Goal: Task Accomplishment & Management: Manage account settings

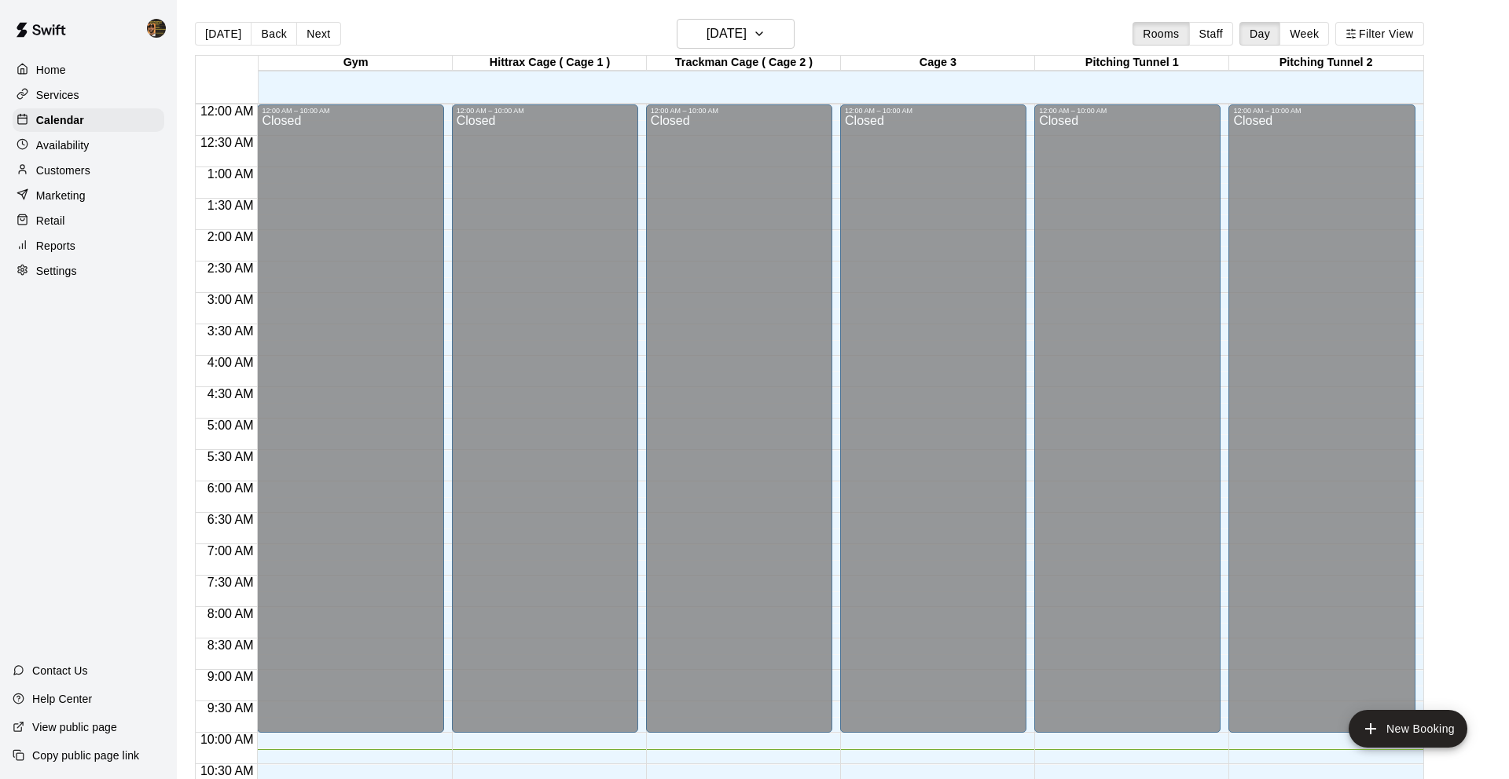
scroll to position [731, 0]
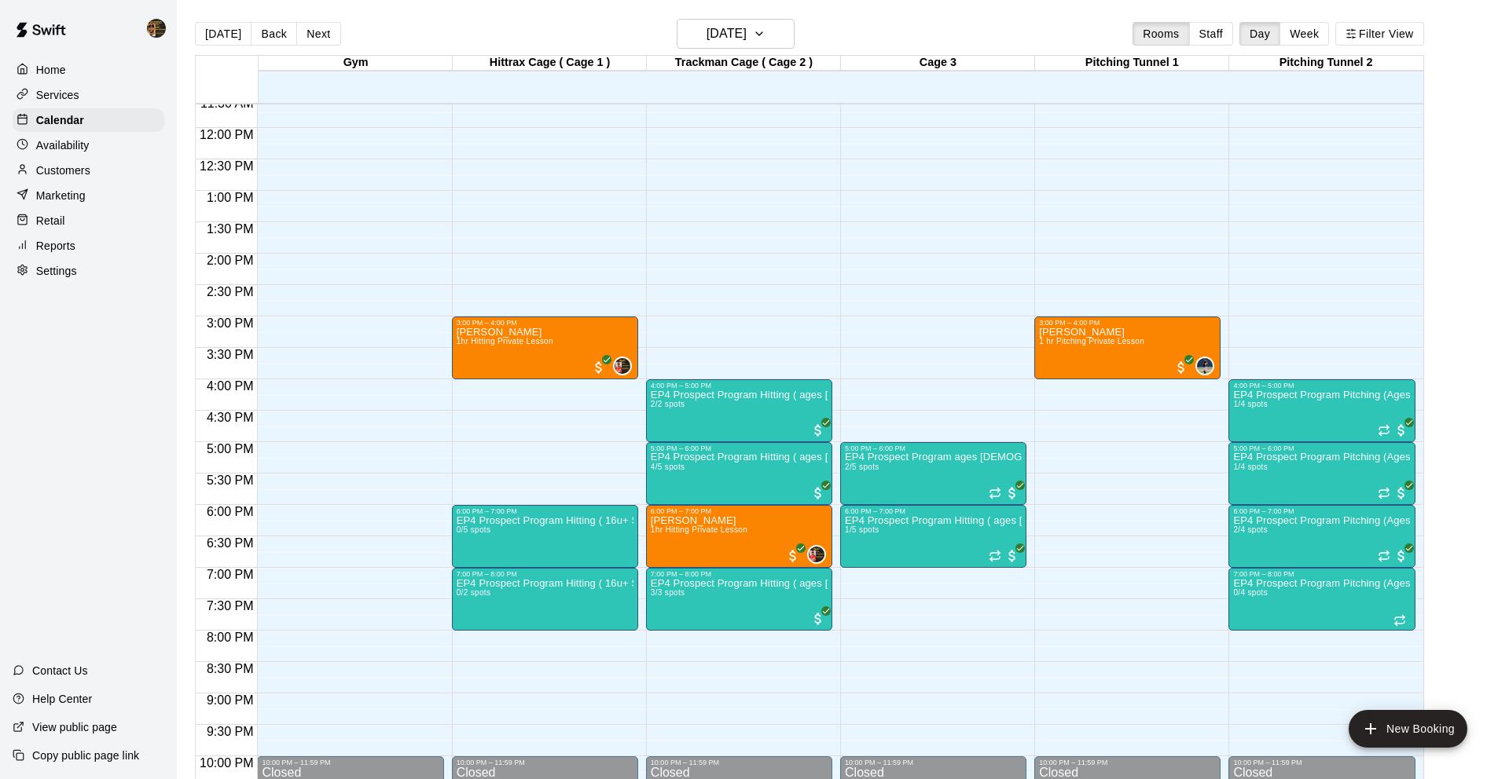
click at [875, 577] on div "12:00 AM – 10:00 AM Closed 5:00 PM – 6:00 PM EP4 Prospect Program ages [DEMOGRA…" at bounding box center [933, 128] width 186 height 1509
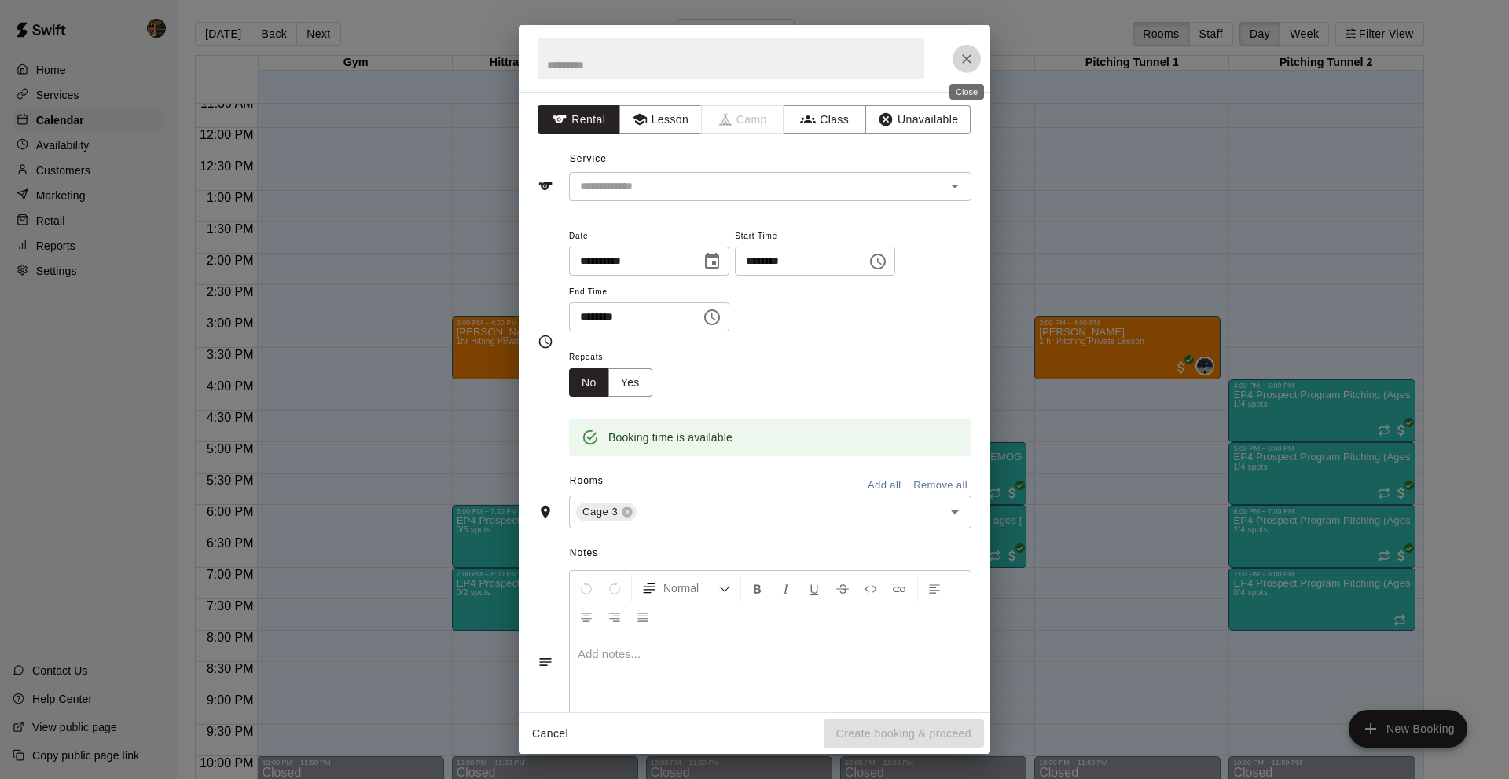
click at [964, 61] on icon "Close" at bounding box center [967, 59] width 16 height 16
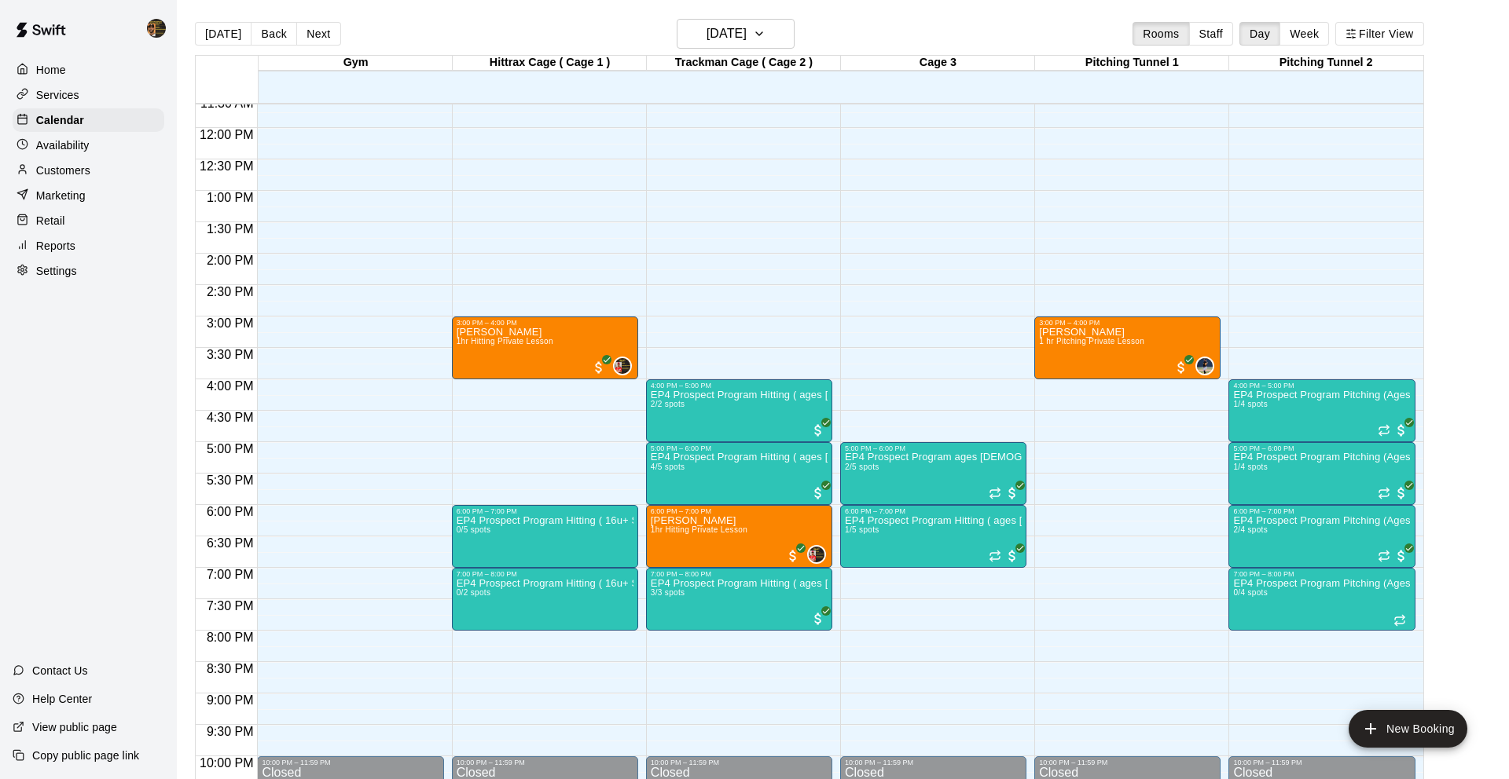
click at [872, 574] on div "12:00 AM – 10:00 AM Closed 5:00 PM – 6:00 PM EP4 Prospect Program ages [DEMOGRA…" at bounding box center [933, 128] width 186 height 1509
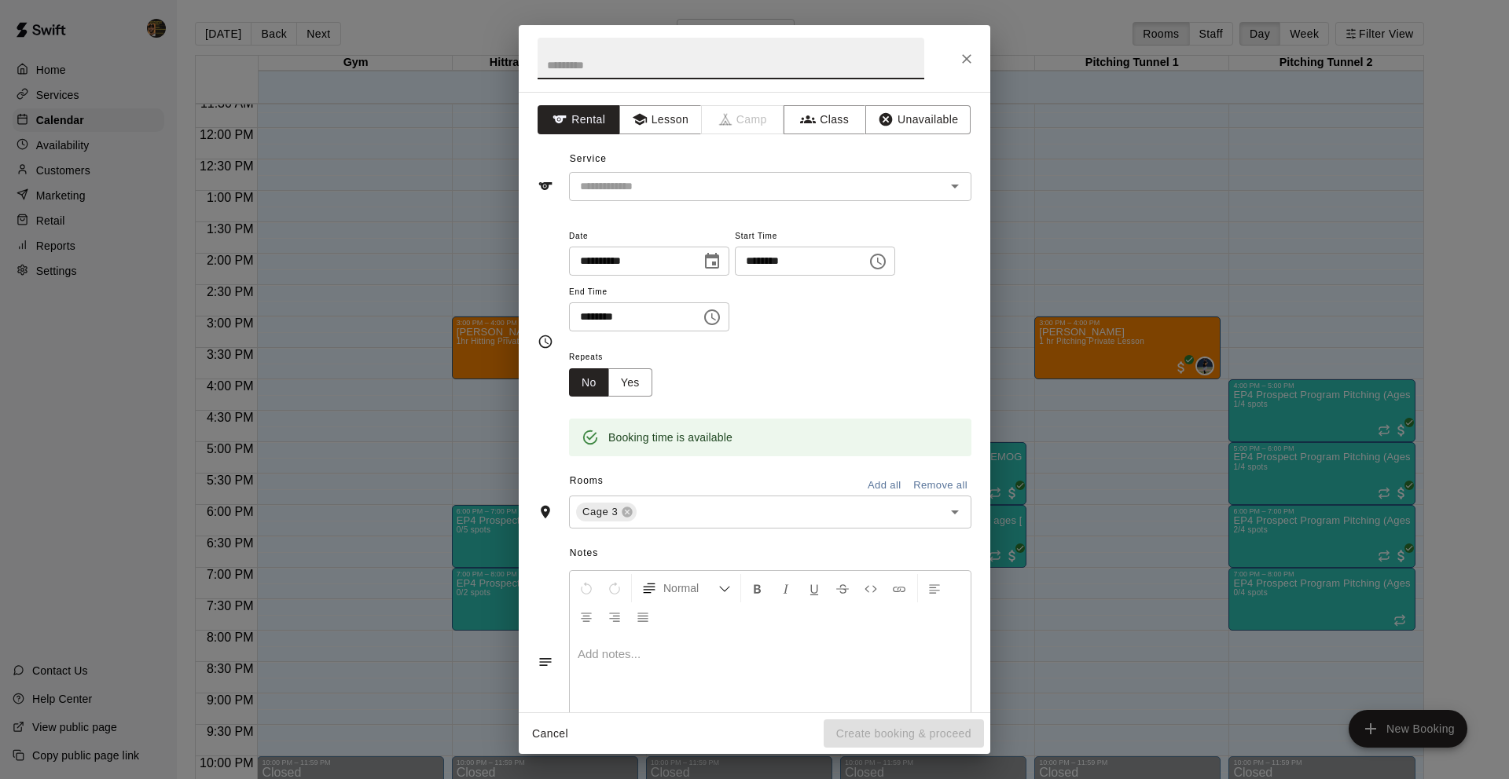
click at [588, 321] on input "********" at bounding box center [629, 316] width 121 height 29
type input "********"
click at [654, 128] on button "Lesson" at bounding box center [660, 119] width 82 height 29
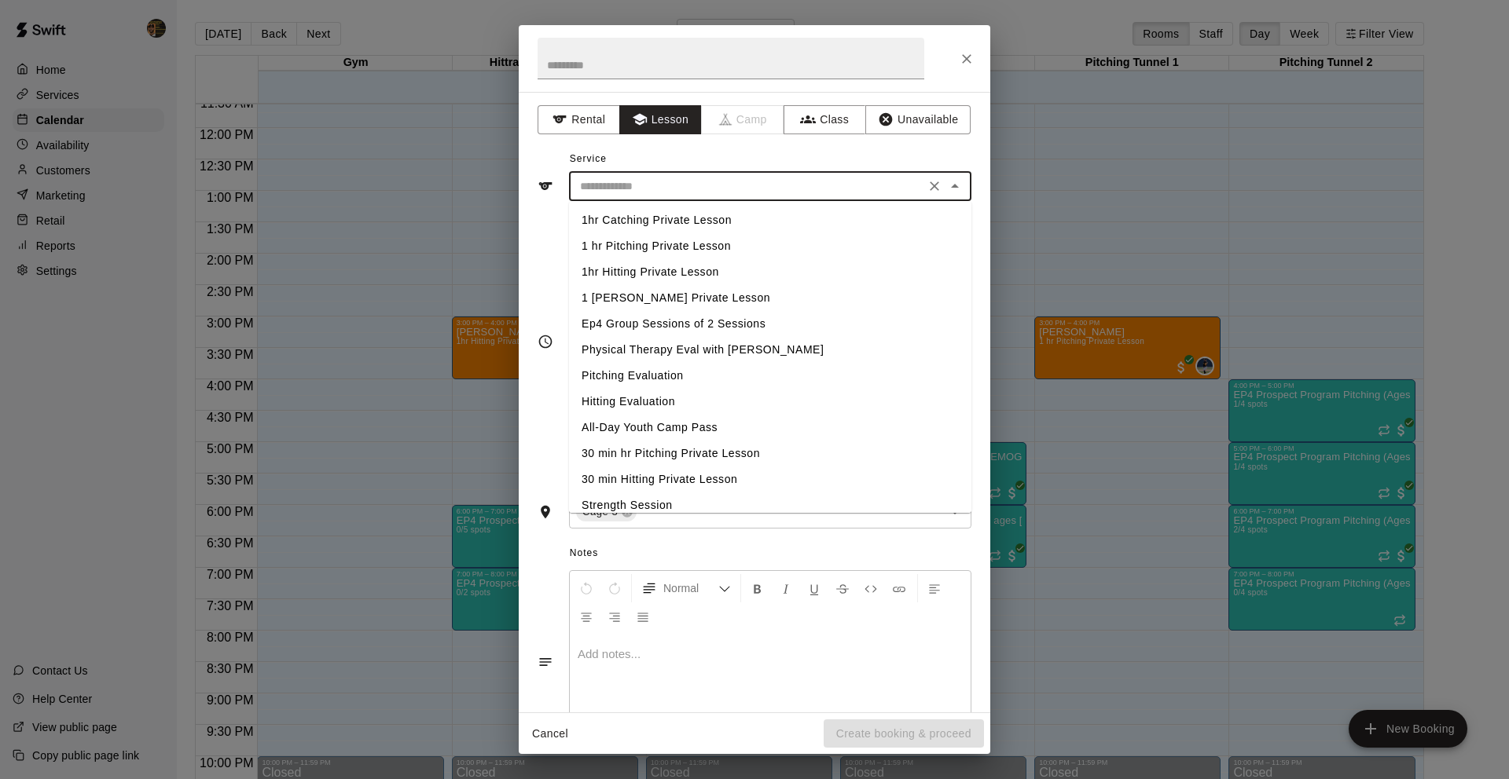
click at [644, 184] on input "text" at bounding box center [747, 187] width 346 height 20
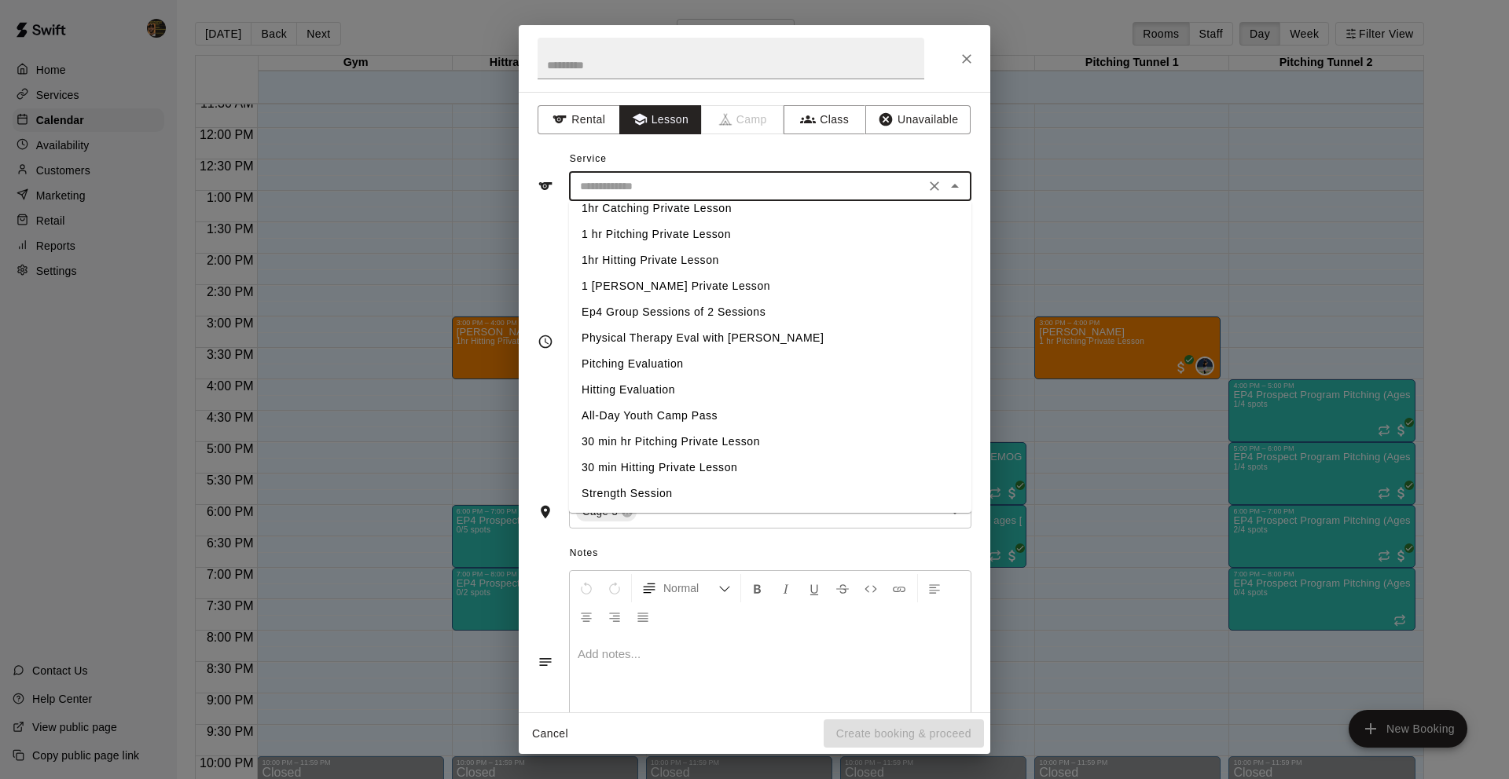
scroll to position [0, 0]
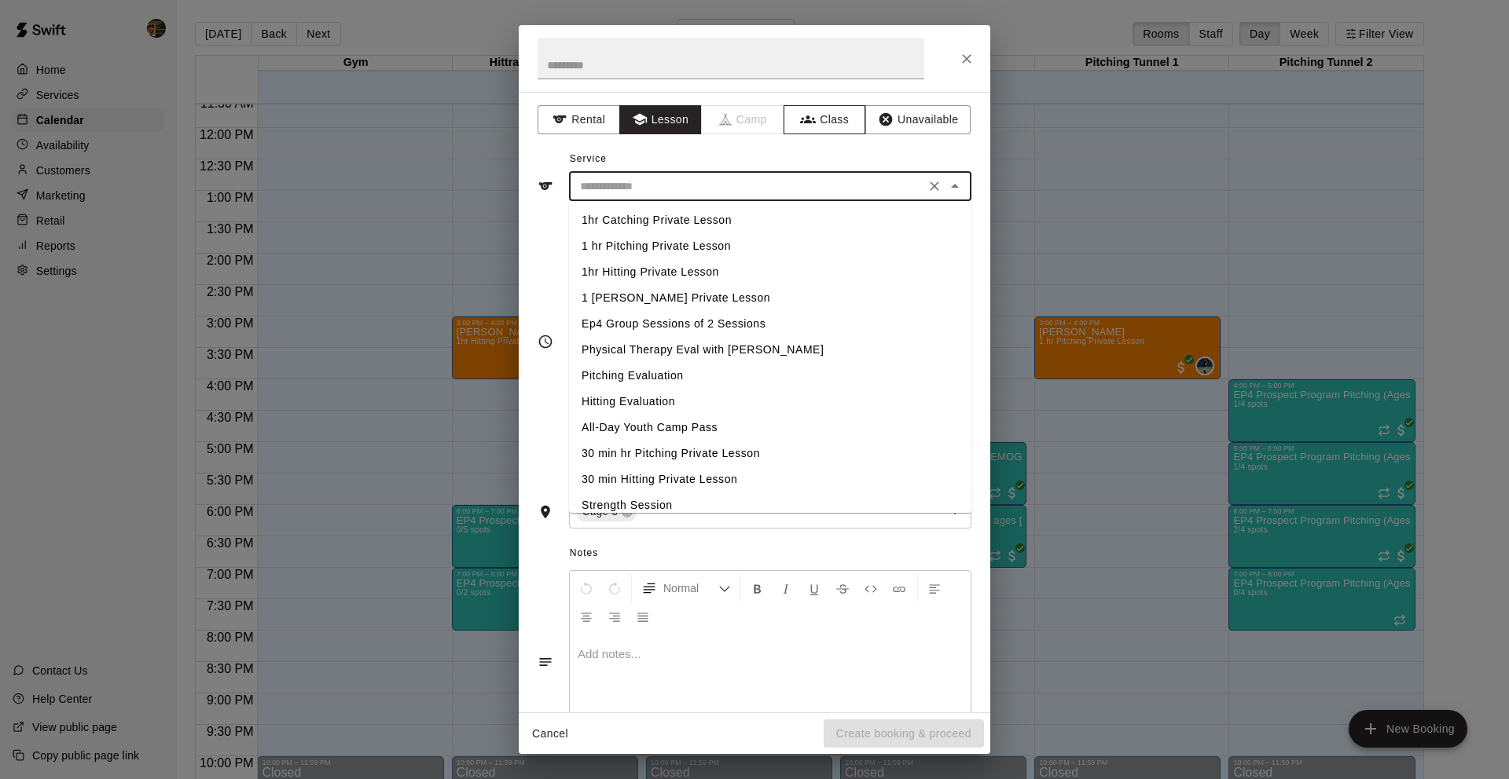
click at [847, 130] on button "Class" at bounding box center [824, 119] width 82 height 29
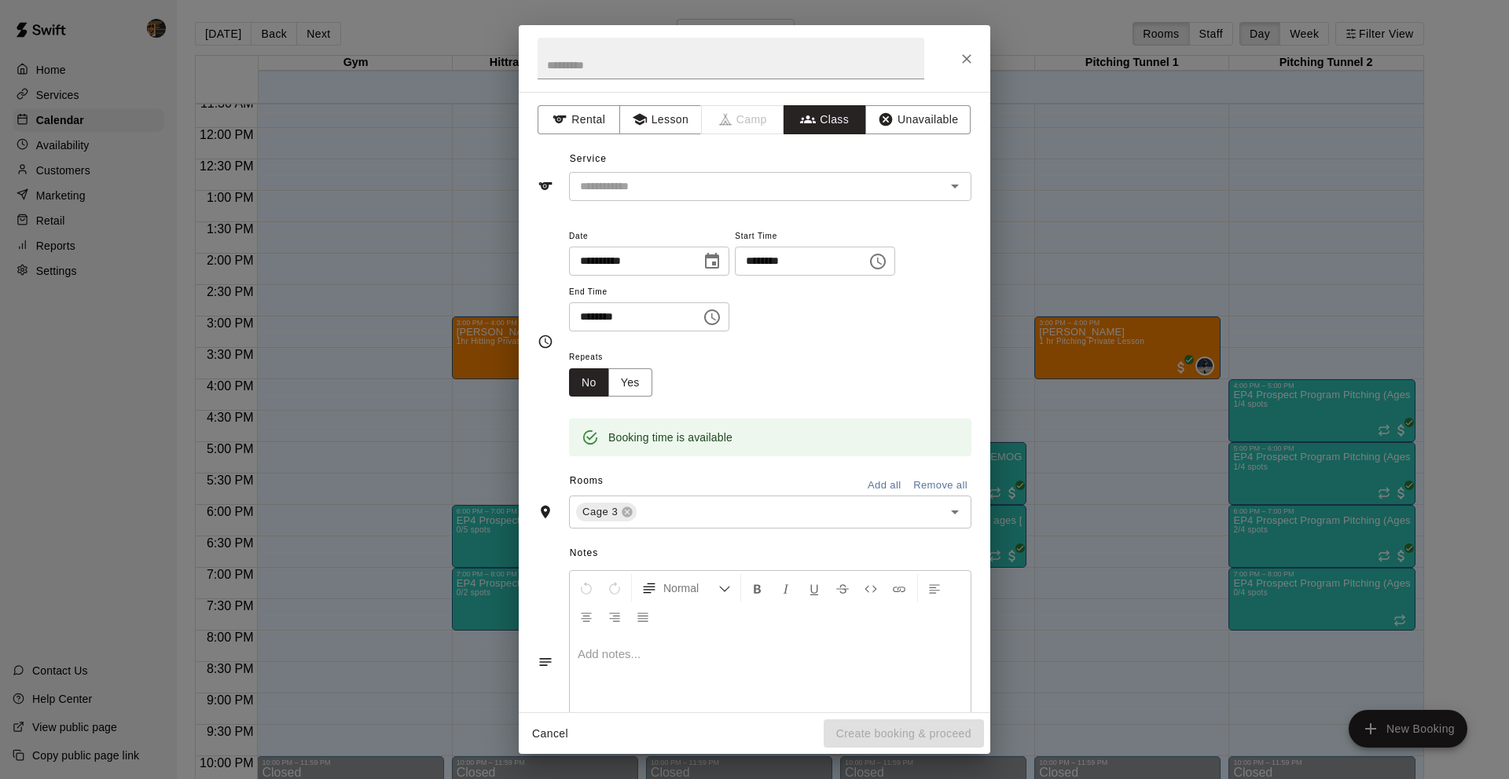
click at [696, 190] on input "text" at bounding box center [757, 187] width 367 height 20
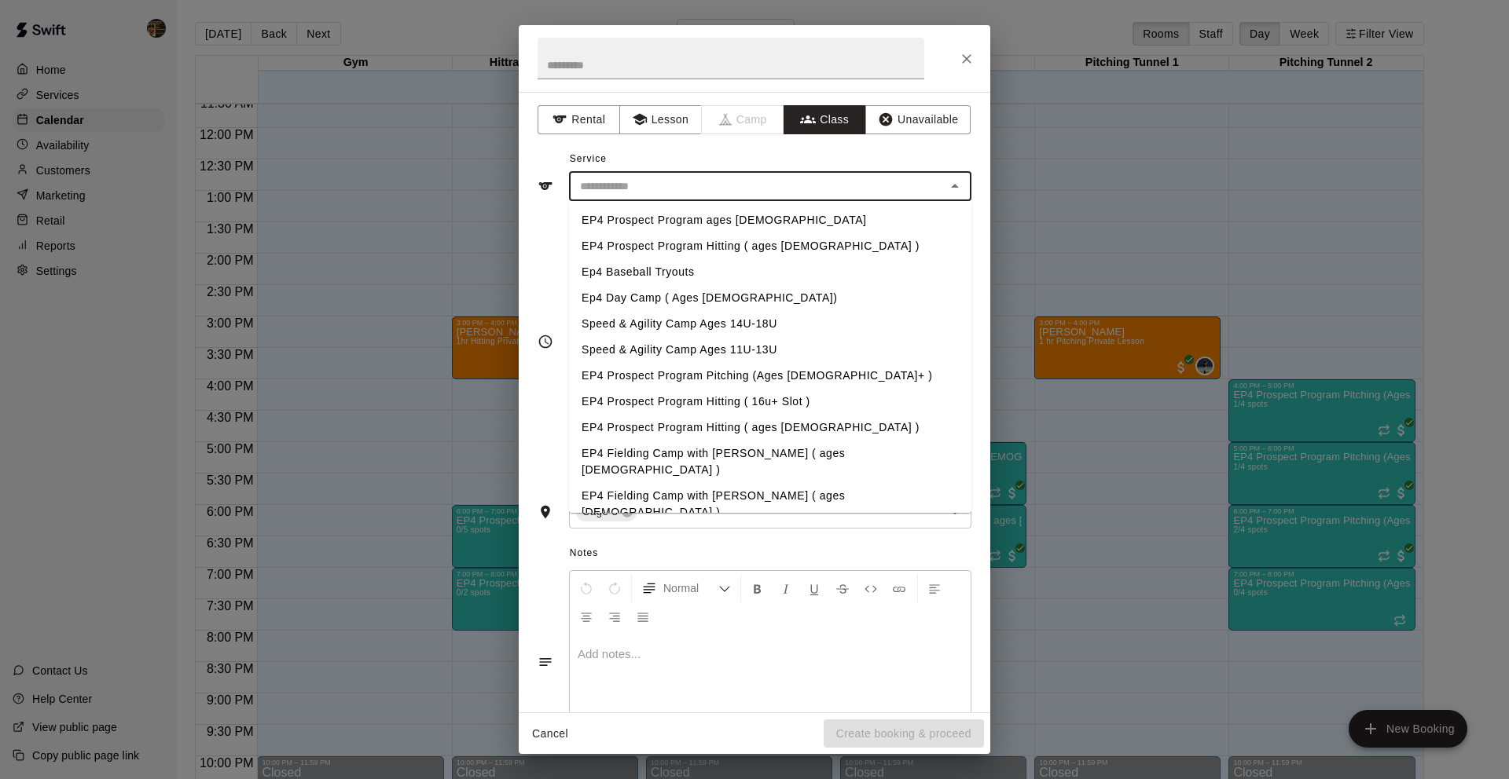
click at [701, 215] on li "EP4 Prospect Program ages [DEMOGRAPHIC_DATA]" at bounding box center [770, 220] width 402 height 26
type input "**********"
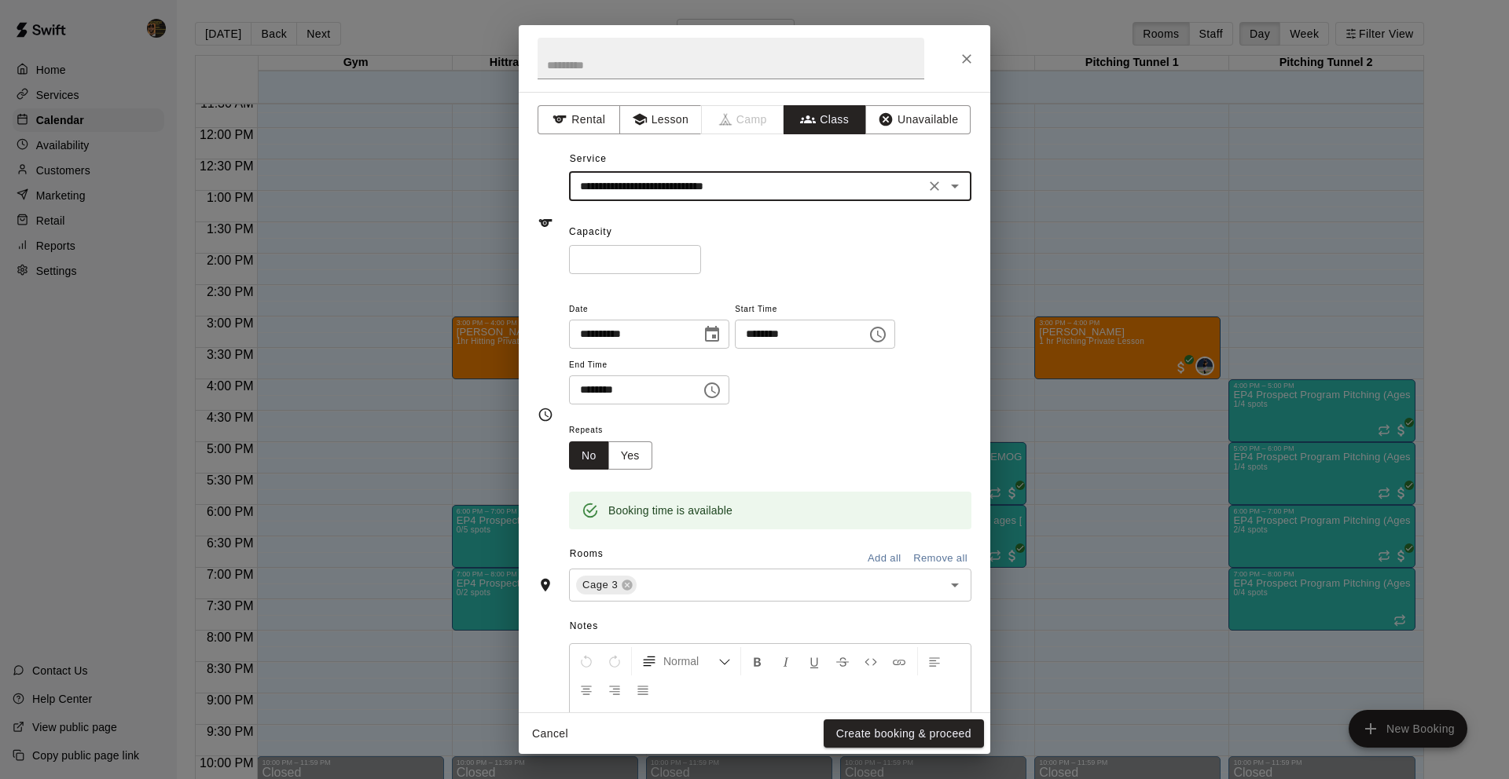
click at [691, 254] on input "*" at bounding box center [635, 259] width 132 height 29
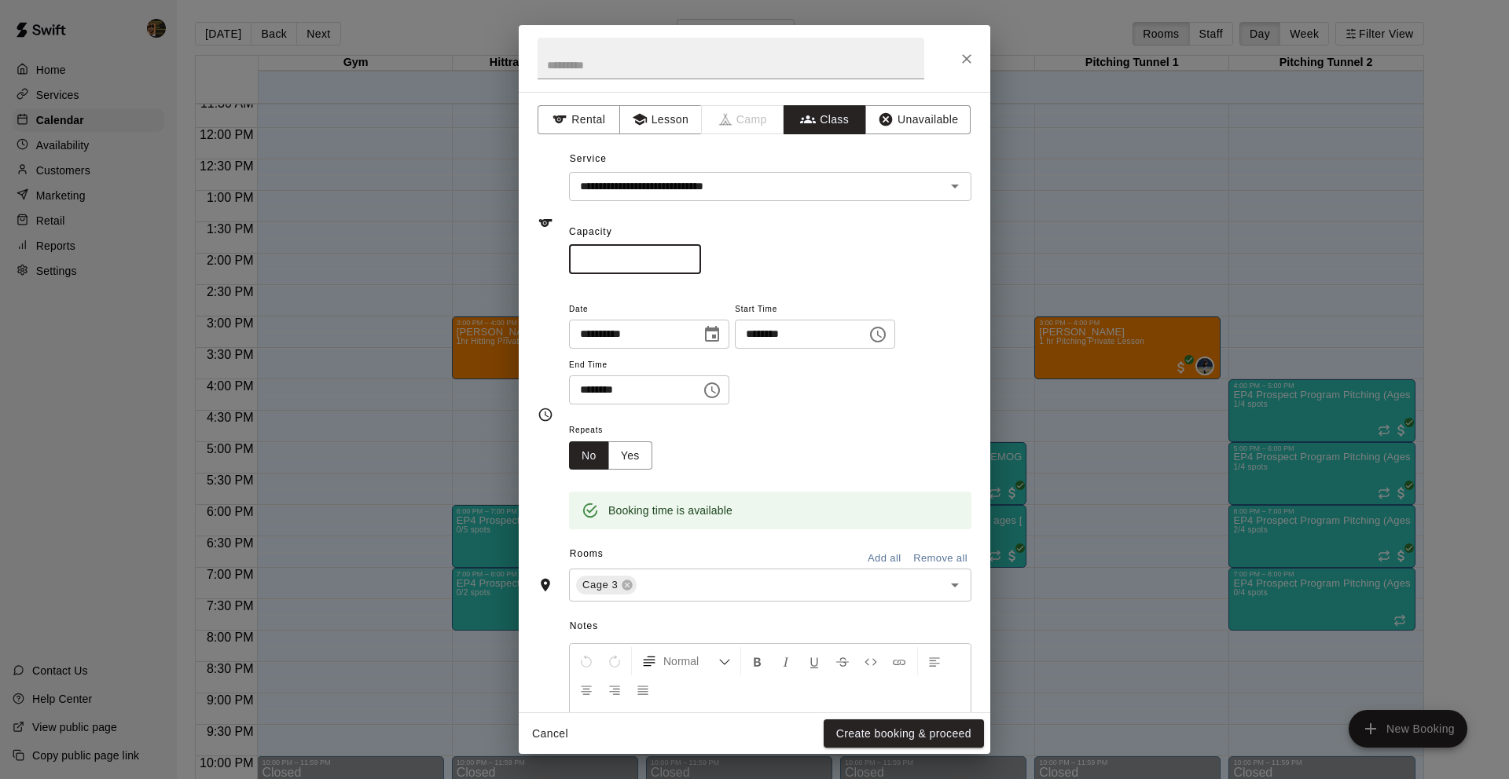
click at [691, 254] on input "*" at bounding box center [635, 259] width 132 height 29
type input "*"
click at [691, 254] on input "*" at bounding box center [635, 259] width 132 height 29
click at [864, 731] on button "Create booking & proceed" at bounding box center [903, 734] width 160 height 29
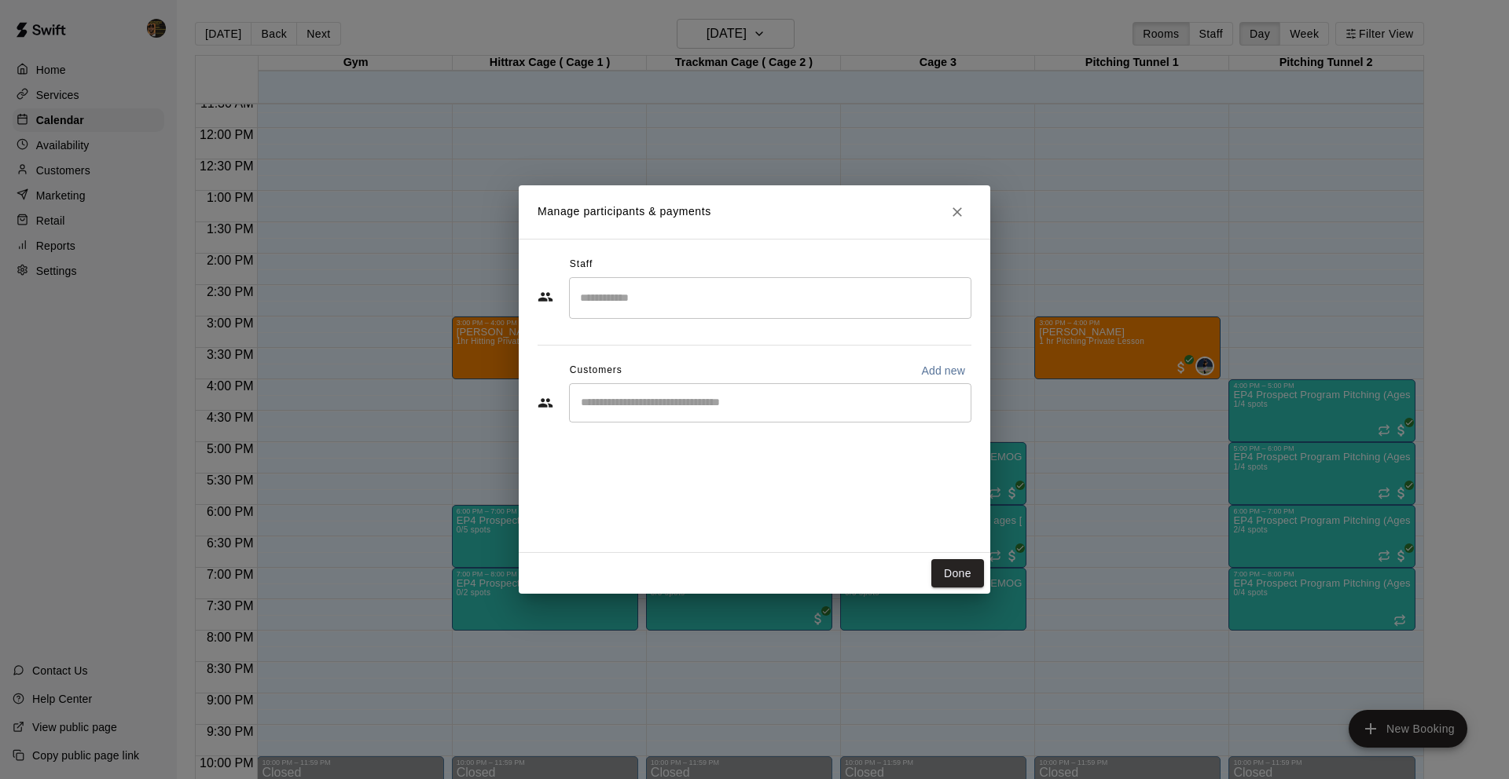
click at [713, 306] on input "Search staff" at bounding box center [770, 297] width 388 height 27
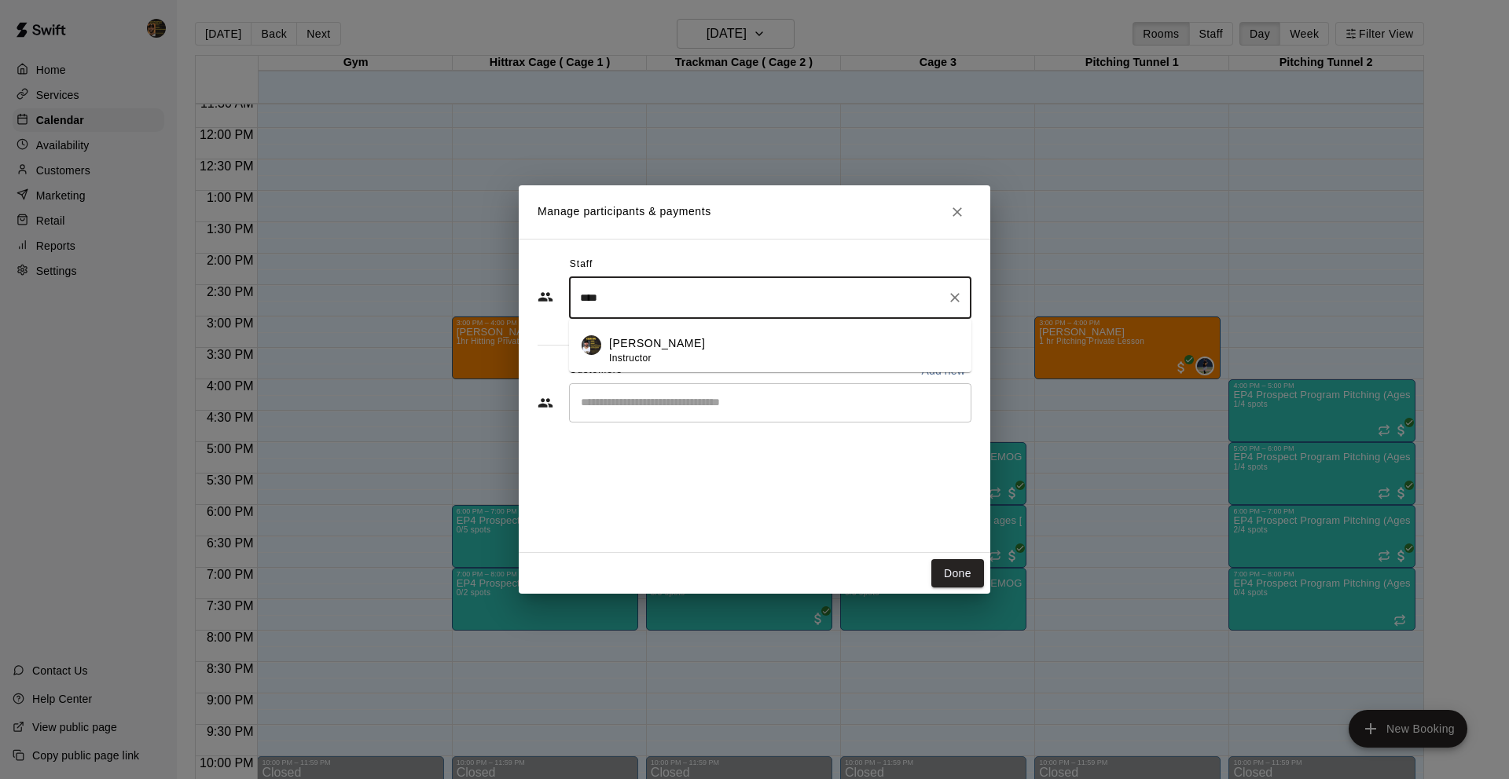
click at [680, 349] on p "[PERSON_NAME]" at bounding box center [657, 343] width 96 height 16
type input "****"
click at [753, 409] on input "Start typing to search customers..." at bounding box center [770, 403] width 388 height 16
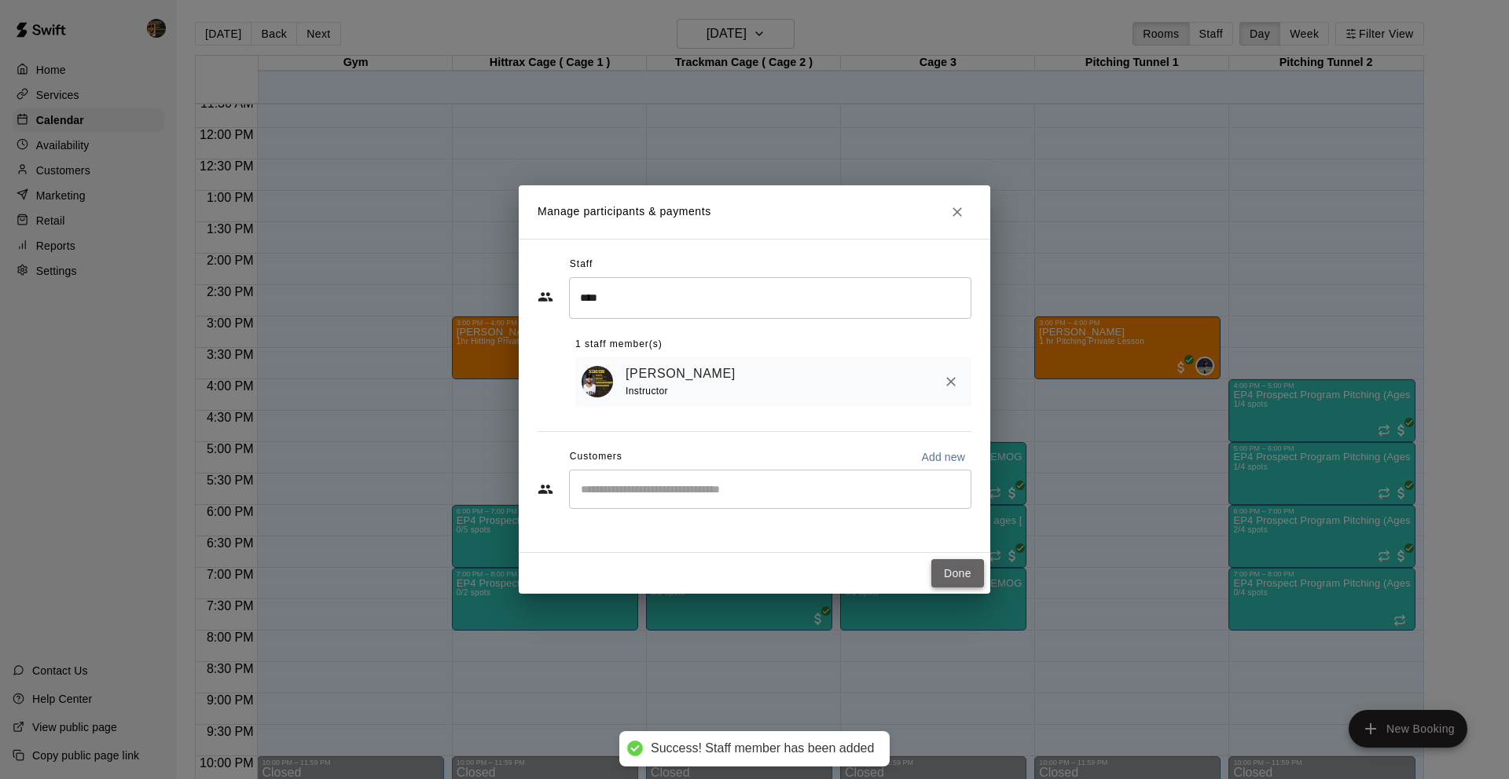
click at [949, 571] on button "Done" at bounding box center [957, 573] width 53 height 29
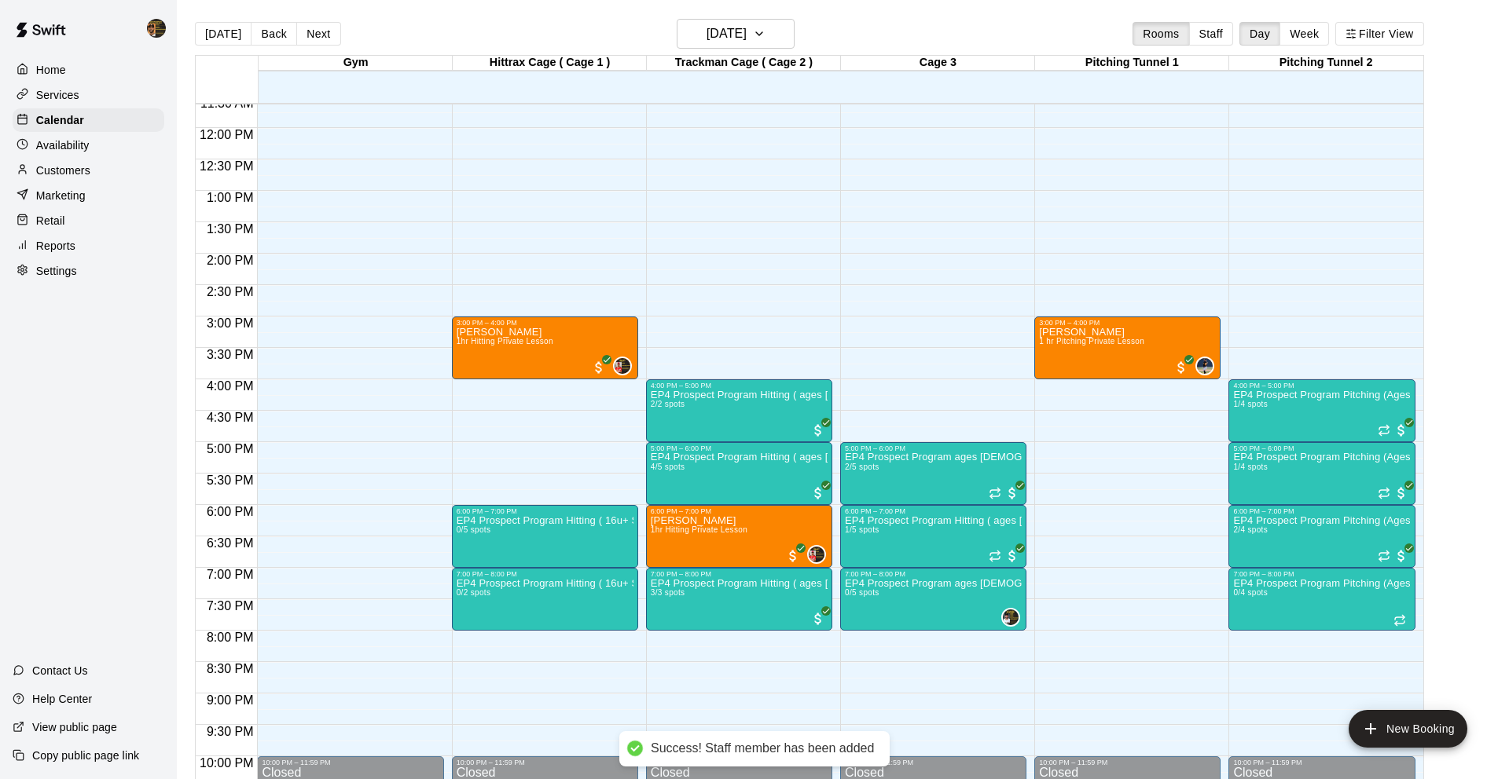
click at [874, 387] on div "12:00 AM – 10:00 AM Closed 5:00 PM – 6:00 PM EP4 Prospect Program ages [DEMOGRA…" at bounding box center [933, 128] width 186 height 1509
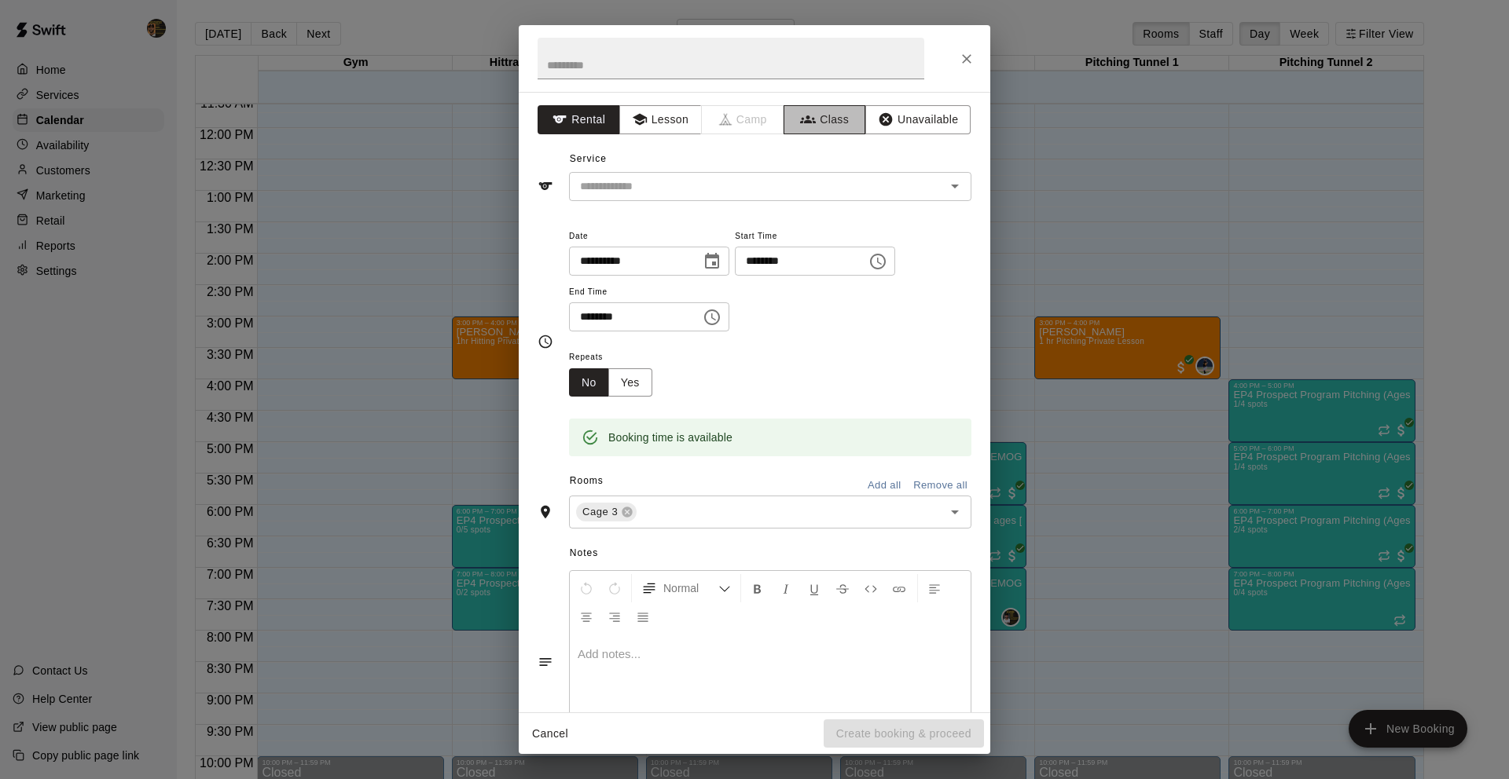
click at [808, 125] on icon "button" at bounding box center [808, 120] width 16 height 16
click at [784, 193] on input "text" at bounding box center [757, 187] width 367 height 20
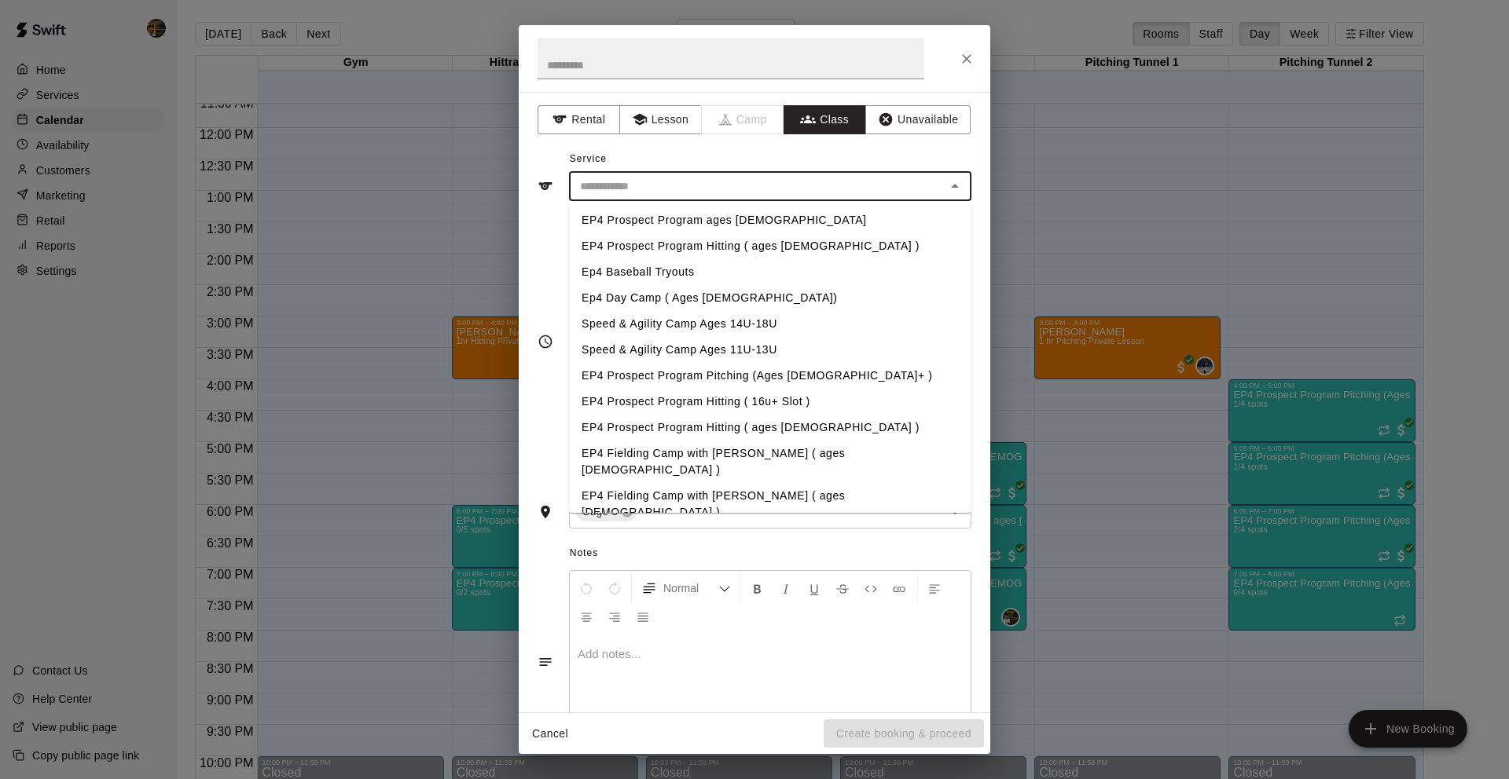
click at [767, 246] on li "EP4 Prospect Program Hitting ( ages [DEMOGRAPHIC_DATA] )" at bounding box center [770, 246] width 402 height 26
type input "**********"
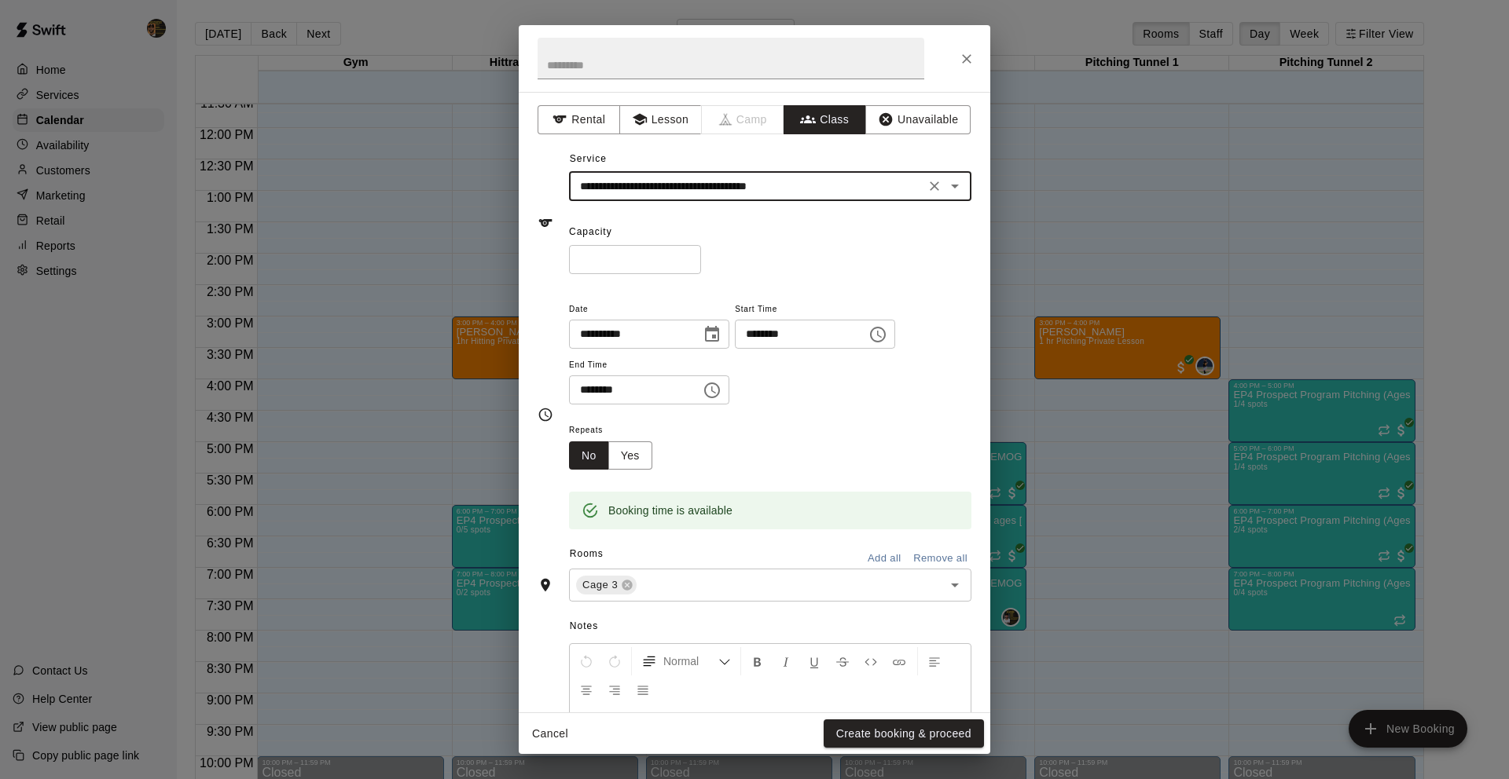
click at [621, 262] on input "*" at bounding box center [635, 259] width 132 height 29
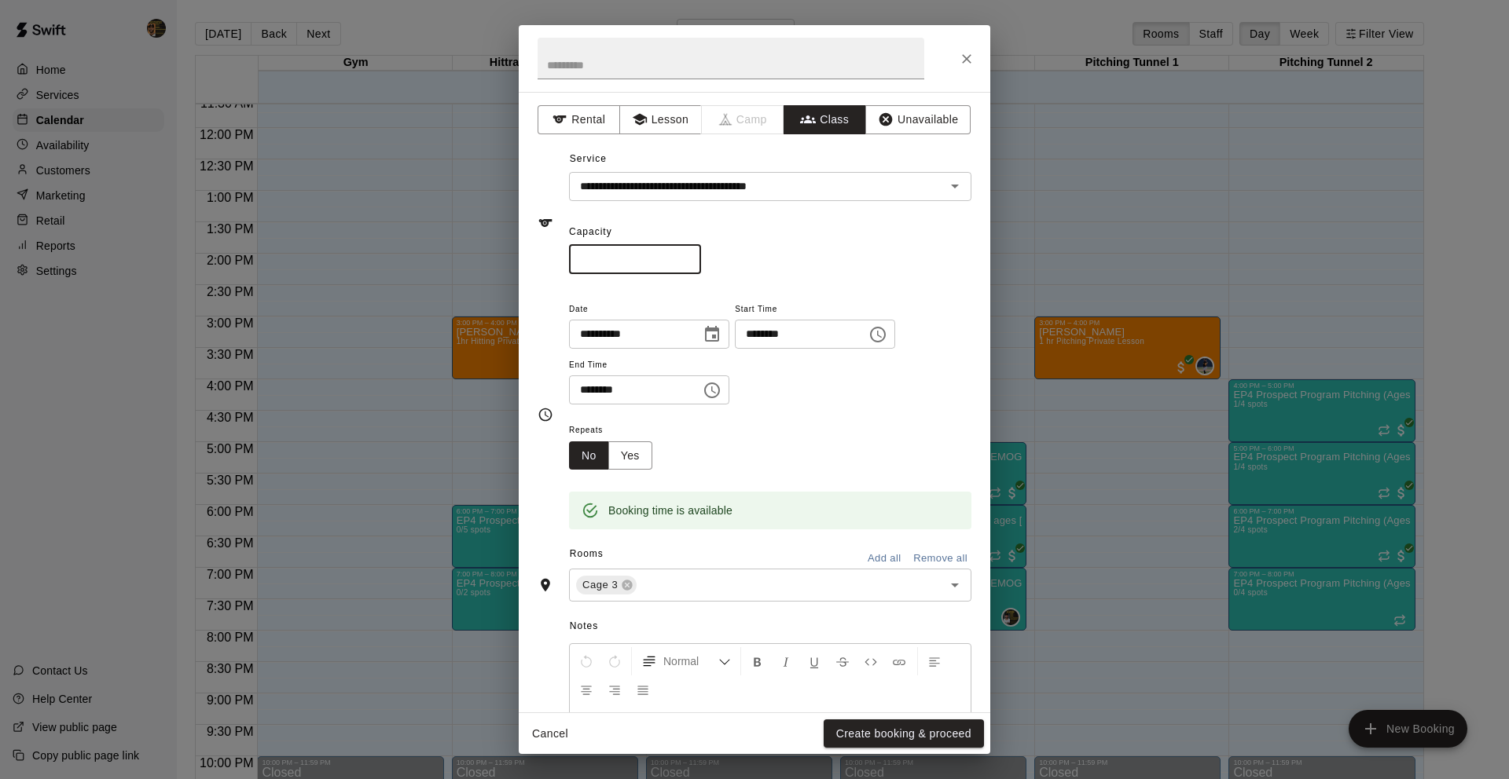
click at [689, 252] on input "*" at bounding box center [635, 259] width 132 height 29
type input "*"
click at [689, 252] on input "*" at bounding box center [635, 259] width 132 height 29
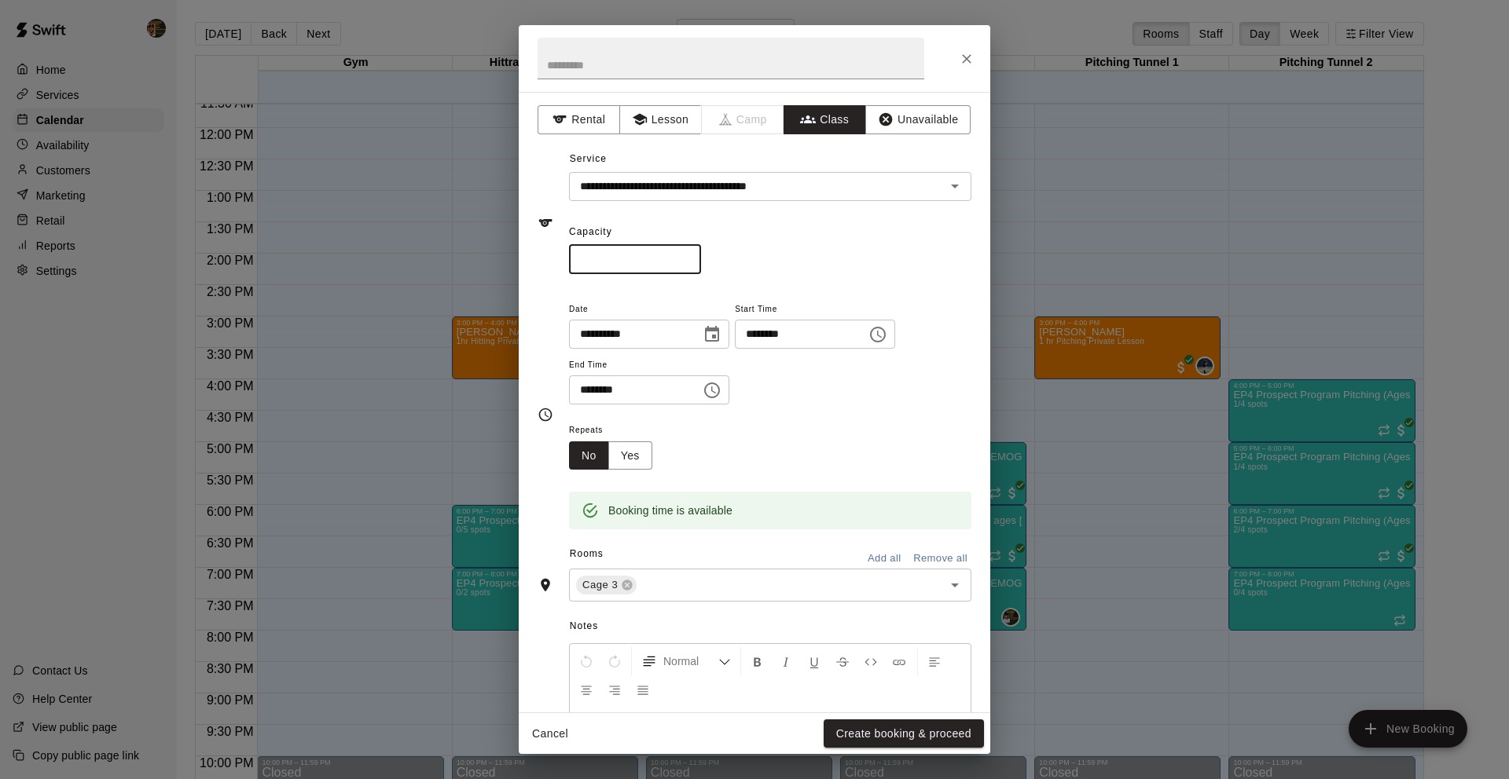
click at [585, 392] on input "********" at bounding box center [629, 390] width 121 height 29
type input "********"
click at [693, 457] on div "Repeats No Yes" at bounding box center [770, 444] width 402 height 49
click at [889, 735] on button "Create booking & proceed" at bounding box center [903, 734] width 160 height 29
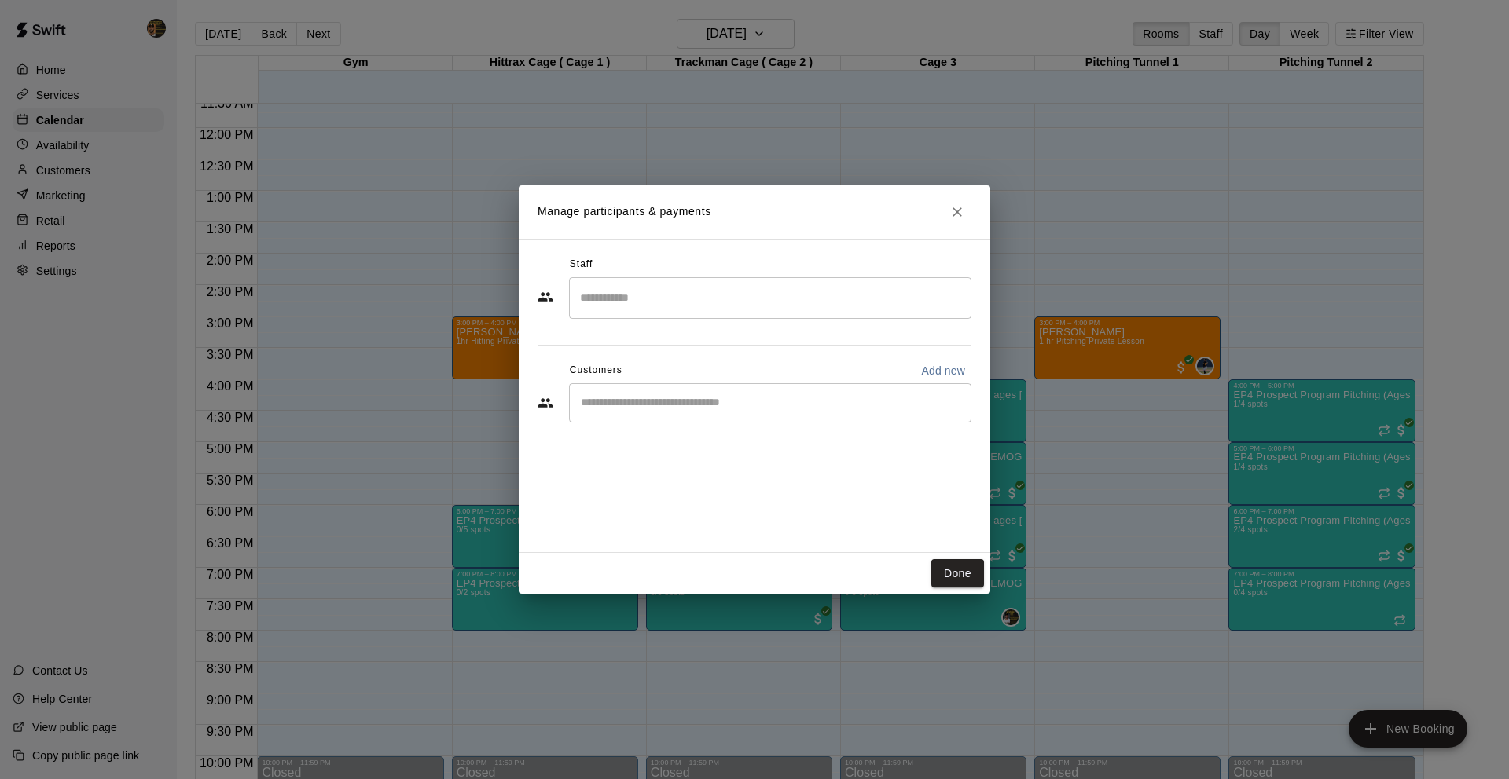
click at [677, 298] on input "Search staff" at bounding box center [770, 297] width 388 height 27
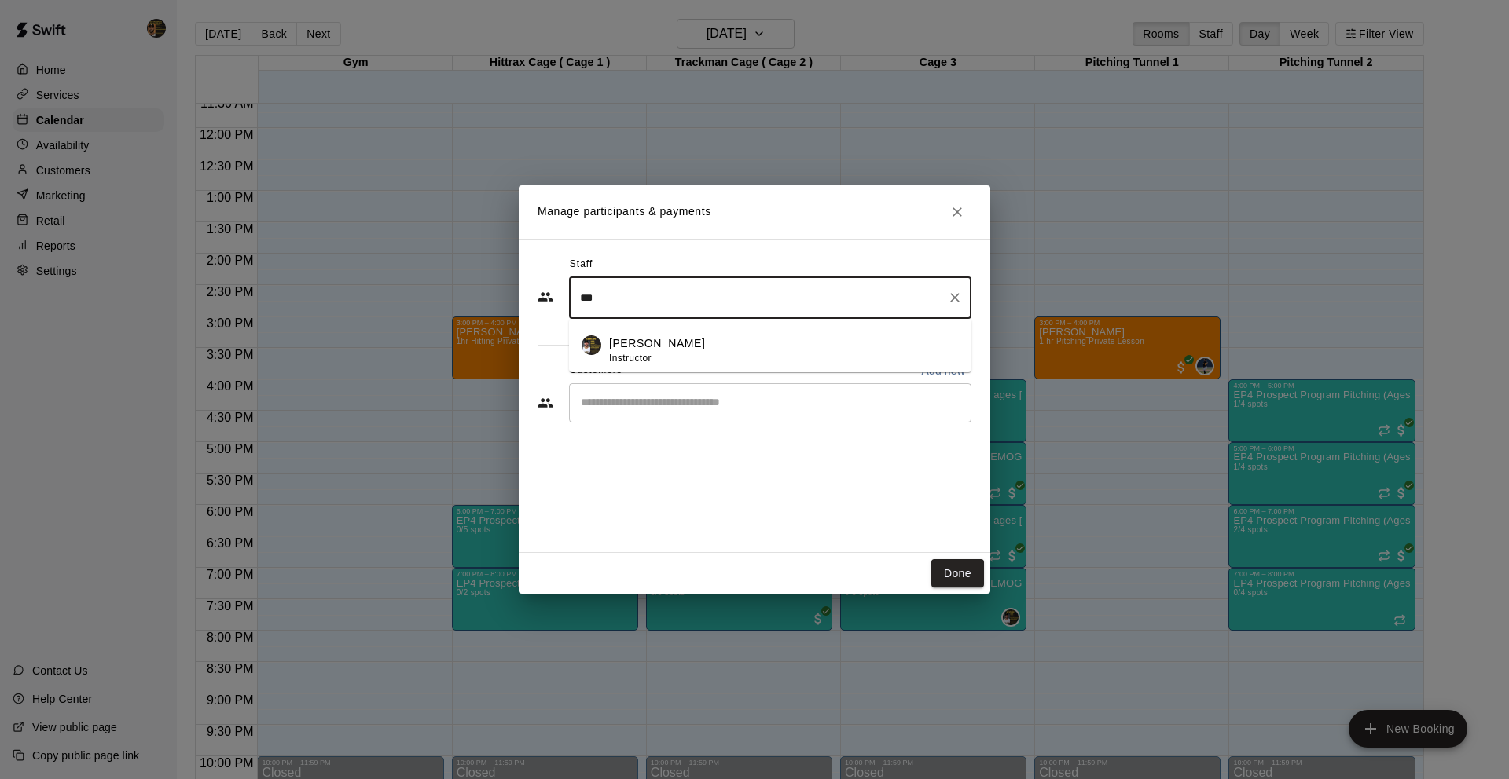
click at [643, 347] on p "[PERSON_NAME]" at bounding box center [657, 343] width 96 height 16
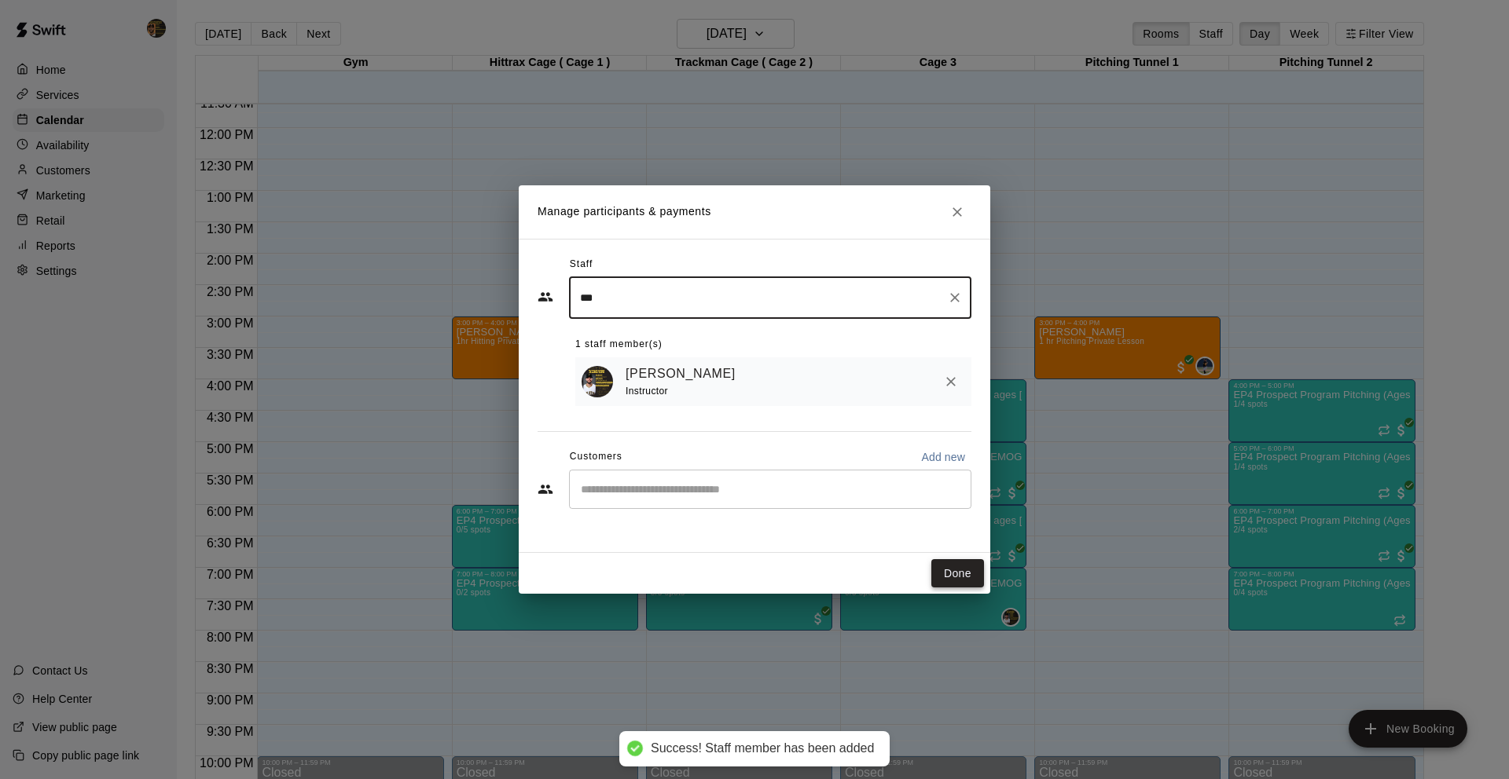
type input "***"
click at [962, 579] on button "Done" at bounding box center [957, 573] width 53 height 29
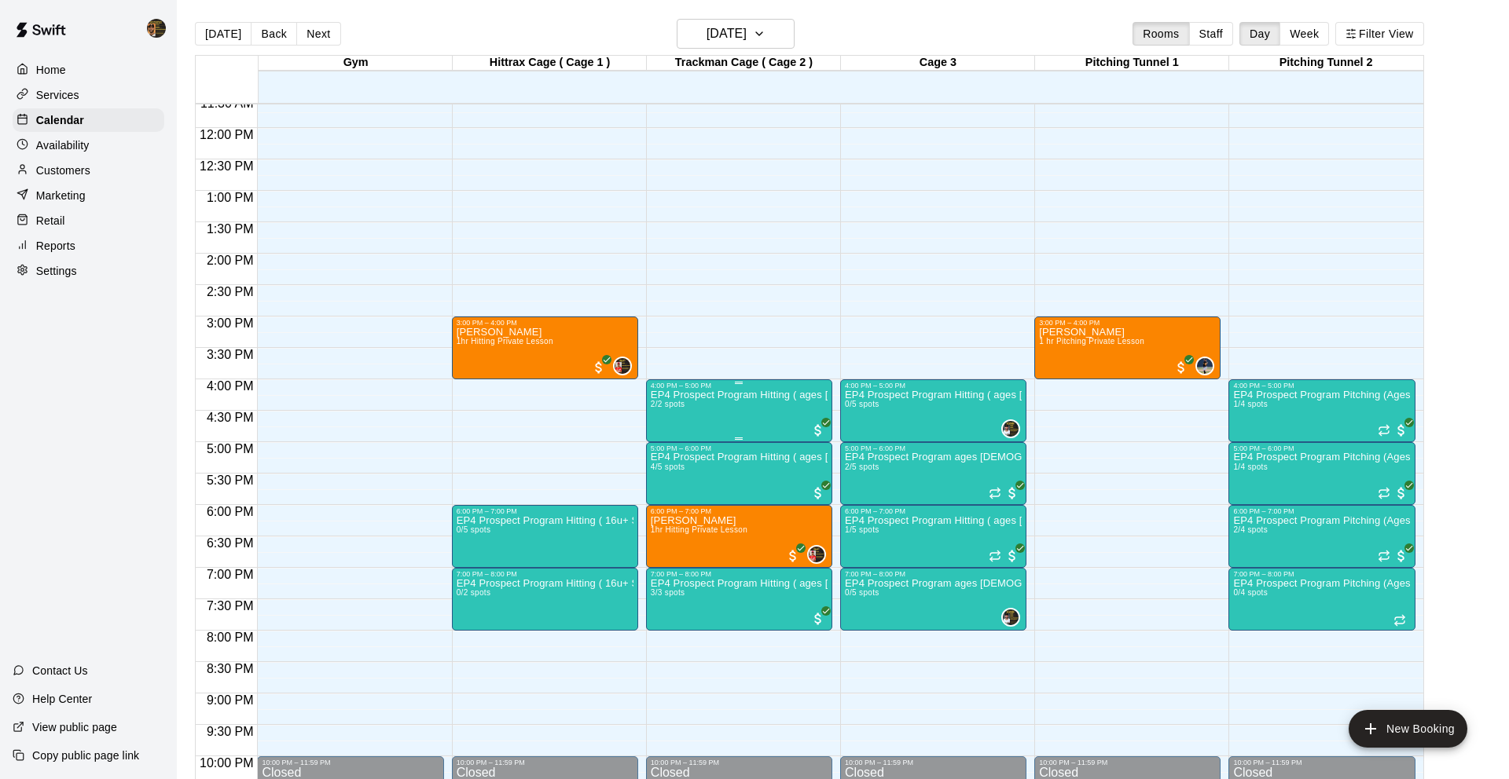
click at [723, 417] on div "EP4 Prospect Program Hitting ( ages [DEMOGRAPHIC_DATA] ) 2/2 spots" at bounding box center [739, 779] width 177 height 779
click at [665, 440] on img "edit" at bounding box center [667, 443] width 18 height 18
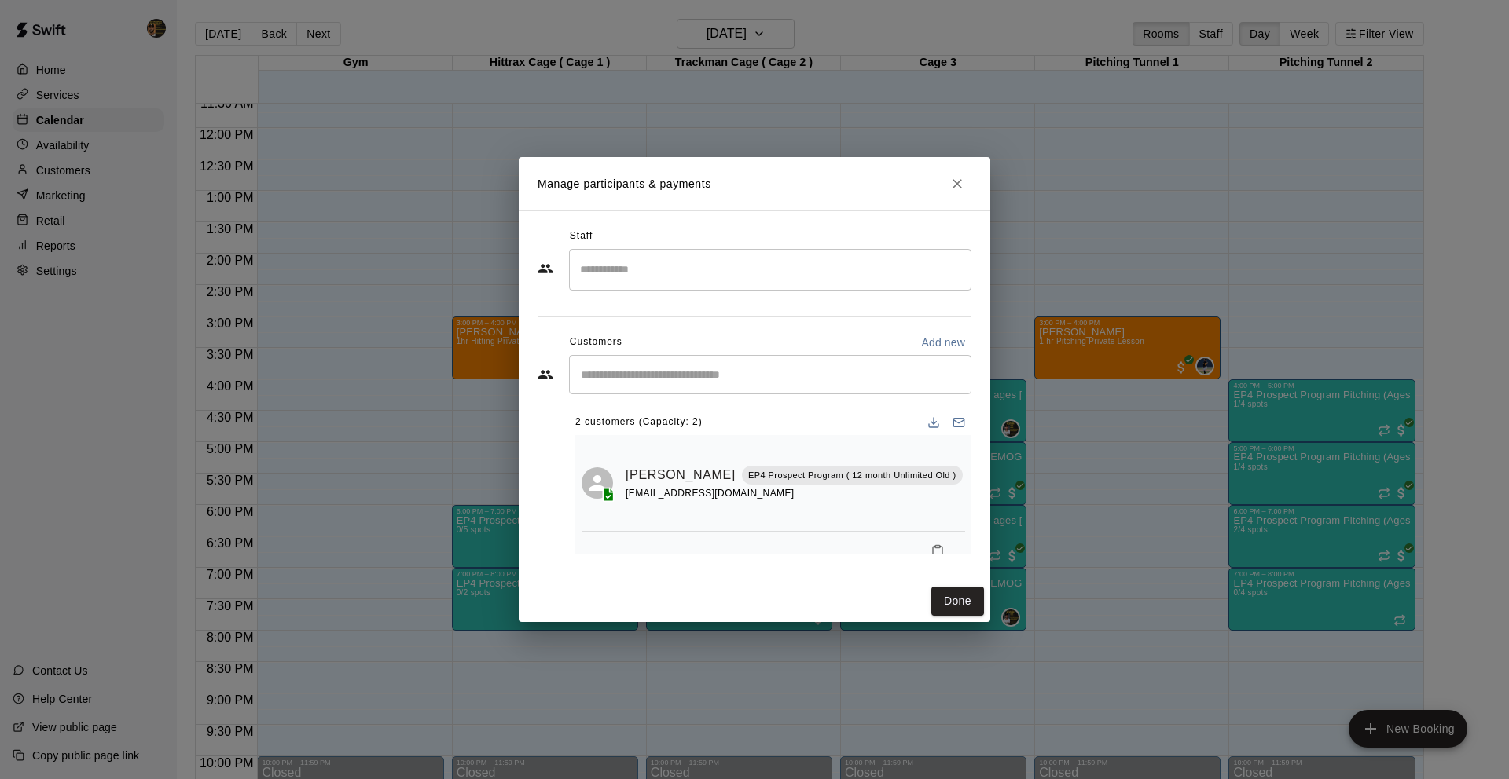
click at [955, 176] on icon "Close" at bounding box center [957, 184] width 16 height 16
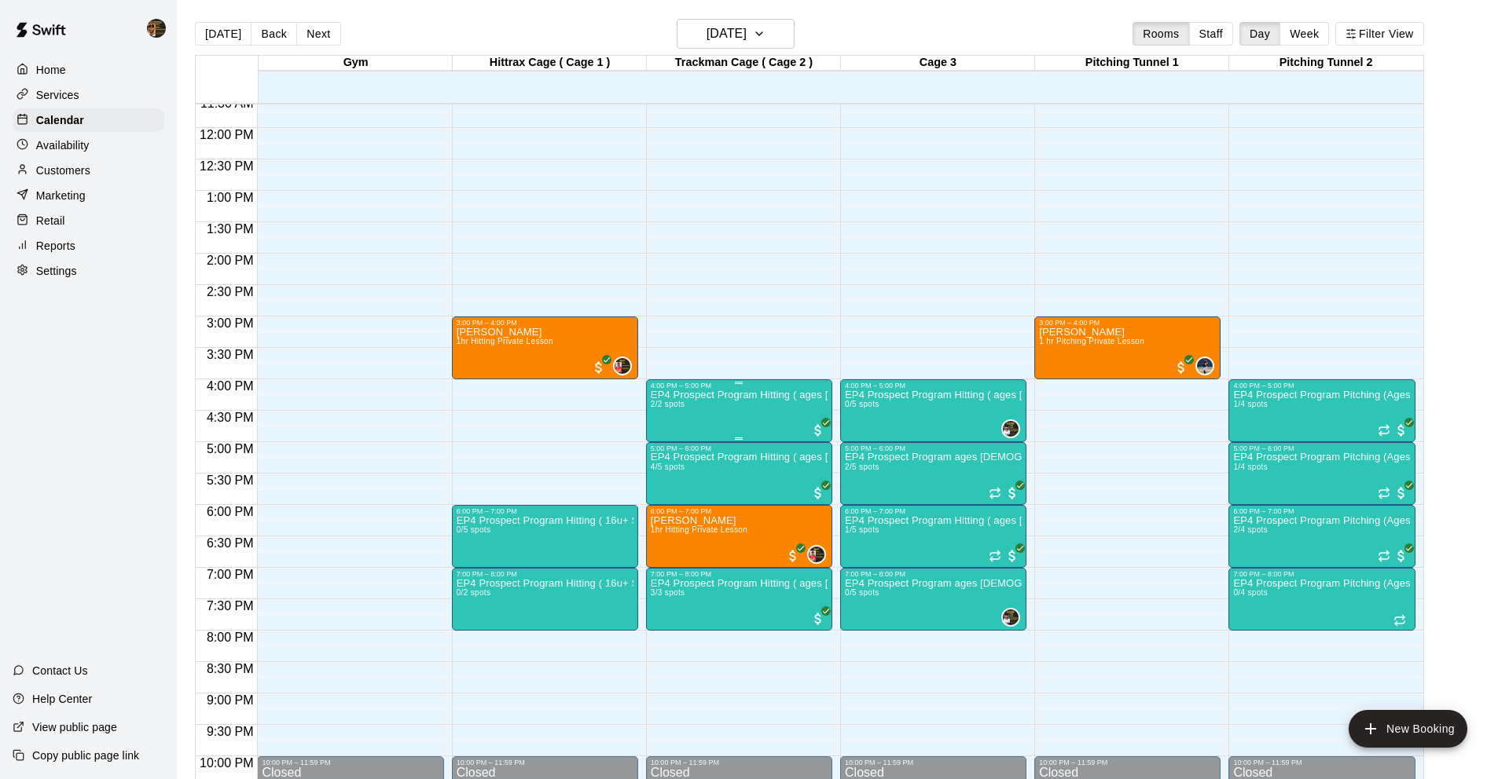
click at [753, 395] on p "EP4 Prospect Program Hitting ( ages [DEMOGRAPHIC_DATA] )" at bounding box center [739, 395] width 177 height 0
click at [667, 409] on icon "edit" at bounding box center [666, 411] width 14 height 14
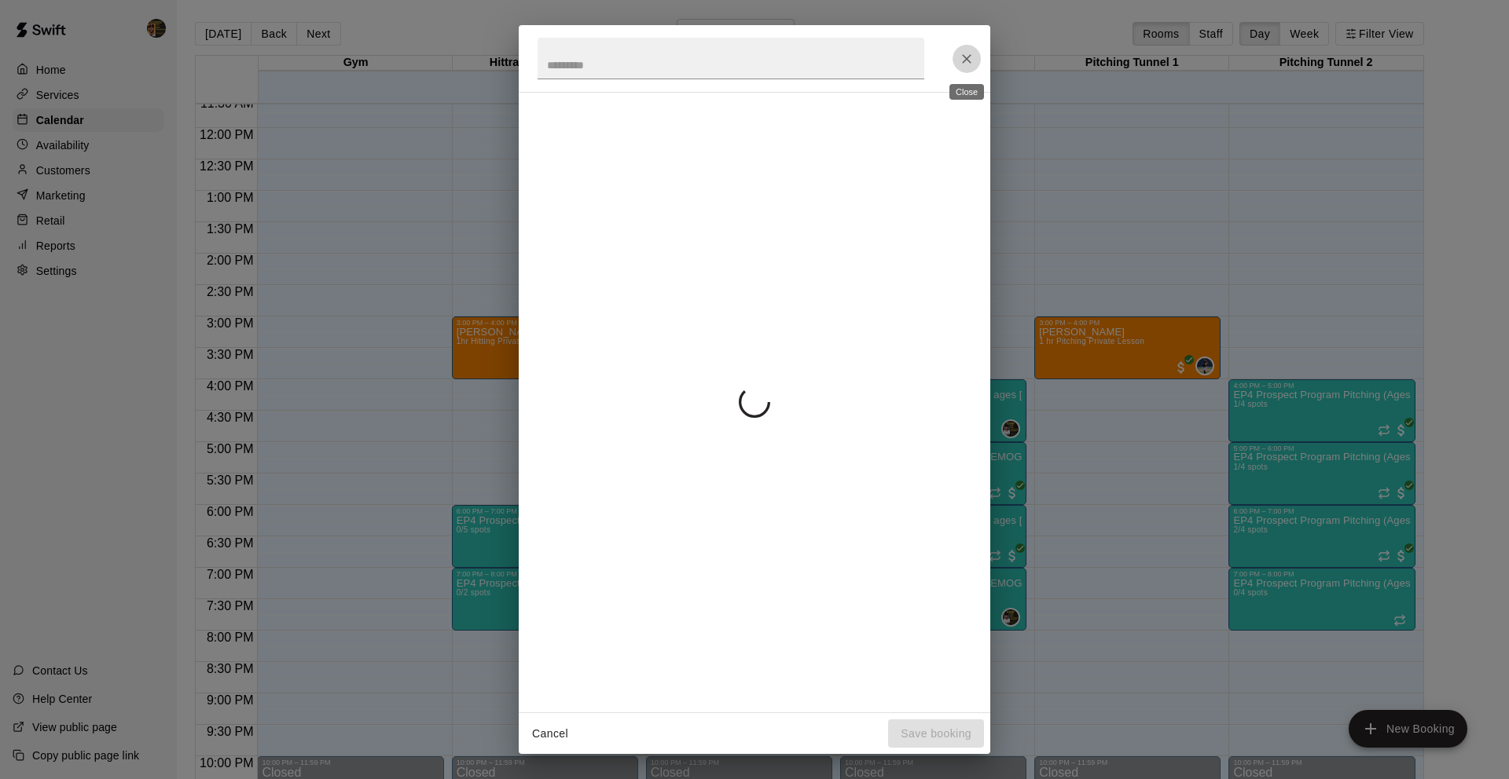
click at [964, 60] on icon "Close" at bounding box center [967, 59] width 16 height 16
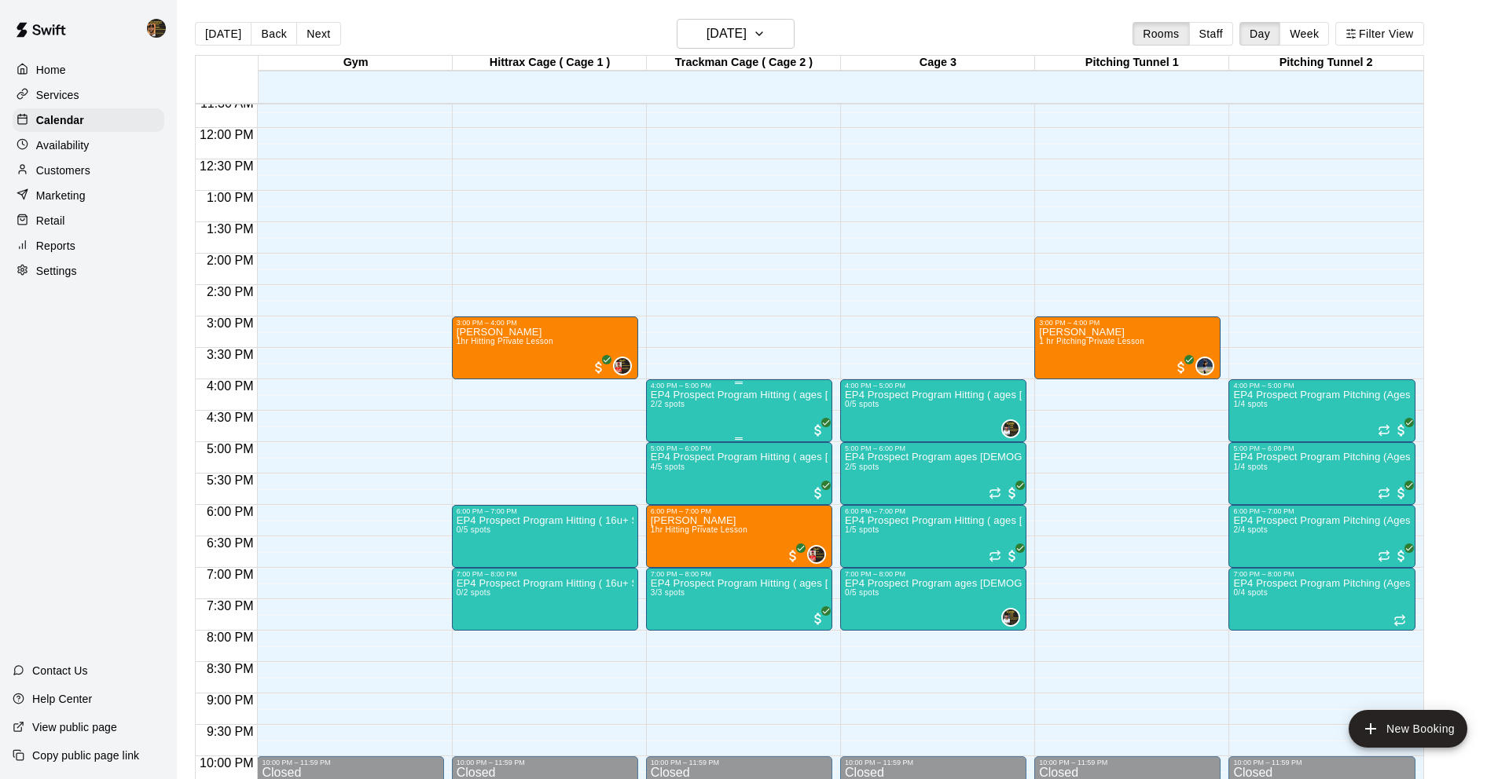
click at [717, 409] on div "EP4 Prospect Program Hitting ( ages [DEMOGRAPHIC_DATA] ) 2/2 spots" at bounding box center [739, 779] width 177 height 779
click at [662, 412] on icon "edit" at bounding box center [666, 406] width 14 height 14
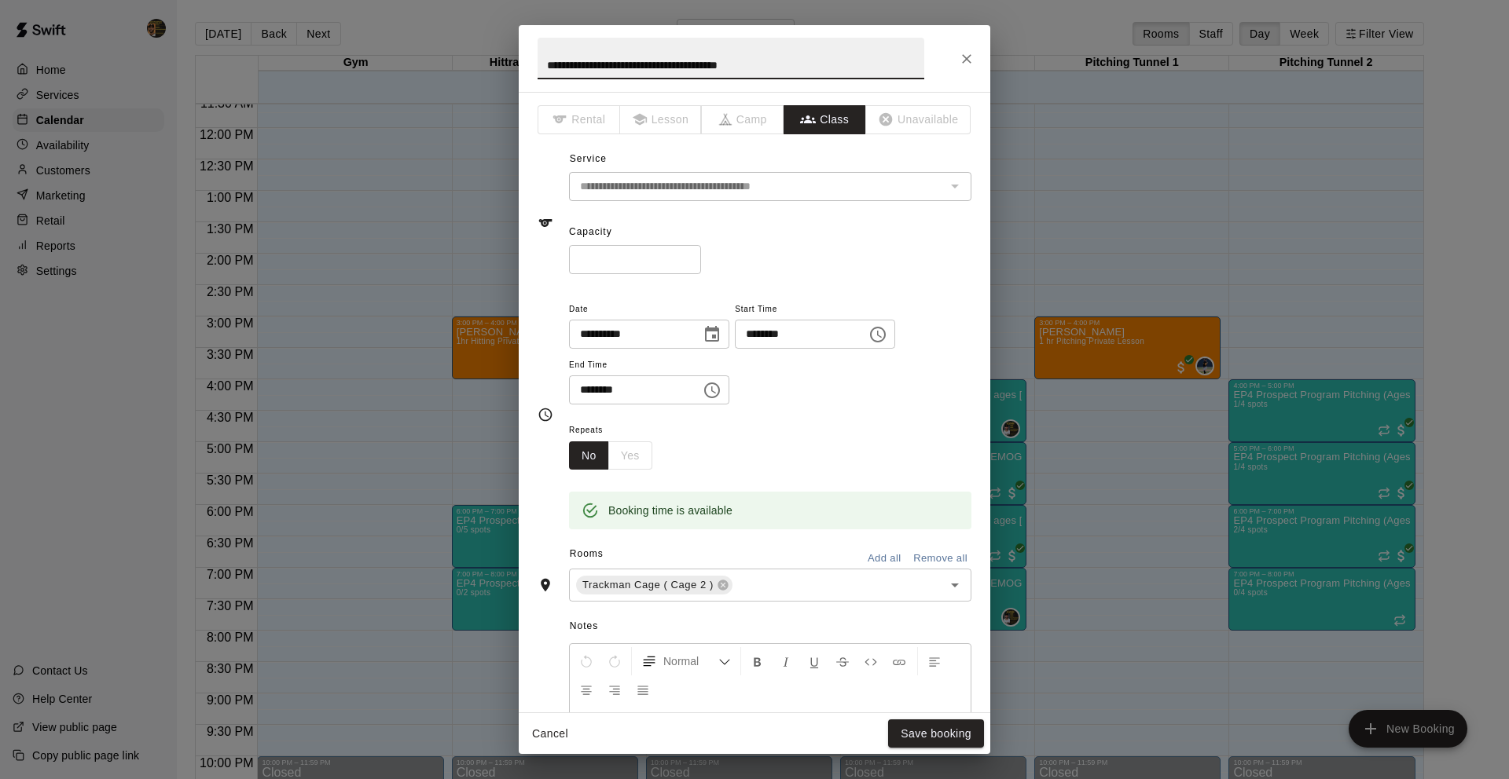
click at [685, 254] on input "*" at bounding box center [635, 259] width 132 height 29
type input "*"
click at [685, 254] on input "*" at bounding box center [635, 259] width 132 height 29
click at [926, 743] on button "Save booking" at bounding box center [936, 734] width 96 height 29
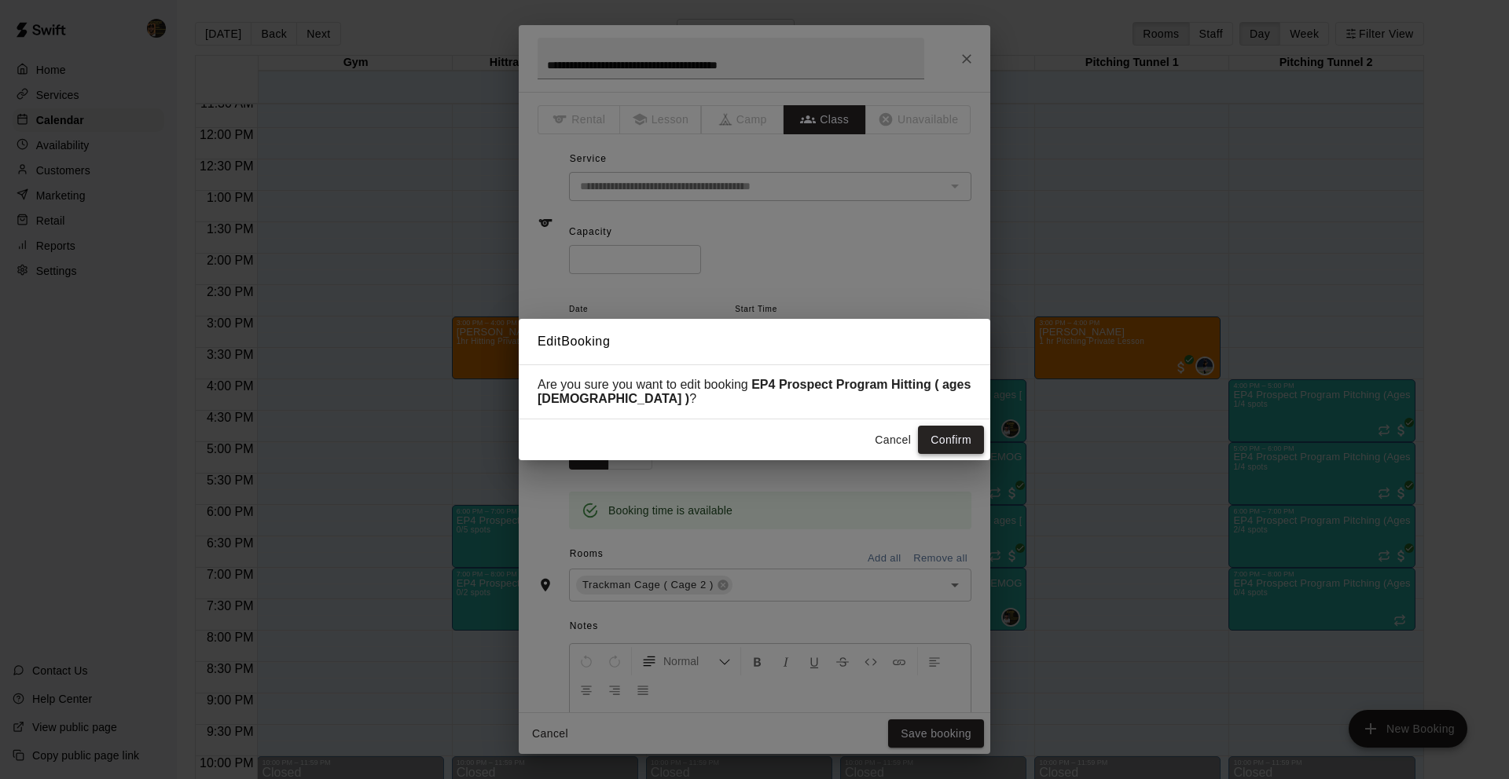
click at [928, 431] on button "Confirm" at bounding box center [951, 440] width 66 height 29
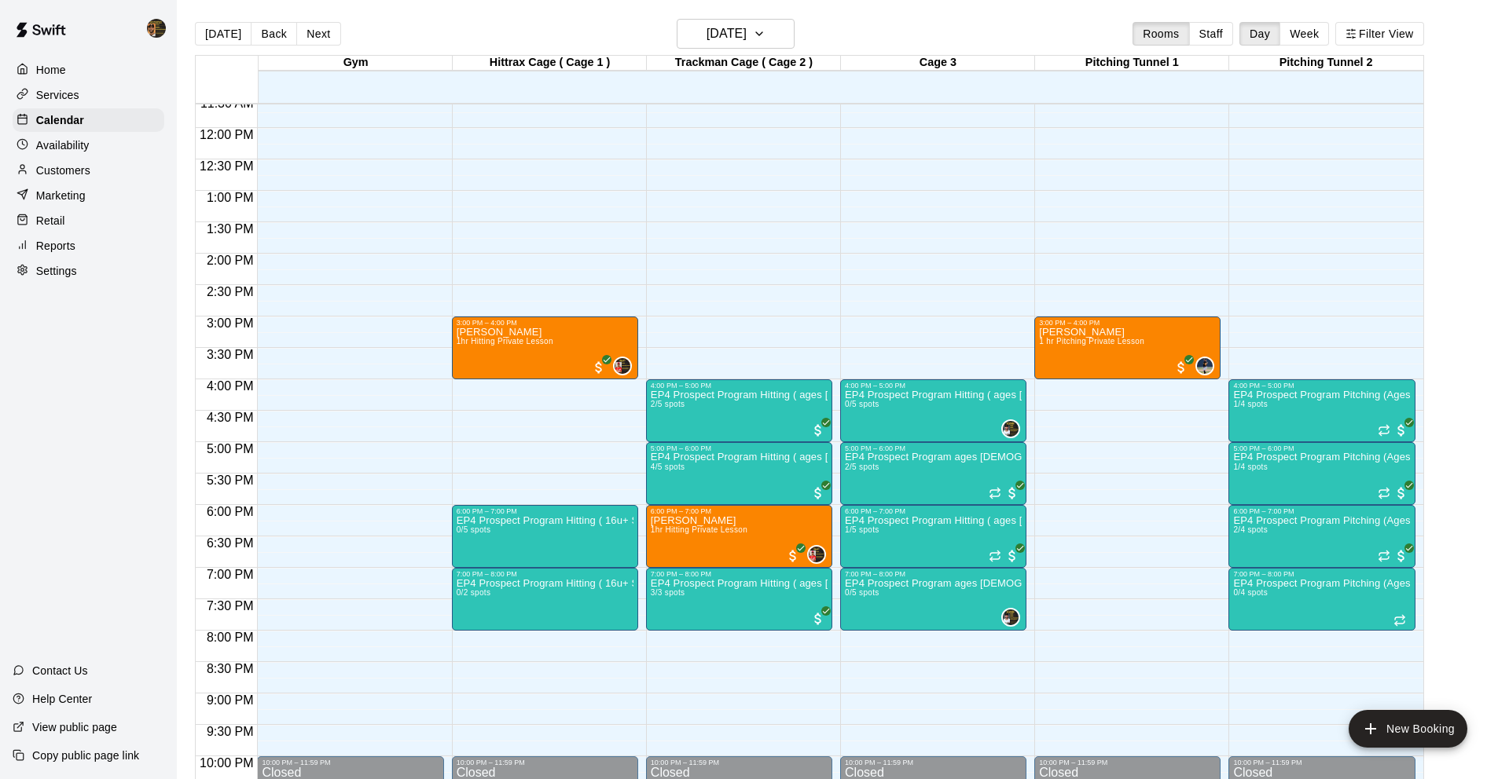
click at [528, 394] on div "12:00 AM – 10:00 AM Closed 3:00 PM – 4:00 PM Aiden Dexter 1hr Hitting Private L…" at bounding box center [545, 128] width 186 height 1509
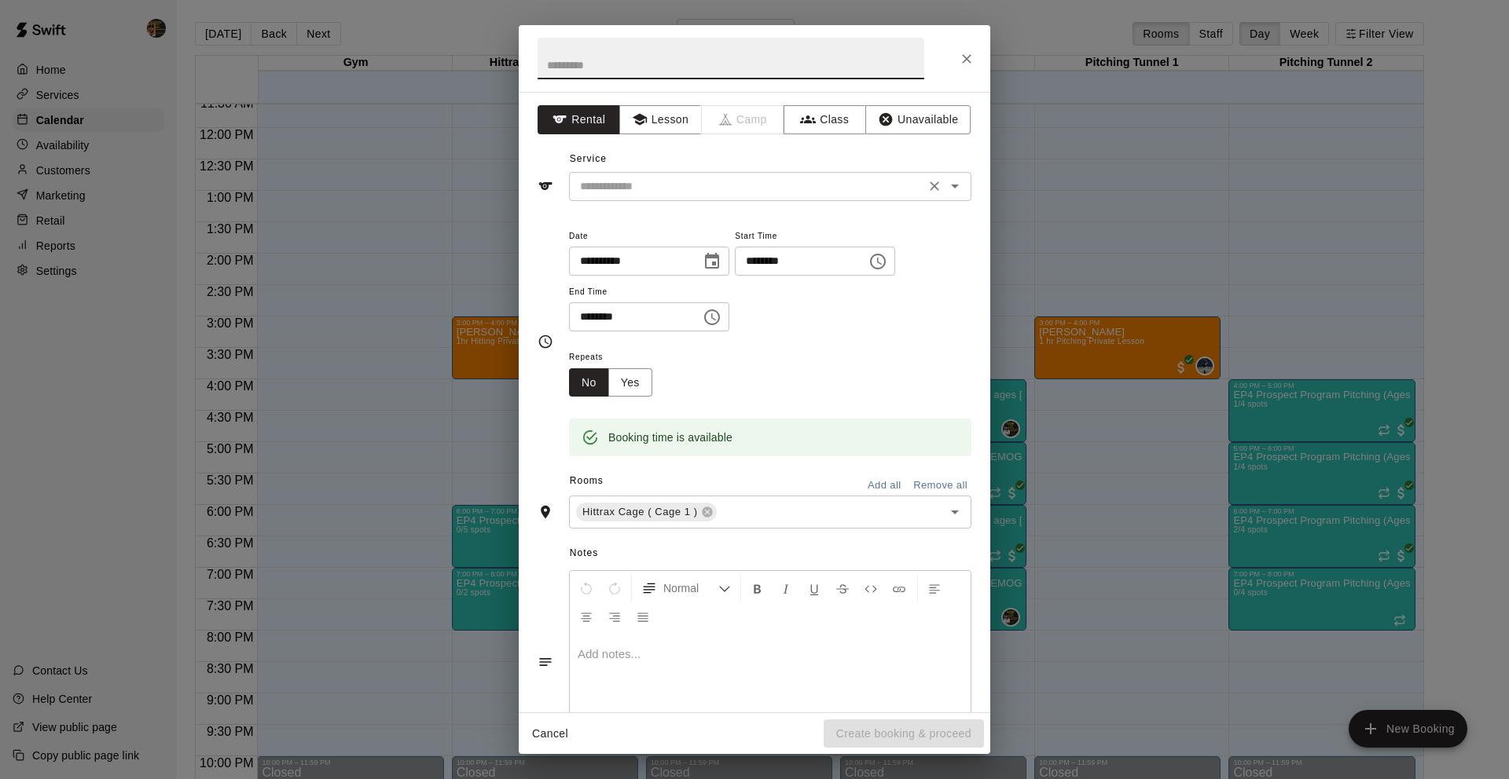
click at [709, 196] on div "​" at bounding box center [770, 186] width 402 height 29
click at [669, 124] on button "Lesson" at bounding box center [660, 119] width 82 height 29
click at [647, 220] on div "**********" at bounding box center [754, 342] width 434 height 256
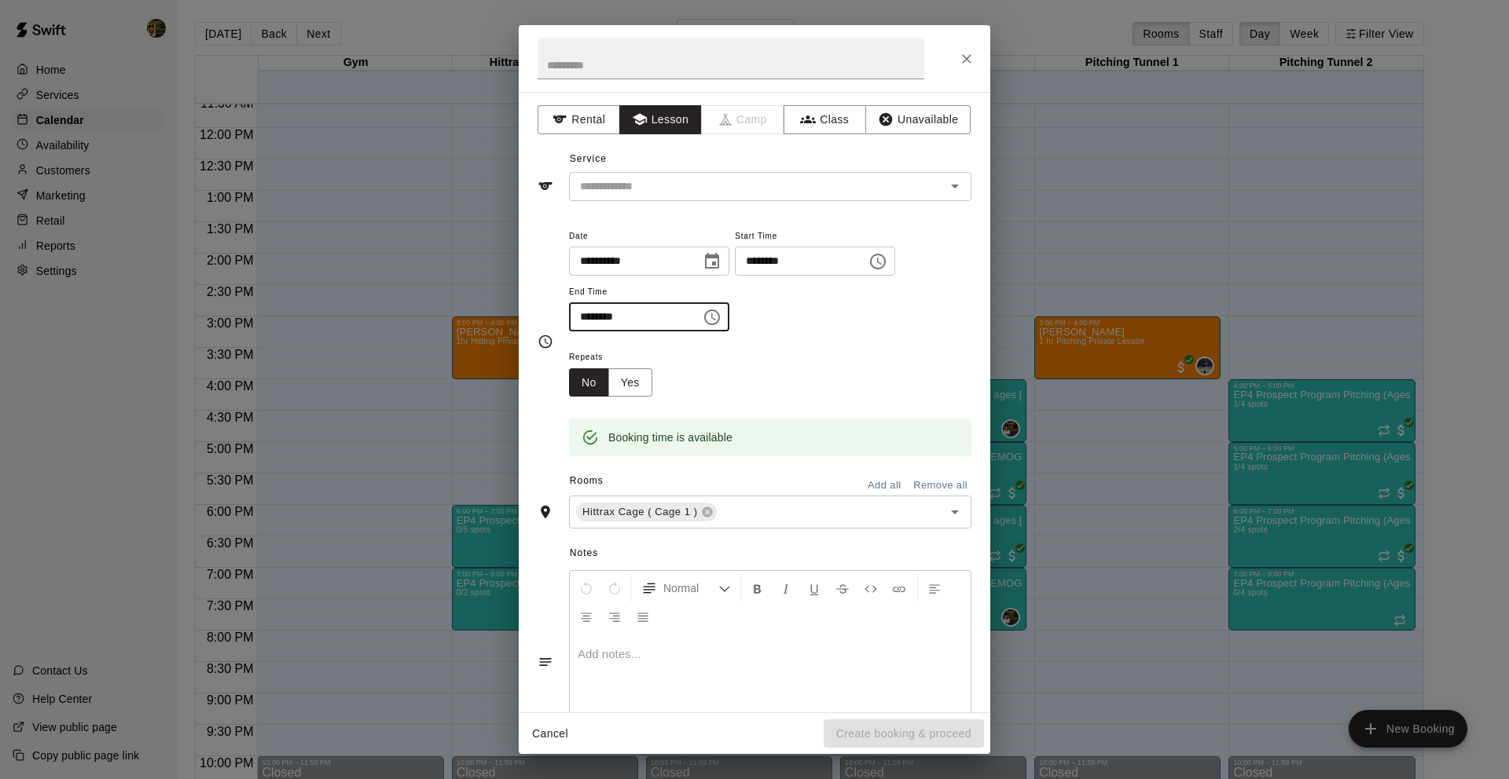
click at [585, 321] on input "********" at bounding box center [629, 316] width 121 height 29
type input "********"
click at [805, 109] on button "Class" at bounding box center [824, 119] width 82 height 29
click at [779, 157] on div "Service ​" at bounding box center [754, 174] width 434 height 54
click at [776, 183] on input "text" at bounding box center [757, 187] width 367 height 20
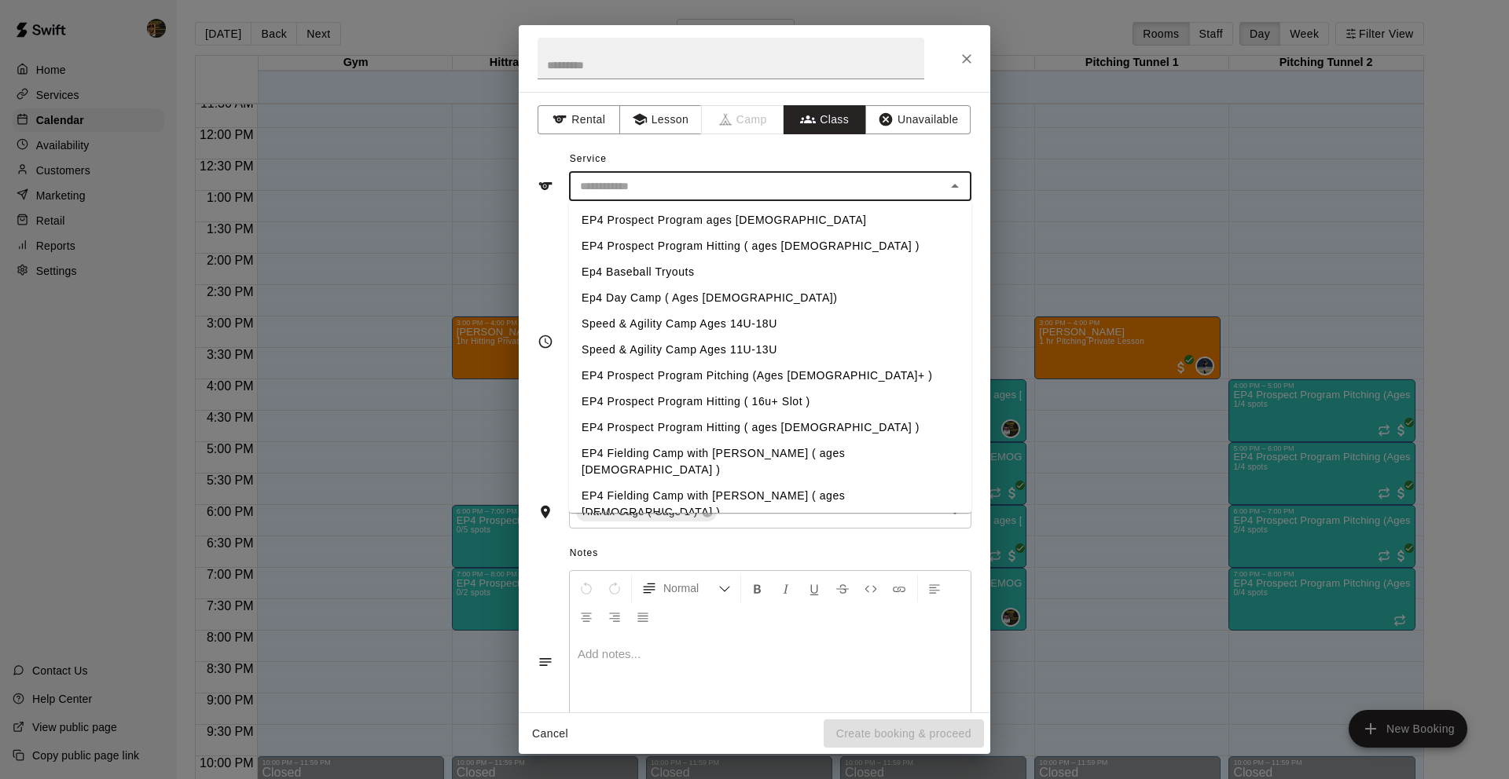
click at [768, 398] on li "EP4 Prospect Program Hitting ( 16u+ Slot )" at bounding box center [770, 402] width 402 height 26
type input "**********"
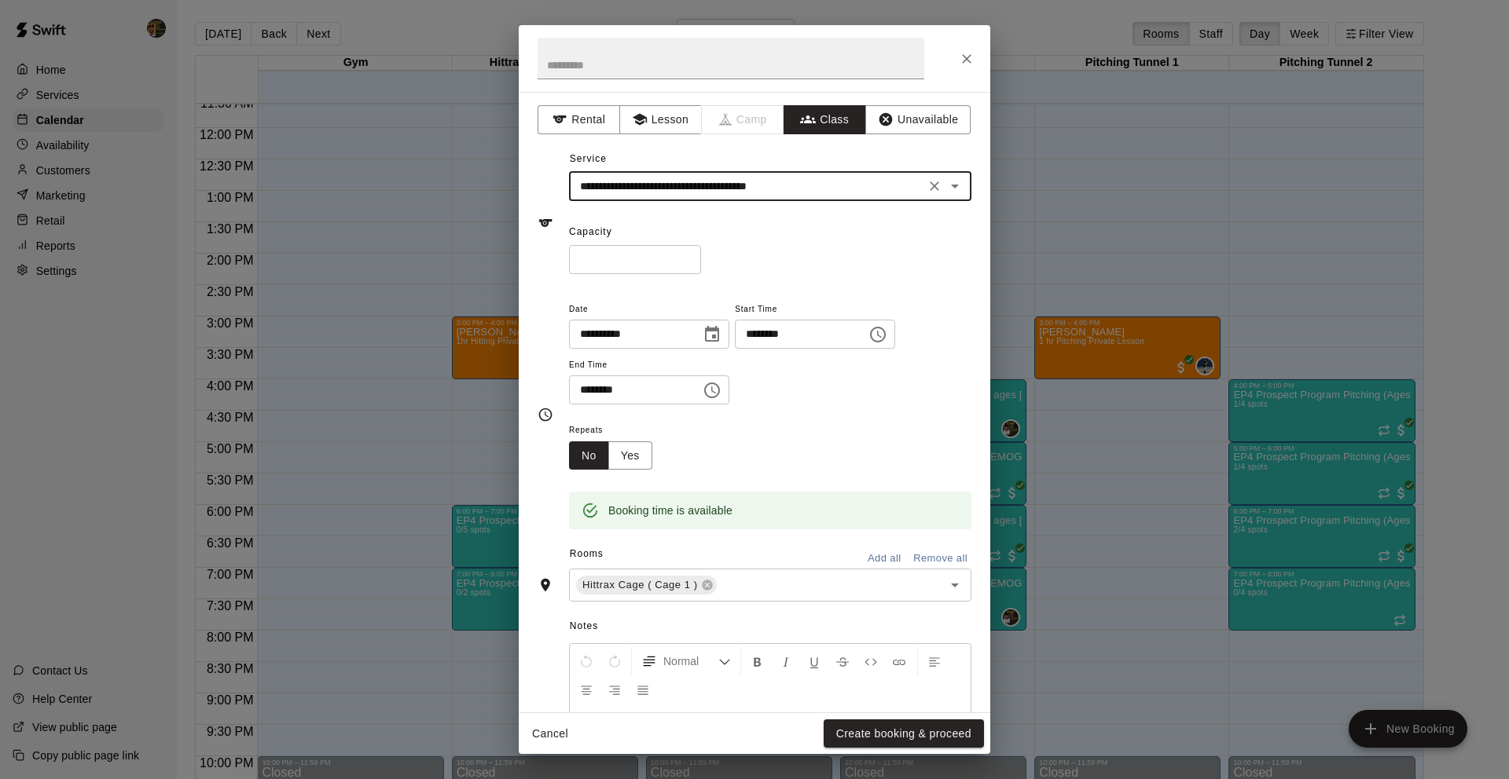
click at [692, 256] on input "*" at bounding box center [635, 259] width 132 height 29
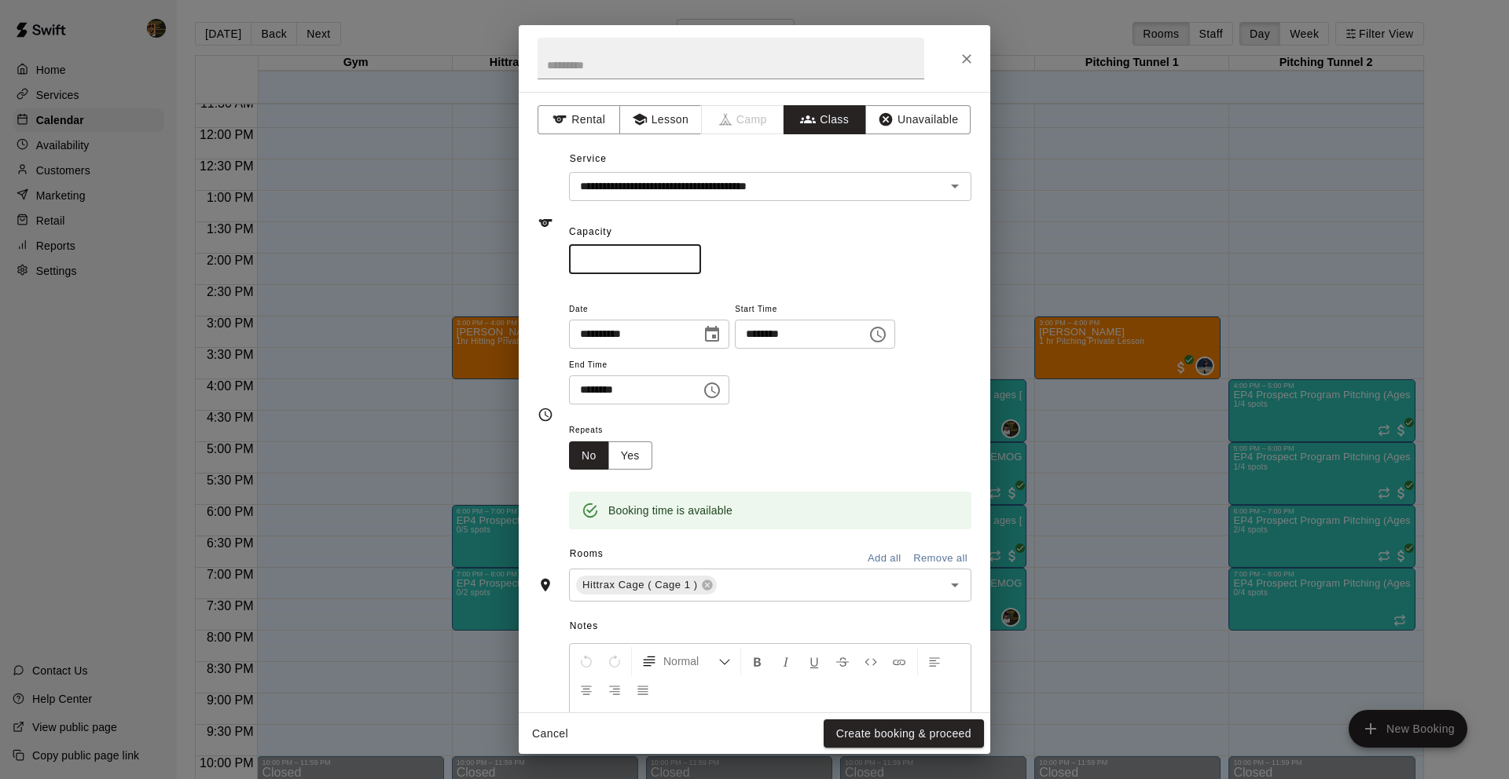
click at [692, 256] on input "*" at bounding box center [635, 259] width 132 height 29
click at [691, 262] on input "*" at bounding box center [635, 259] width 132 height 29
click at [691, 258] on input "*" at bounding box center [635, 259] width 132 height 29
type input "*"
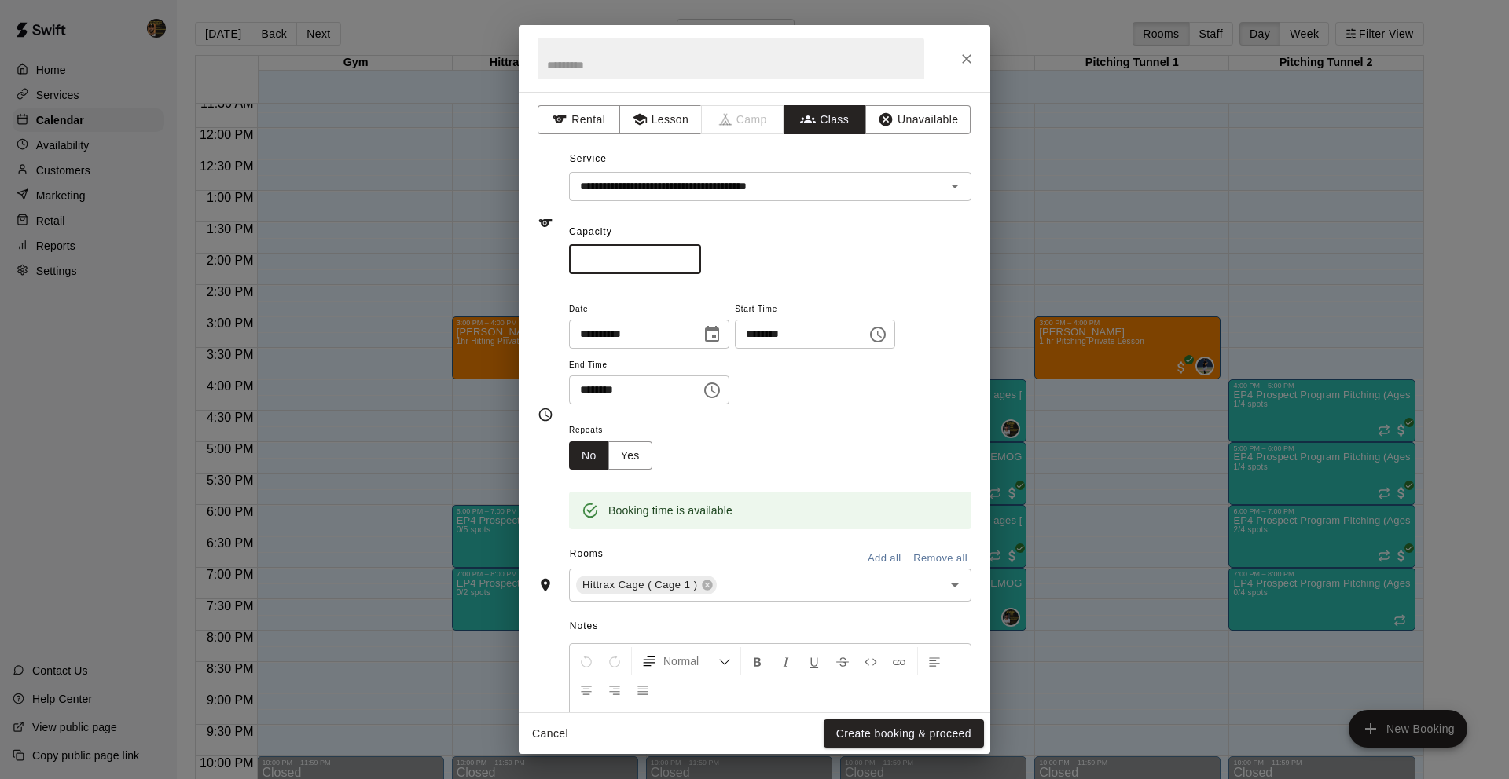
click at [691, 258] on input "*" at bounding box center [635, 259] width 132 height 29
click at [951, 739] on button "Create booking & proceed" at bounding box center [903, 734] width 160 height 29
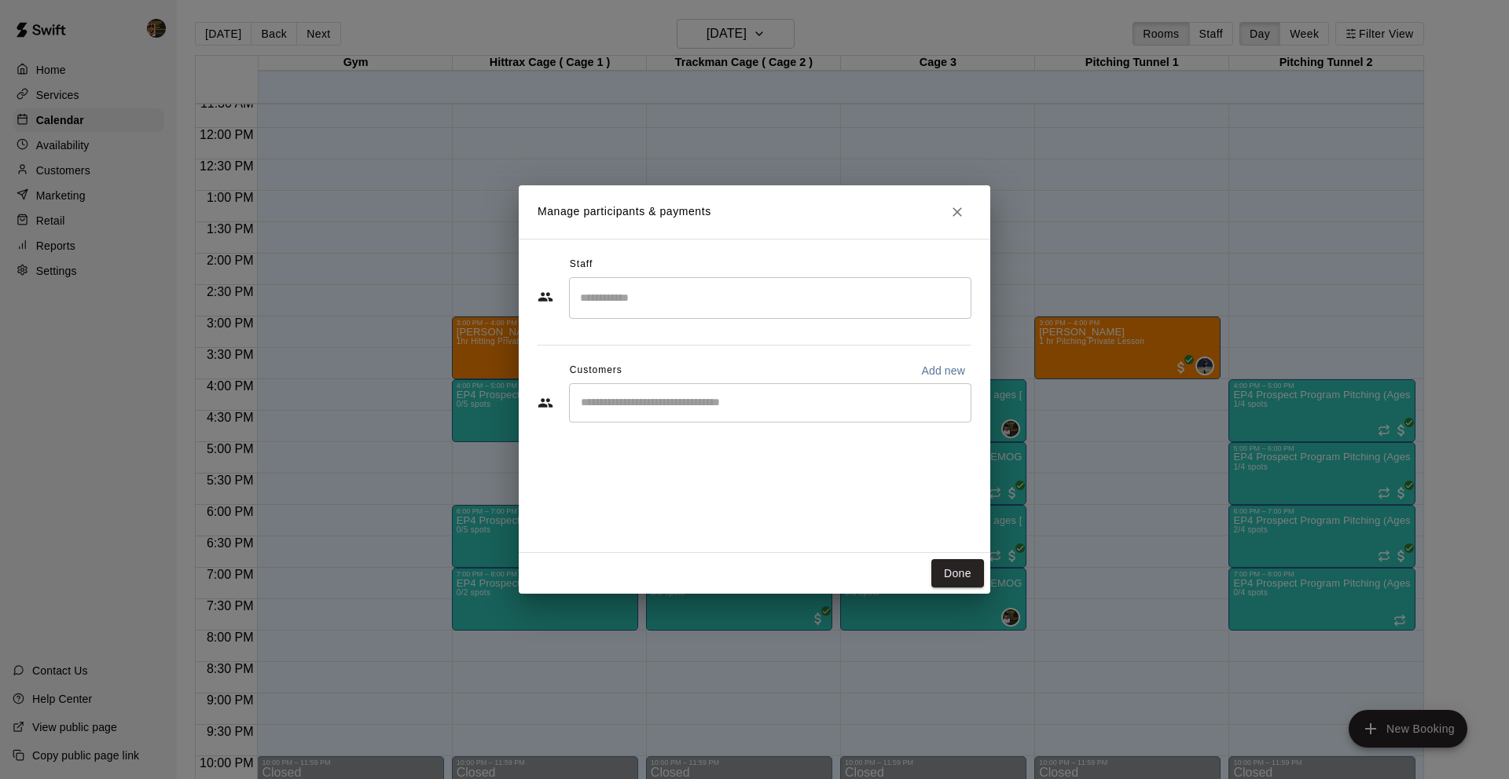
click at [772, 417] on div "​" at bounding box center [770, 402] width 402 height 39
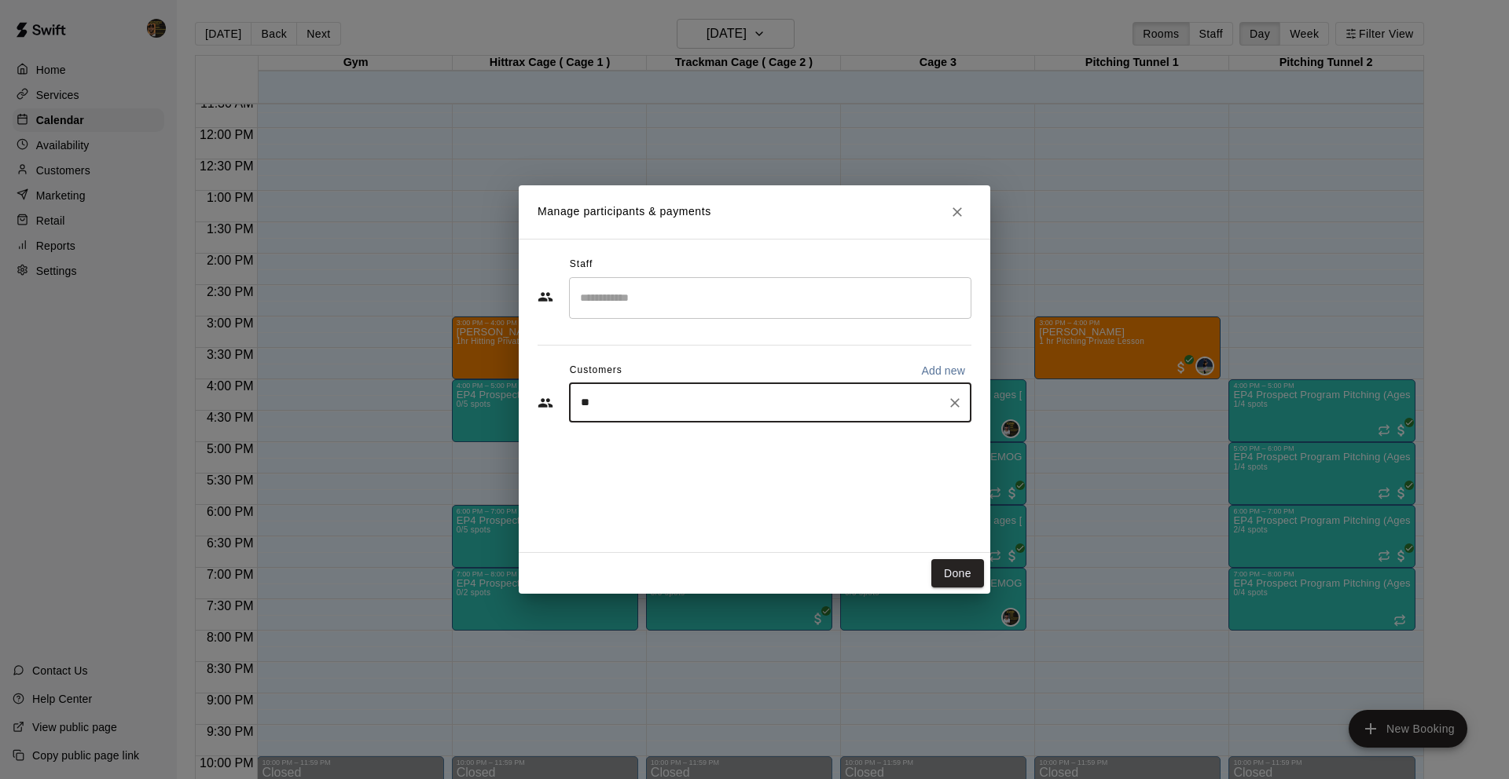
type input "*"
click at [680, 292] on input "Search staff" at bounding box center [770, 297] width 388 height 27
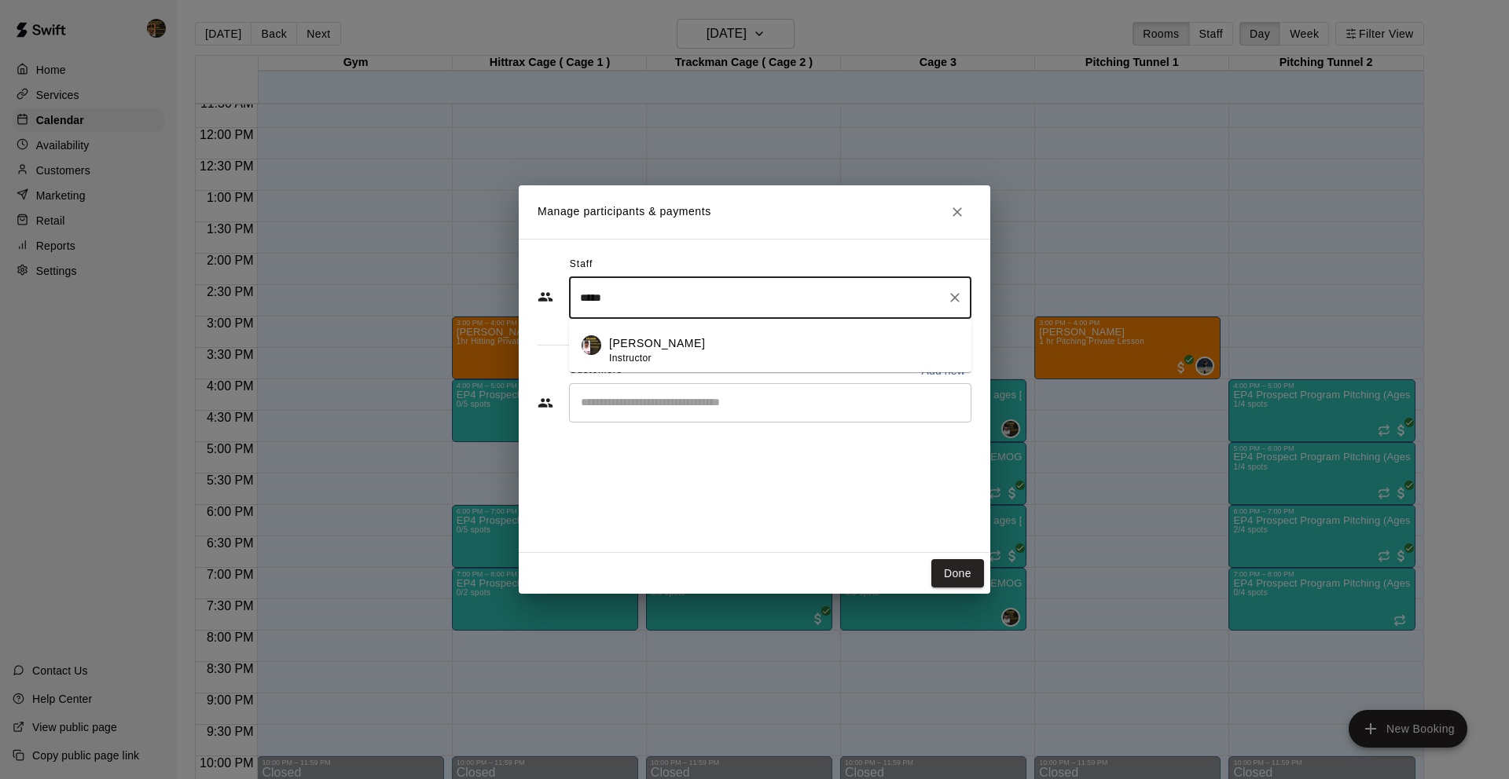
drag, startPoint x: 608, startPoint y: 346, endPoint x: 619, endPoint y: 354, distance: 13.1
click at [609, 347] on p "[PERSON_NAME]" at bounding box center [657, 343] width 96 height 16
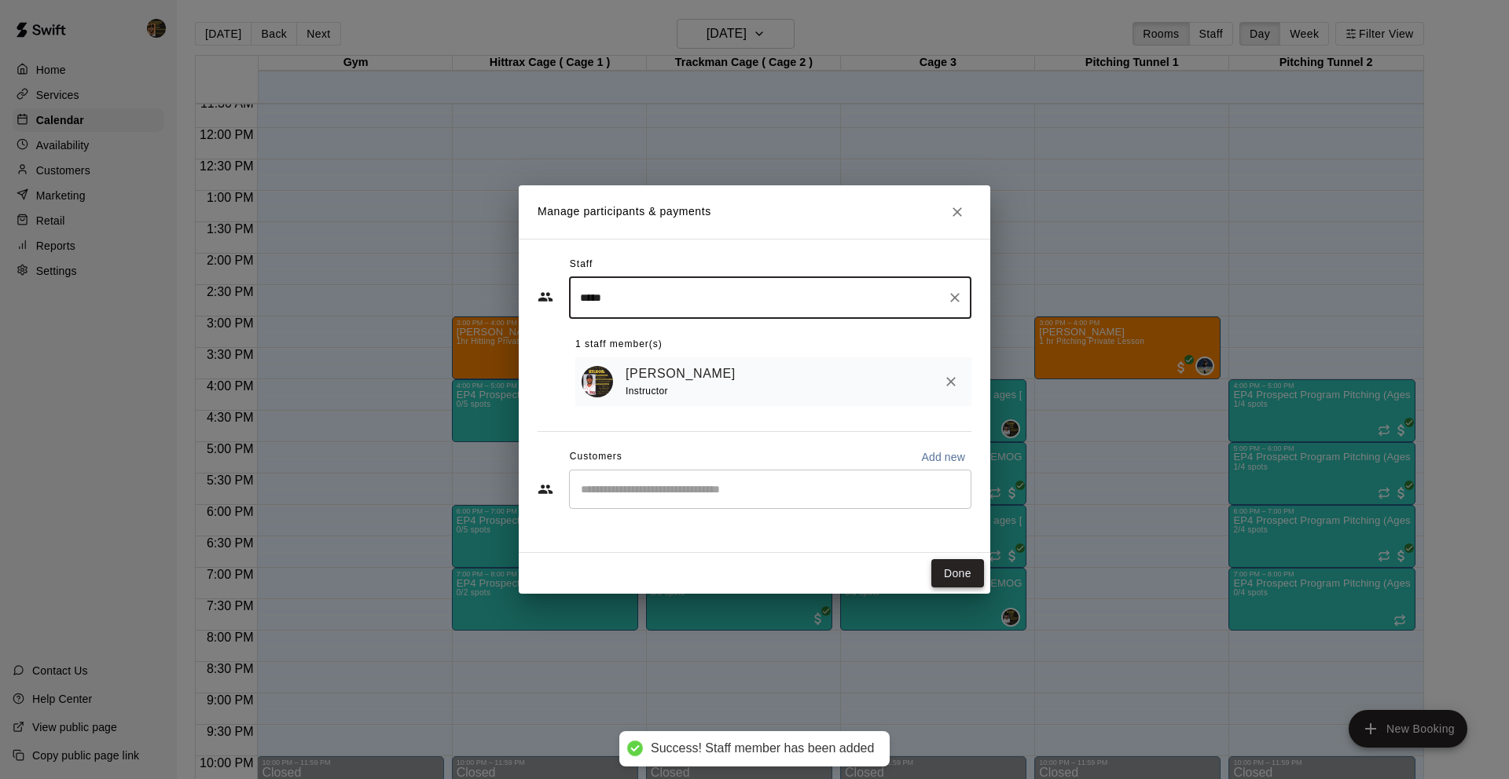
type input "*****"
click at [970, 582] on button "Done" at bounding box center [957, 573] width 53 height 29
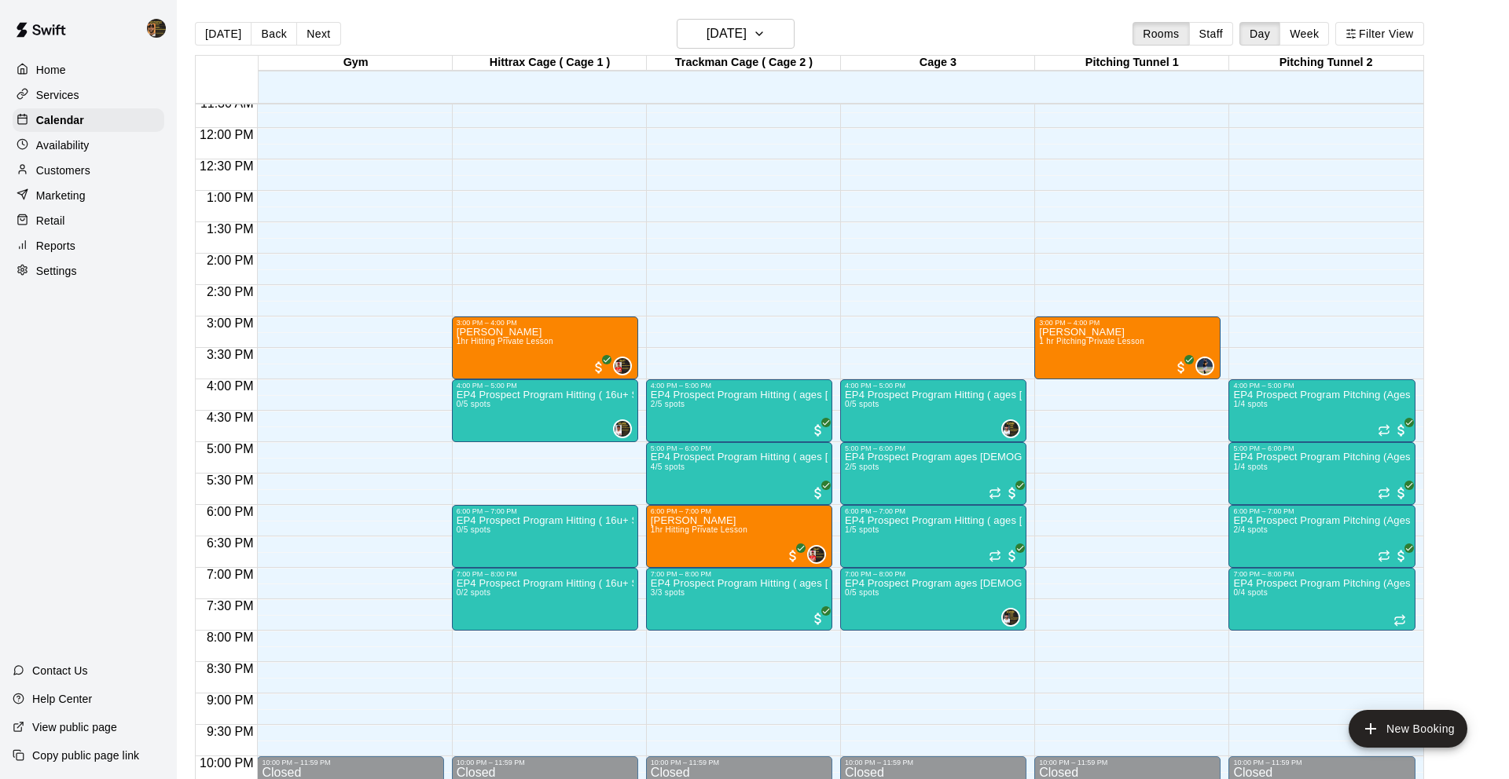
click at [475, 452] on div "12:00 AM – 10:00 AM Closed 3:00 PM – 4:00 PM Aiden Dexter 1hr Hitting Private L…" at bounding box center [545, 128] width 186 height 1509
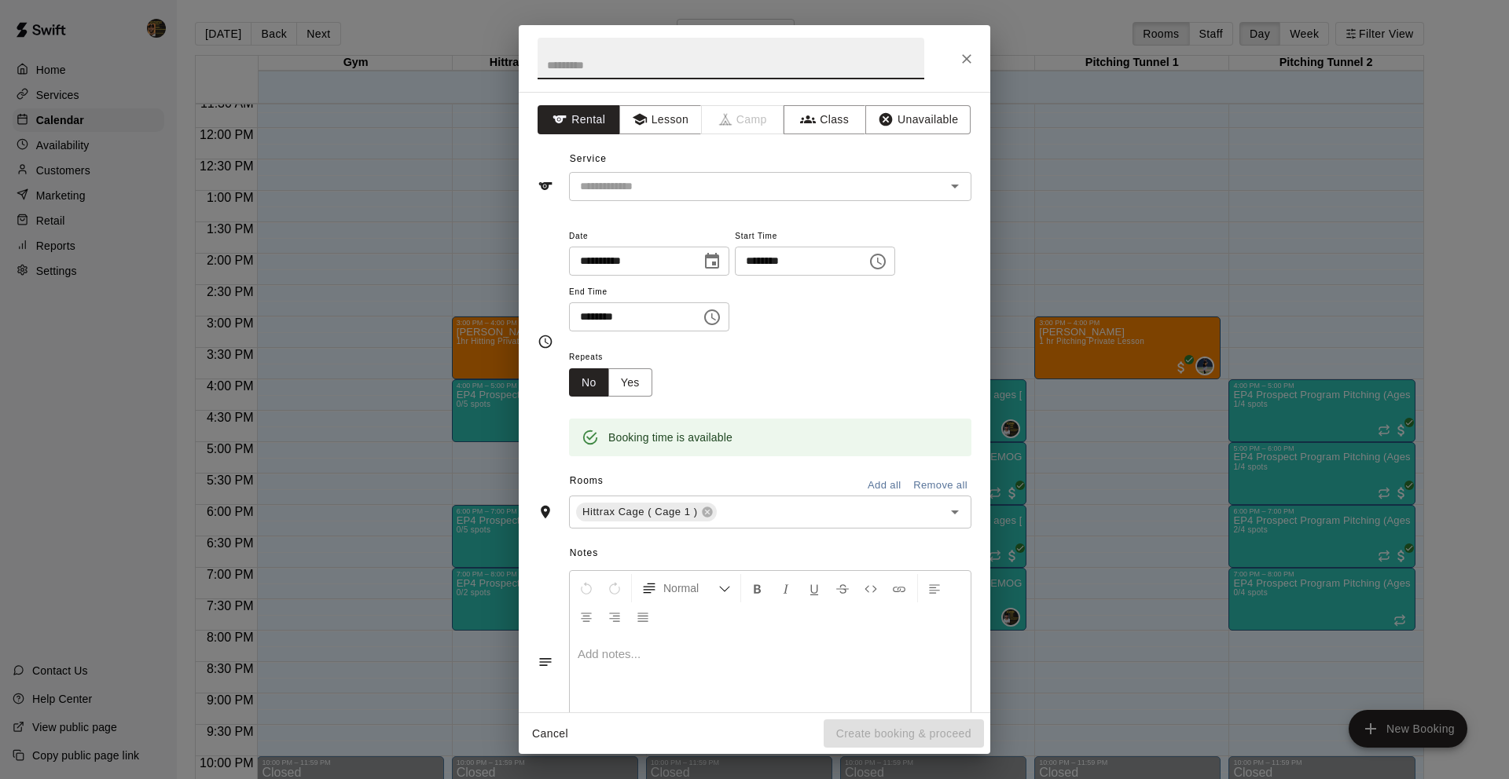
click at [764, 257] on input "********" at bounding box center [795, 261] width 121 height 29
click at [761, 255] on input "********" at bounding box center [795, 261] width 121 height 29
type input "********"
click at [588, 313] on input "********" at bounding box center [629, 316] width 121 height 29
type input "********"
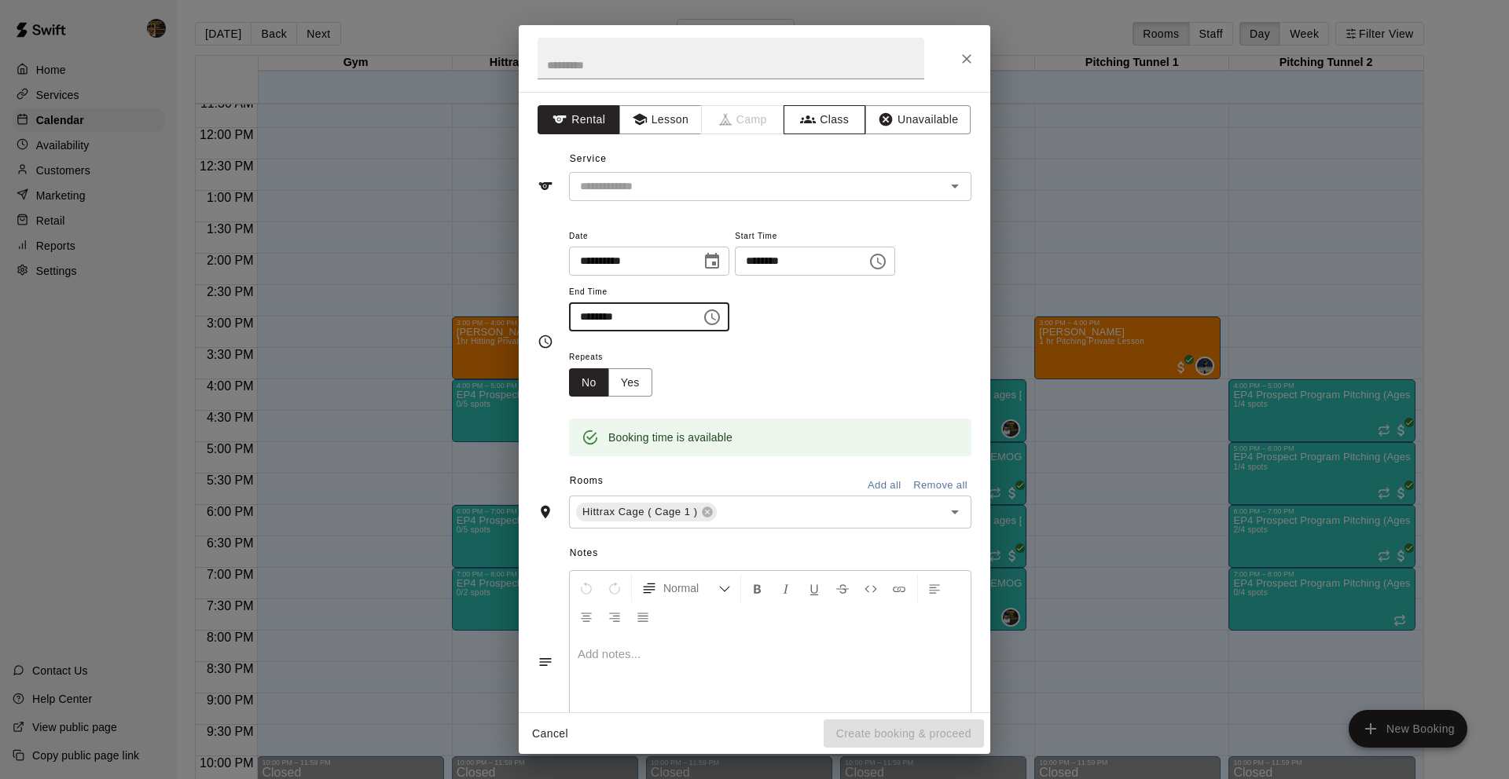
click at [834, 115] on button "Class" at bounding box center [824, 119] width 82 height 29
click at [797, 178] on input "text" at bounding box center [757, 187] width 367 height 20
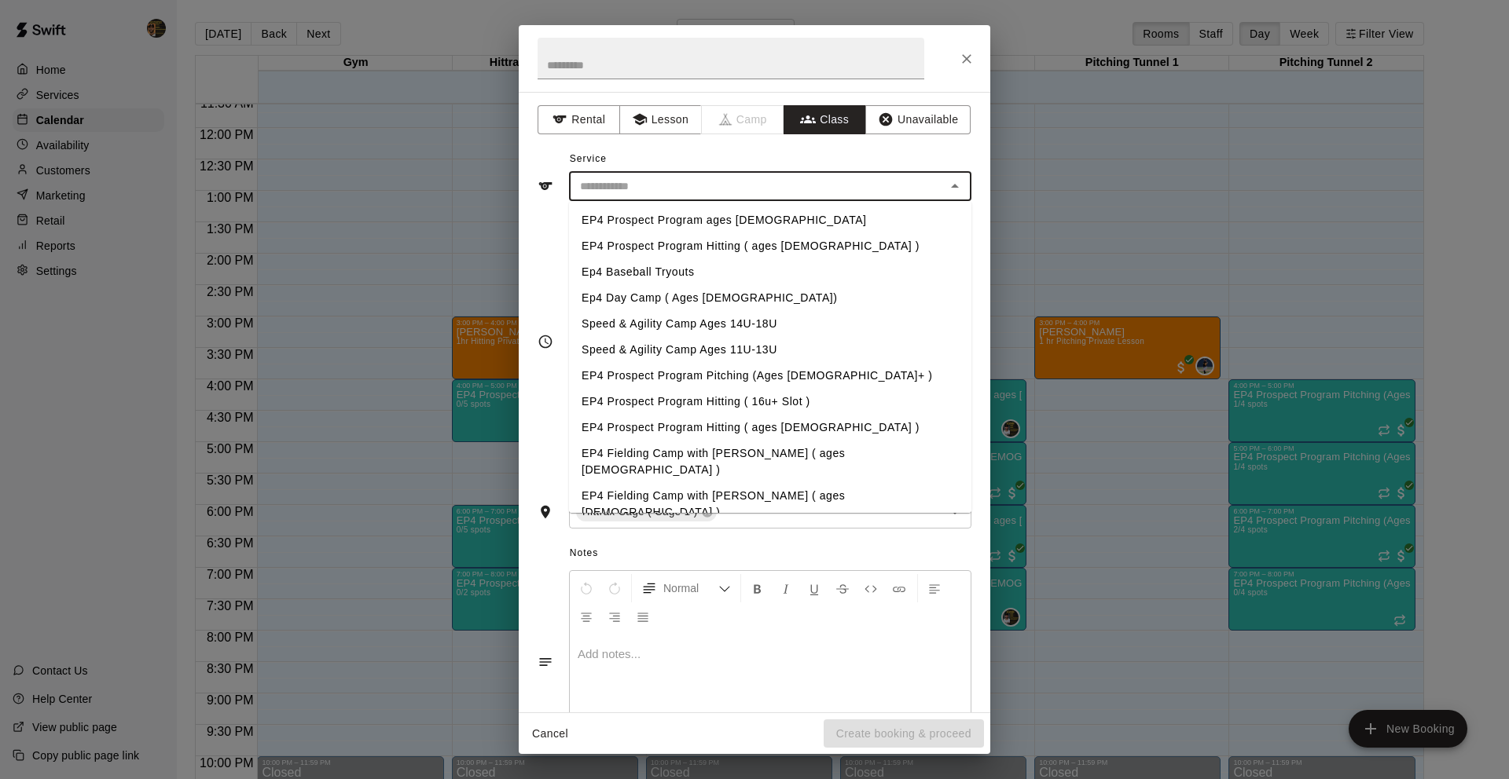
click at [801, 403] on li "EP4 Prospect Program Hitting ( 16u+ Slot )" at bounding box center [770, 402] width 402 height 26
type input "**********"
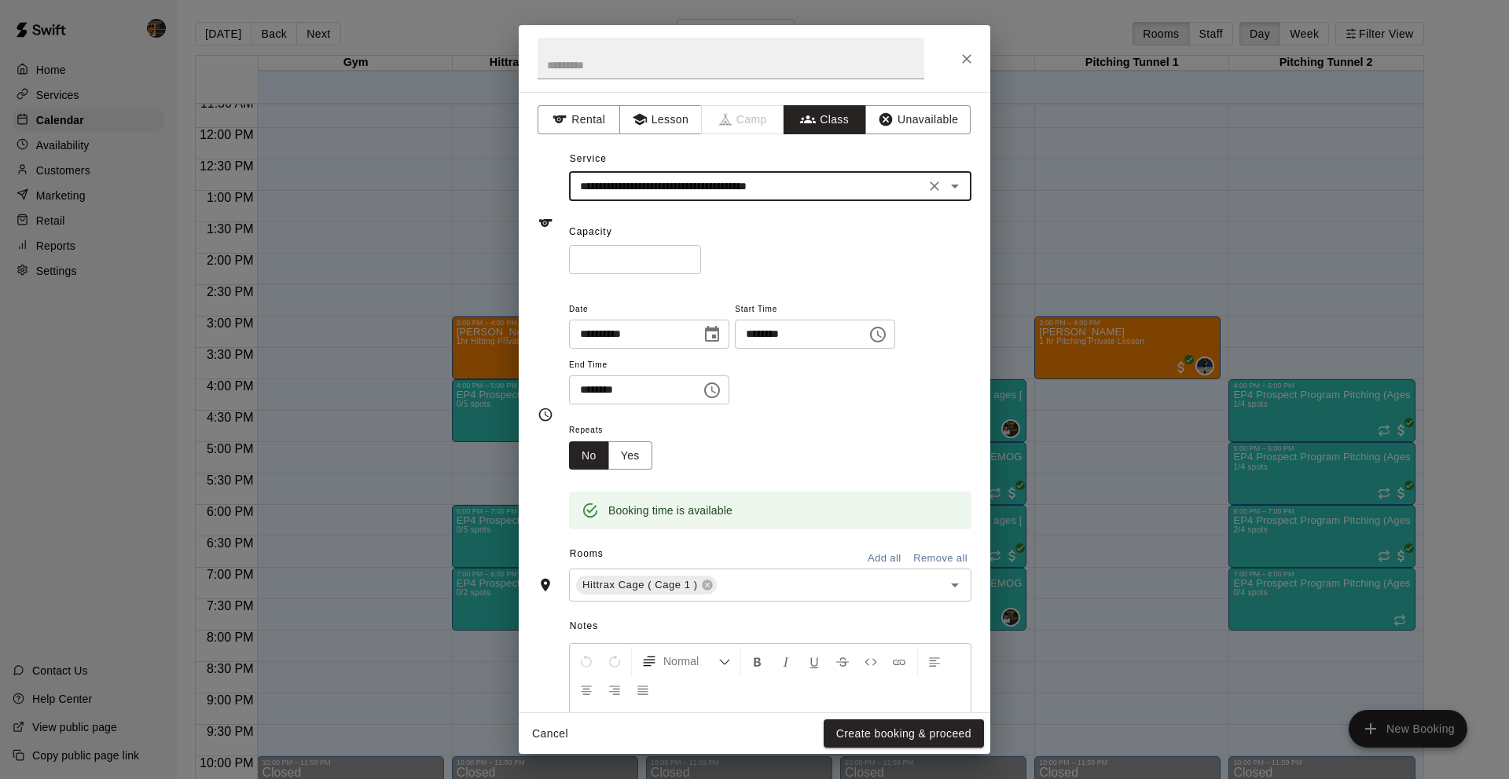
click at [684, 256] on input "*" at bounding box center [635, 259] width 132 height 29
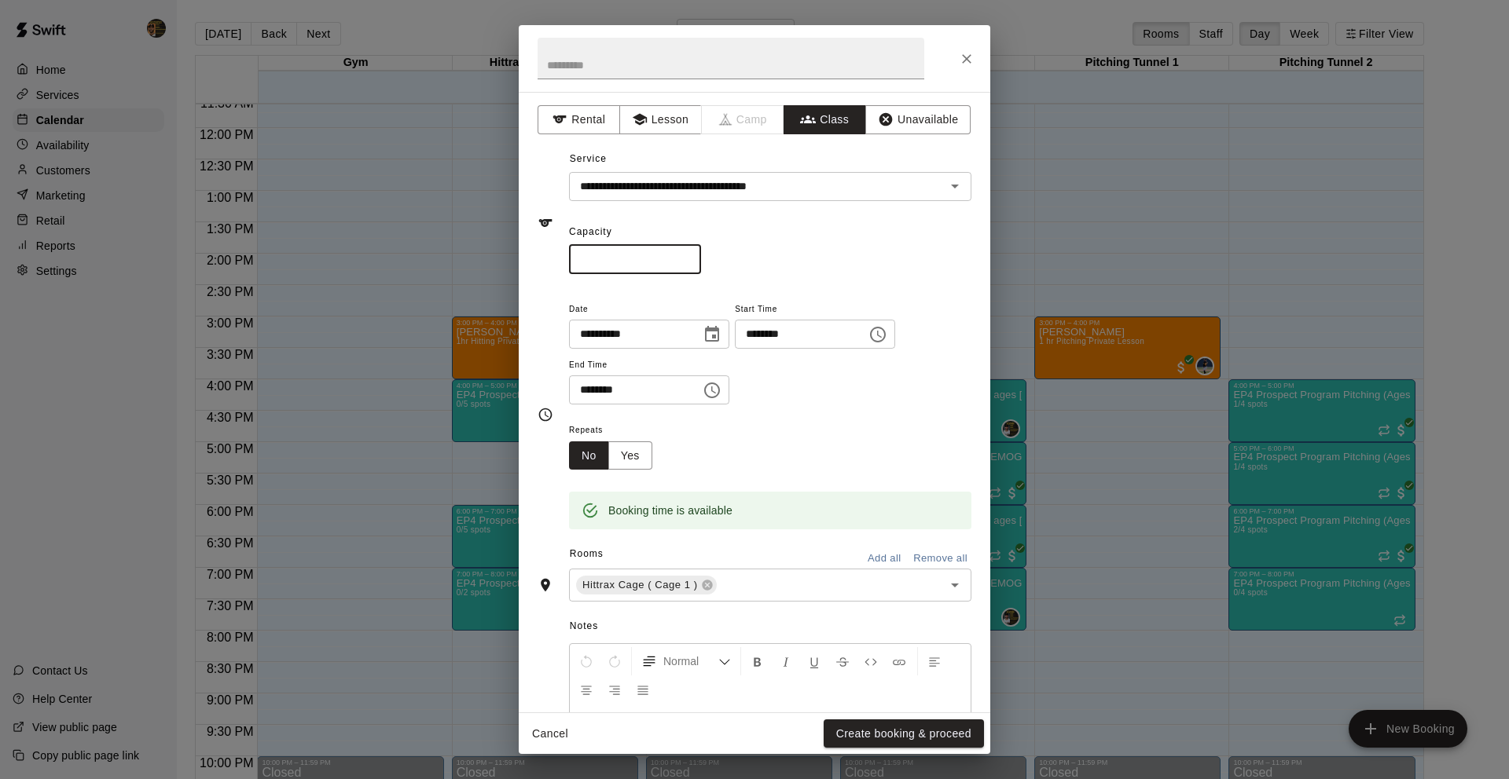
click at [684, 255] on input "*" at bounding box center [635, 259] width 132 height 29
type input "*"
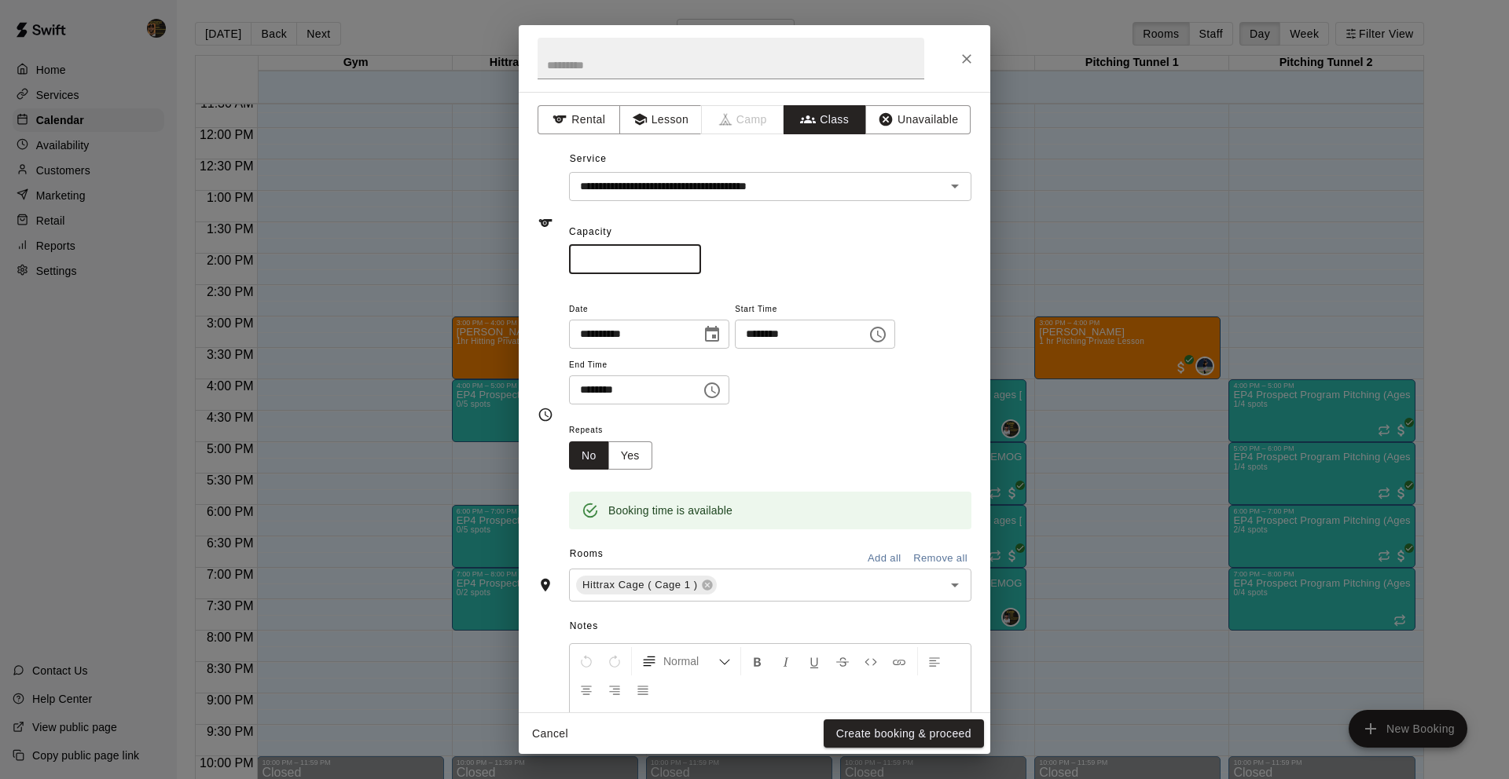
click at [687, 263] on input "*" at bounding box center [635, 259] width 132 height 29
click at [894, 733] on button "Create booking & proceed" at bounding box center [903, 734] width 160 height 29
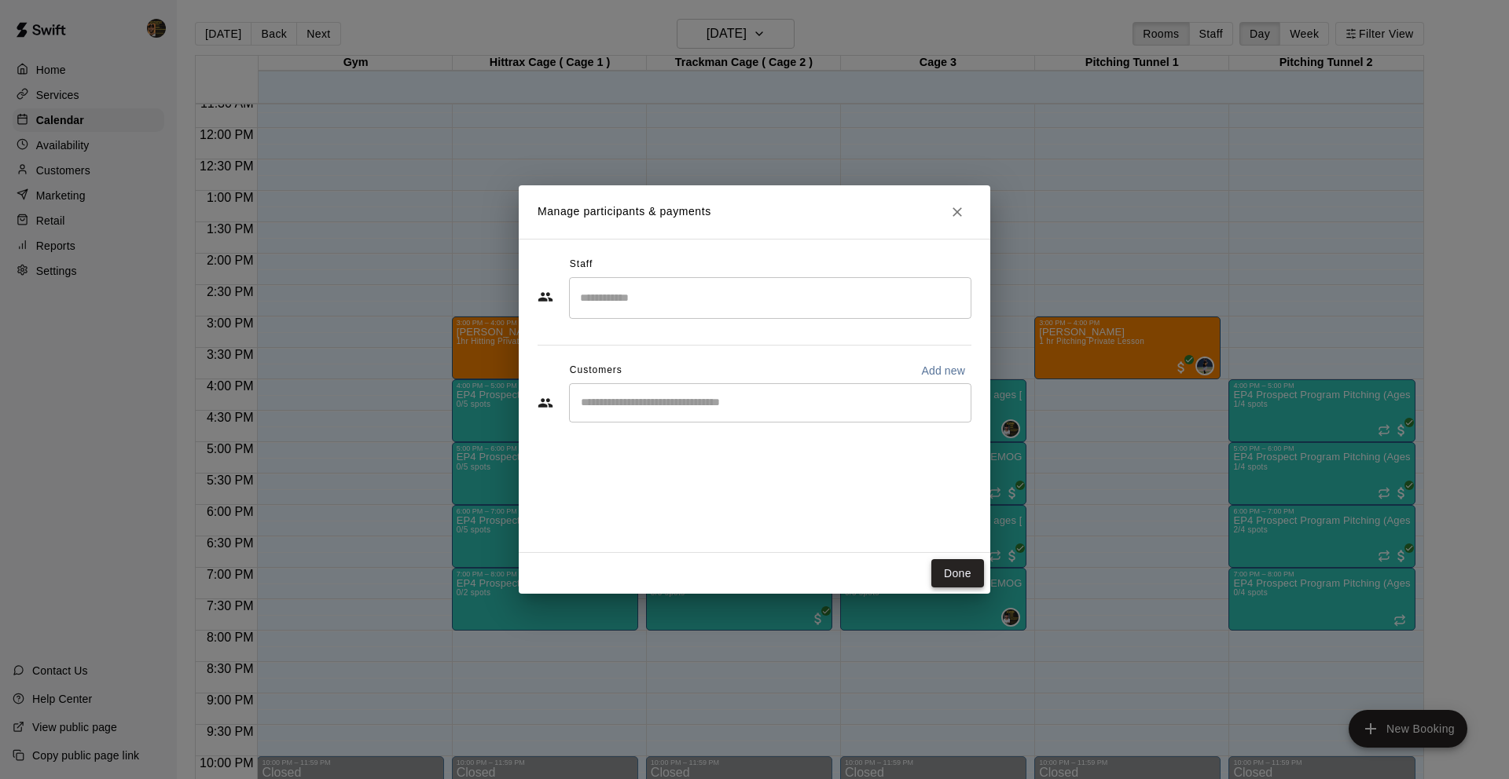
click at [948, 572] on button "Done" at bounding box center [957, 573] width 53 height 29
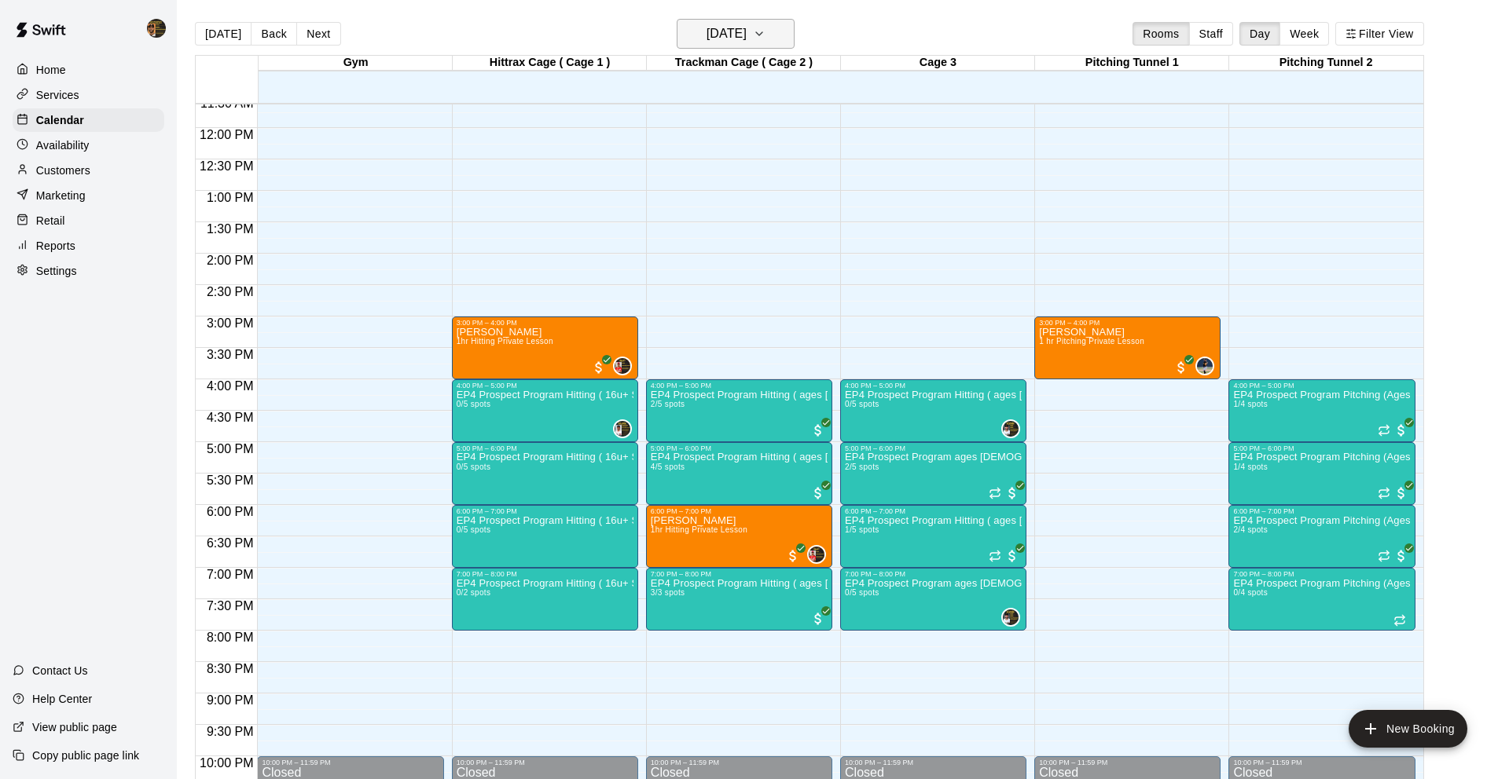
click at [746, 37] on h6 "[DATE]" at bounding box center [726, 34] width 40 height 22
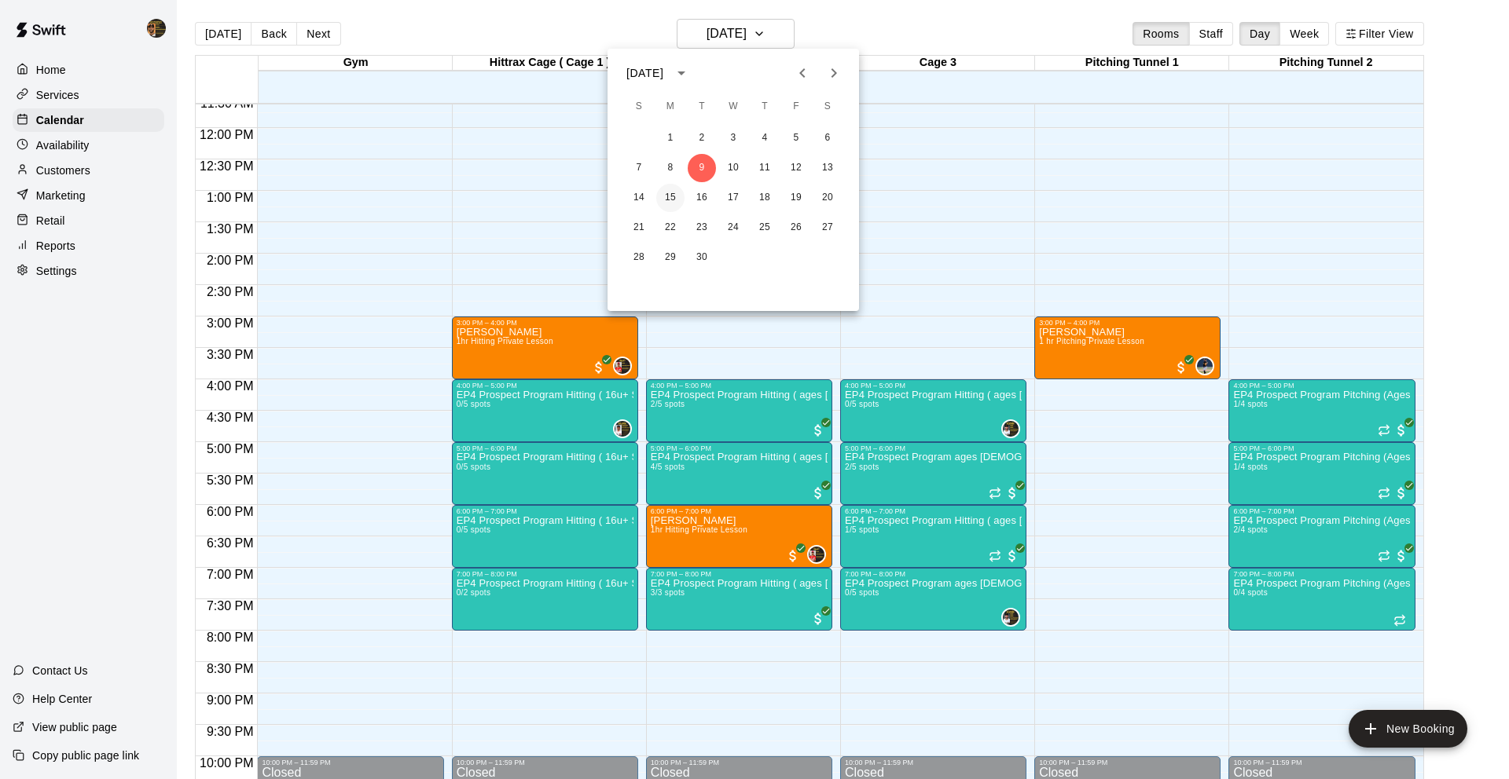
click at [662, 200] on button "15" at bounding box center [670, 198] width 28 height 28
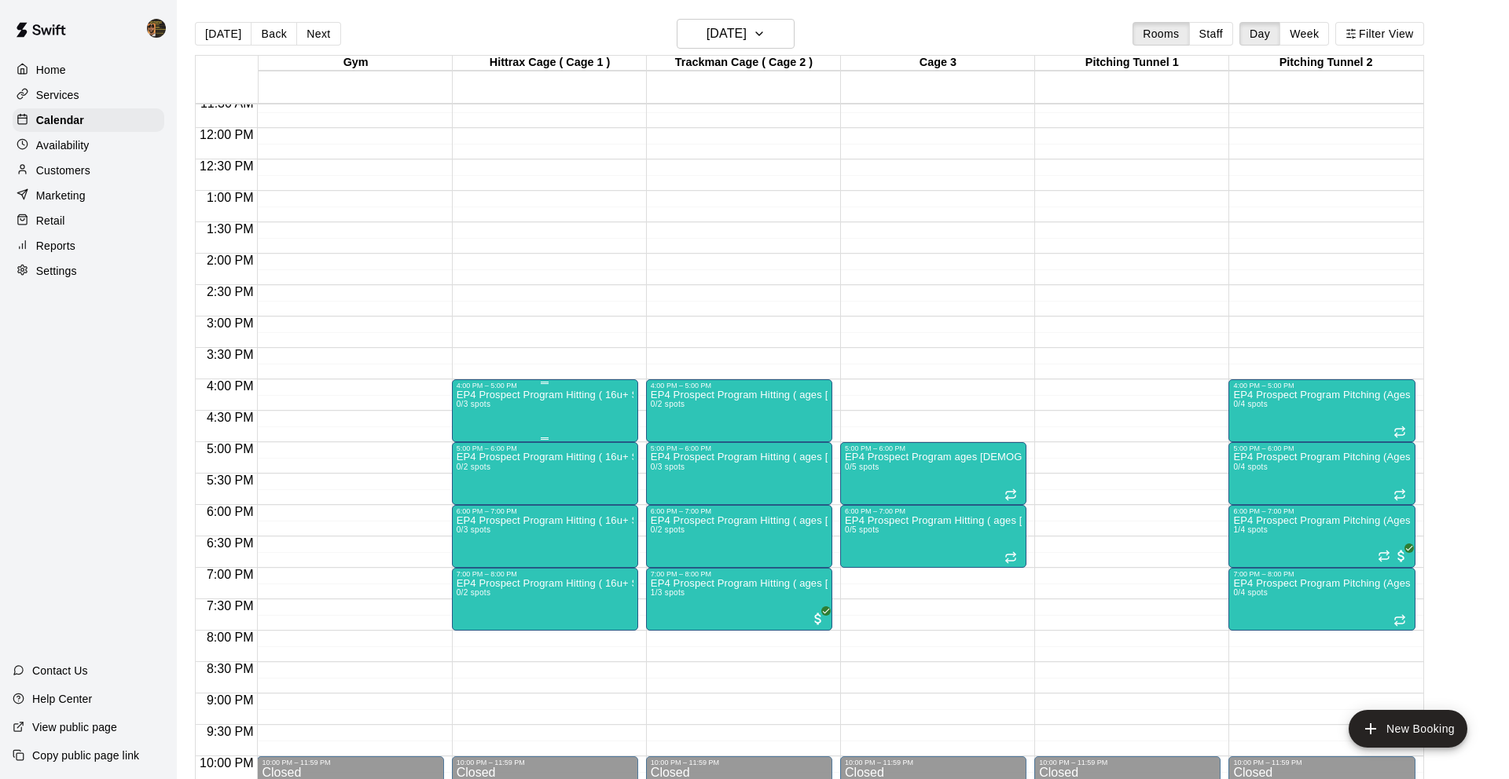
click at [533, 395] on p "EP4 Prospect Program Hitting ( 16u+ Slot )" at bounding box center [544, 395] width 177 height 0
click at [478, 412] on icon "edit" at bounding box center [472, 410] width 19 height 19
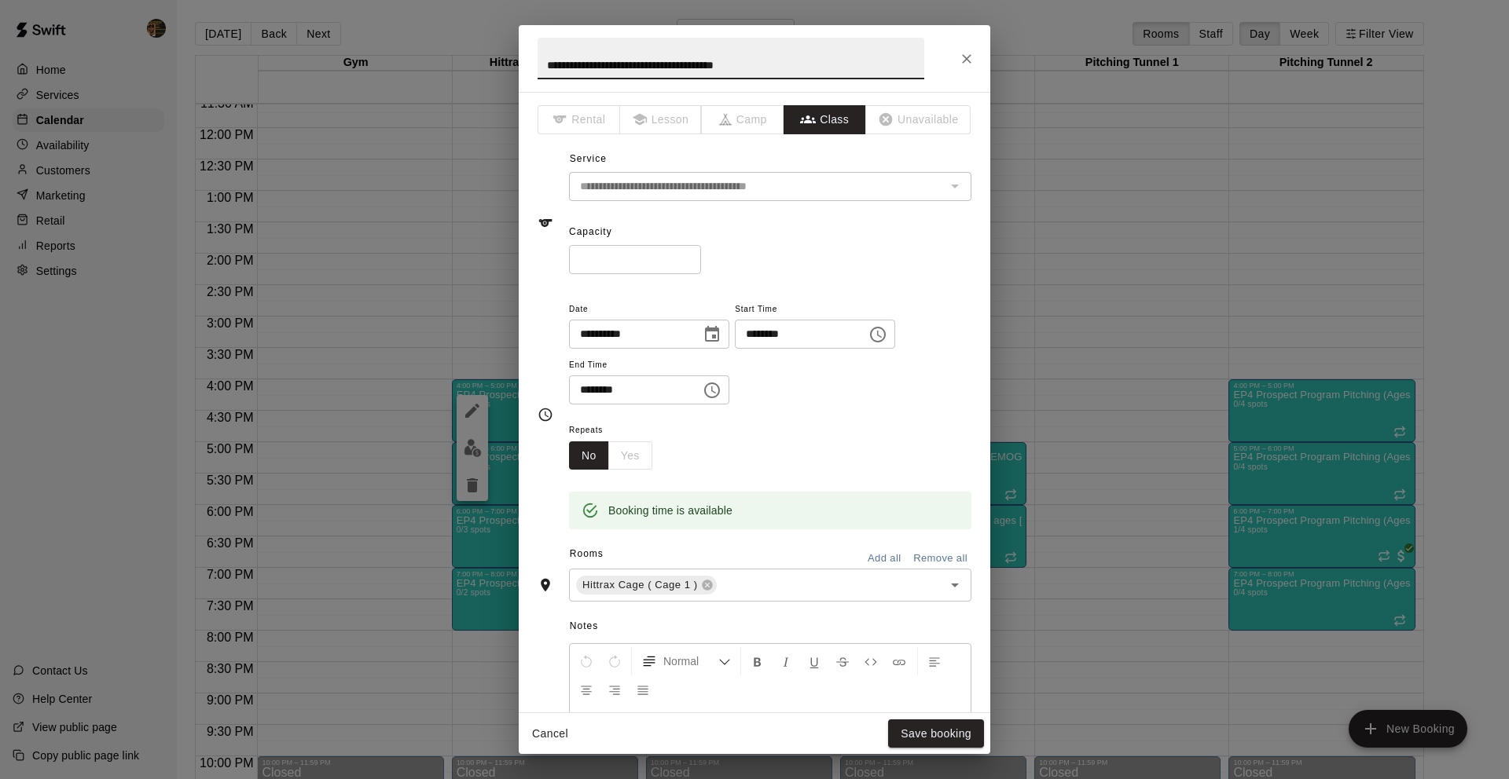
click at [686, 255] on input "*" at bounding box center [635, 259] width 132 height 29
type input "*"
click at [686, 255] on input "*" at bounding box center [635, 259] width 132 height 29
click at [950, 726] on button "Save booking" at bounding box center [936, 734] width 96 height 29
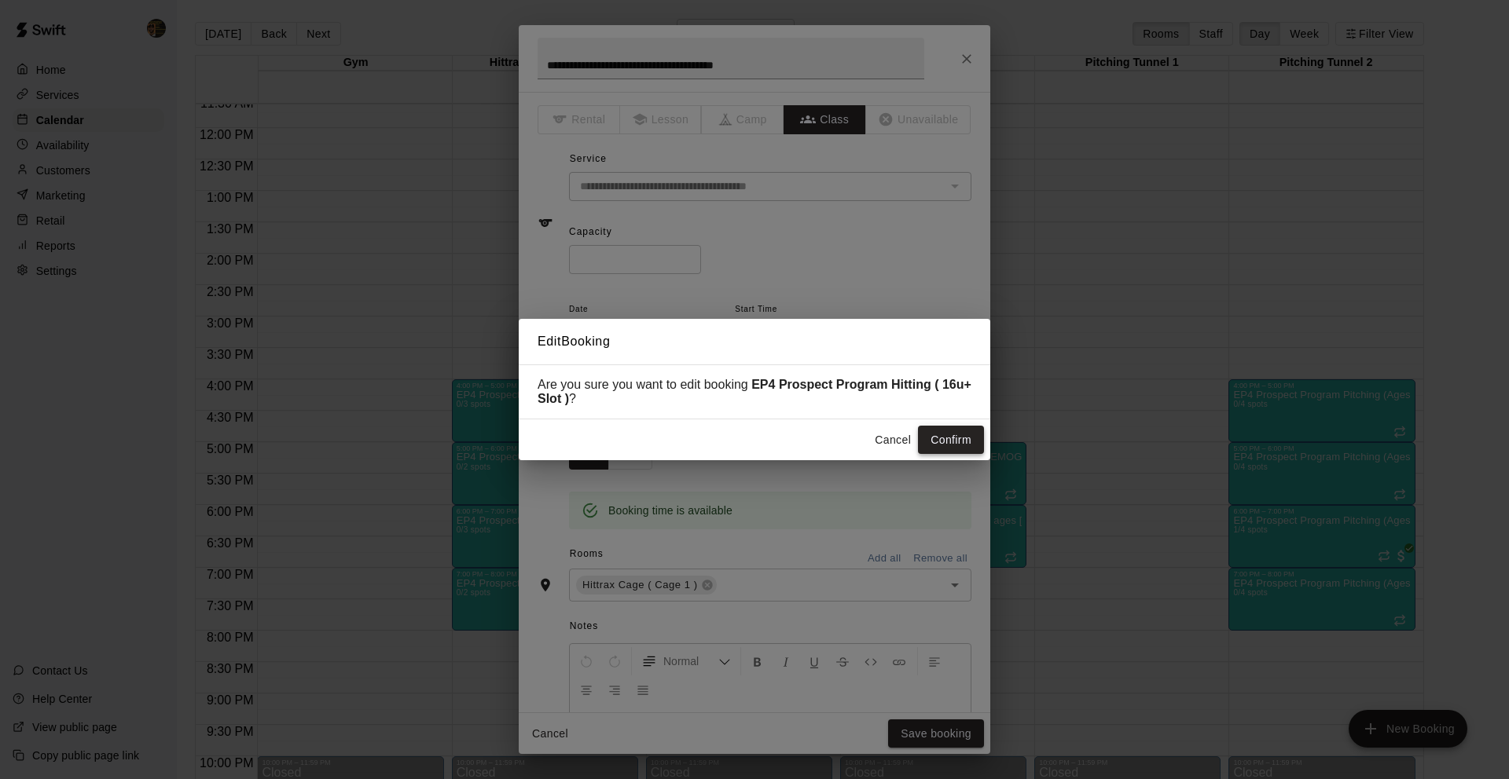
click at [962, 439] on button "Confirm" at bounding box center [951, 440] width 66 height 29
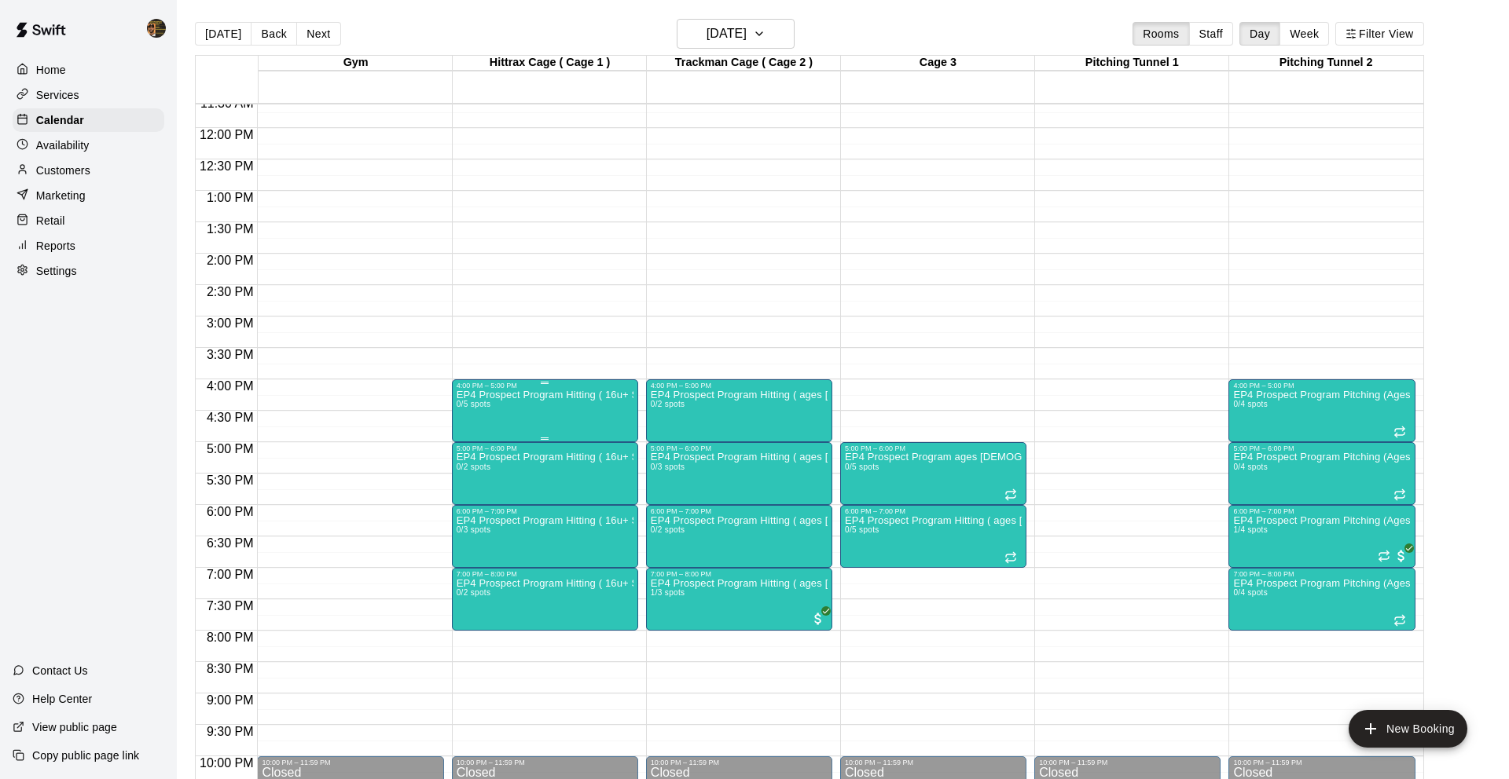
click at [543, 429] on div "EP4 Prospect Program Hitting ( 16u+ Slot ) 0/5 spots" at bounding box center [544, 779] width 177 height 779
click at [678, 416] on div at bounding box center [754, 389] width 1509 height 779
click at [676, 416] on div "EP4 Prospect Program Hitting ( ages [DEMOGRAPHIC_DATA] ) 0/2 spots" at bounding box center [739, 779] width 177 height 779
click at [679, 413] on button "edit" at bounding box center [666, 405] width 31 height 31
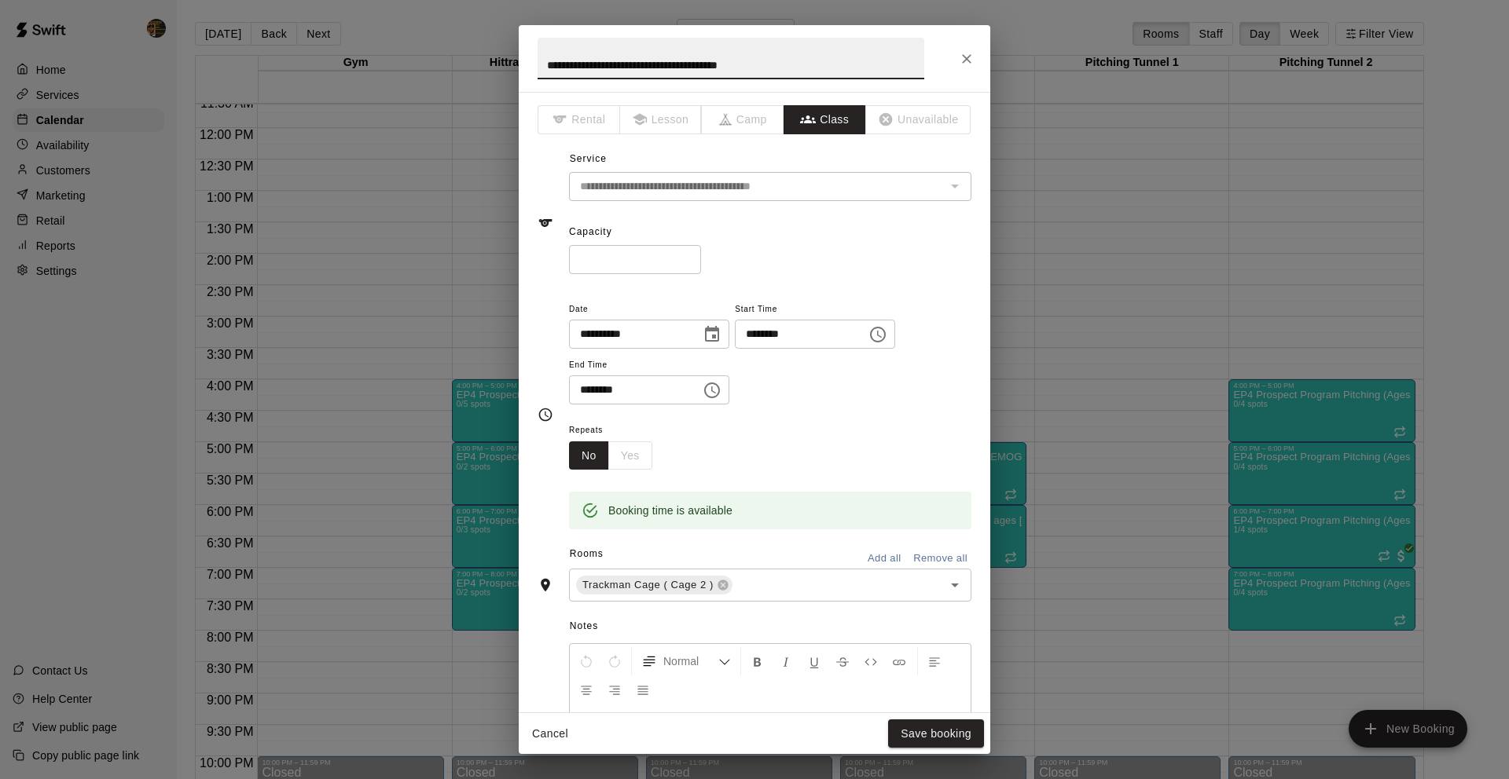
click at [686, 255] on input "*" at bounding box center [635, 259] width 132 height 29
type input "*"
click at [686, 255] on input "*" at bounding box center [635, 259] width 132 height 29
click at [952, 732] on button "Save booking" at bounding box center [936, 734] width 96 height 29
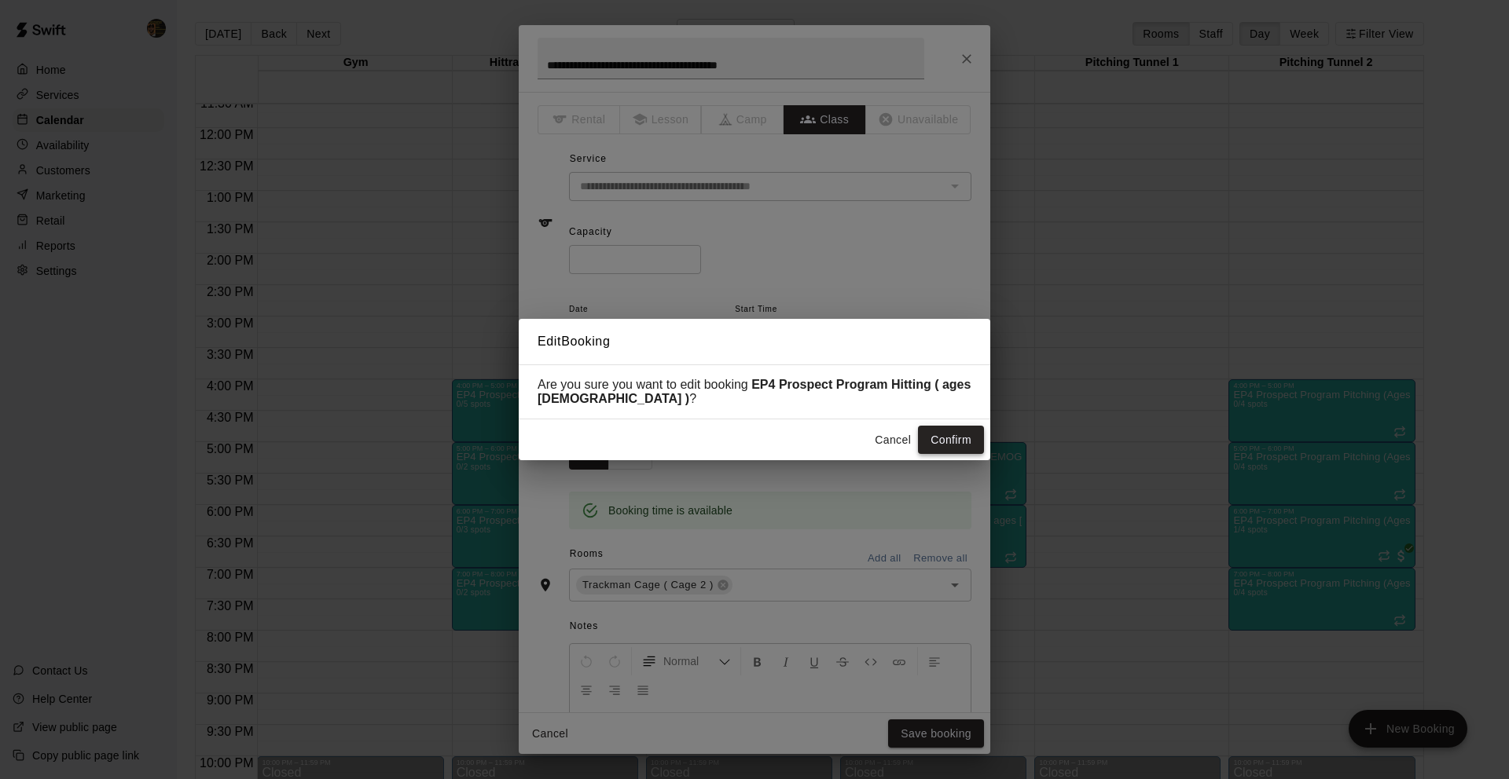
click at [922, 441] on button "Confirm" at bounding box center [951, 440] width 66 height 29
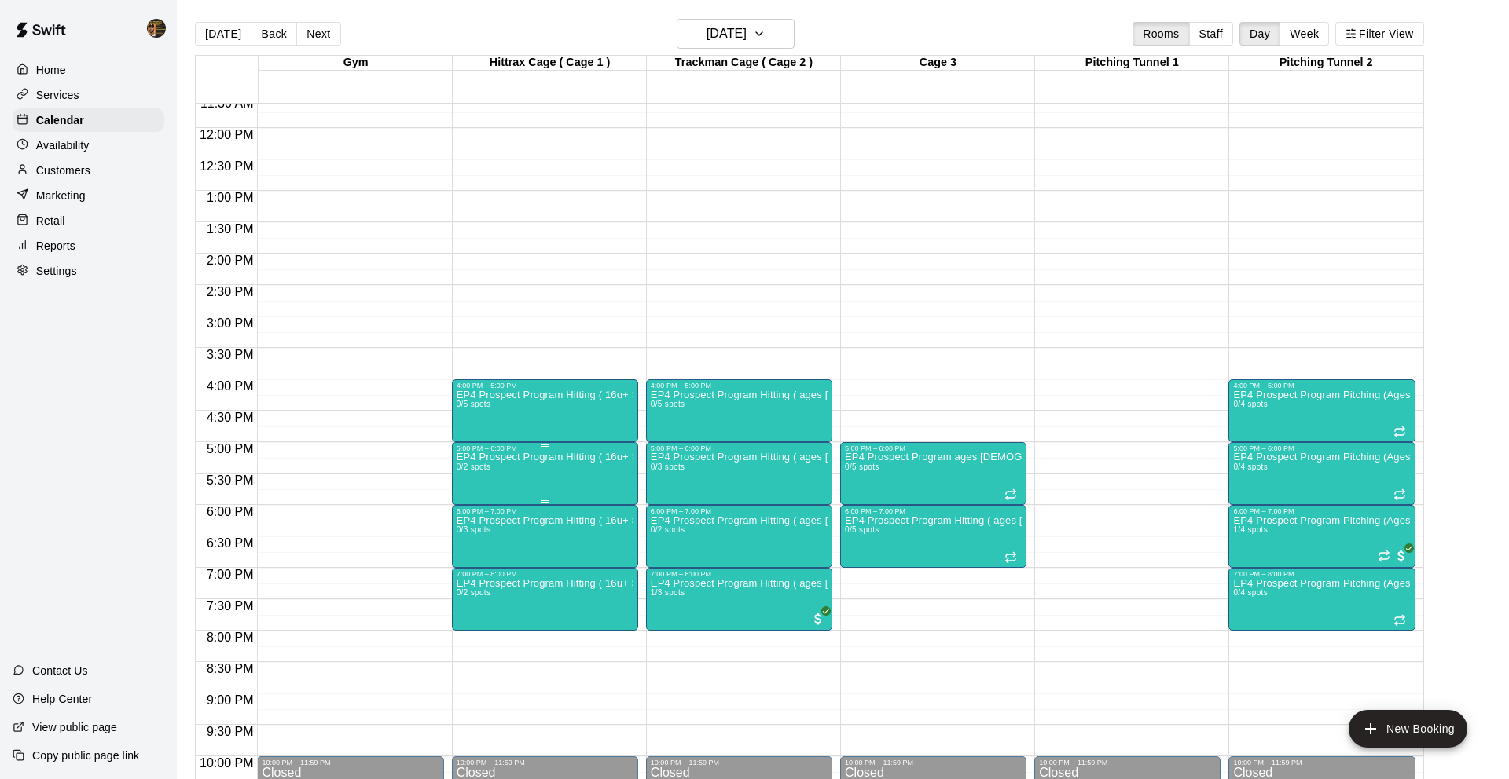
click at [490, 457] on p "EP4 Prospect Program Hitting ( 16u+ Slot )" at bounding box center [544, 457] width 177 height 0
click at [468, 513] on img "edit" at bounding box center [473, 512] width 18 height 18
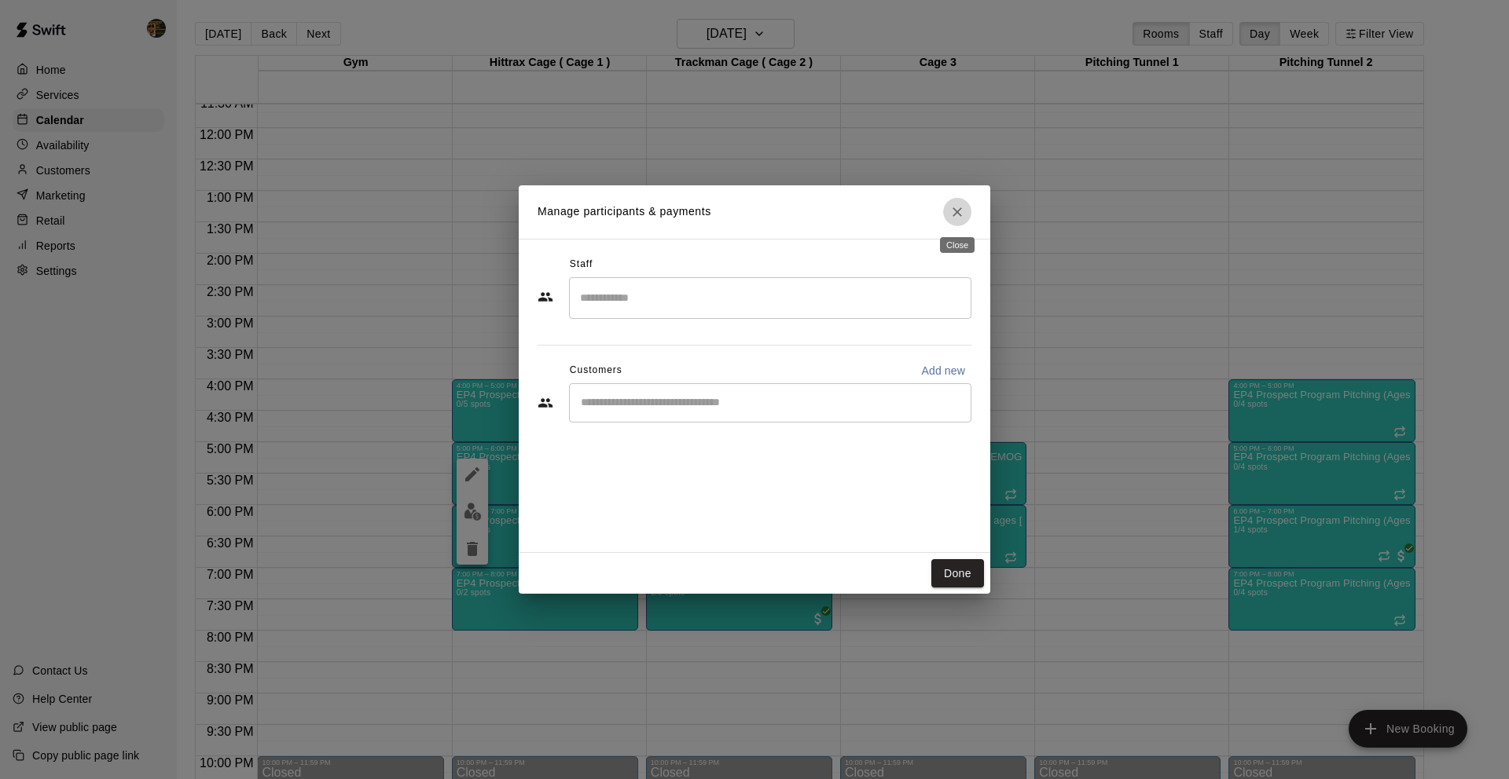
click at [965, 218] on button "Close" at bounding box center [957, 212] width 28 height 28
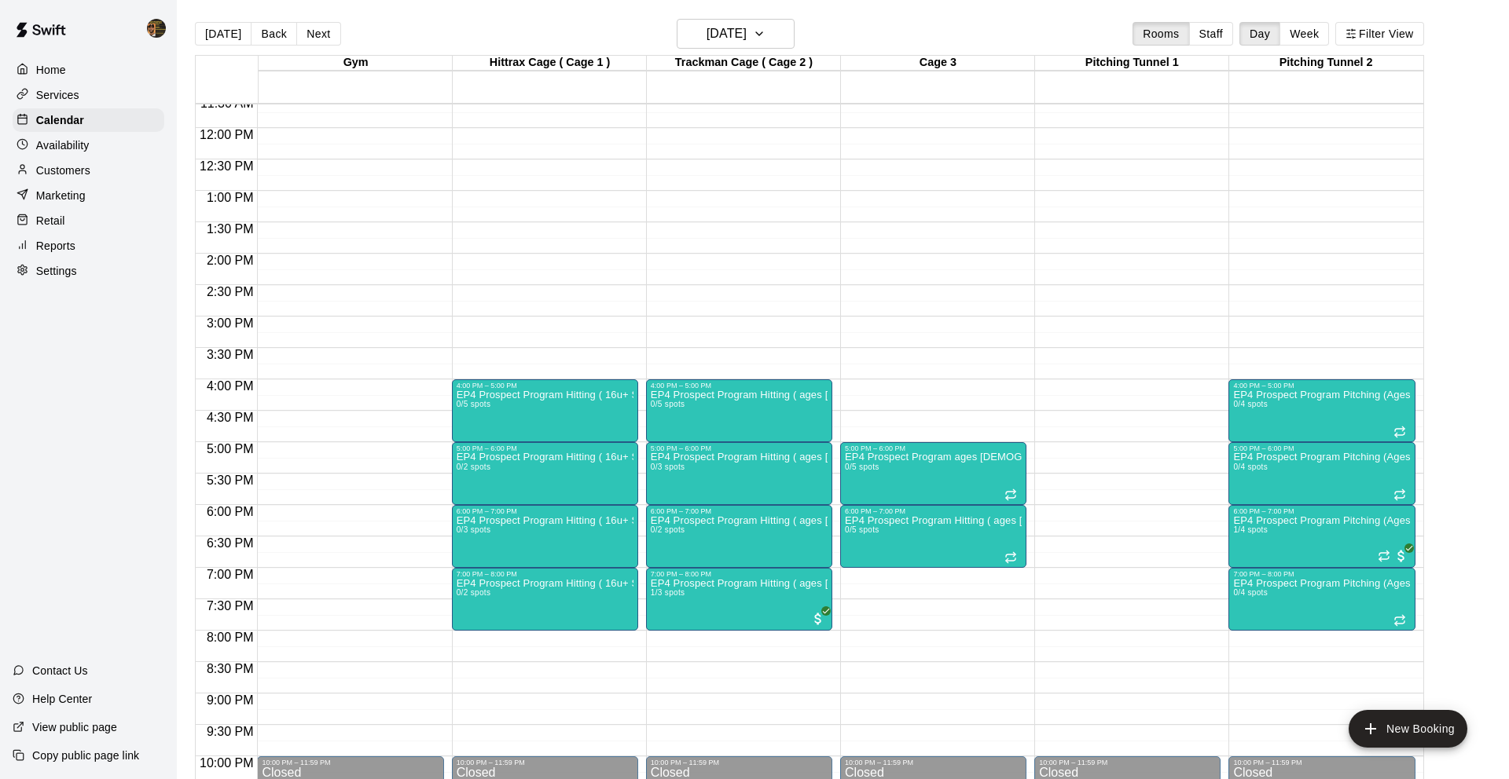
click at [74, 89] on p "Services" at bounding box center [57, 95] width 43 height 16
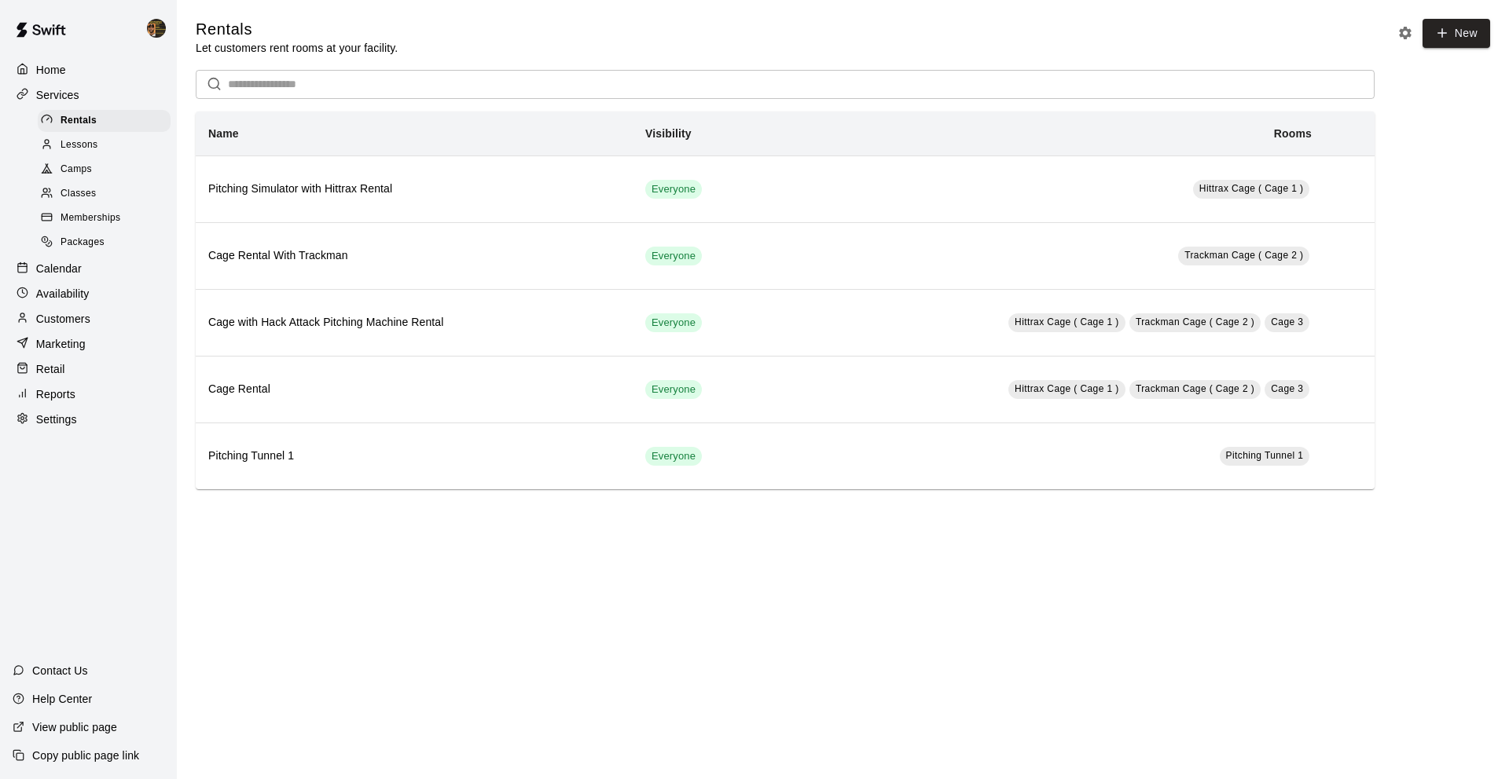
click at [56, 87] on p "Services" at bounding box center [57, 95] width 43 height 16
click at [56, 91] on p "Services" at bounding box center [57, 95] width 43 height 16
click at [83, 129] on div "Rentals" at bounding box center [104, 121] width 133 height 22
click at [52, 275] on p "Calendar" at bounding box center [59, 269] width 46 height 16
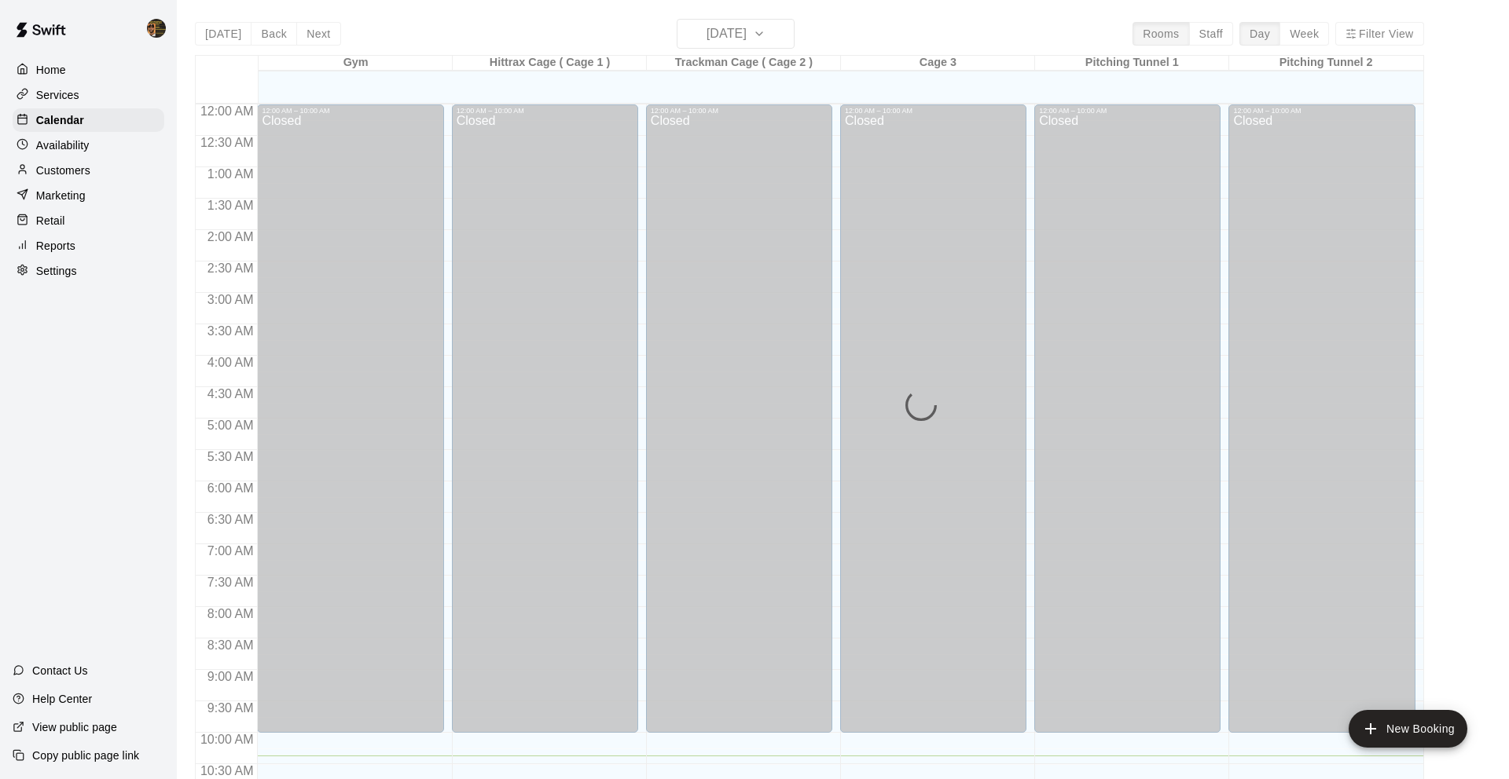
scroll to position [652, 0]
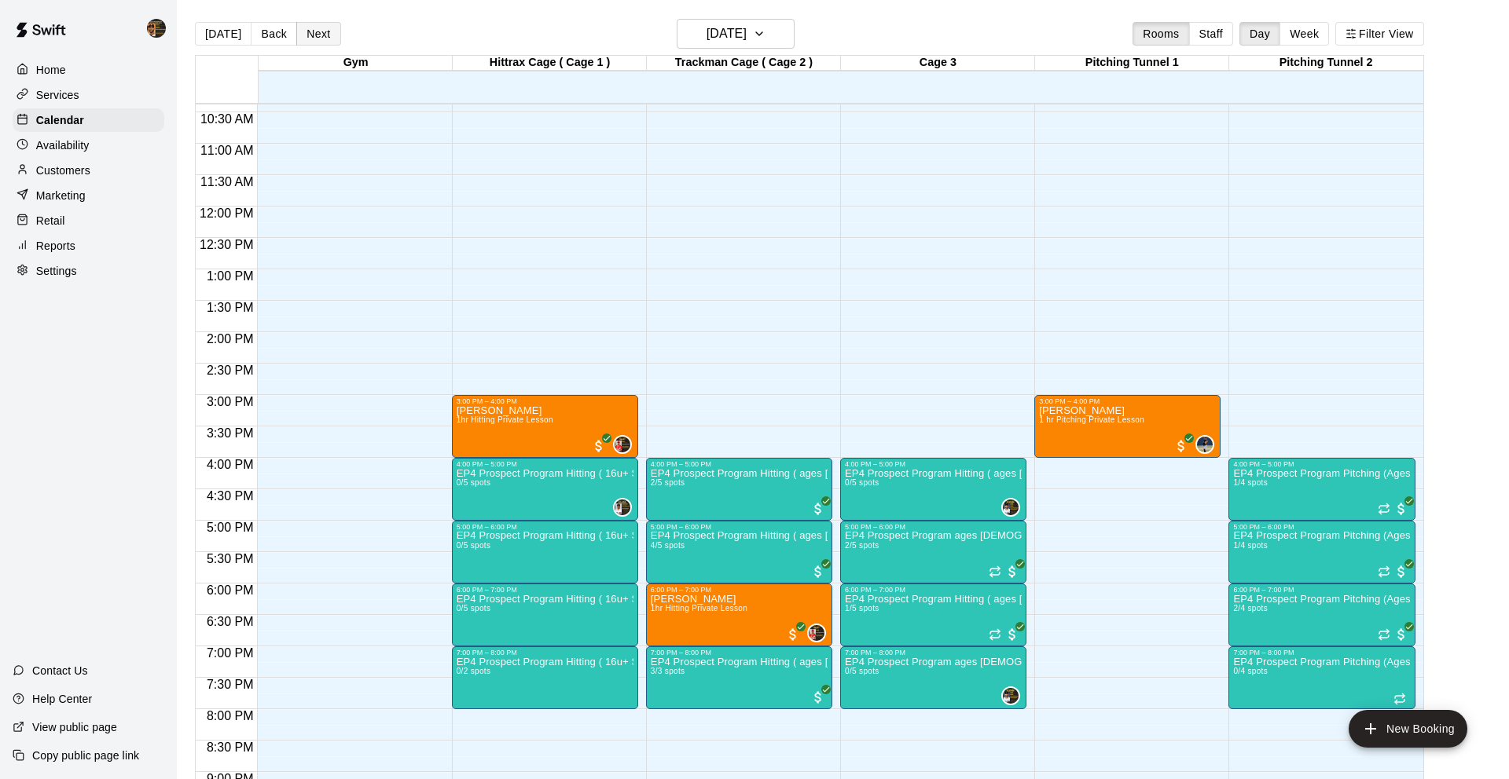
click at [302, 34] on button "Next" at bounding box center [318, 34] width 44 height 24
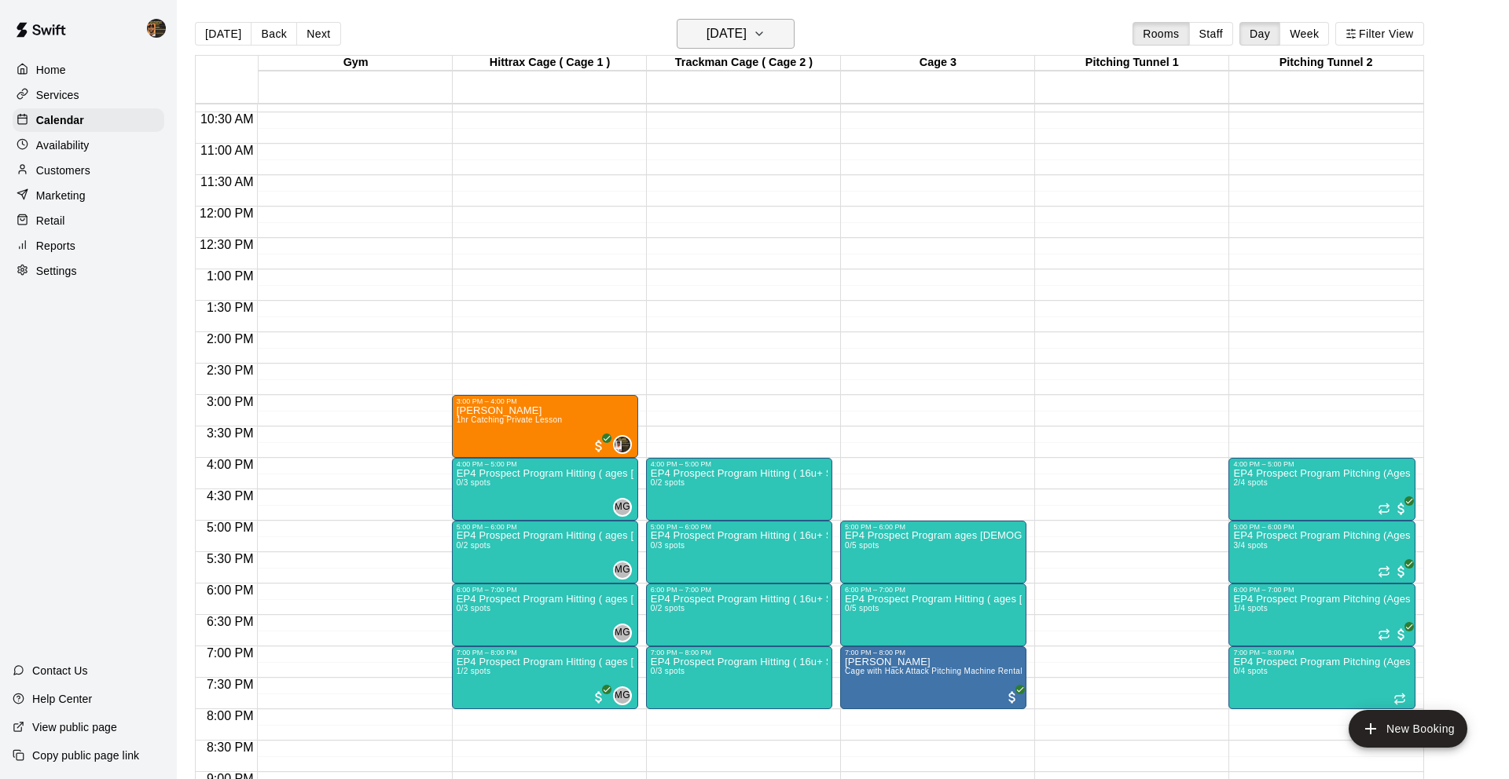
click at [694, 46] on button "[DATE]" at bounding box center [735, 34] width 118 height 30
click at [702, 230] on button "23" at bounding box center [701, 228] width 28 height 28
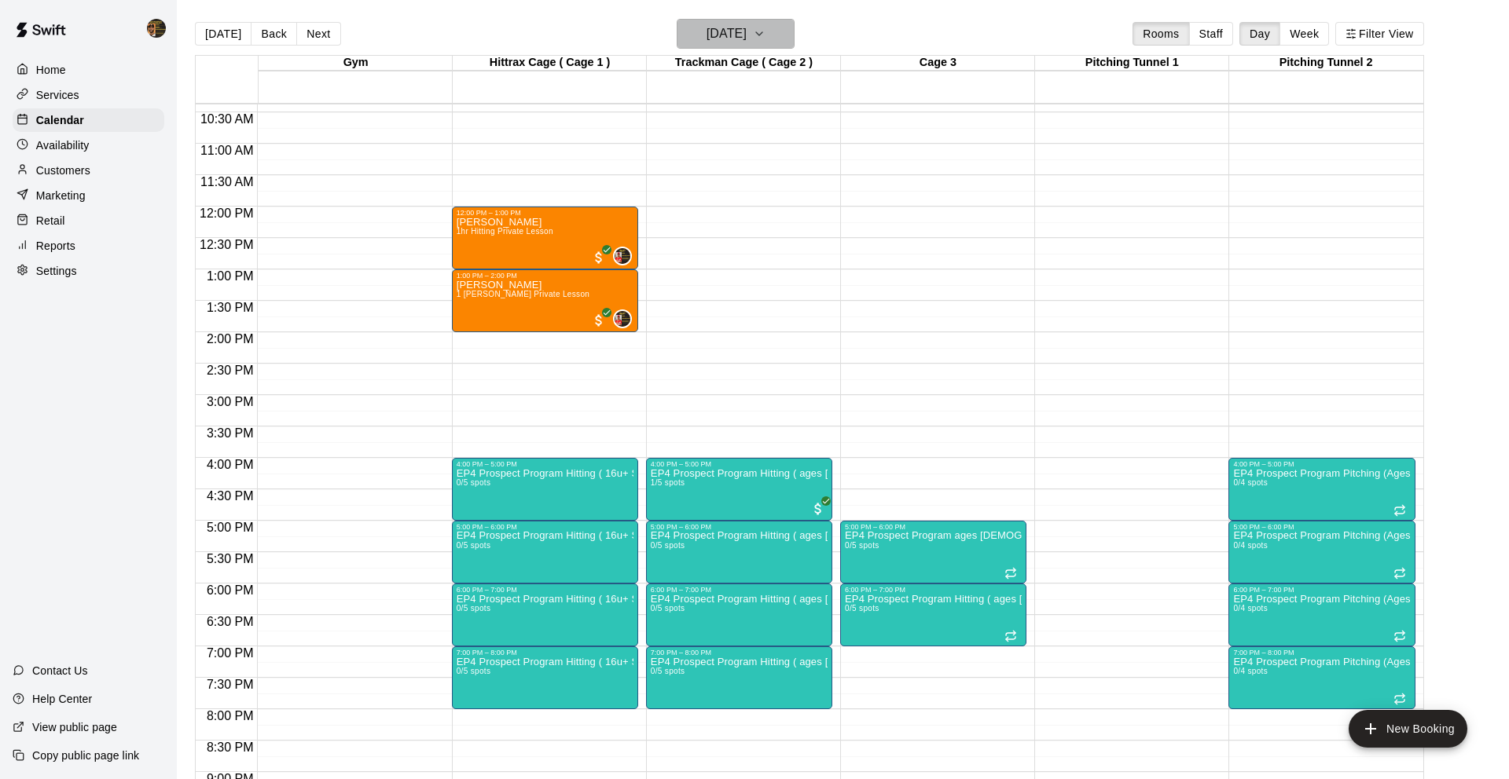
click at [735, 27] on h6 "[DATE]" at bounding box center [726, 34] width 40 height 22
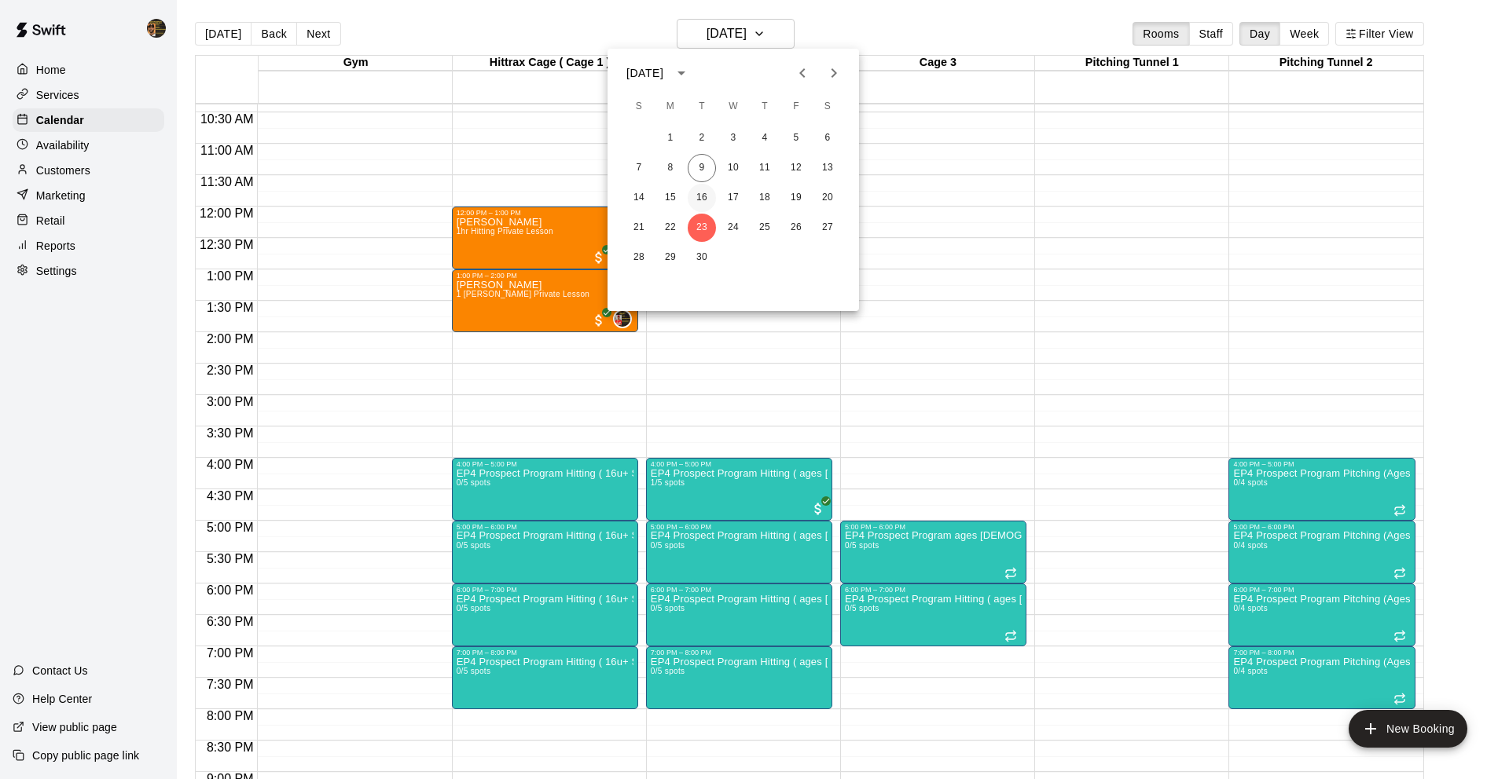
click at [707, 199] on button "16" at bounding box center [701, 198] width 28 height 28
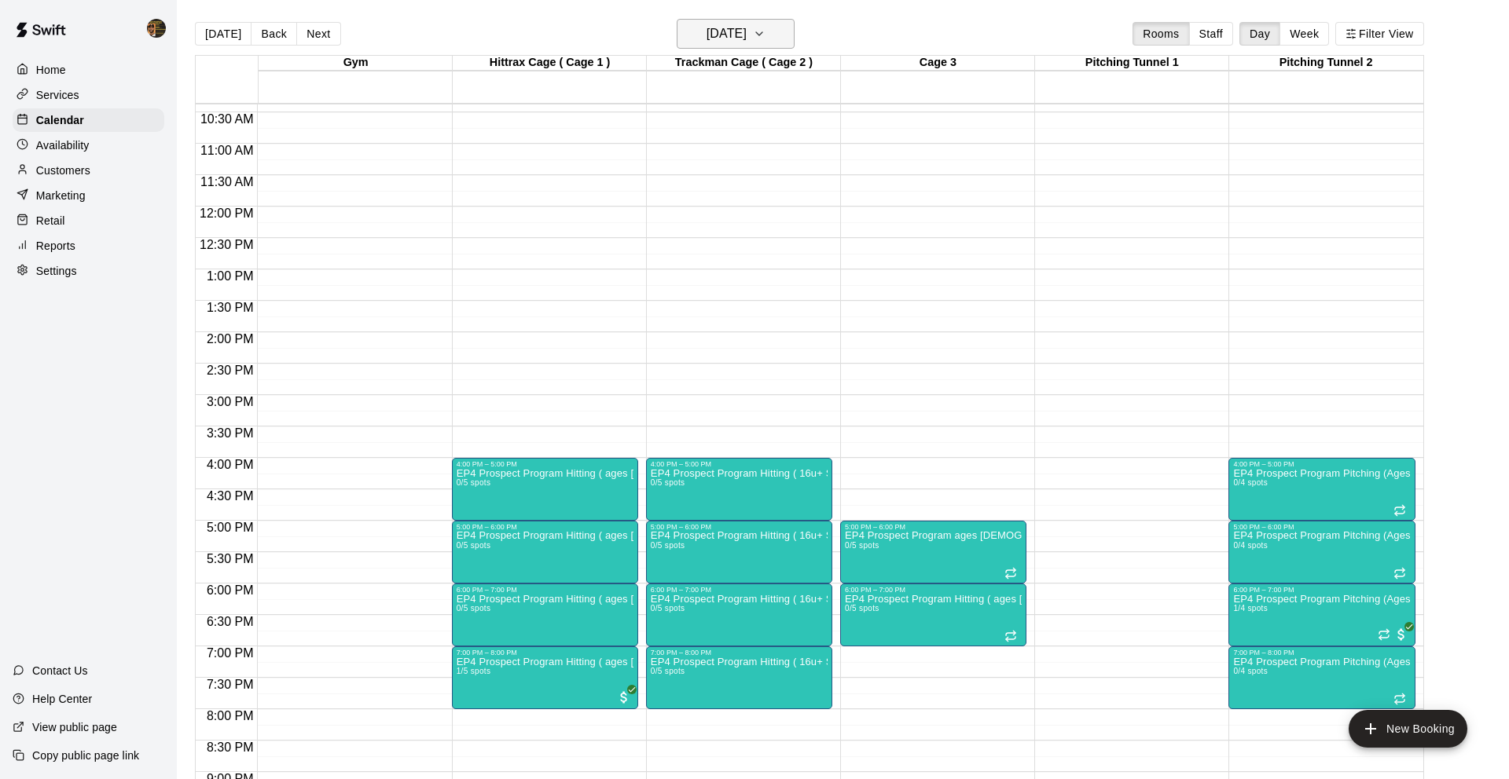
click at [720, 42] on h6 "[DATE]" at bounding box center [726, 34] width 40 height 22
click at [726, 169] on button "10" at bounding box center [733, 168] width 28 height 28
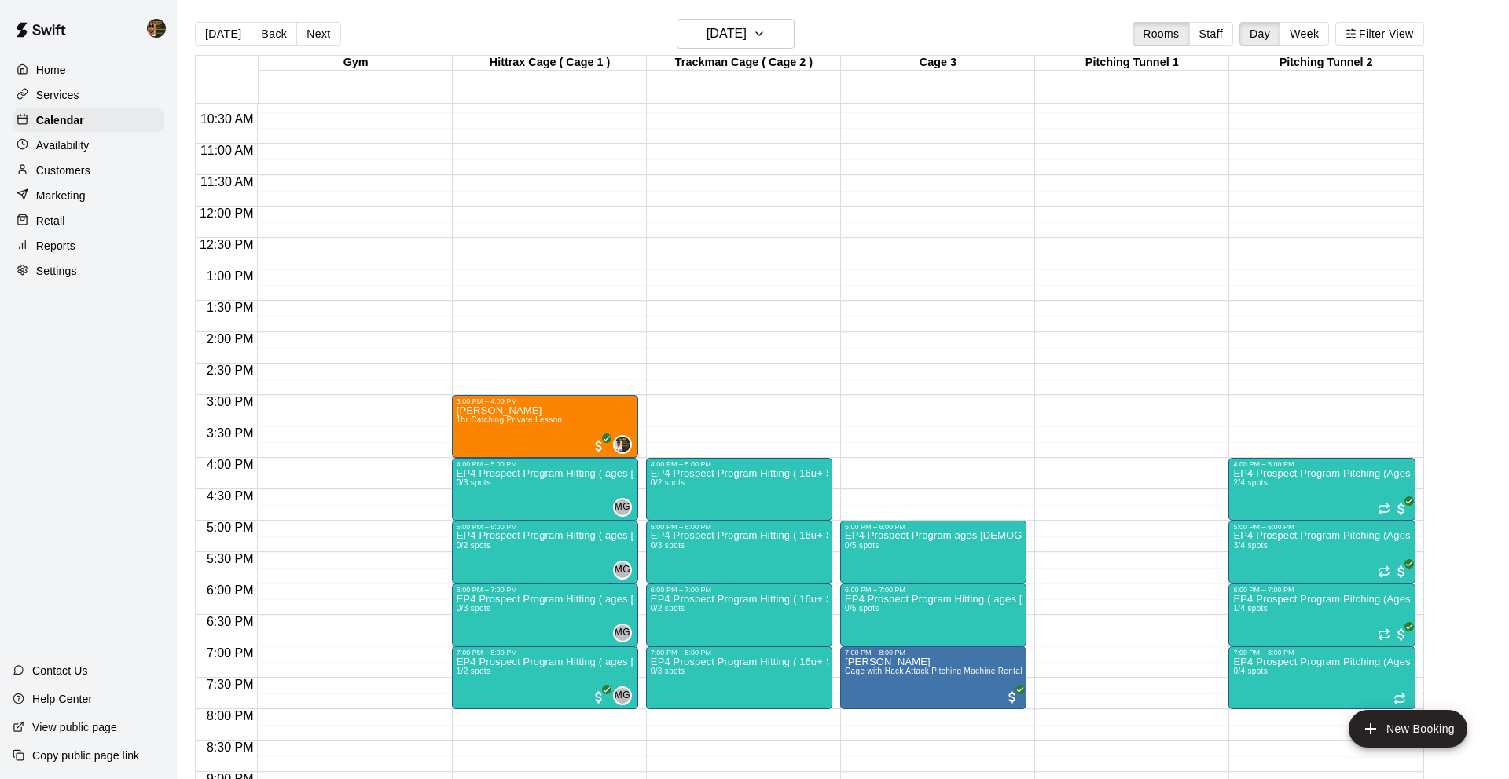
click at [695, 53] on div "[DATE] Back [DATE][DATE] Rooms Staff Day Week Filter View" at bounding box center [809, 37] width 1229 height 36
click at [706, 39] on h6 "[DATE]" at bounding box center [726, 34] width 40 height 22
click at [673, 203] on button "15" at bounding box center [670, 198] width 28 height 28
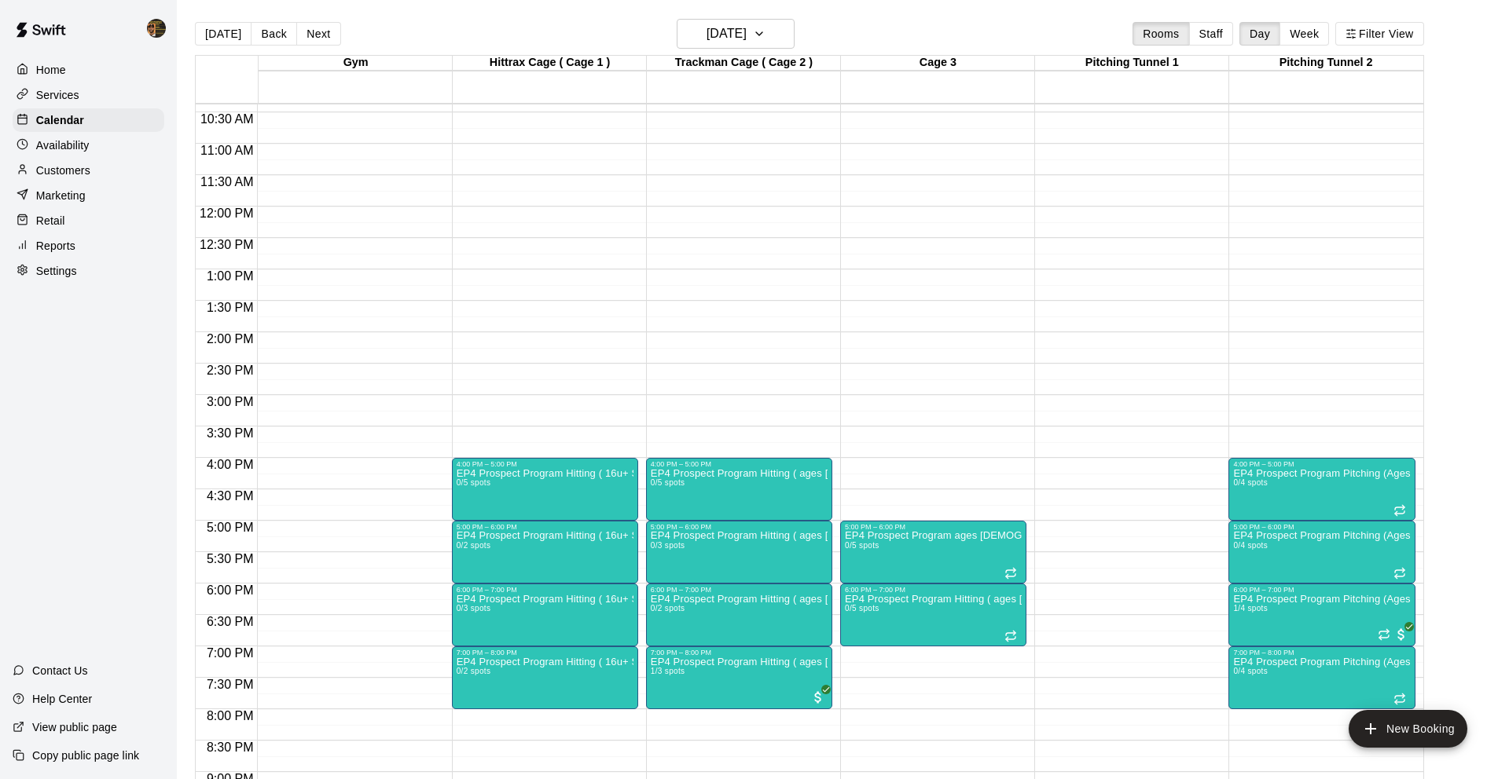
click at [723, 17] on main "[DATE] Back [DATE][DATE] Rooms Staff Day Week Filter View Gym 15 Mon Hittrax Ca…" at bounding box center [843, 402] width 1332 height 805
click at [720, 27] on h6 "[DATE]" at bounding box center [726, 34] width 40 height 22
click at [709, 200] on button "16" at bounding box center [701, 198] width 28 height 28
click at [706, 44] on h6 "[DATE]" at bounding box center [726, 34] width 40 height 22
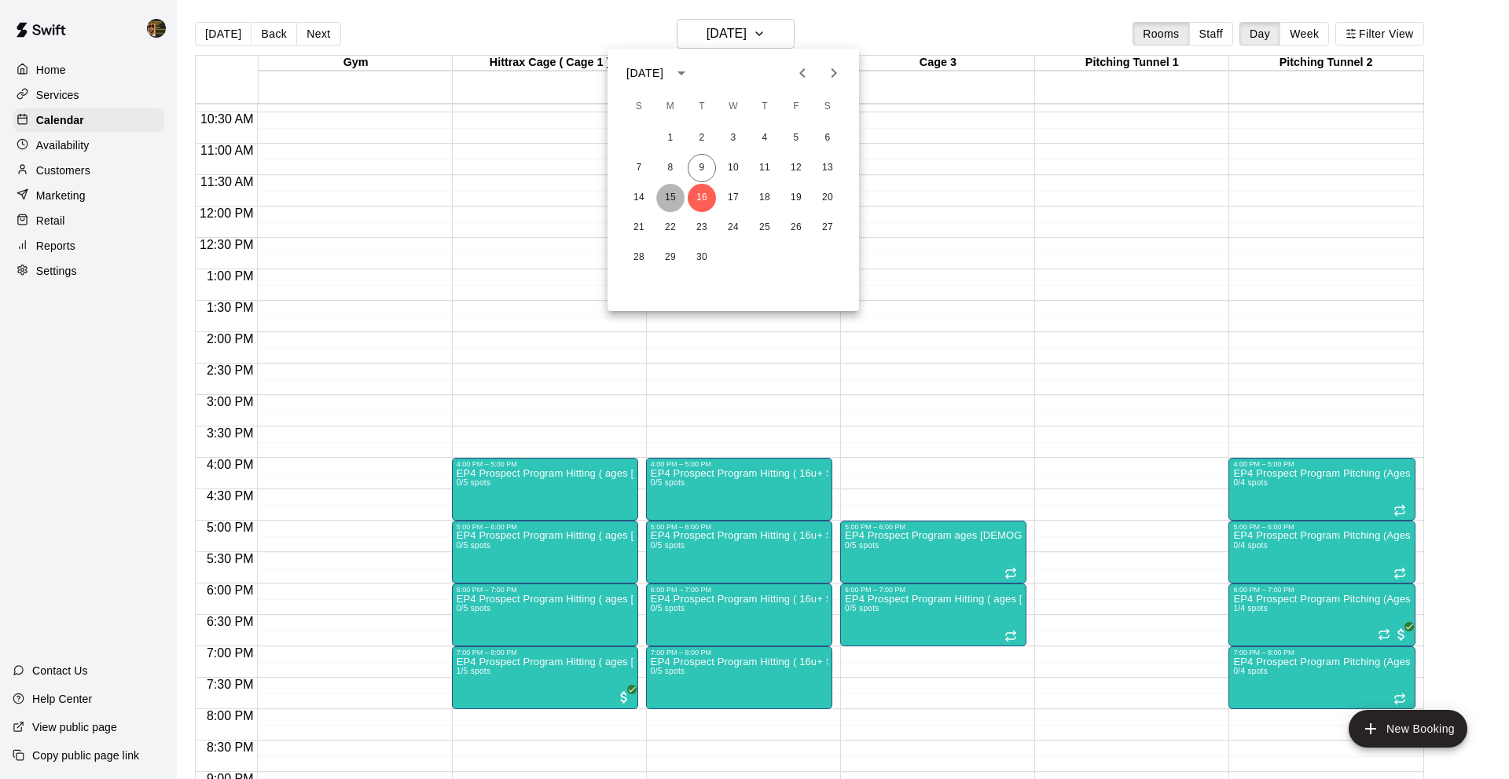
click at [669, 192] on button "15" at bounding box center [670, 198] width 28 height 28
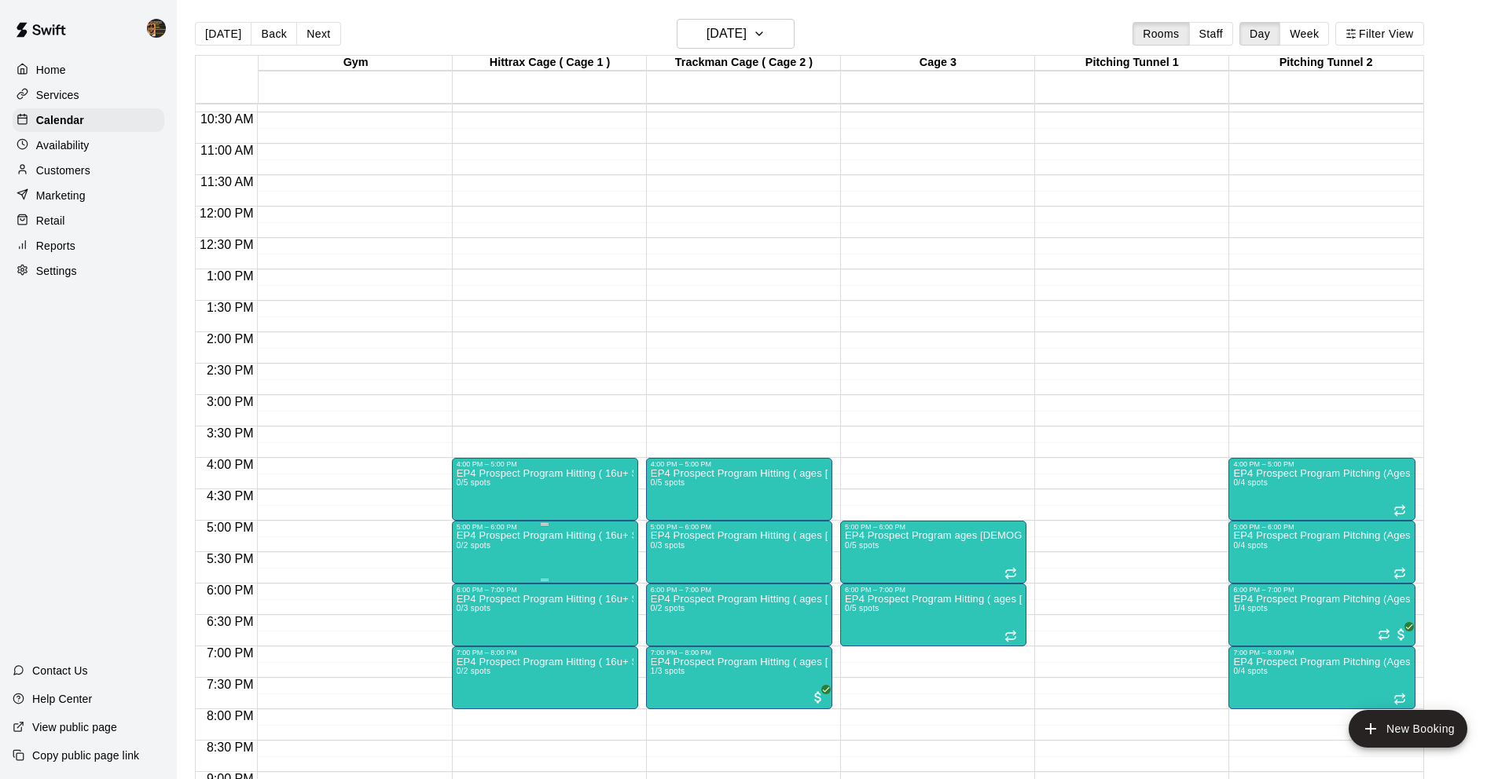
click at [473, 554] on icon "edit" at bounding box center [472, 547] width 19 height 19
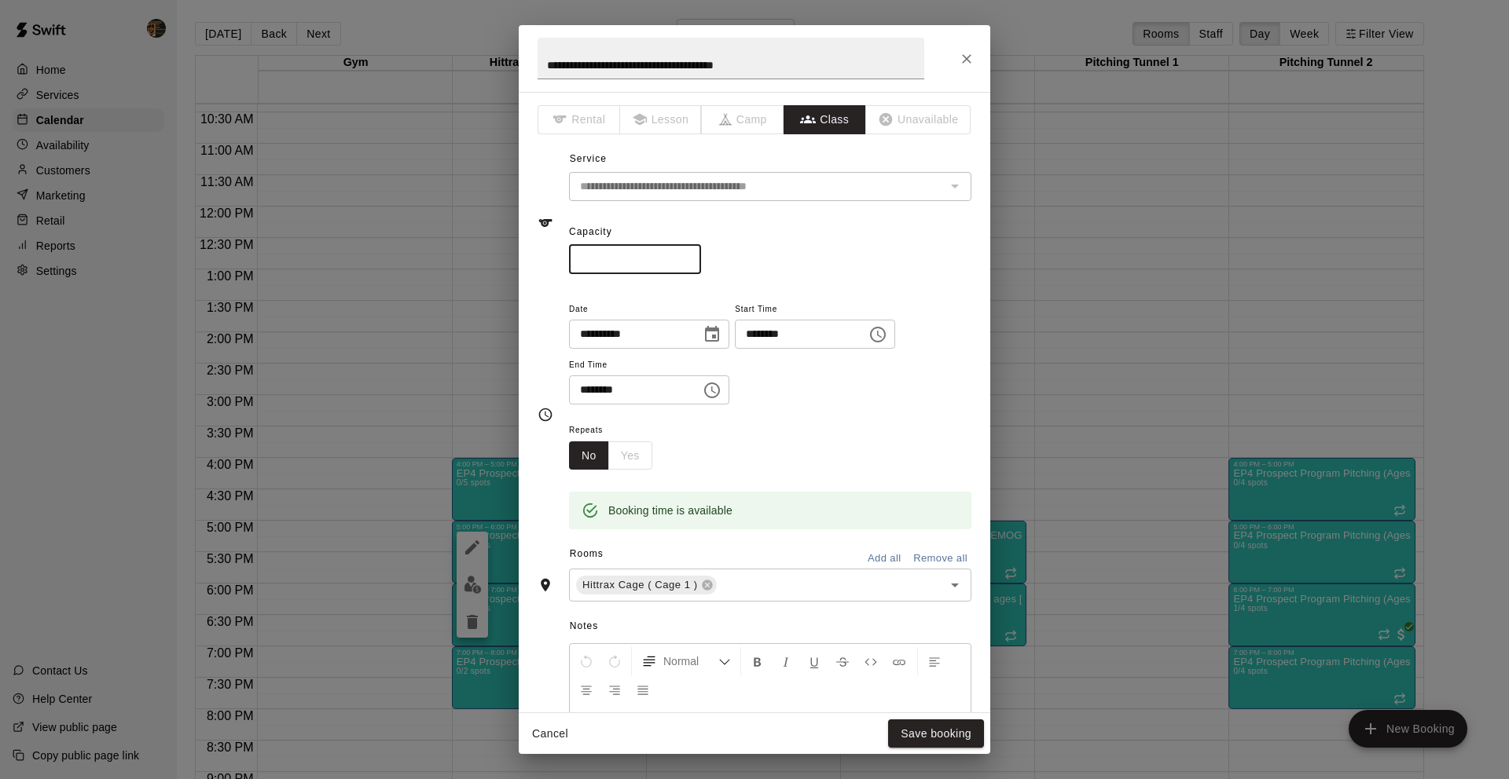
click at [691, 251] on input "*" at bounding box center [635, 259] width 132 height 29
click at [691, 255] on input "*" at bounding box center [635, 259] width 132 height 29
type input "*"
click at [691, 255] on input "*" at bounding box center [635, 259] width 132 height 29
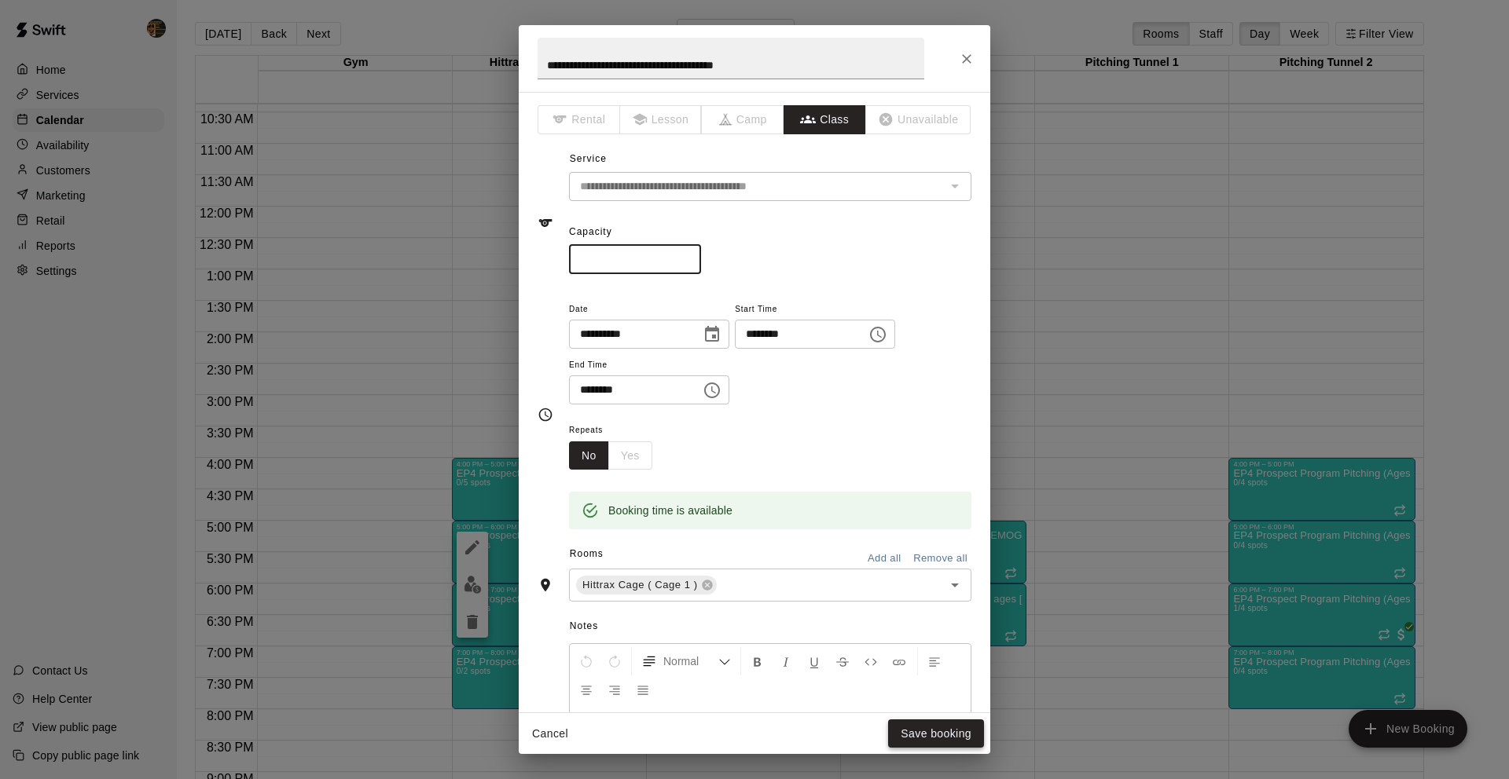
click at [959, 739] on button "Save booking" at bounding box center [936, 734] width 96 height 29
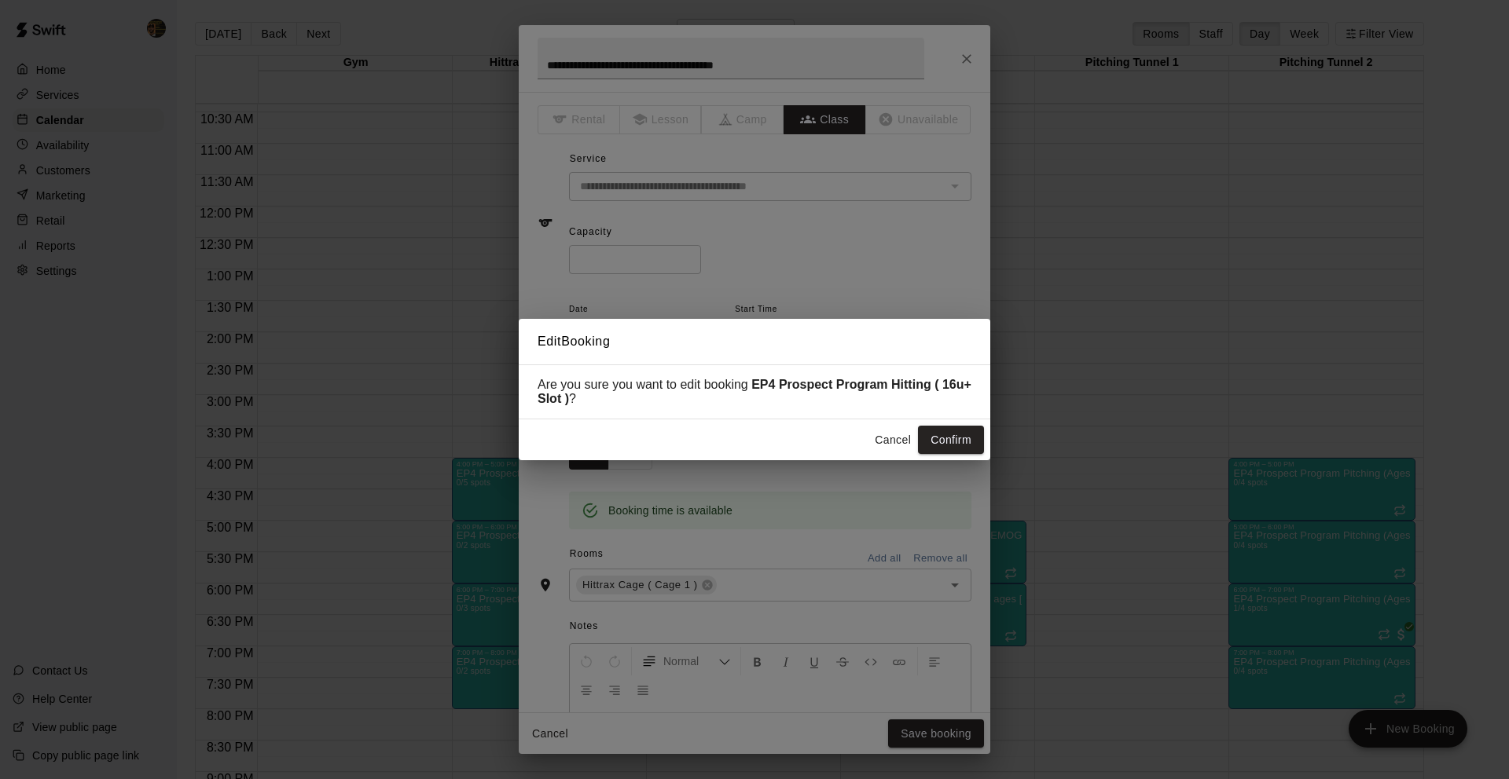
click at [947, 451] on button "Confirm" at bounding box center [951, 440] width 66 height 29
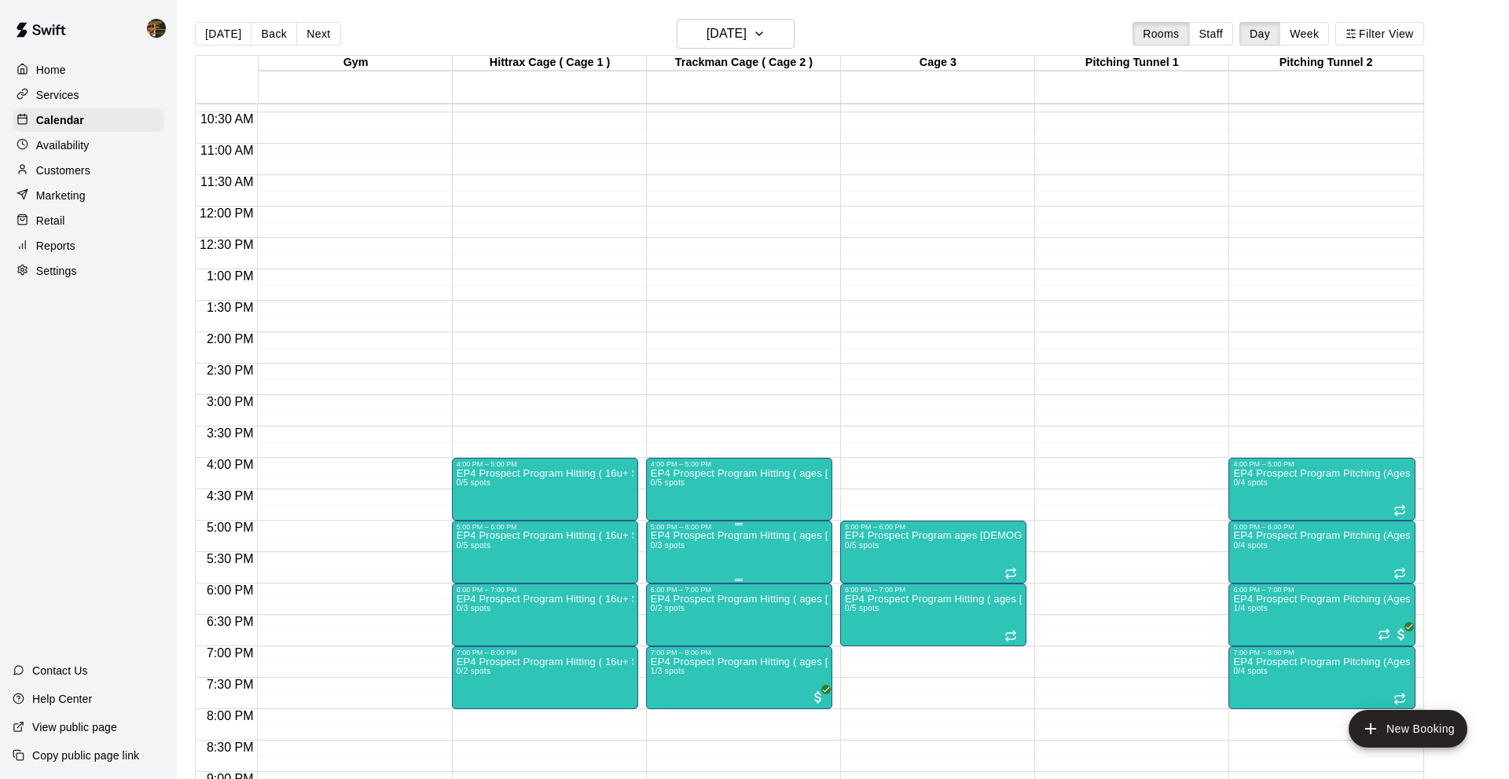
click at [673, 581] on img "edit" at bounding box center [667, 585] width 18 height 18
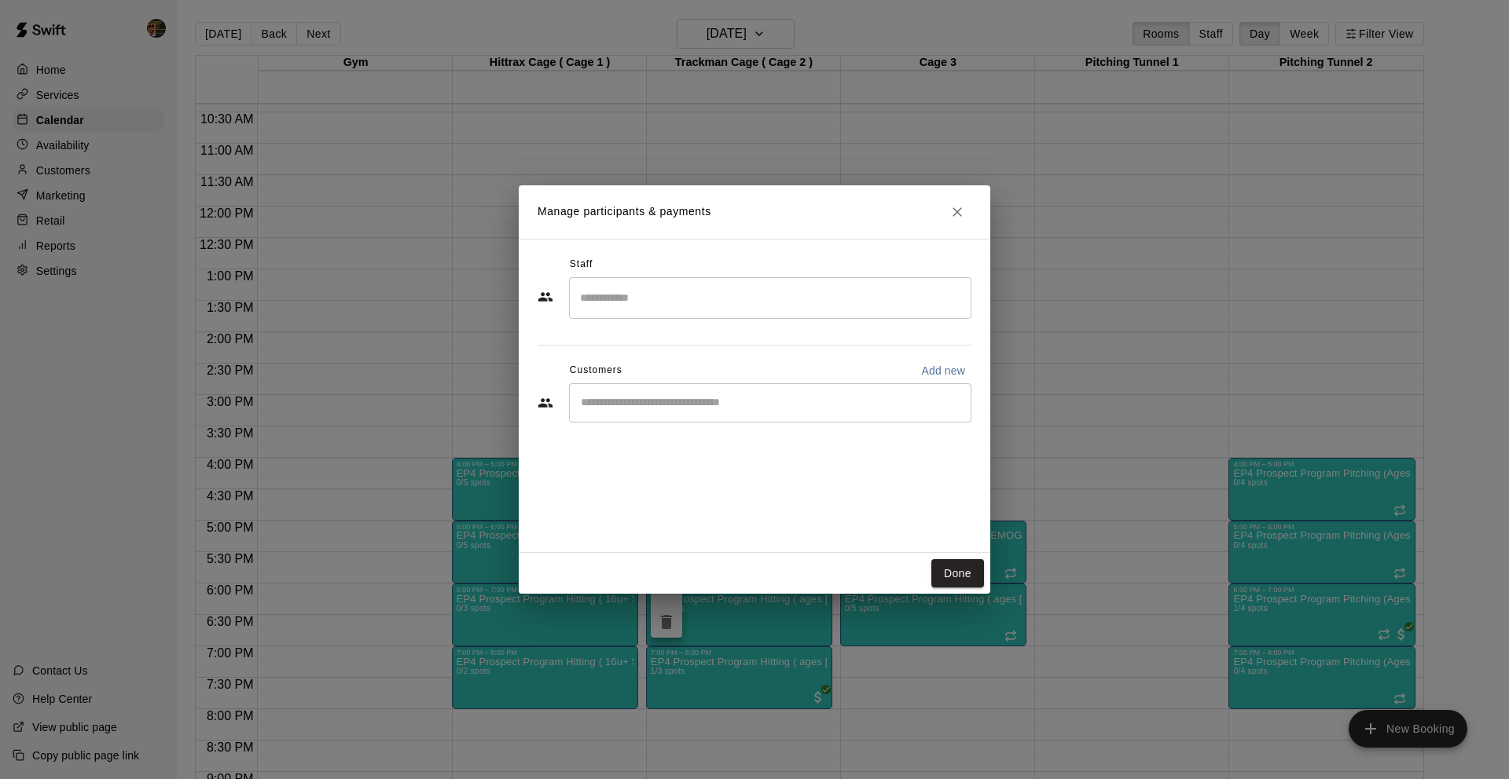
click at [970, 203] on h2 "Manage participants & payments" at bounding box center [754, 211] width 471 height 53
click at [962, 211] on icon "Close" at bounding box center [957, 212] width 16 height 16
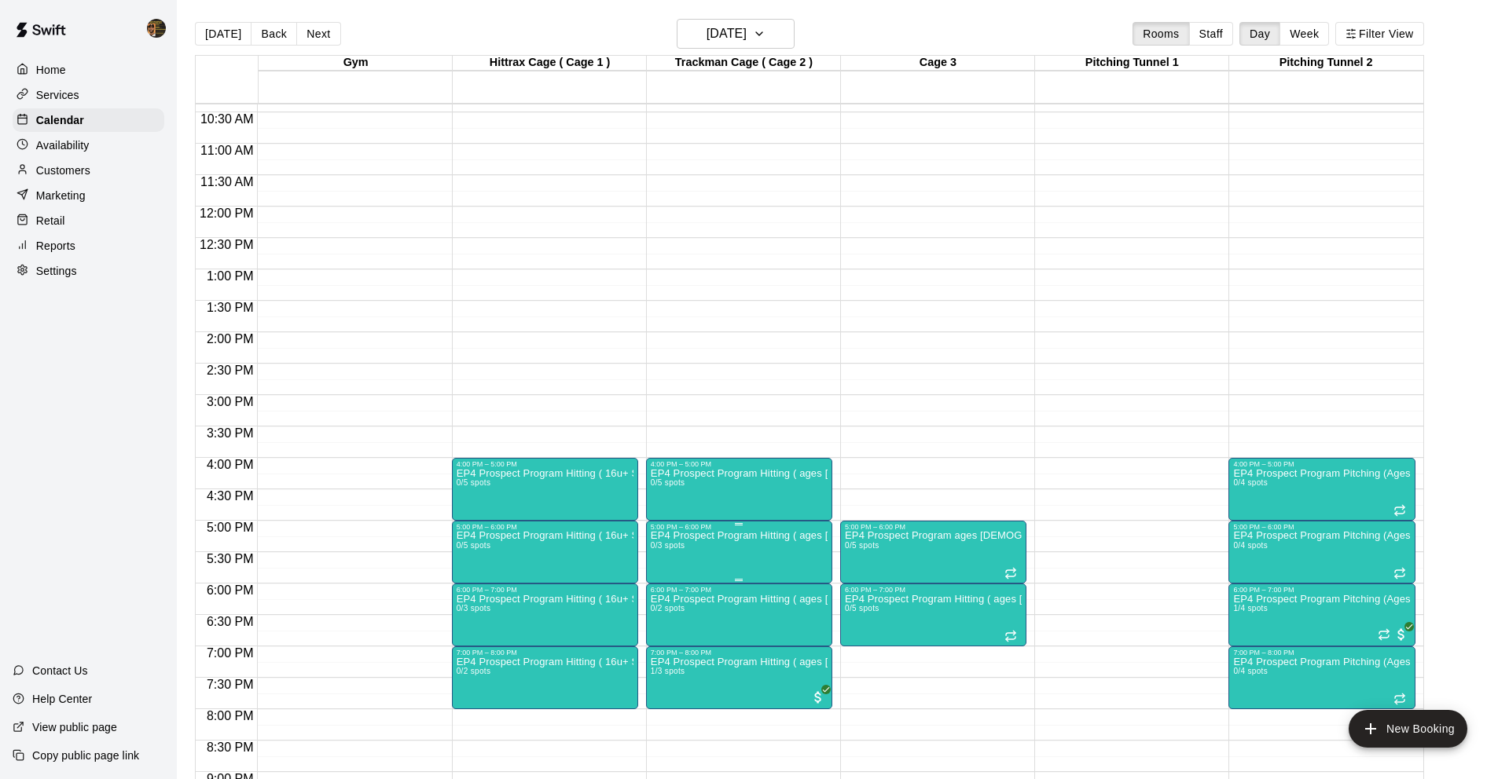
click at [673, 589] on img "edit" at bounding box center [667, 585] width 18 height 18
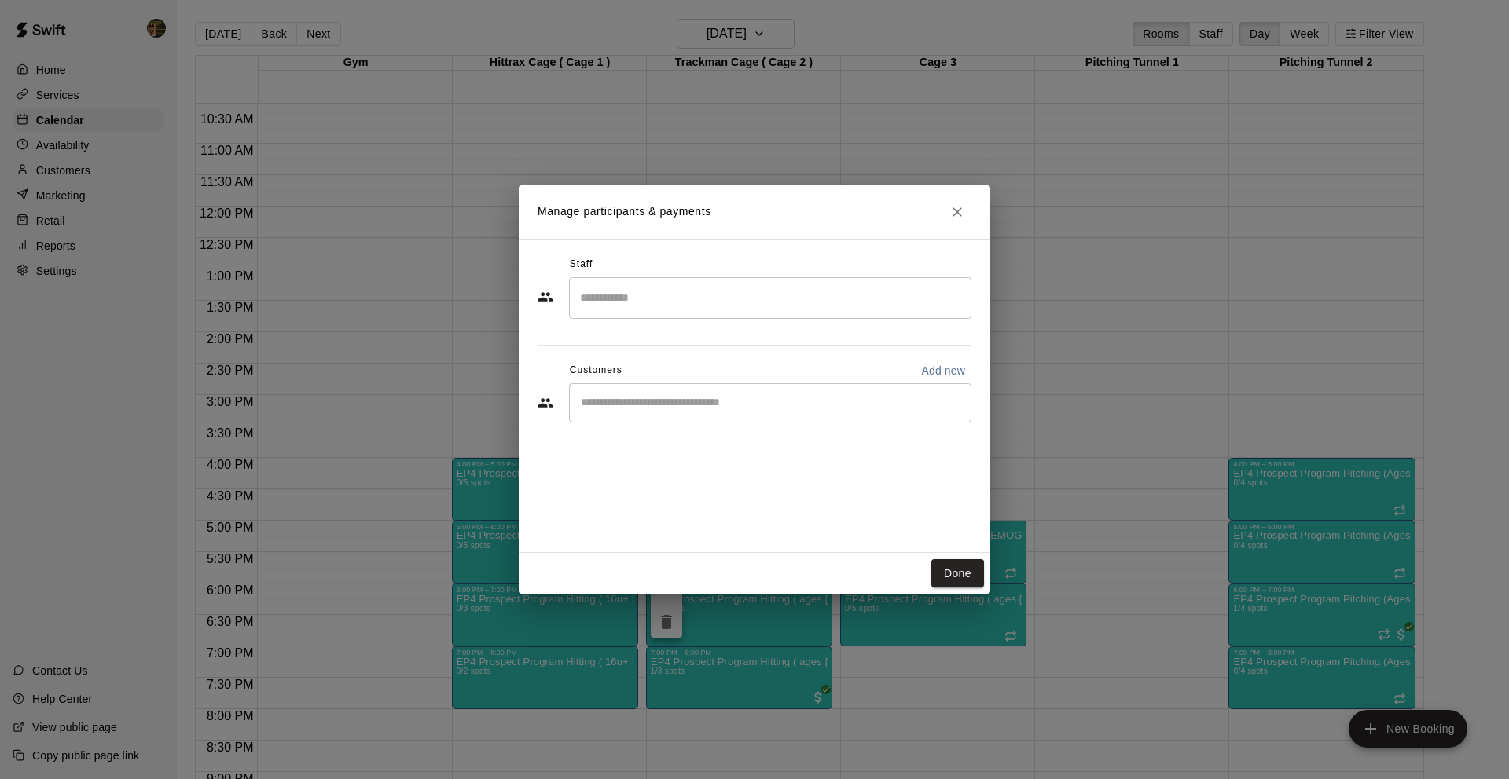
click at [944, 223] on h2 "Manage participants & payments" at bounding box center [754, 211] width 471 height 53
click at [949, 221] on button "Close" at bounding box center [957, 212] width 28 height 28
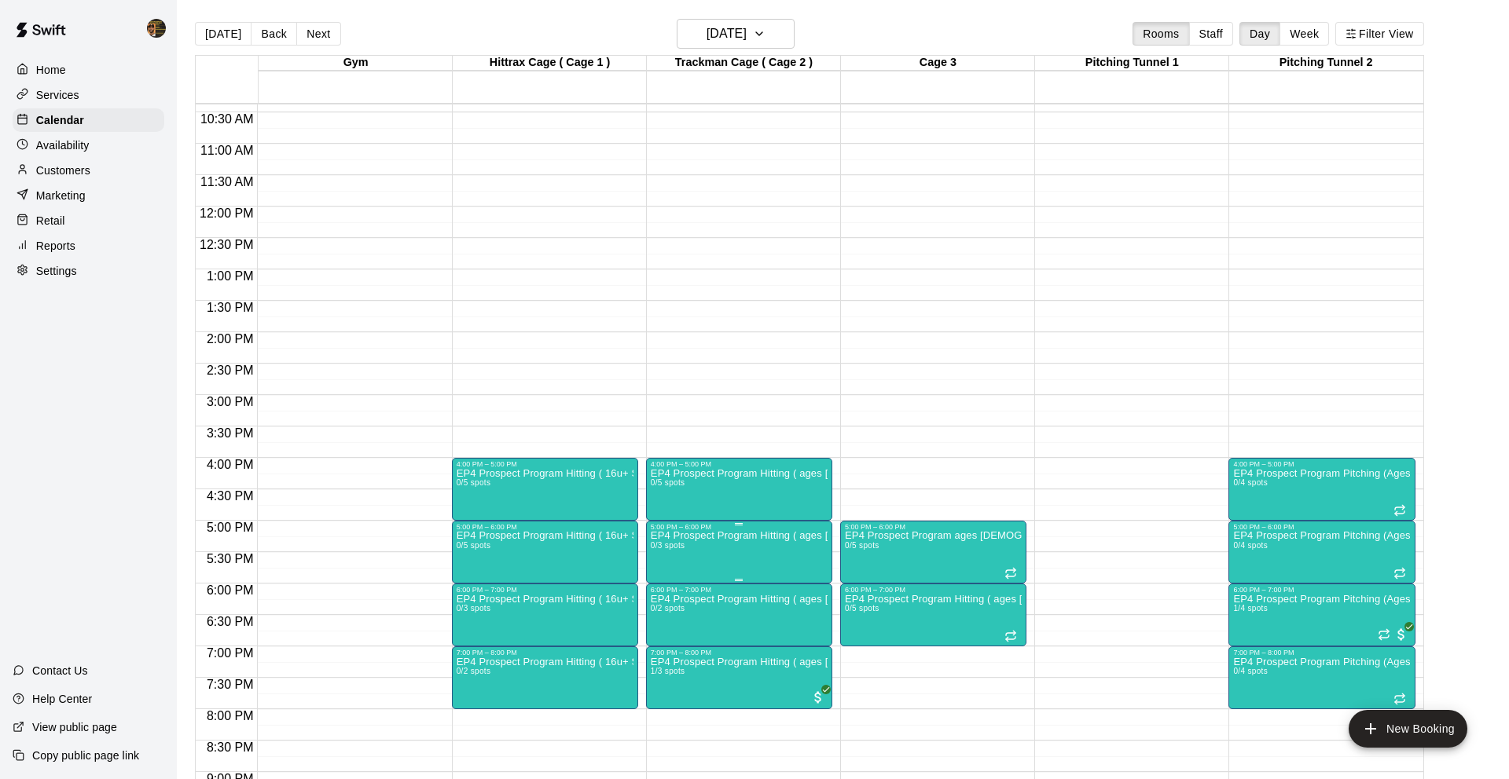
click at [668, 549] on icon "edit" at bounding box center [666, 547] width 19 height 19
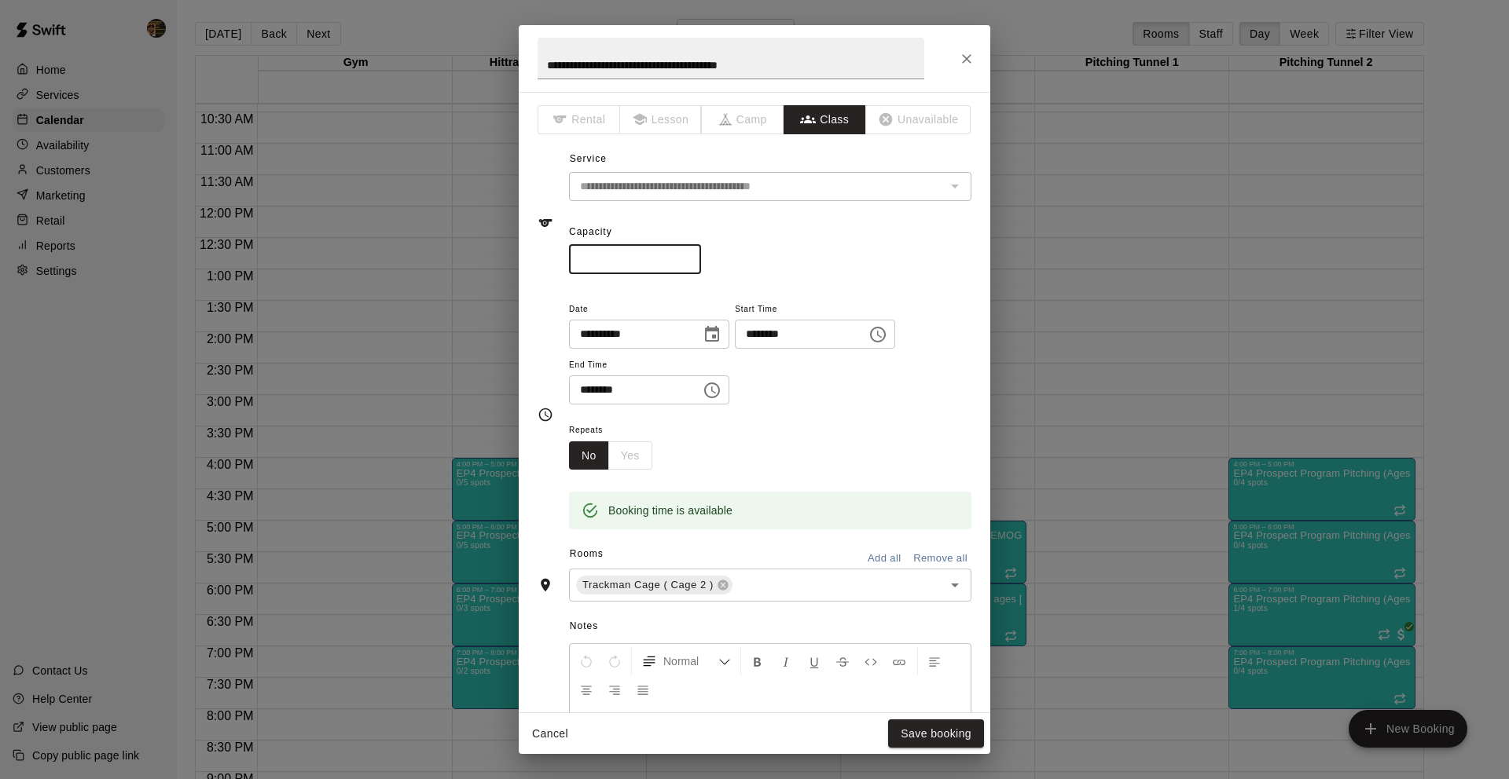
click at [687, 259] on input "*" at bounding box center [635, 259] width 132 height 29
click at [687, 255] on input "*" at bounding box center [635, 259] width 132 height 29
type input "*"
click at [687, 255] on input "*" at bounding box center [635, 259] width 132 height 29
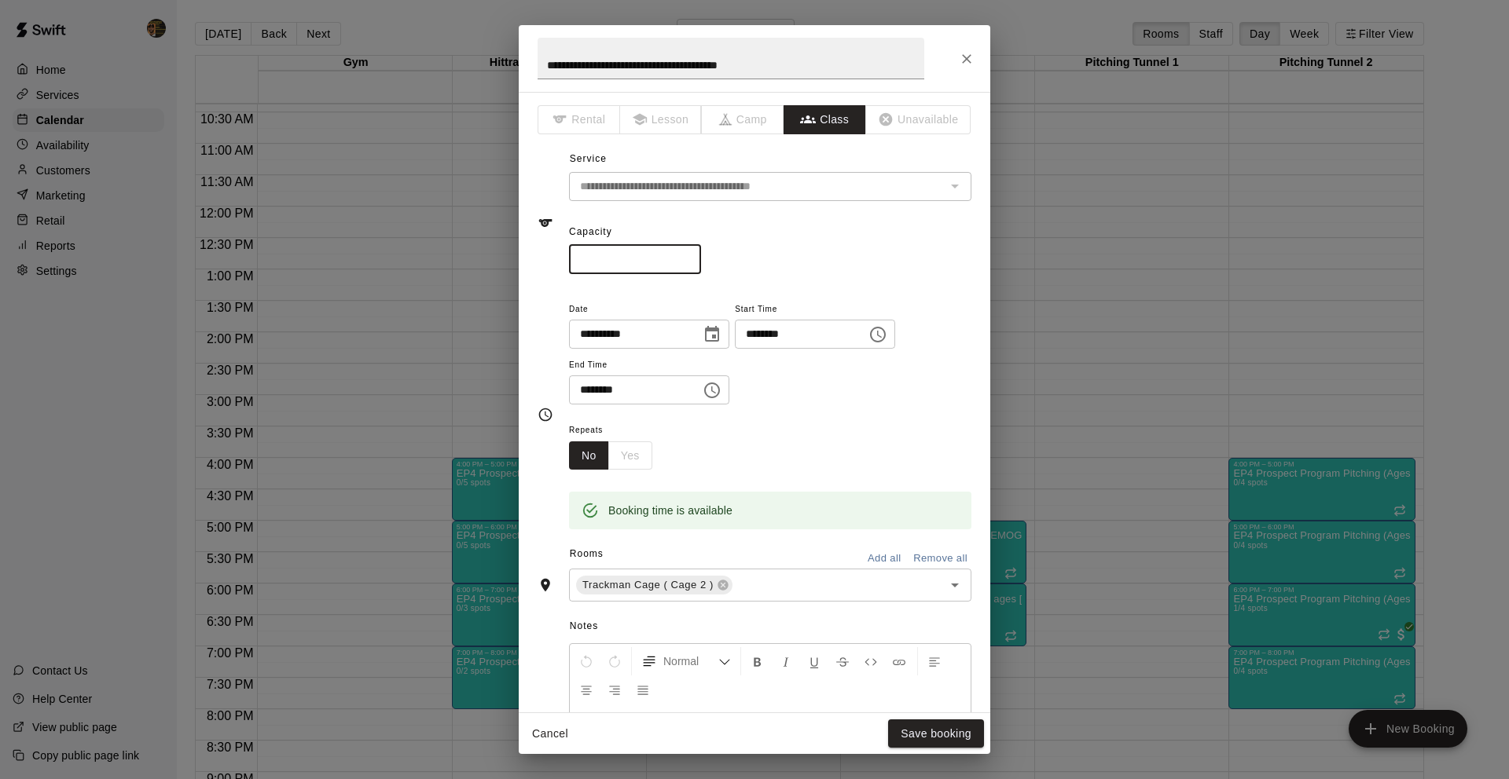
click at [921, 749] on div "Cancel Save booking" at bounding box center [754, 734] width 471 height 42
click at [926, 737] on button "Save booking" at bounding box center [936, 734] width 96 height 29
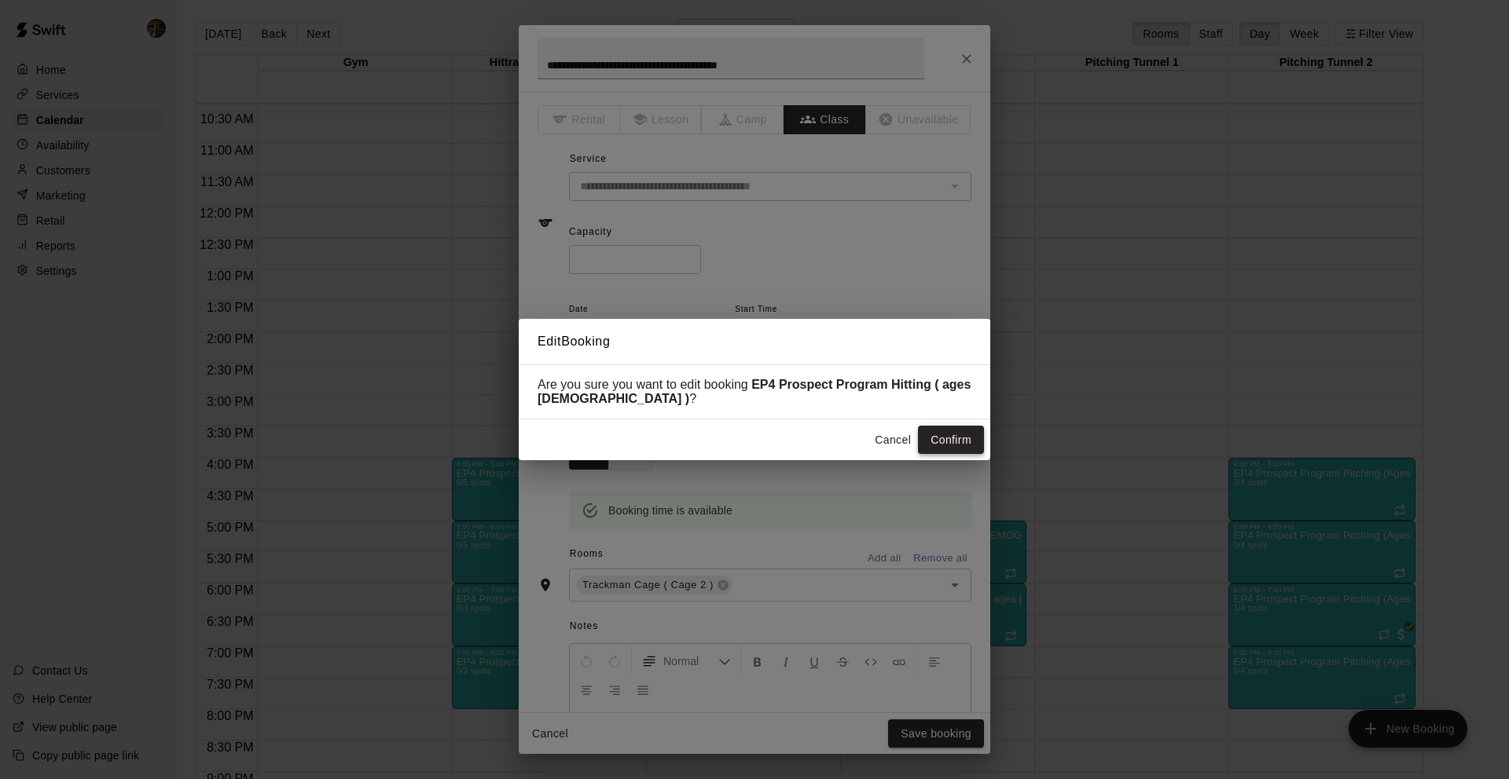
click at [931, 434] on button "Confirm" at bounding box center [951, 440] width 66 height 29
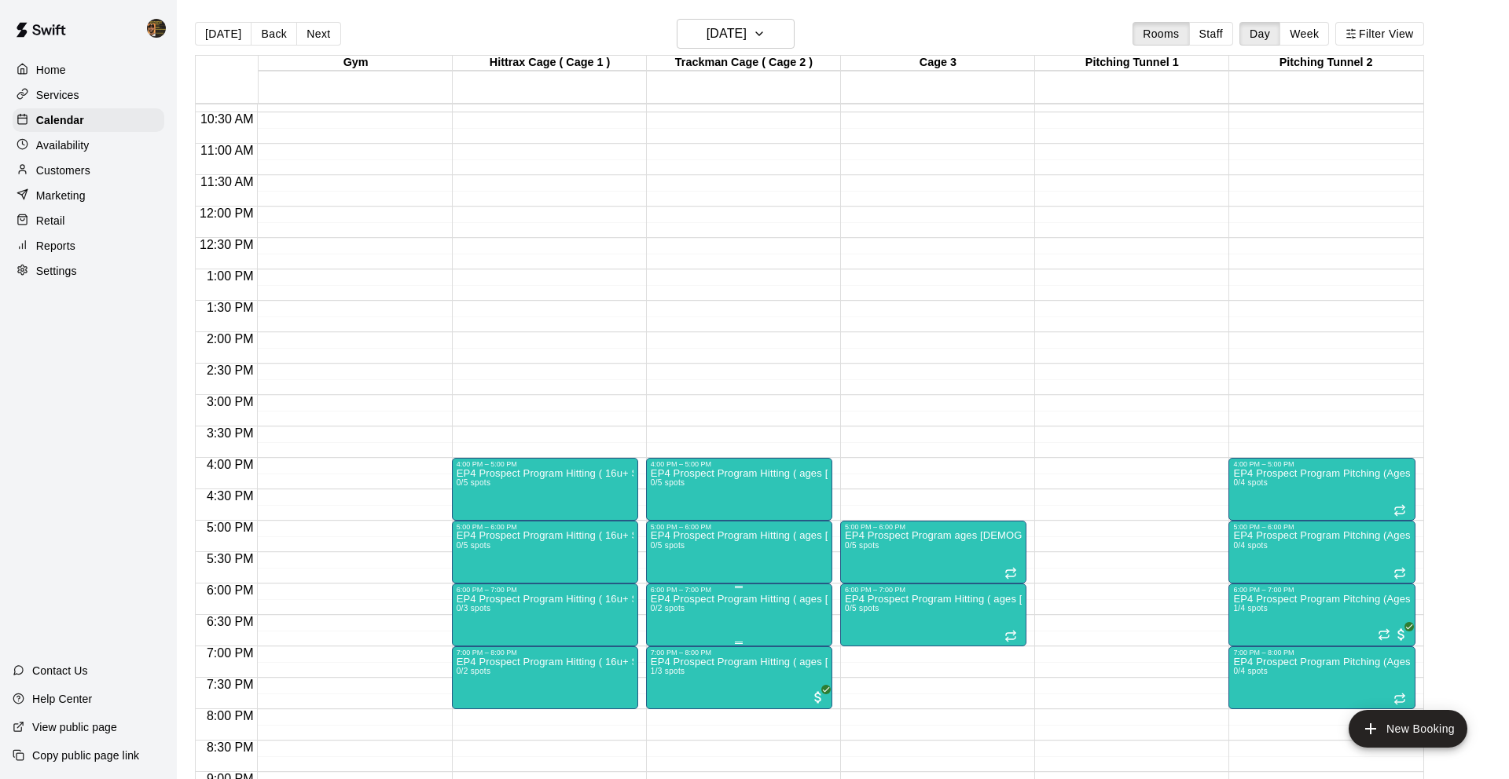
click at [747, 599] on p "EP4 Prospect Program Hitting ( ages [DEMOGRAPHIC_DATA] )" at bounding box center [739, 599] width 177 height 0
click at [660, 651] on img "edit" at bounding box center [667, 653] width 18 height 18
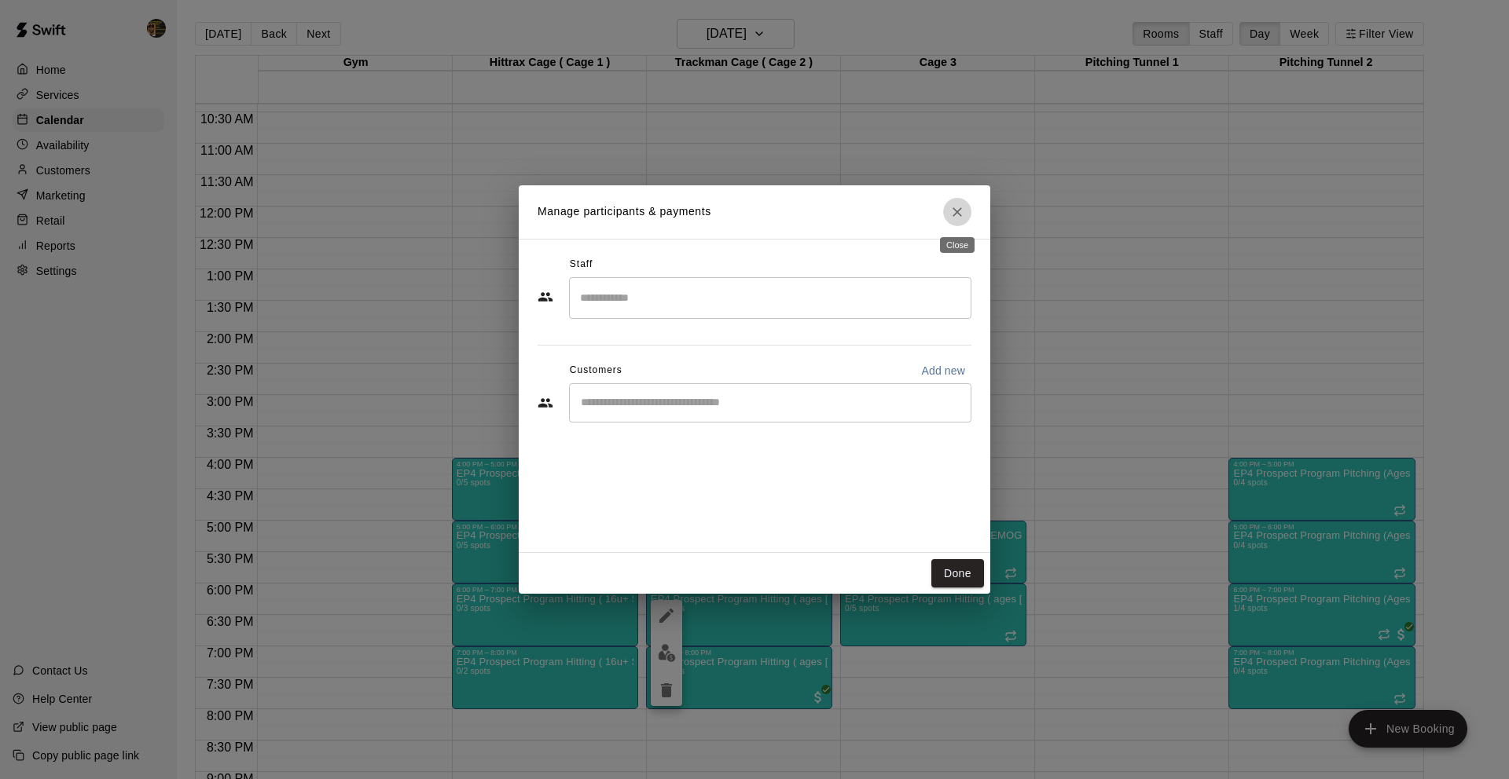
click at [948, 214] on button "Close" at bounding box center [957, 212] width 28 height 28
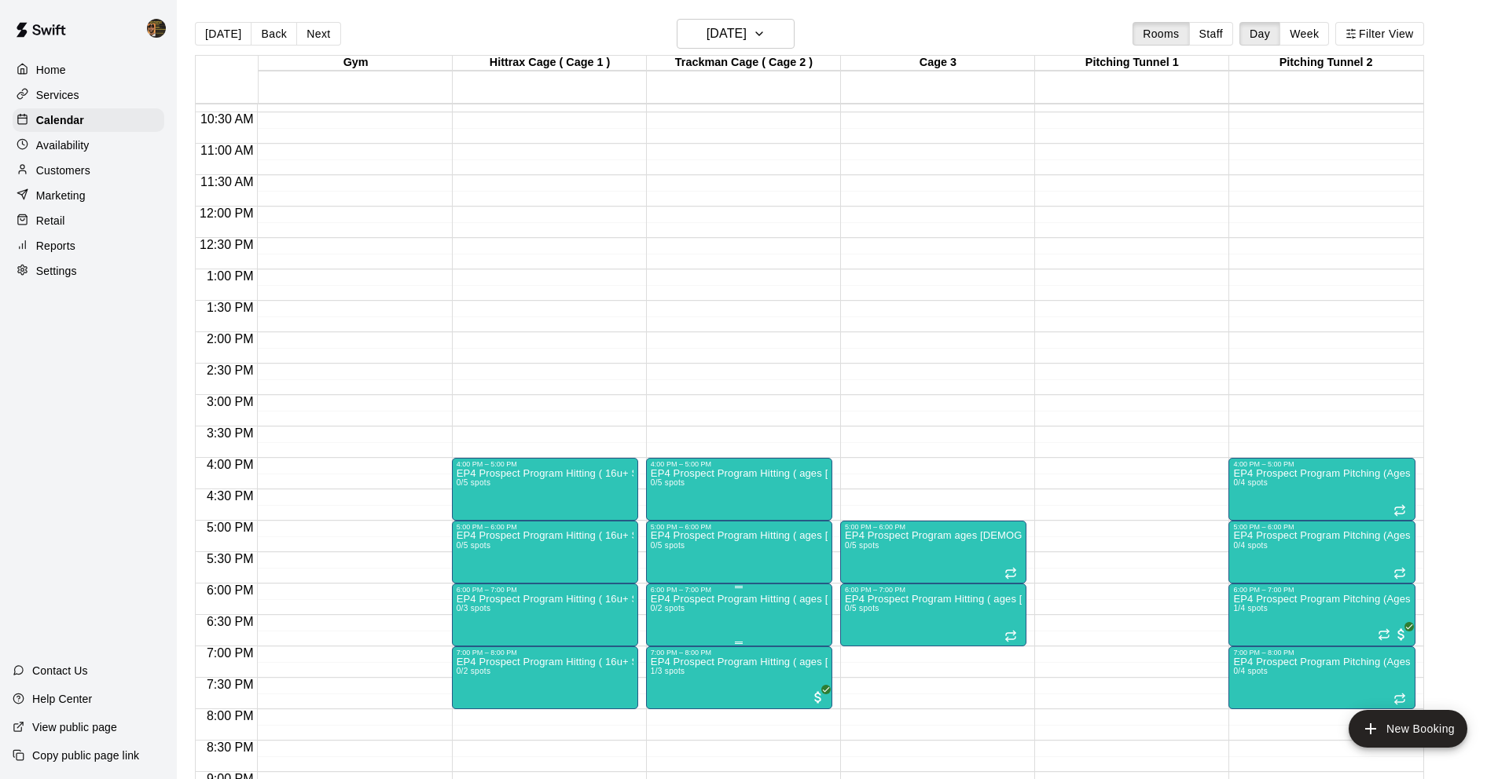
click at [757, 599] on p "EP4 Prospect Program Hitting ( ages [DEMOGRAPHIC_DATA] )" at bounding box center [739, 599] width 177 height 0
click at [674, 615] on icon "edit" at bounding box center [666, 616] width 19 height 19
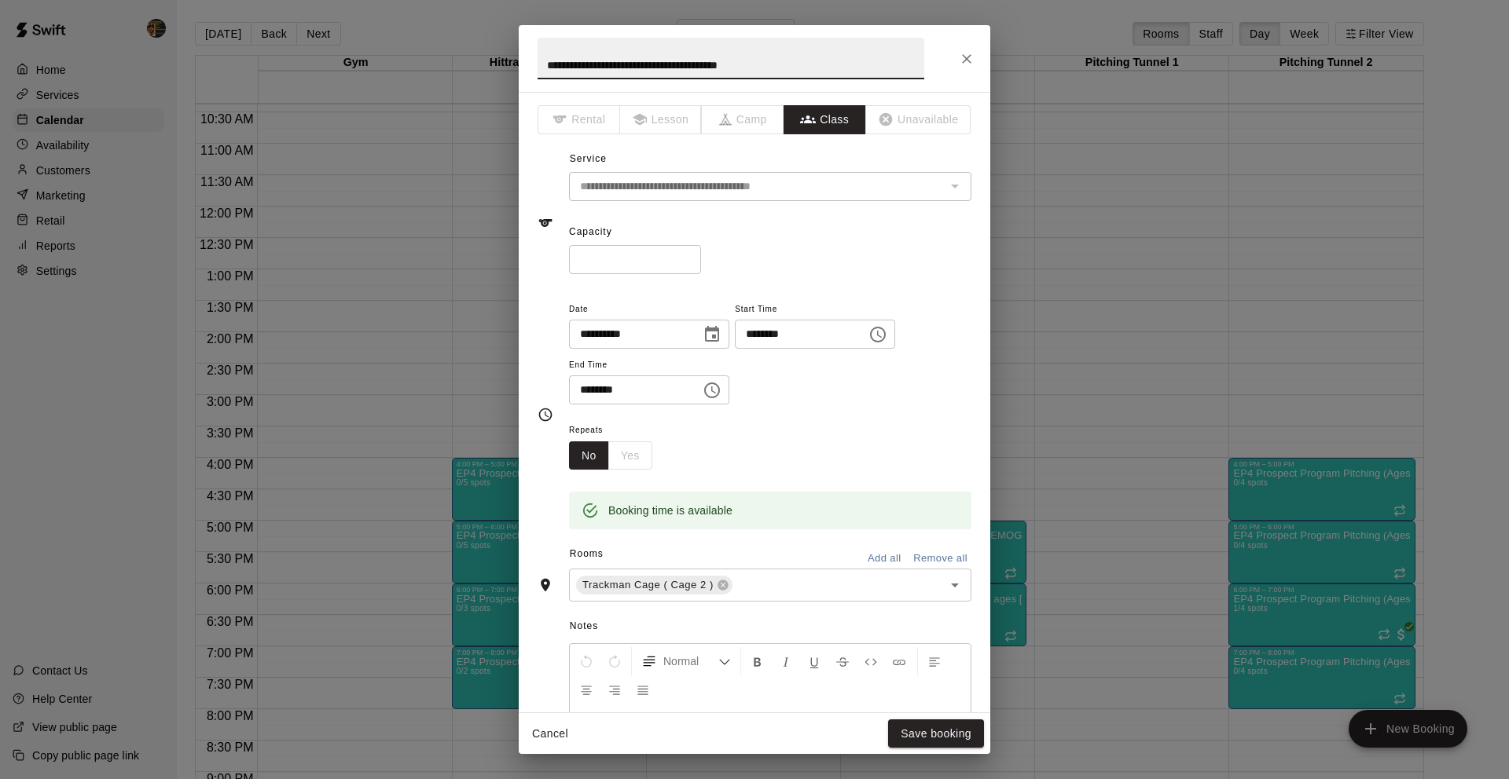
click at [690, 258] on input "*" at bounding box center [635, 259] width 132 height 29
type input "*"
click at [690, 258] on input "*" at bounding box center [635, 259] width 132 height 29
click at [918, 736] on button "Save booking" at bounding box center [936, 734] width 96 height 29
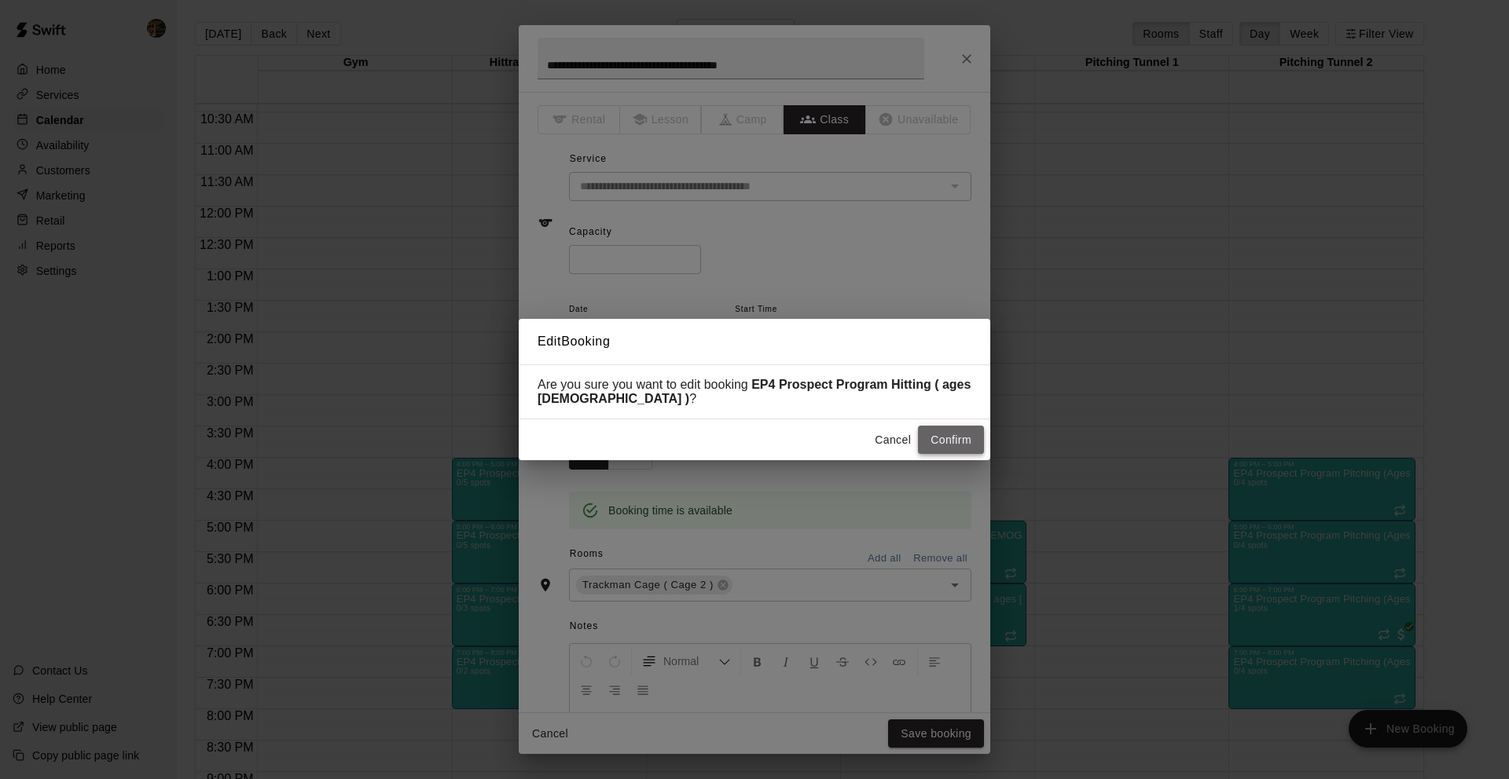
click at [941, 442] on button "Confirm" at bounding box center [951, 440] width 66 height 29
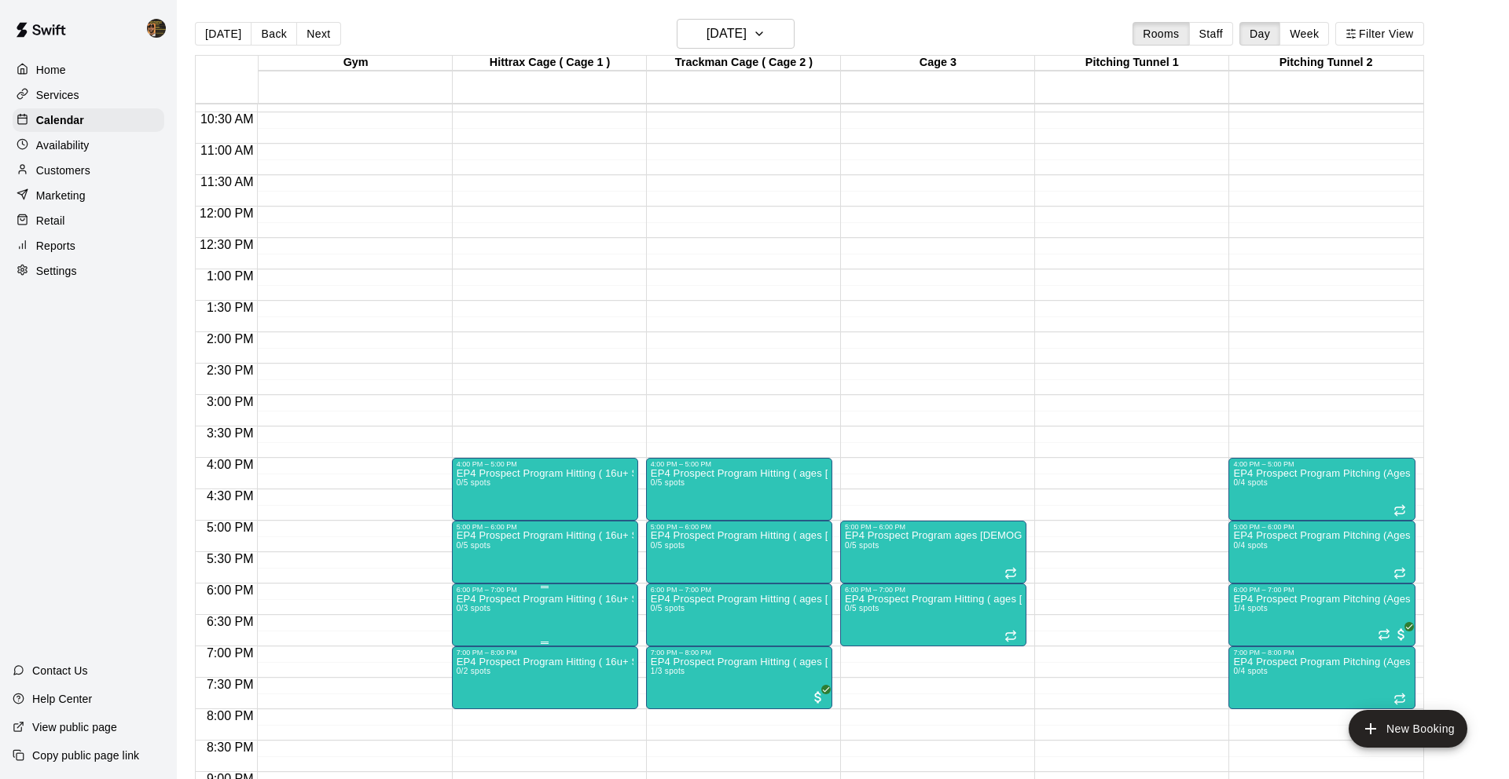
click at [563, 599] on p "EP4 Prospect Program Hitting ( 16u+ Slot )" at bounding box center [544, 599] width 177 height 0
click at [478, 617] on icon "edit" at bounding box center [472, 616] width 19 height 19
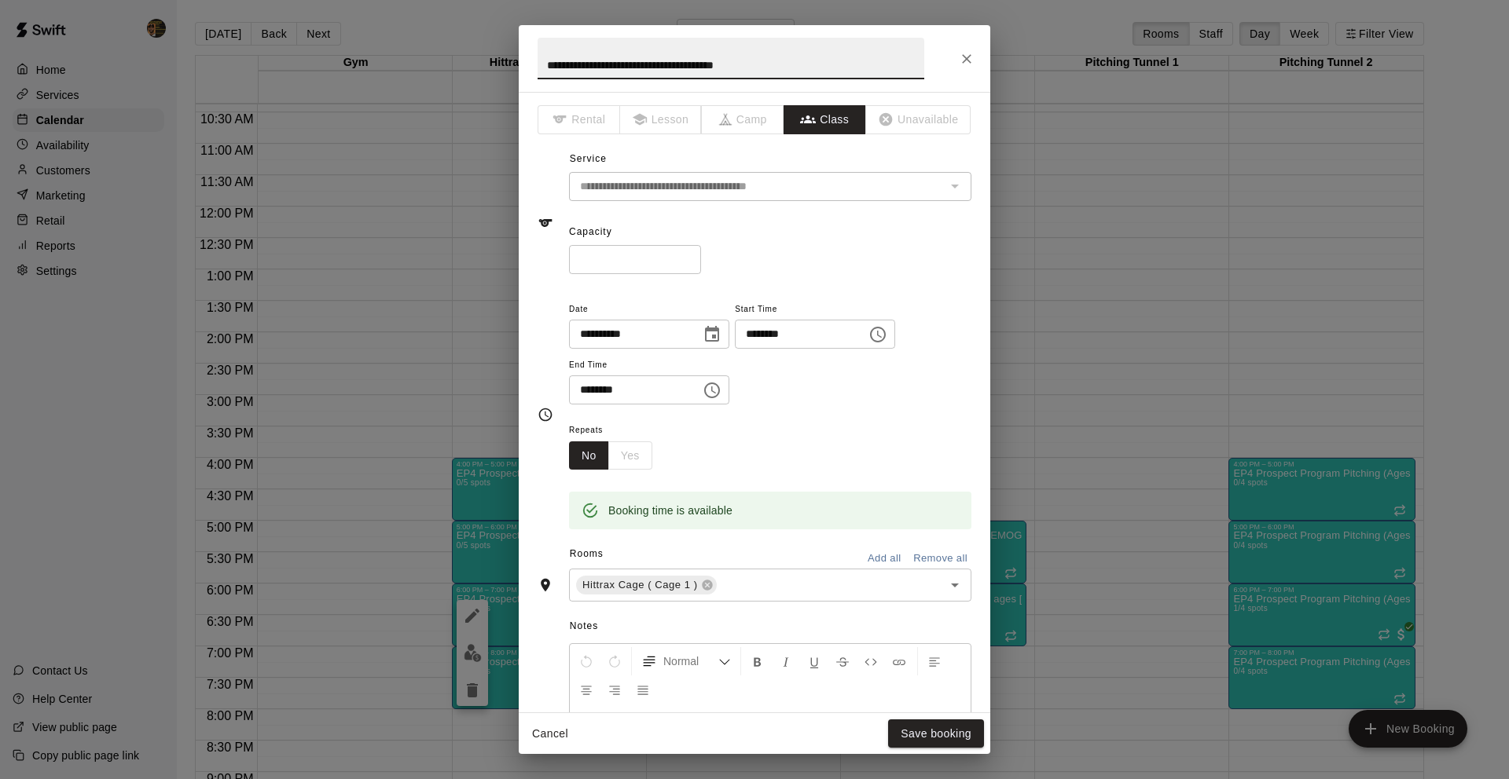
click at [687, 256] on input "*" at bounding box center [635, 259] width 132 height 29
type input "*"
click at [687, 256] on input "*" at bounding box center [635, 259] width 132 height 29
click at [955, 731] on button "Save booking" at bounding box center [936, 734] width 96 height 29
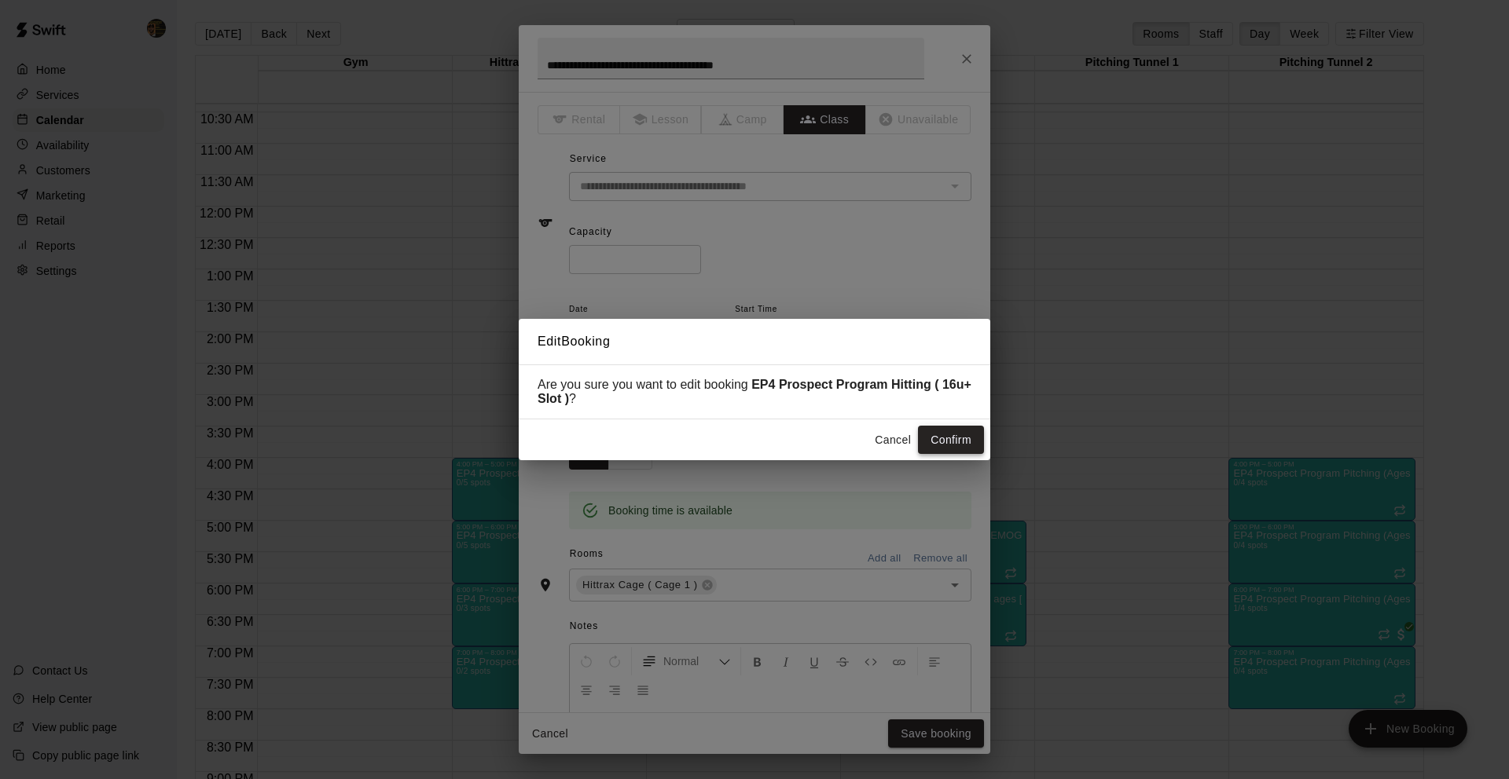
click at [926, 432] on button "Confirm" at bounding box center [951, 440] width 66 height 29
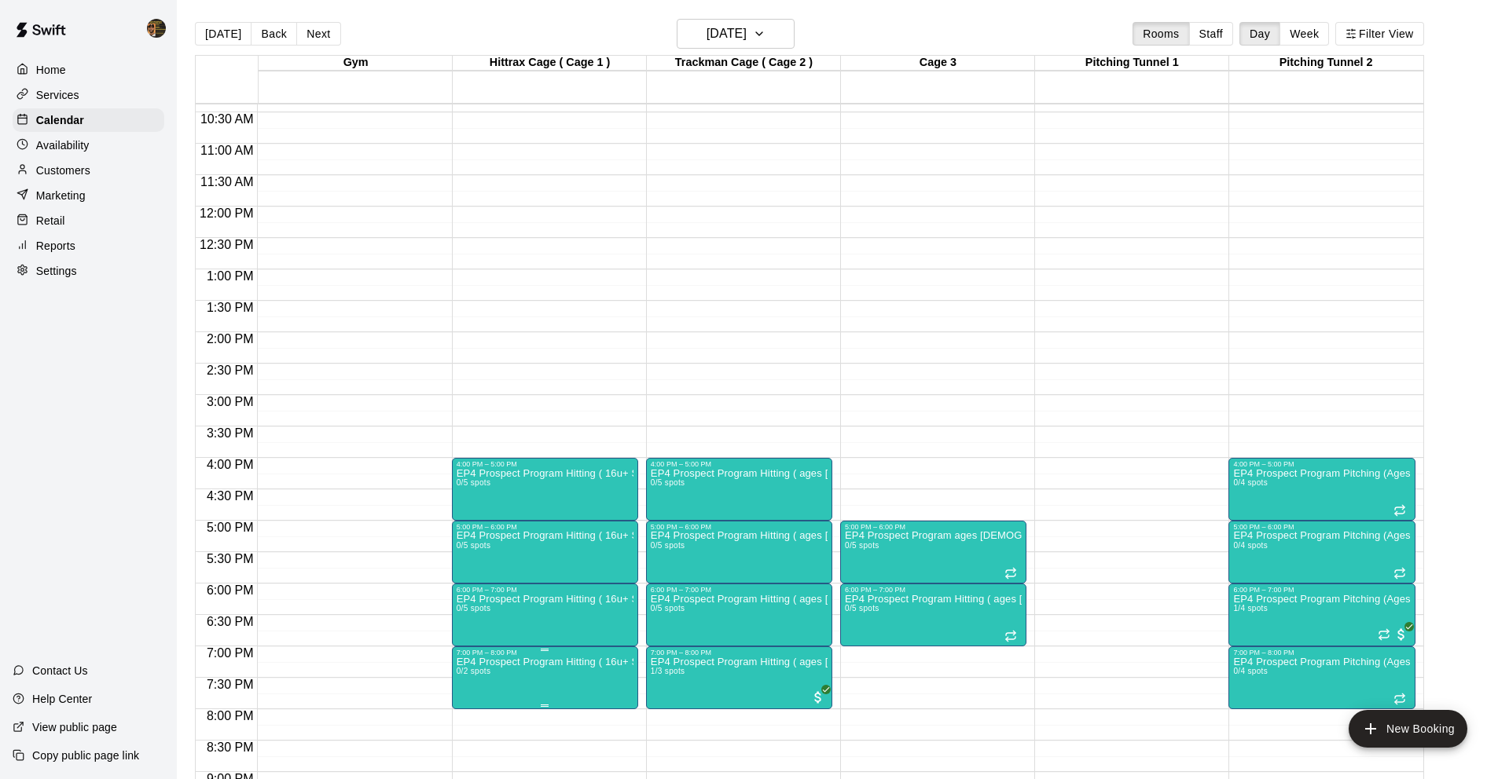
click at [456, 709] on button "edit" at bounding box center [471, 710] width 31 height 31
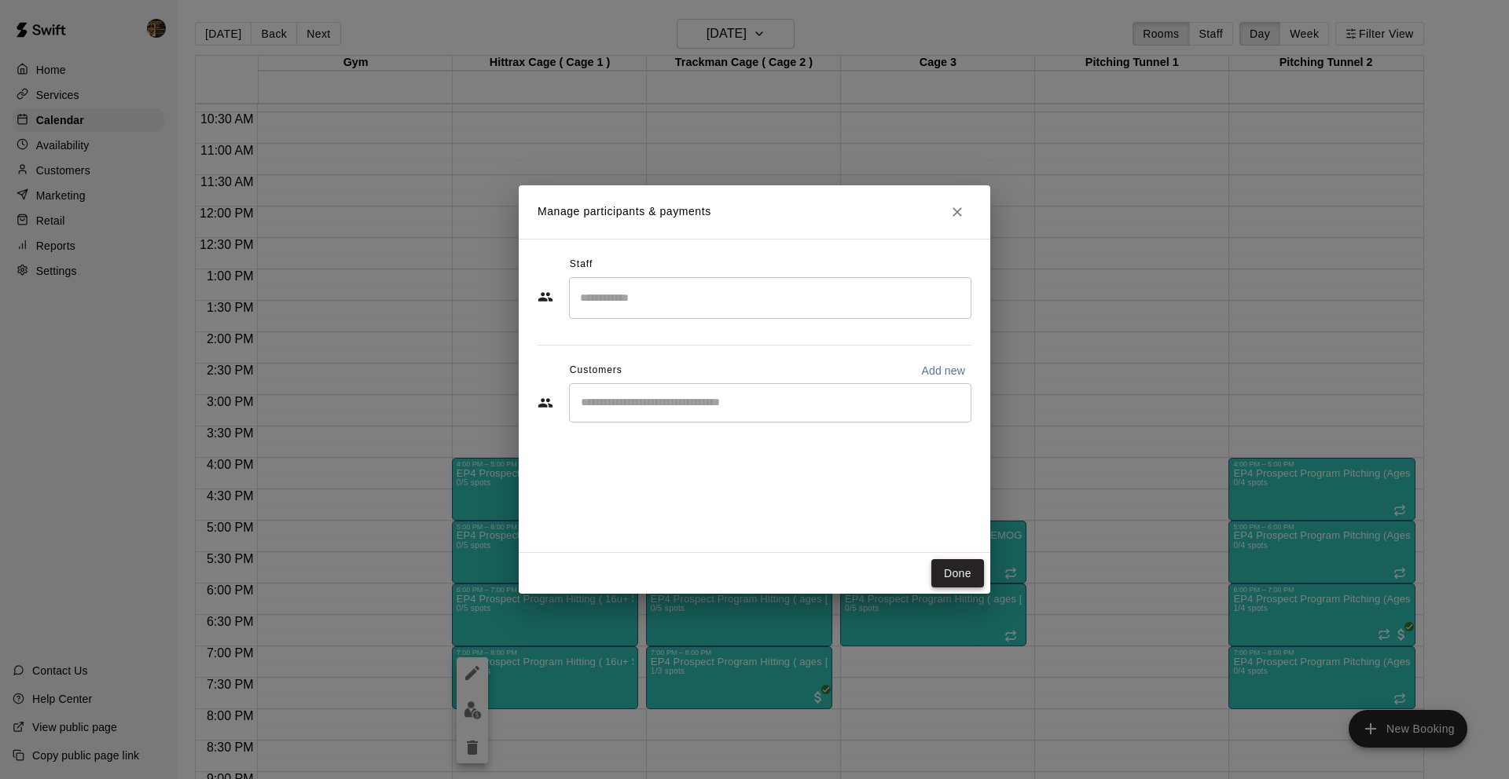
click at [948, 575] on button "Done" at bounding box center [957, 573] width 53 height 29
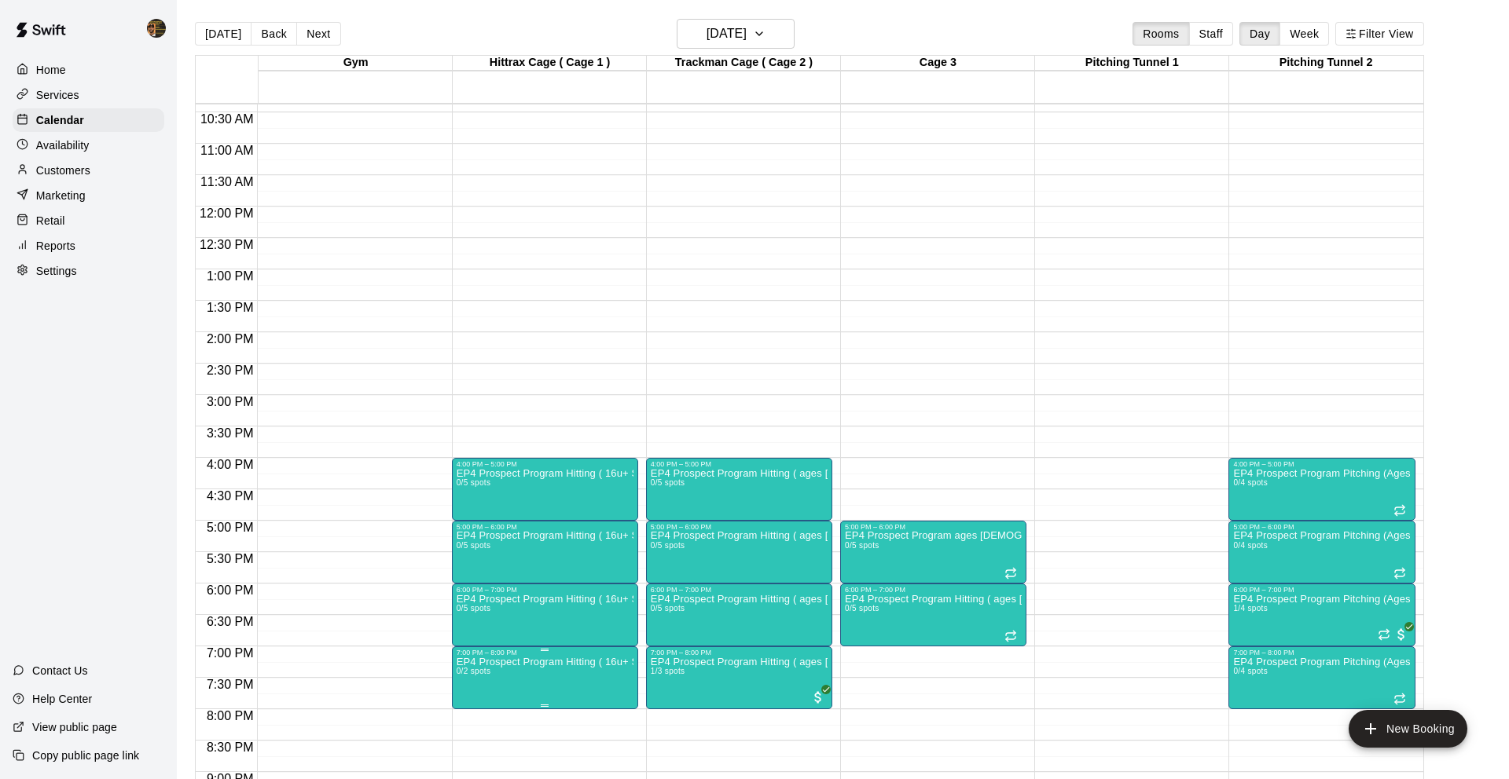
click at [467, 676] on icon "edit" at bounding box center [472, 673] width 14 height 14
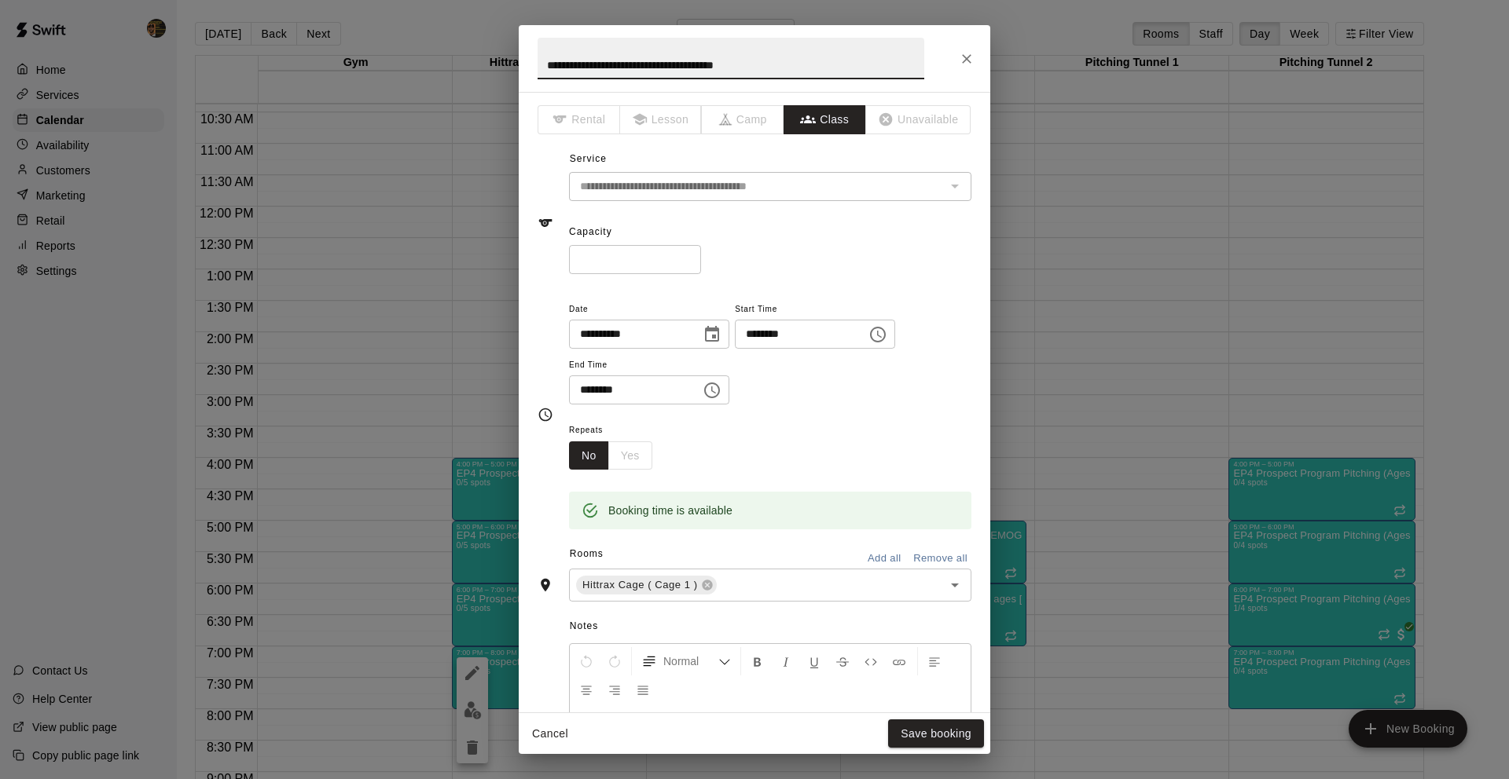
click at [694, 257] on input "*" at bounding box center [635, 259] width 132 height 29
type input "*"
click at [694, 257] on input "*" at bounding box center [635, 259] width 132 height 29
click at [931, 739] on button "Save booking" at bounding box center [936, 734] width 96 height 29
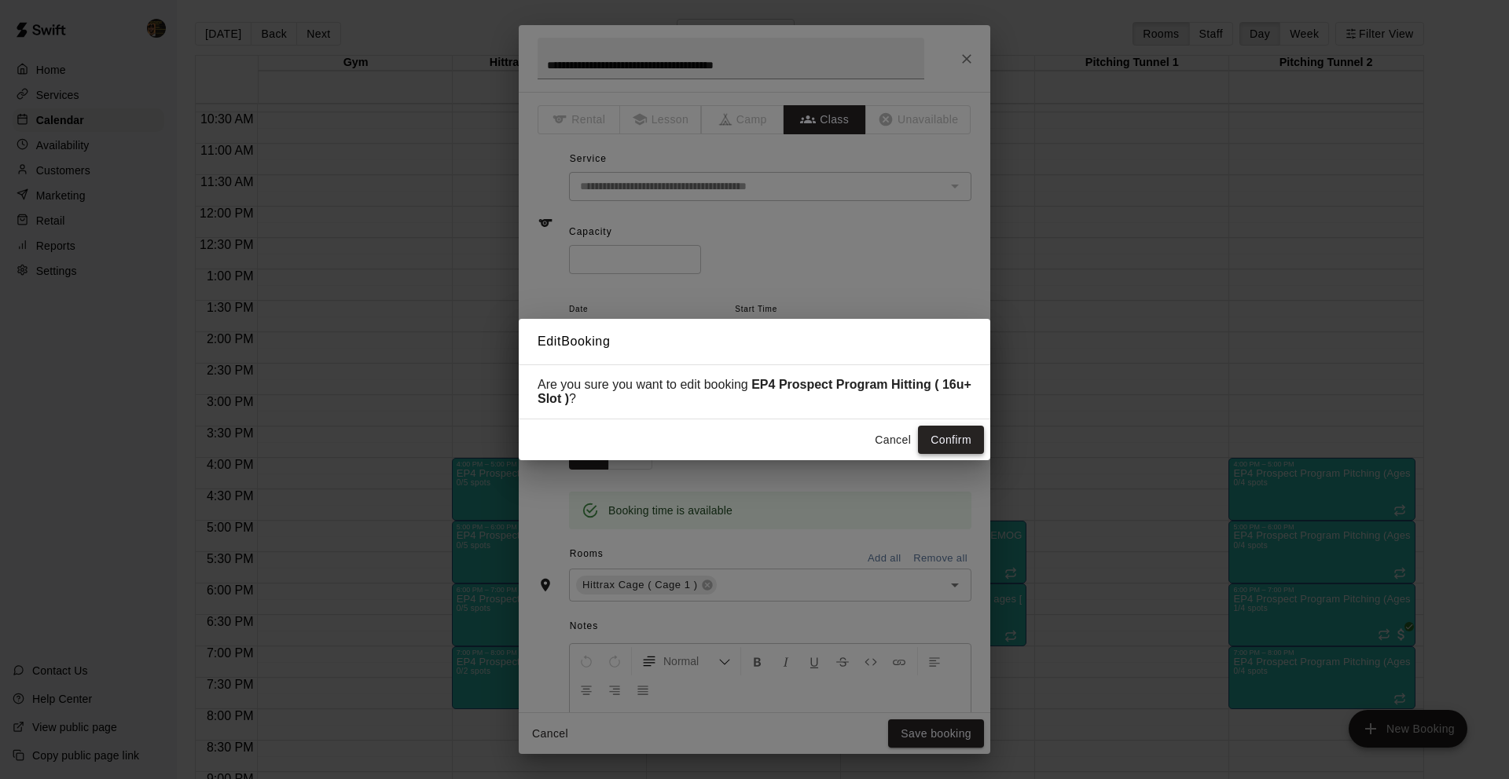
click at [947, 438] on button "Confirm" at bounding box center [951, 440] width 66 height 29
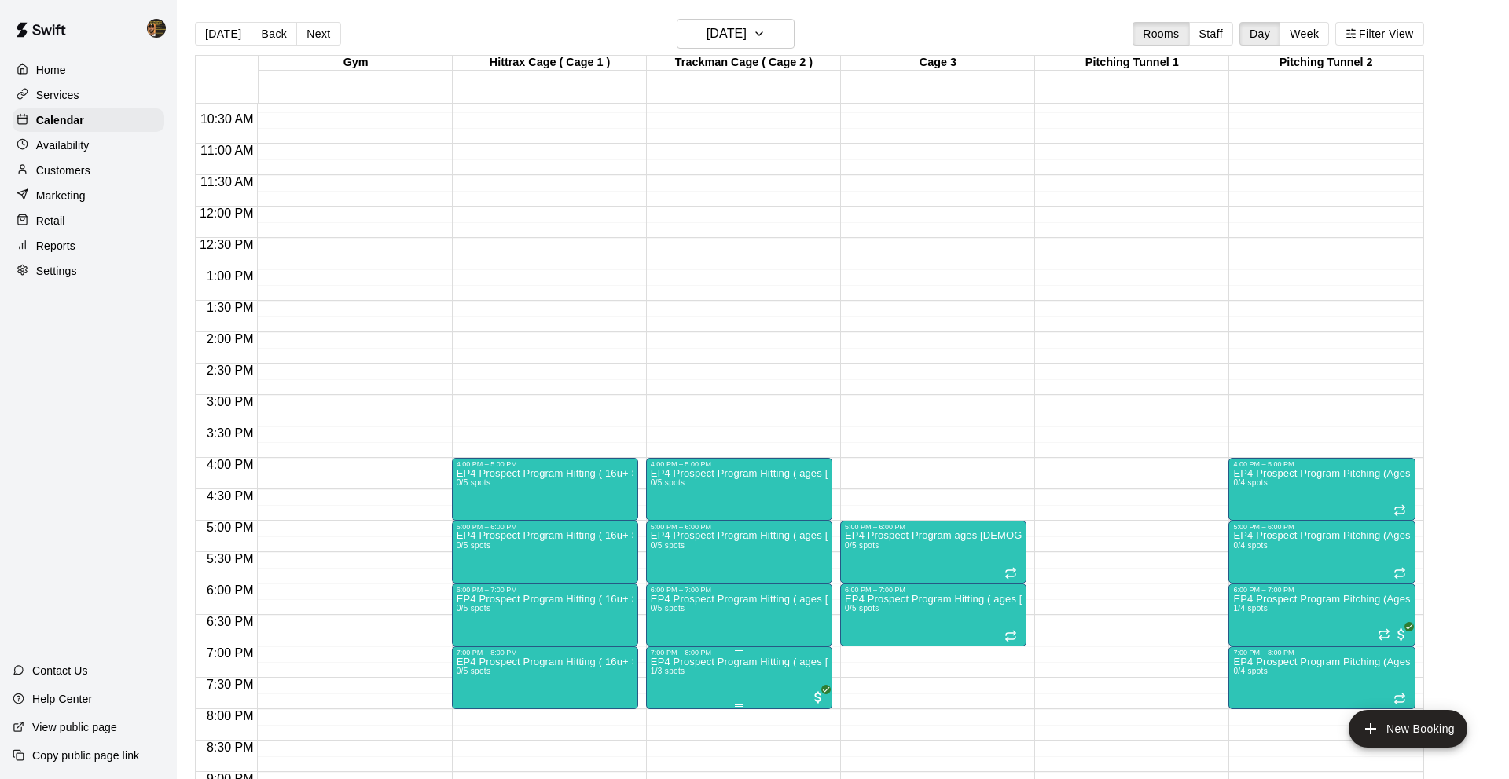
click at [664, 668] on icon "edit" at bounding box center [666, 673] width 19 height 19
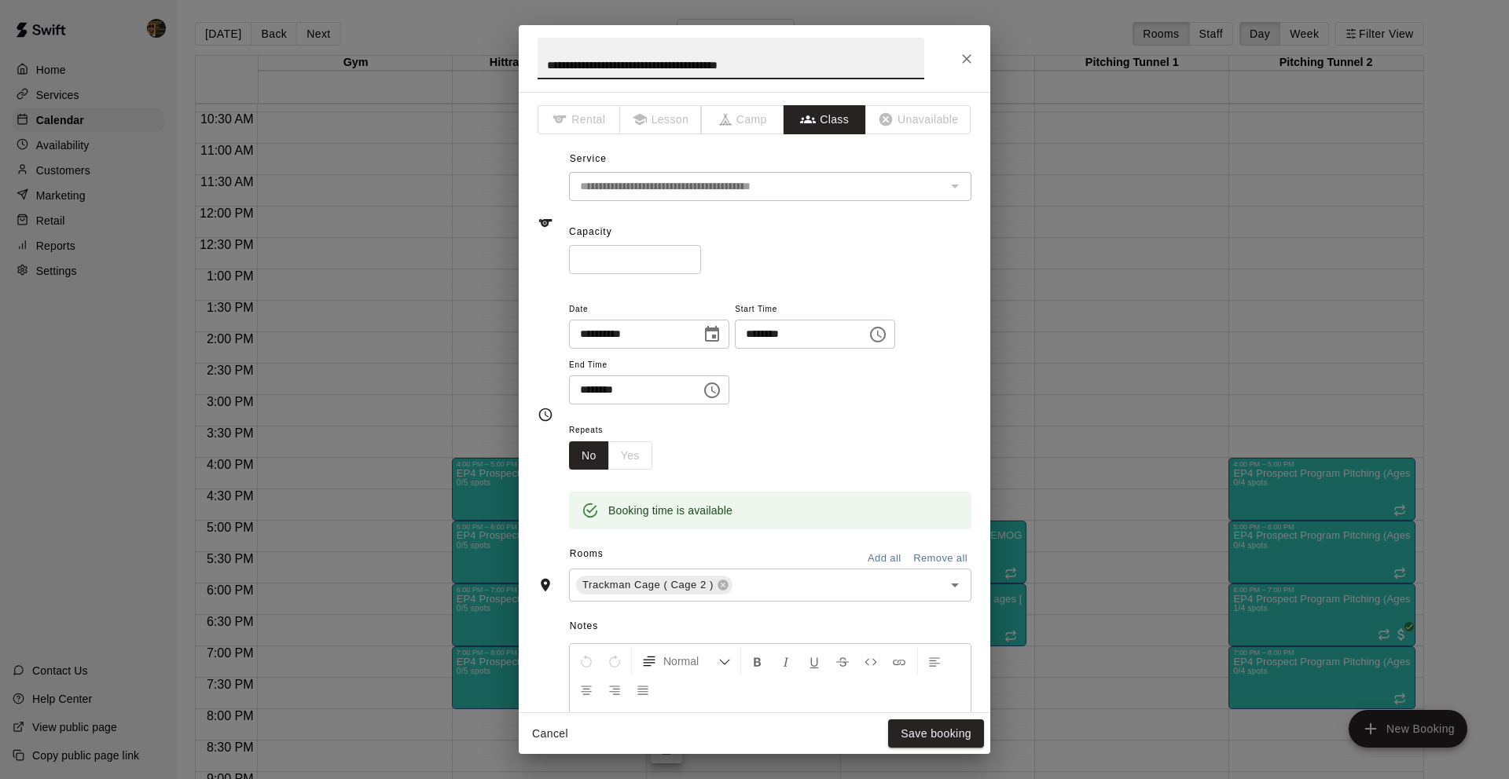
click at [691, 257] on input "*" at bounding box center [635, 259] width 132 height 29
click at [695, 264] on input "*" at bounding box center [635, 259] width 132 height 29
type input "*"
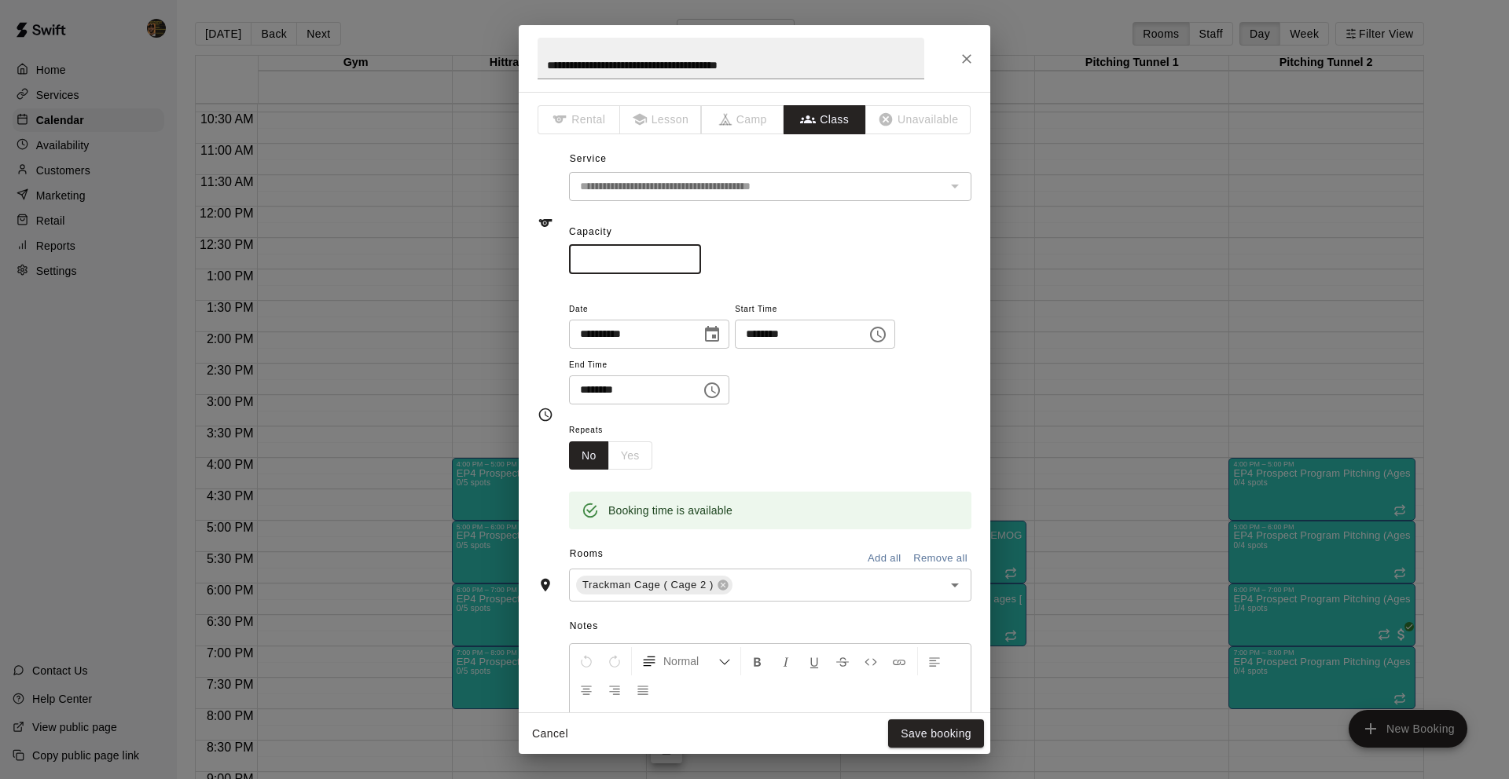
click at [689, 262] on input "*" at bounding box center [635, 259] width 132 height 29
click at [929, 736] on button "Save booking" at bounding box center [936, 734] width 96 height 29
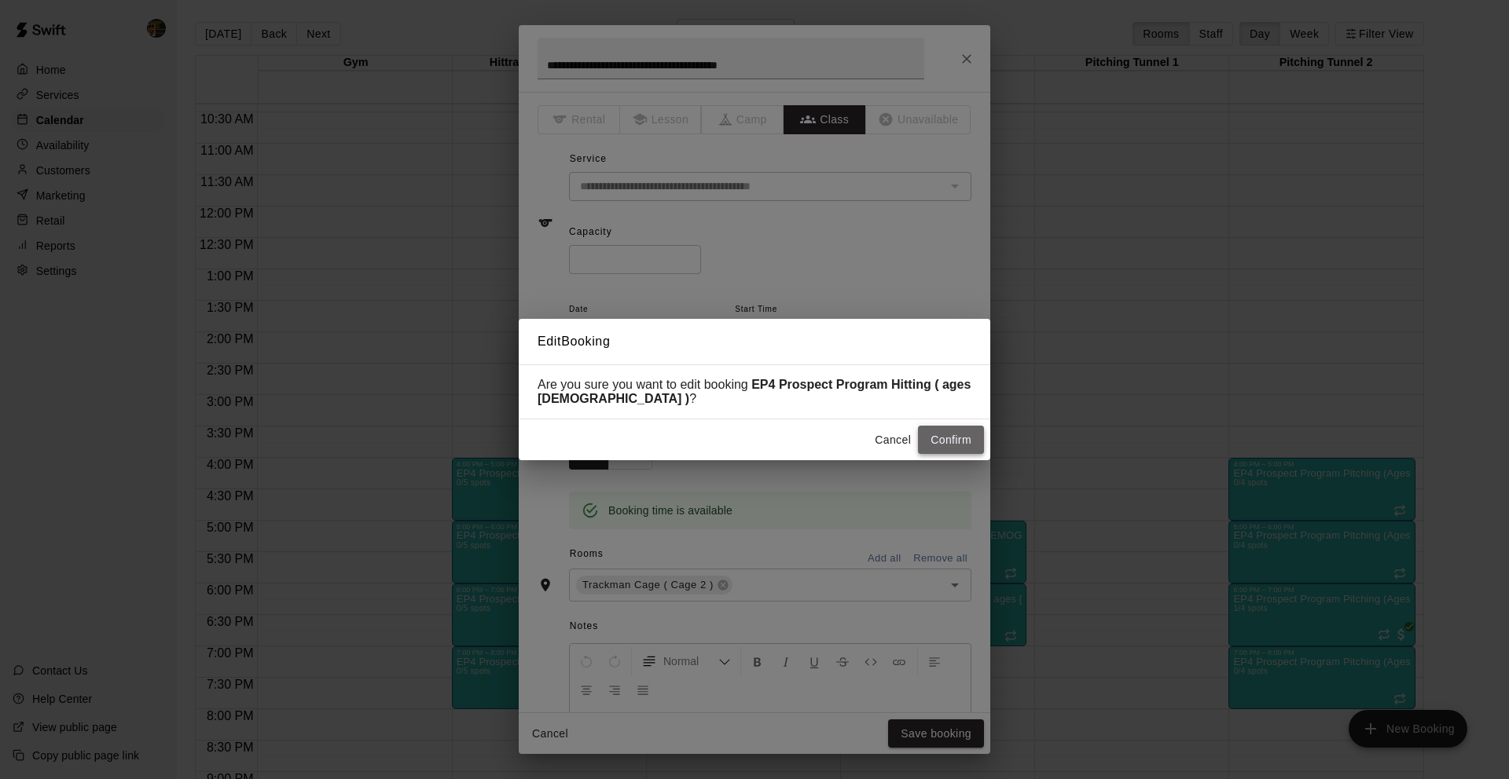
click at [937, 438] on button "Confirm" at bounding box center [951, 440] width 66 height 29
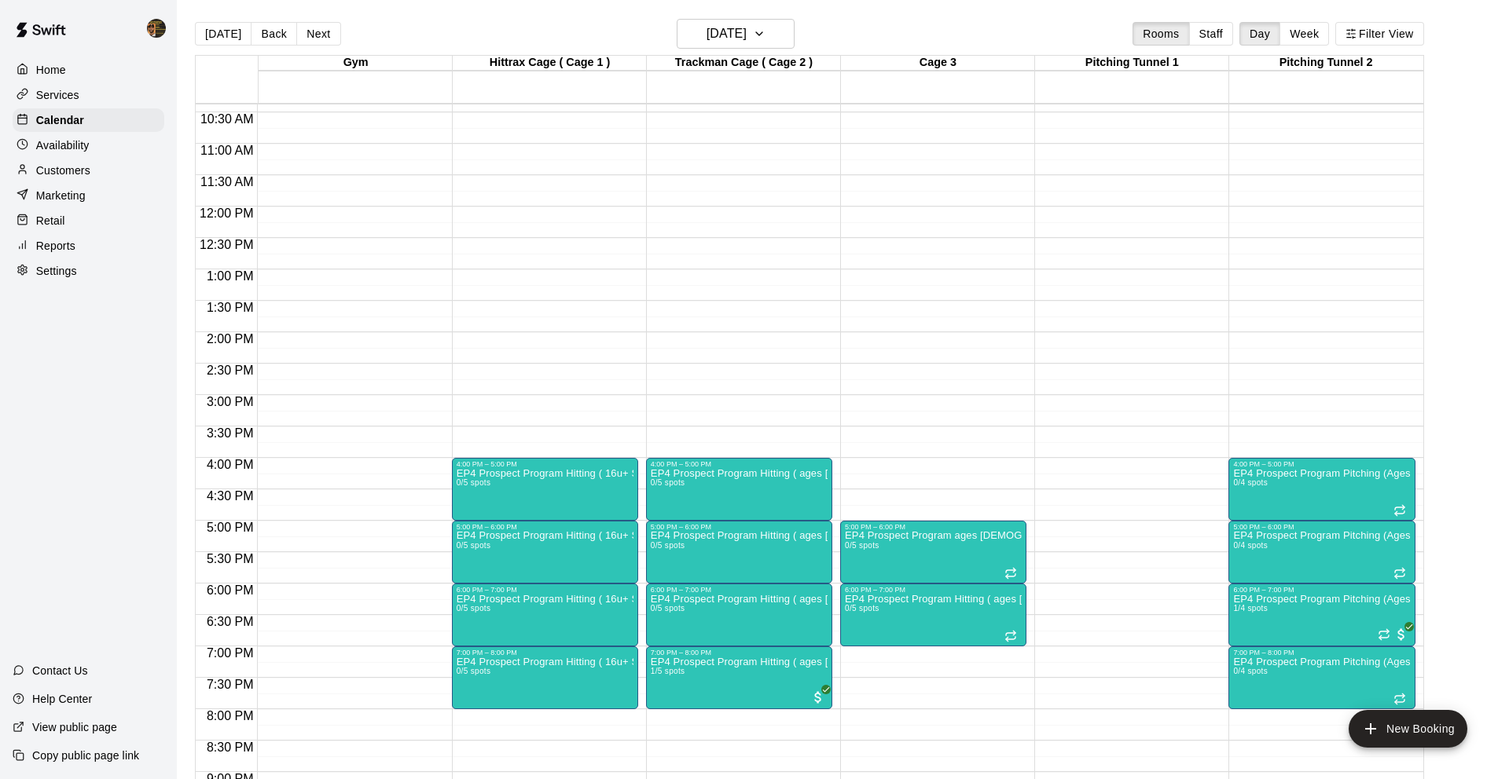
click at [66, 178] on div "Customers" at bounding box center [89, 171] width 152 height 24
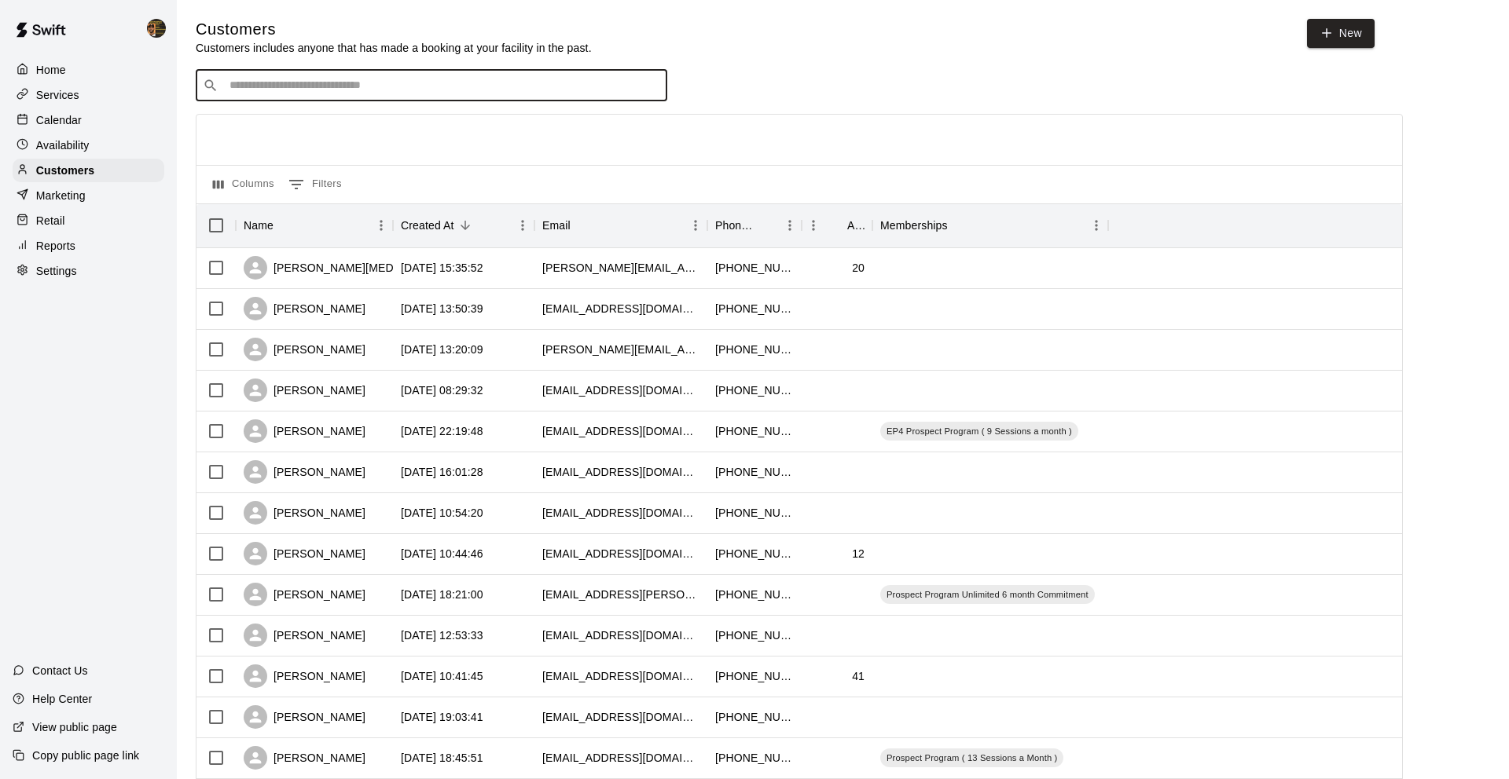
click at [576, 85] on input "Search customers by name or email" at bounding box center [442, 86] width 435 height 16
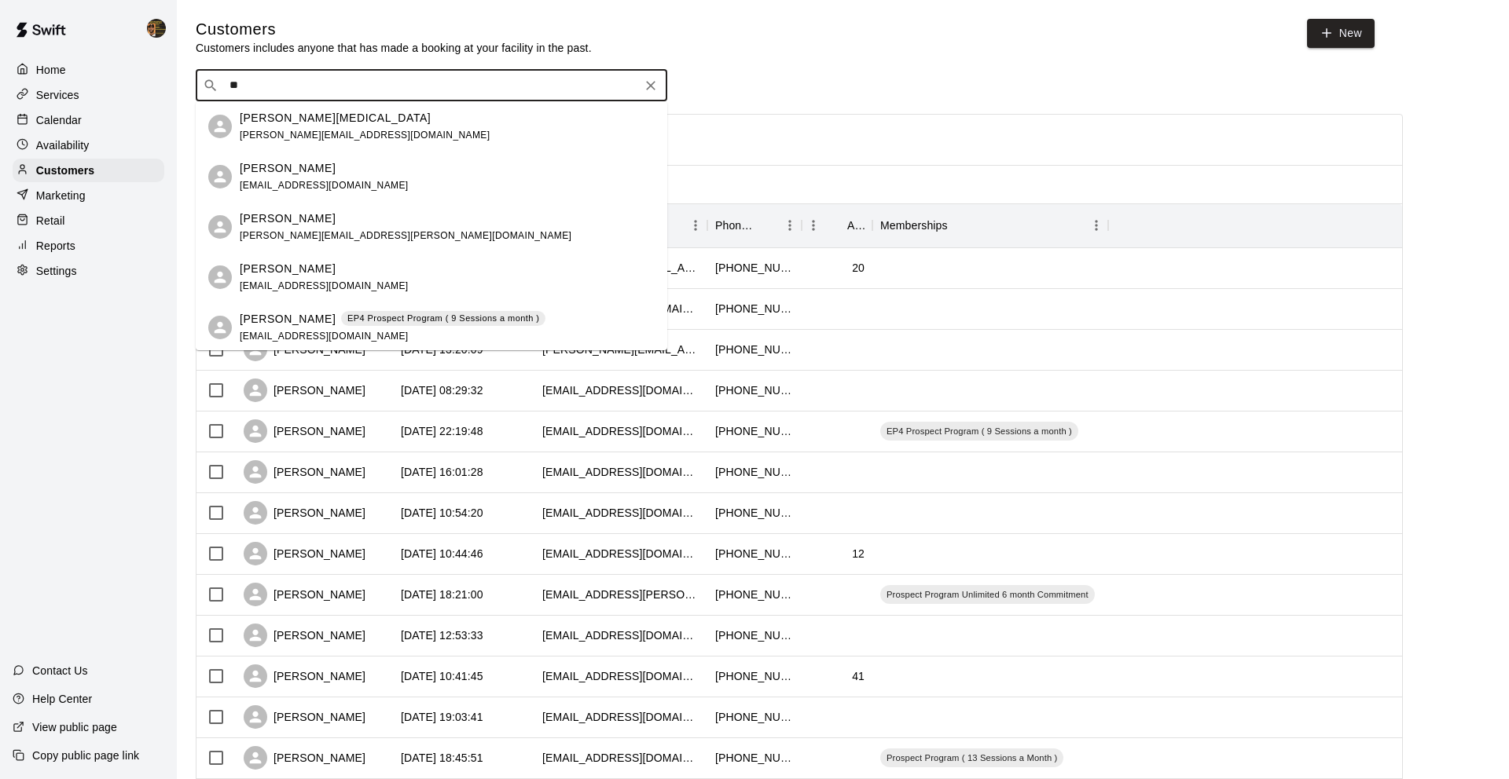
type input "*"
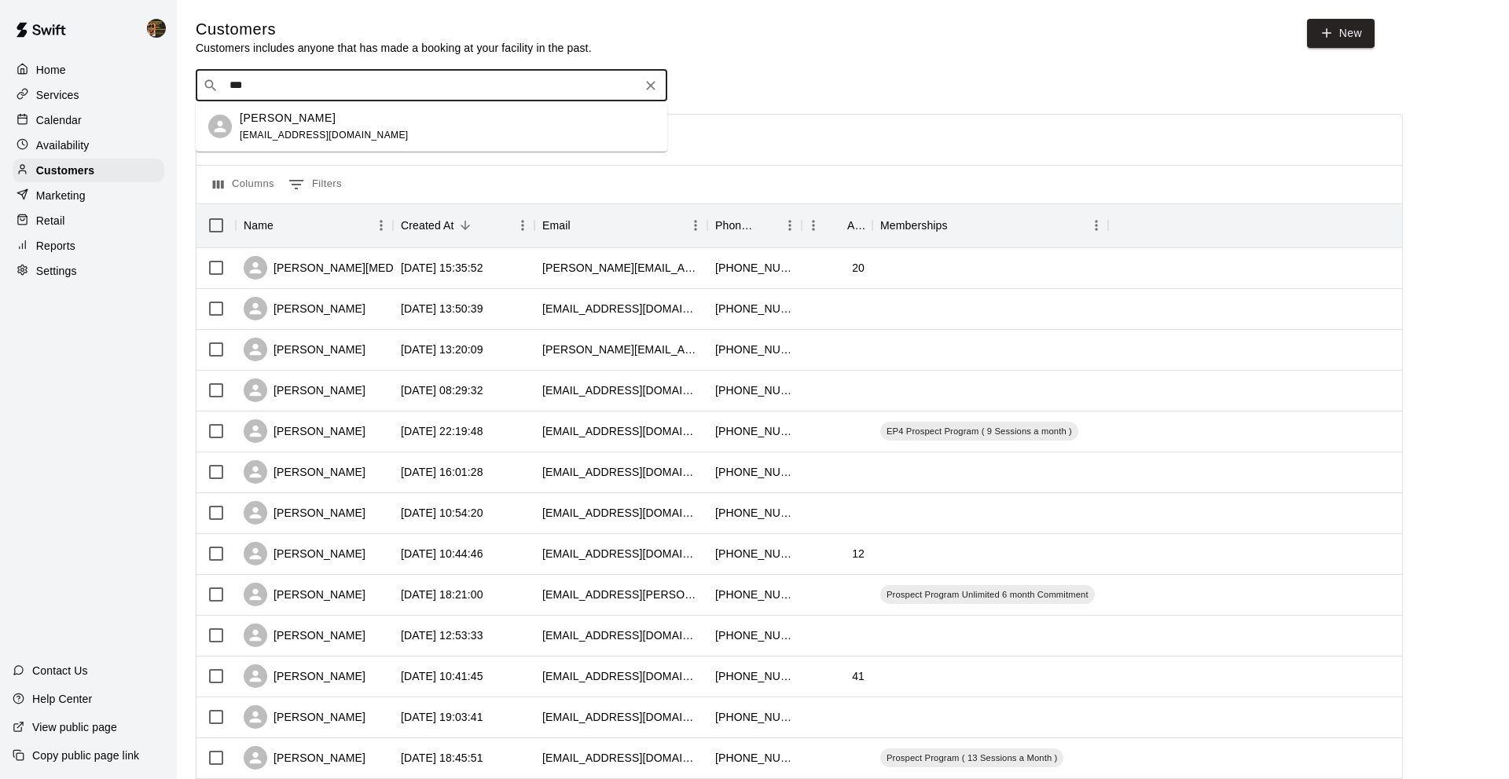
type input "****"
click at [364, 104] on div "[PERSON_NAME] [EMAIL_ADDRESS][DOMAIN_NAME]" at bounding box center [431, 126] width 471 height 50
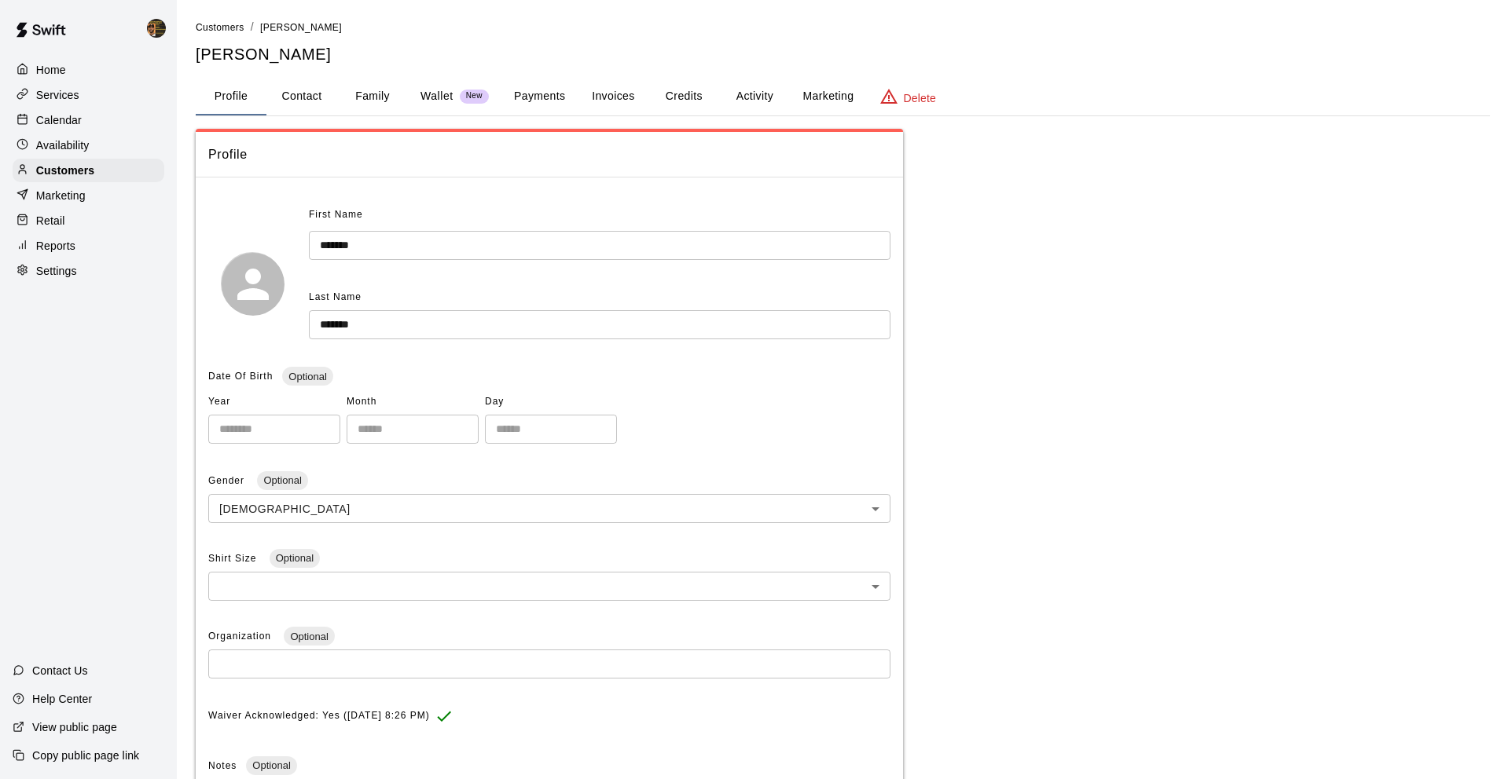
click at [78, 90] on p "Services" at bounding box center [57, 95] width 43 height 16
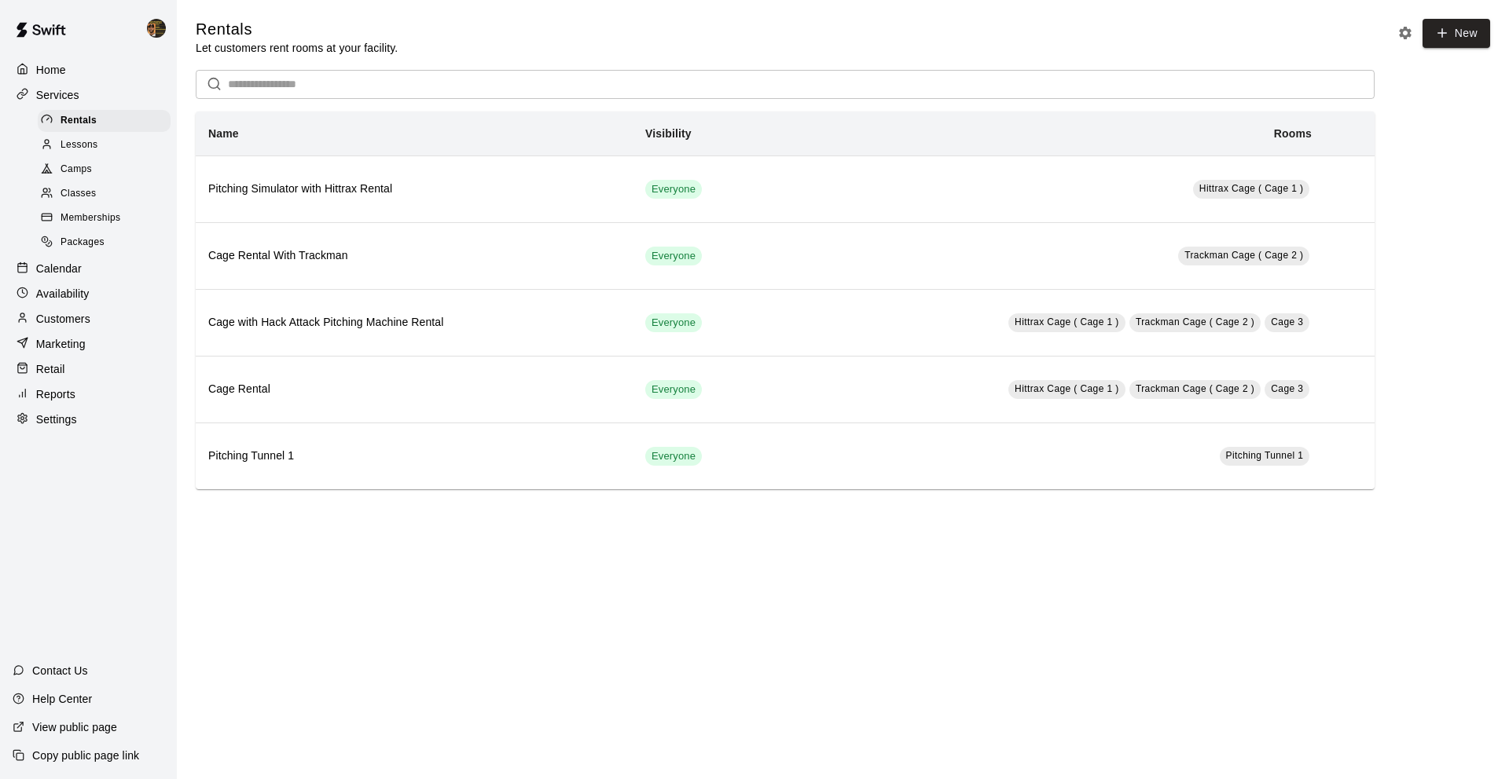
click at [20, 274] on div at bounding box center [26, 269] width 20 height 15
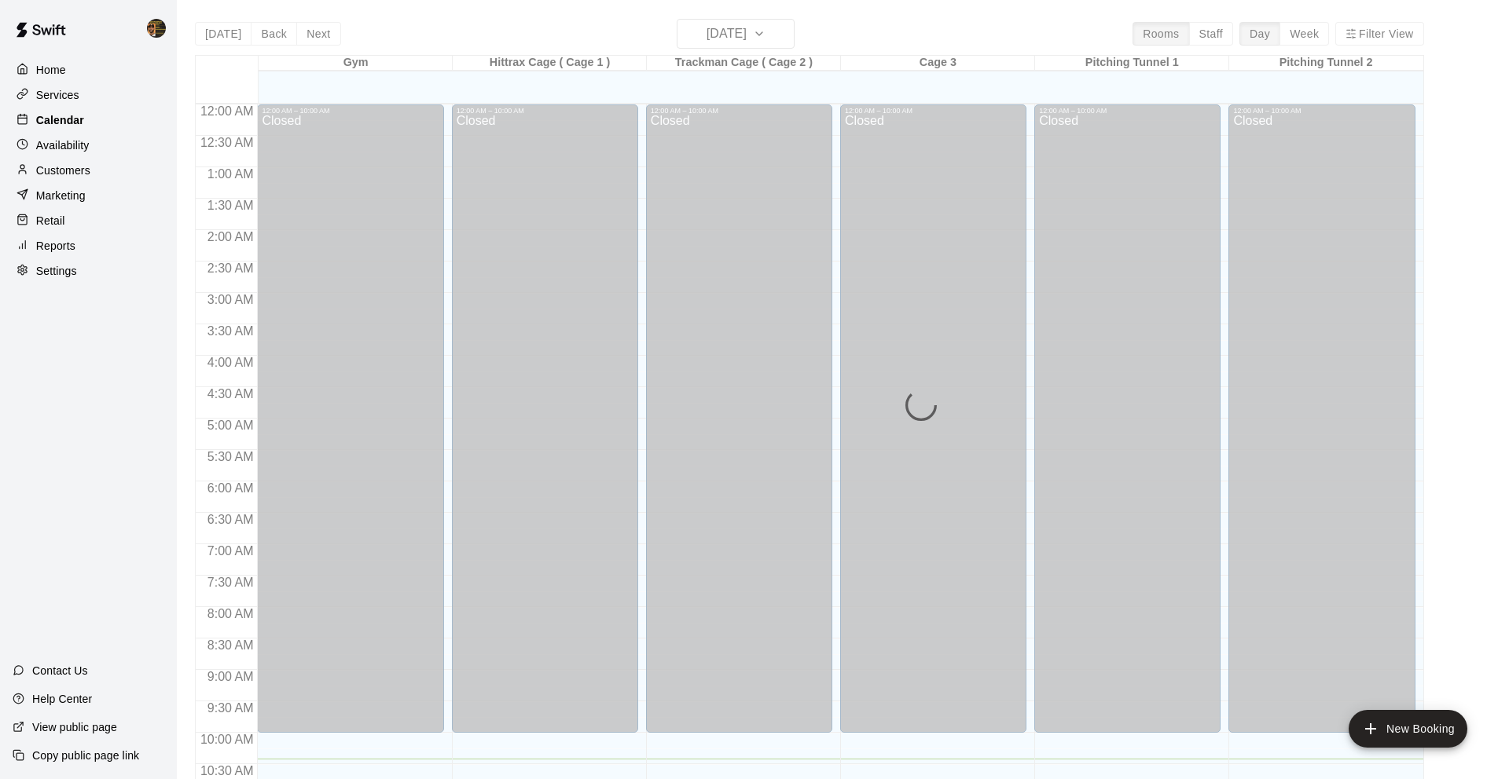
scroll to position [656, 0]
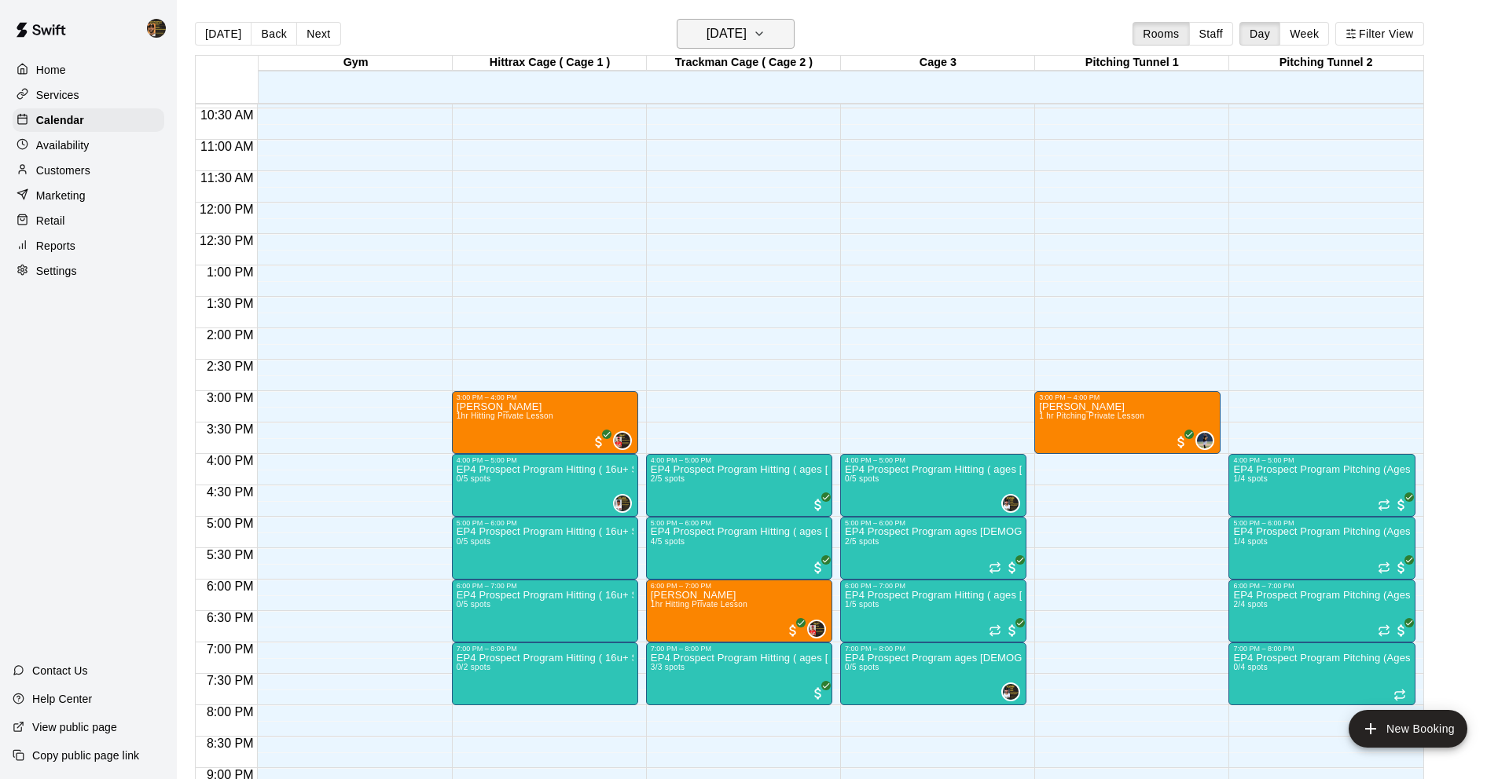
click at [739, 27] on h6 "[DATE]" at bounding box center [726, 34] width 40 height 22
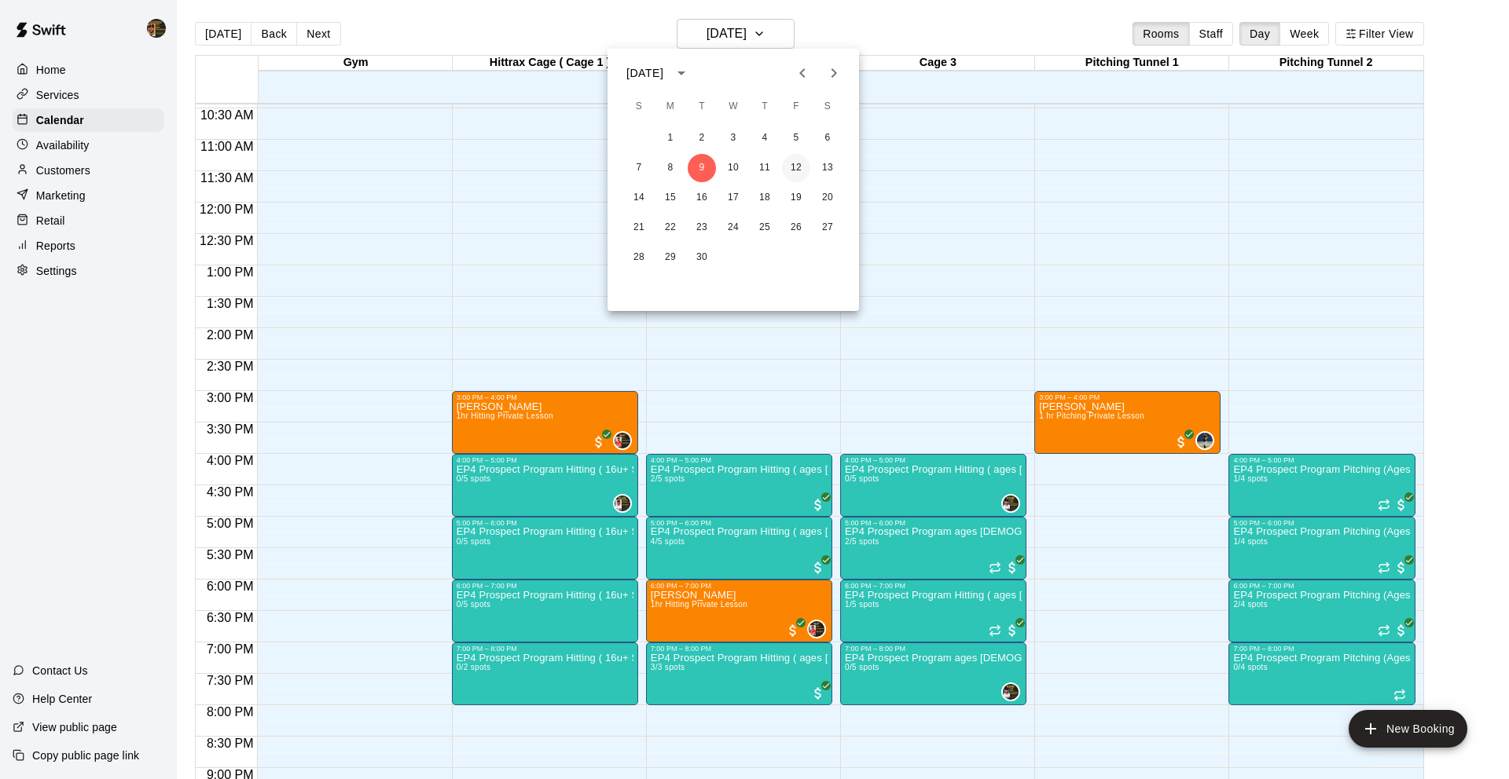
click at [799, 165] on button "12" at bounding box center [796, 168] width 28 height 28
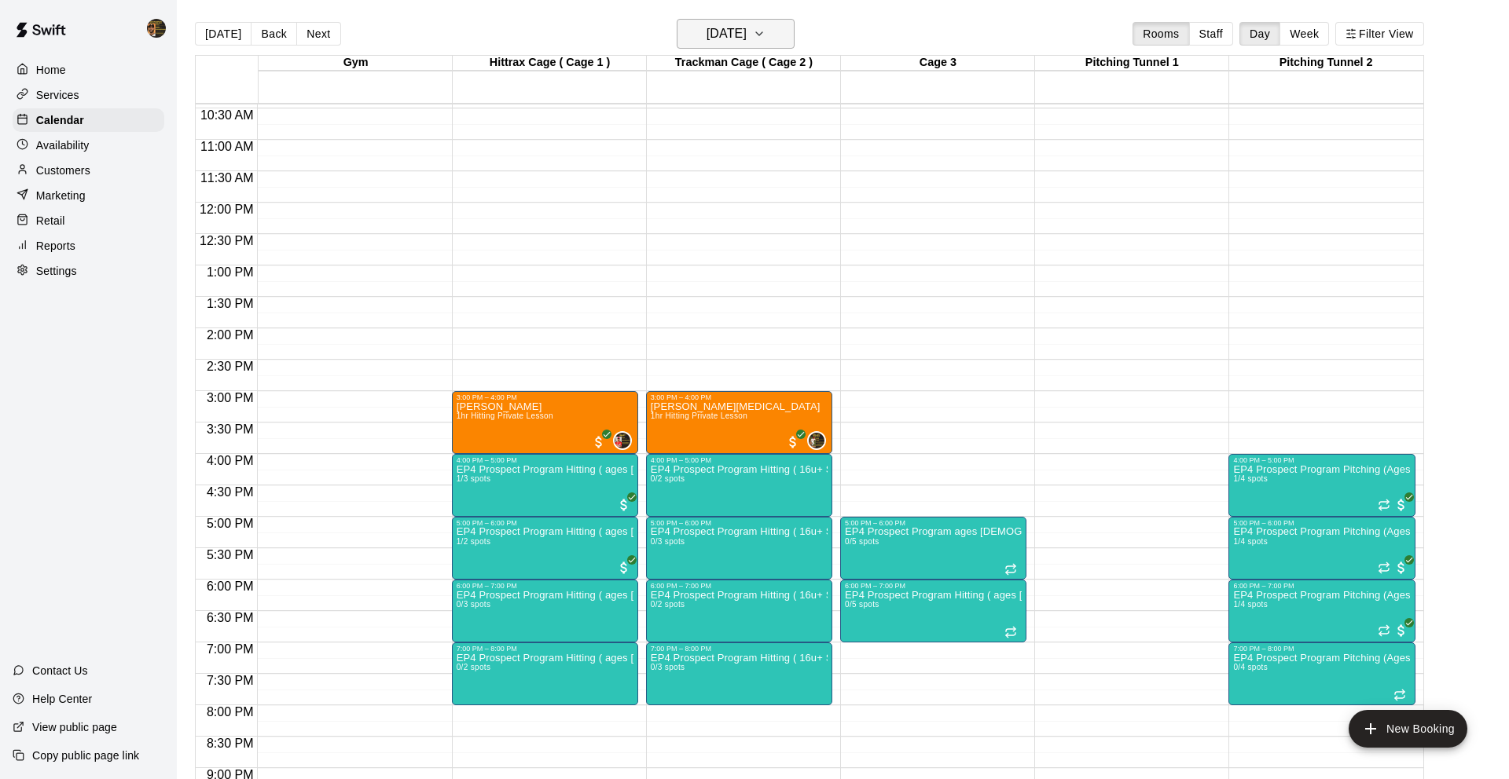
click at [737, 31] on h6 "[DATE]" at bounding box center [726, 34] width 40 height 22
click at [696, 173] on button "9" at bounding box center [701, 168] width 28 height 28
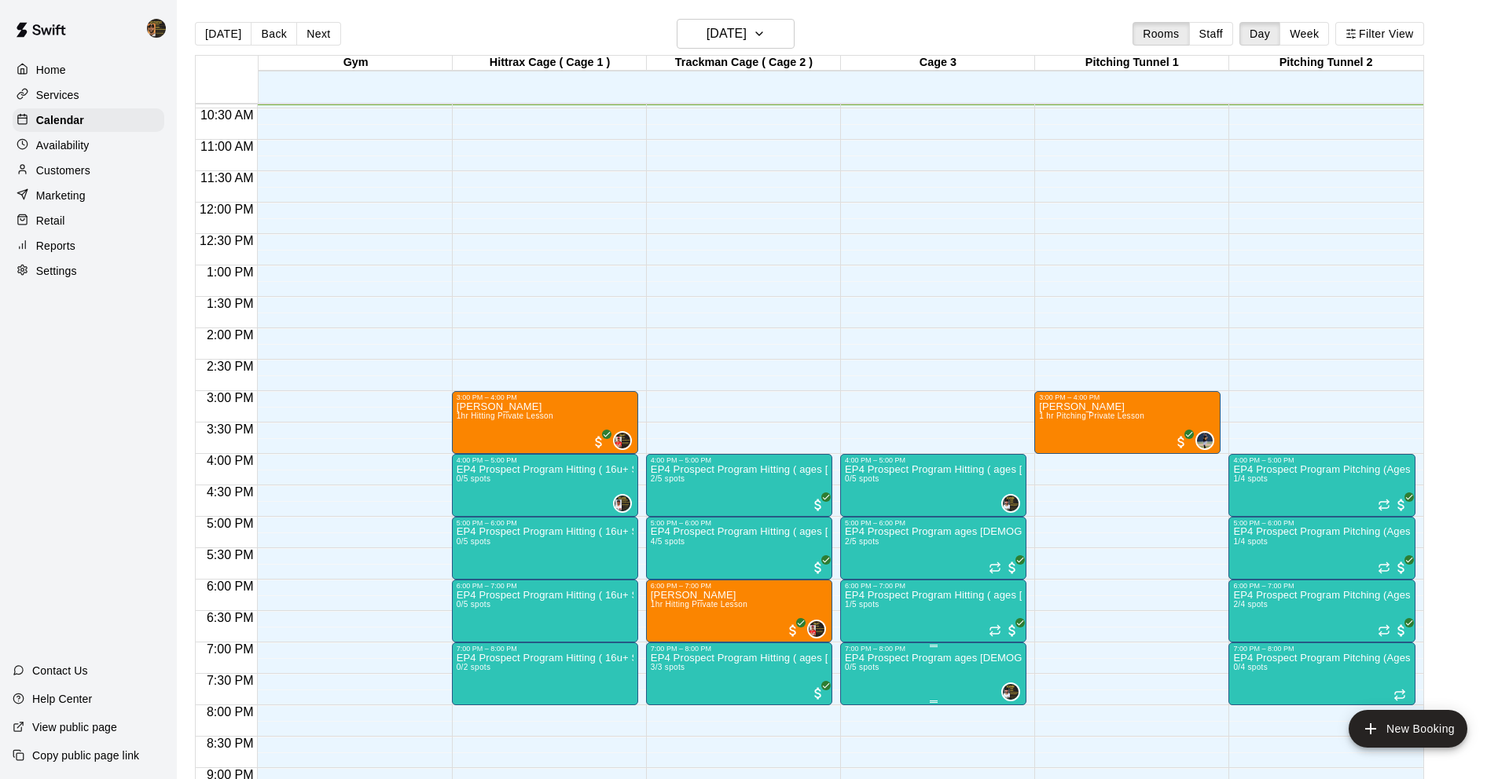
click at [951, 658] on p "EP4 Prospect Program ages [DEMOGRAPHIC_DATA]" at bounding box center [933, 658] width 177 height 0
click at [856, 753] on icon "delete" at bounding box center [860, 749] width 11 height 14
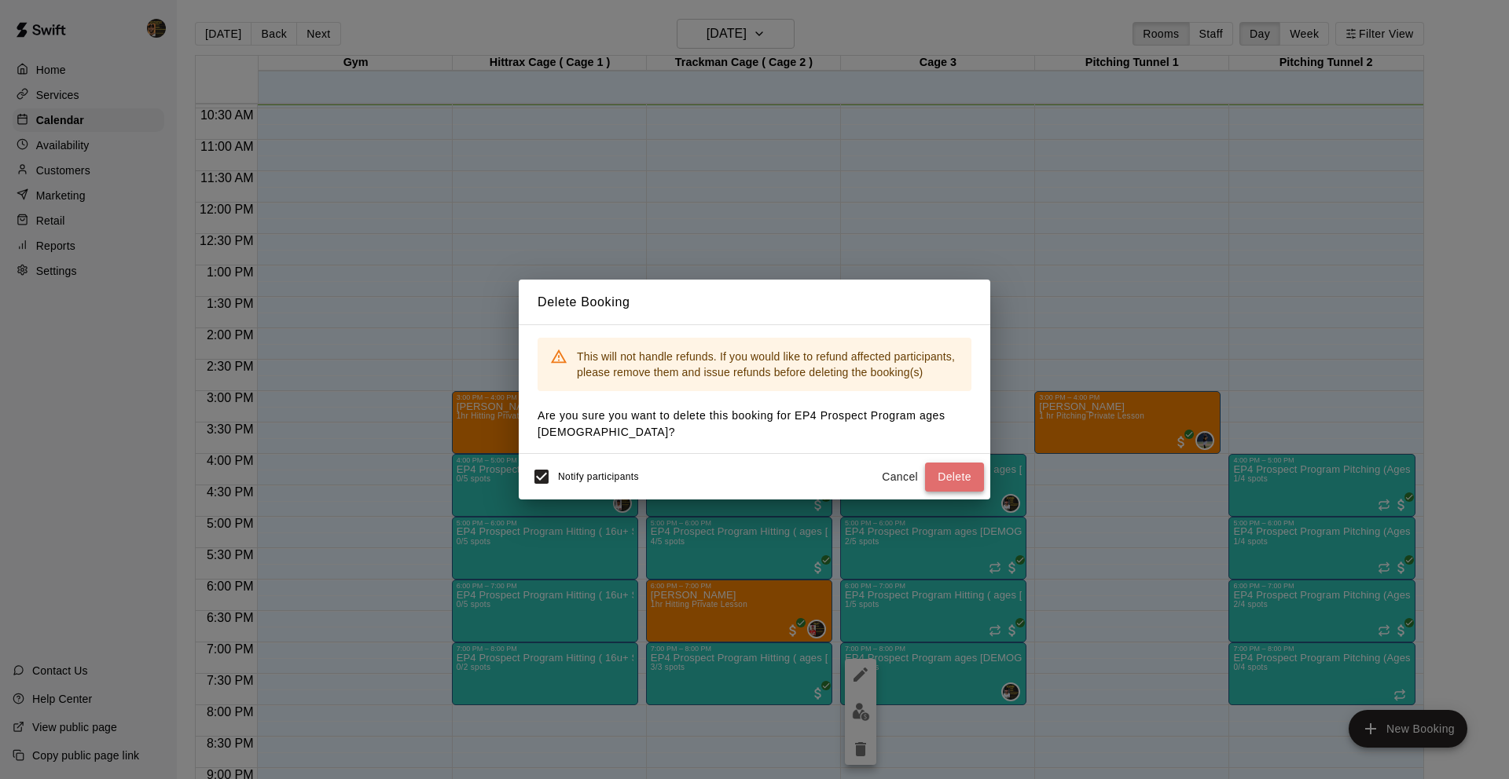
click at [956, 478] on button "Delete" at bounding box center [954, 477] width 59 height 29
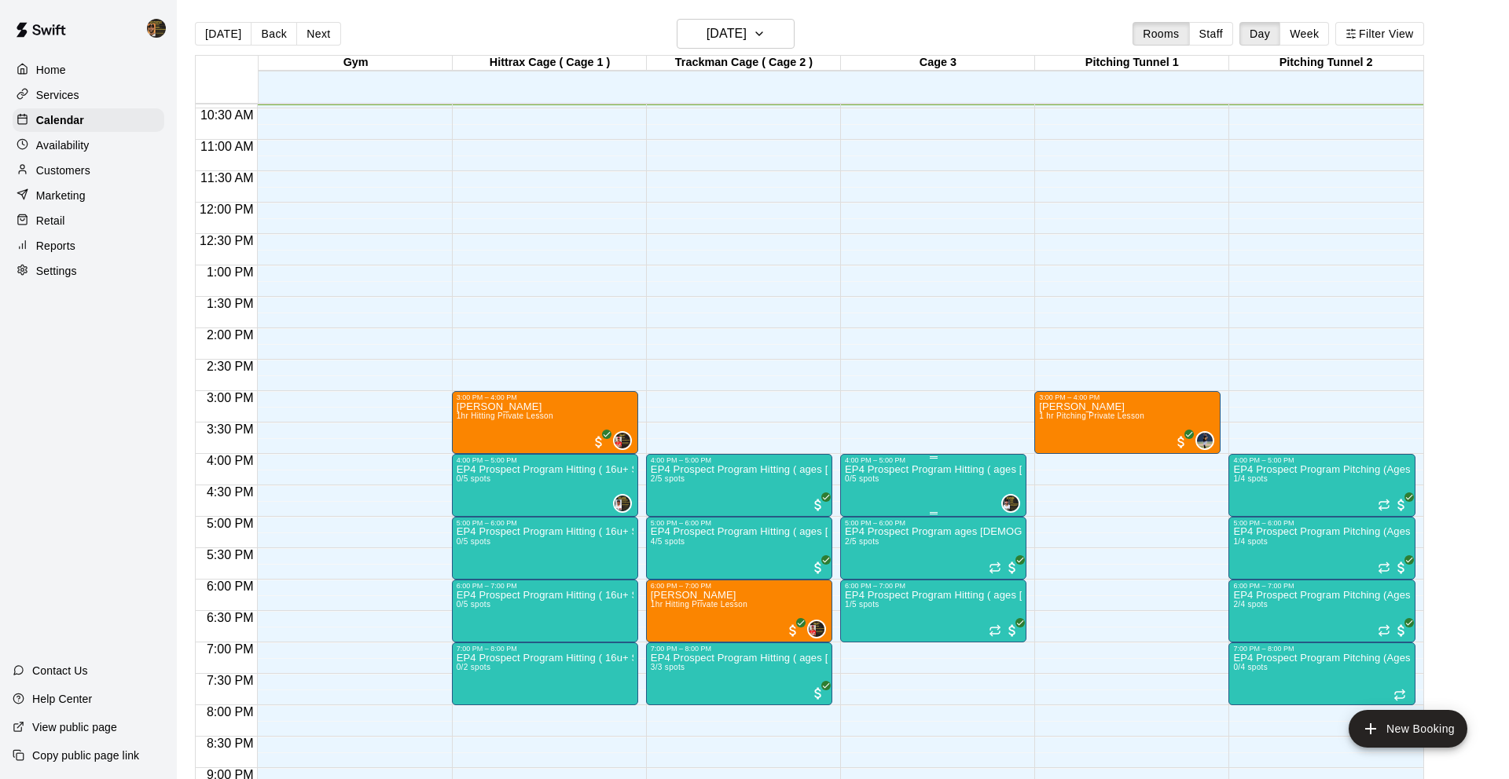
click at [861, 553] on icon "delete" at bounding box center [860, 555] width 11 height 14
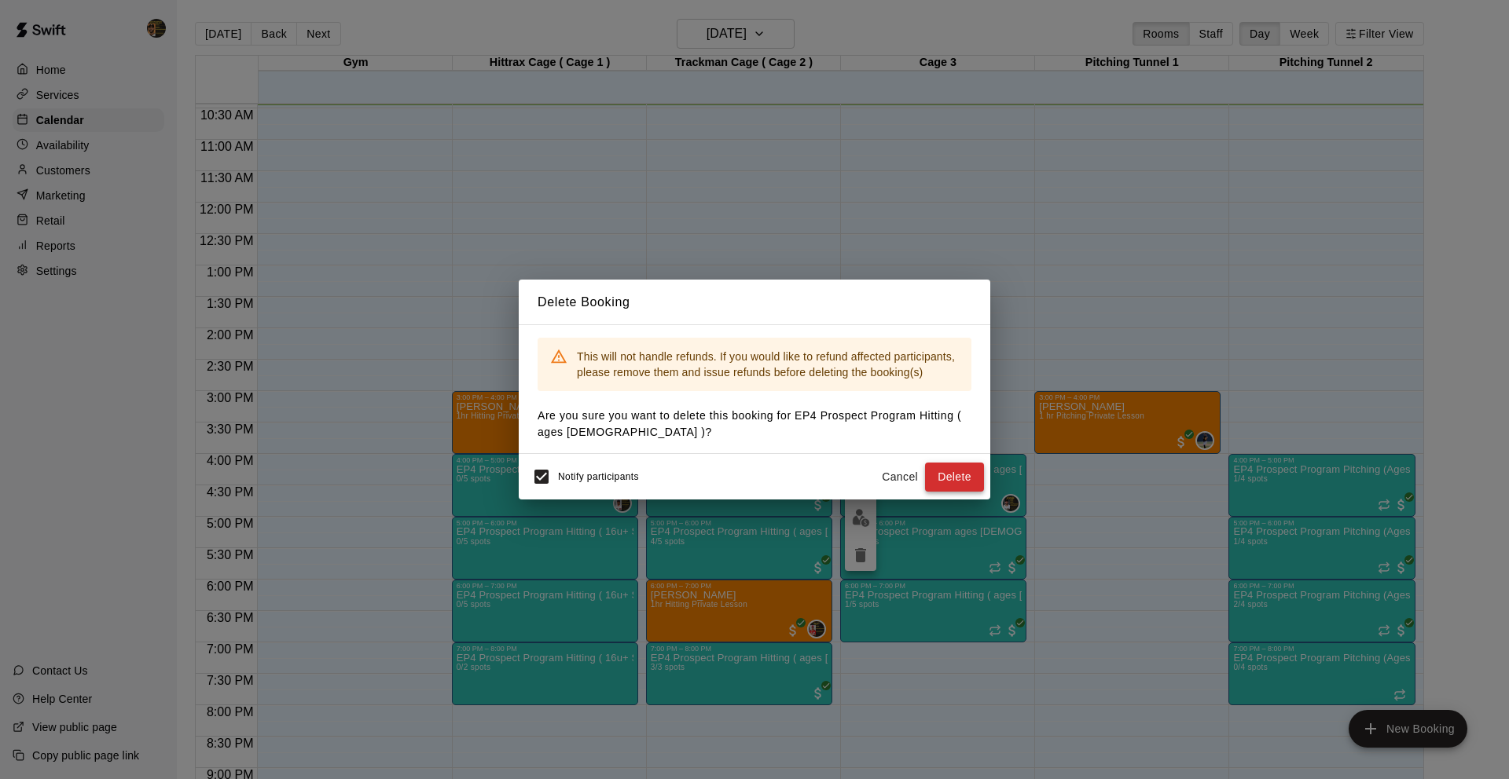
click at [959, 477] on button "Delete" at bounding box center [954, 477] width 59 height 29
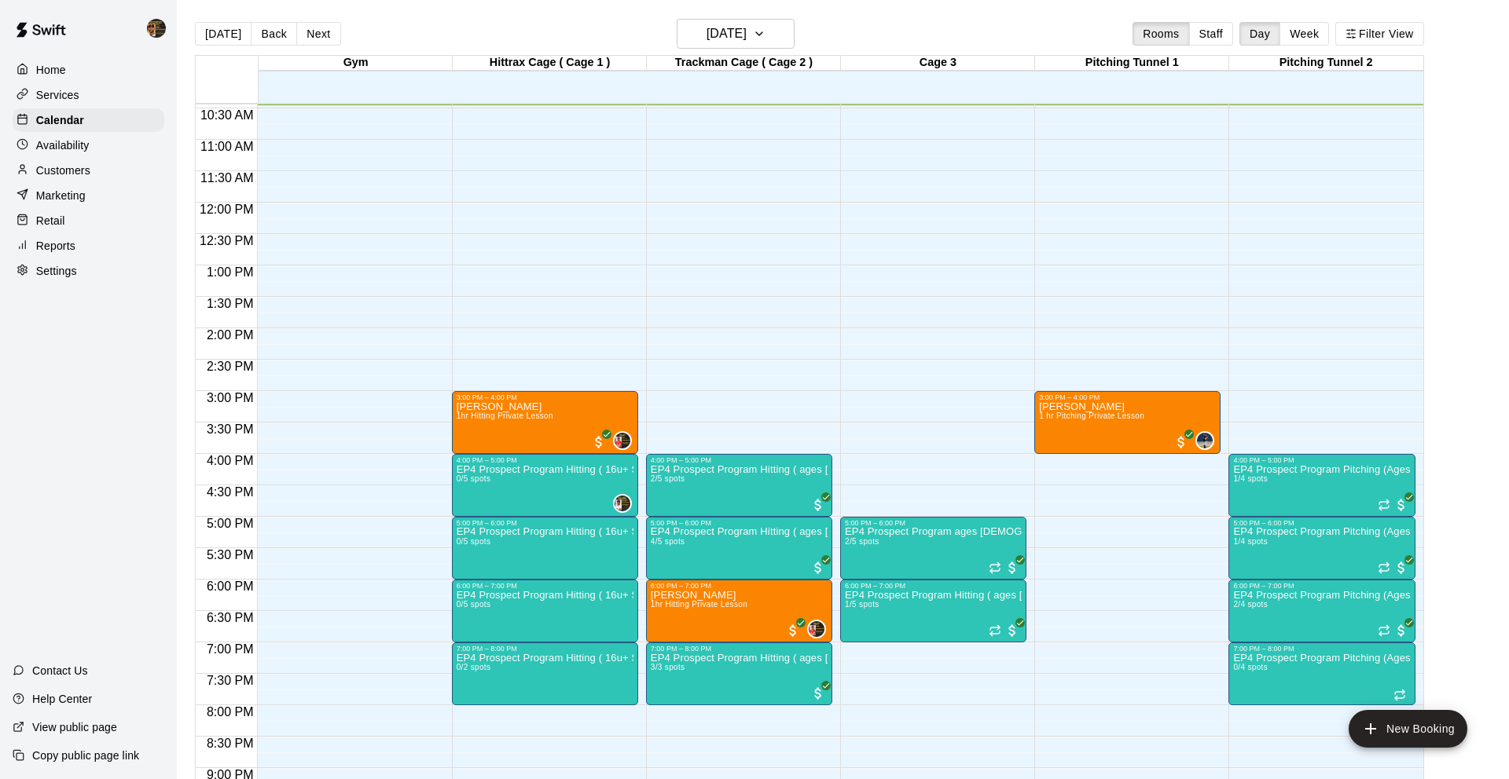
click at [75, 142] on p "Availability" at bounding box center [62, 145] width 53 height 16
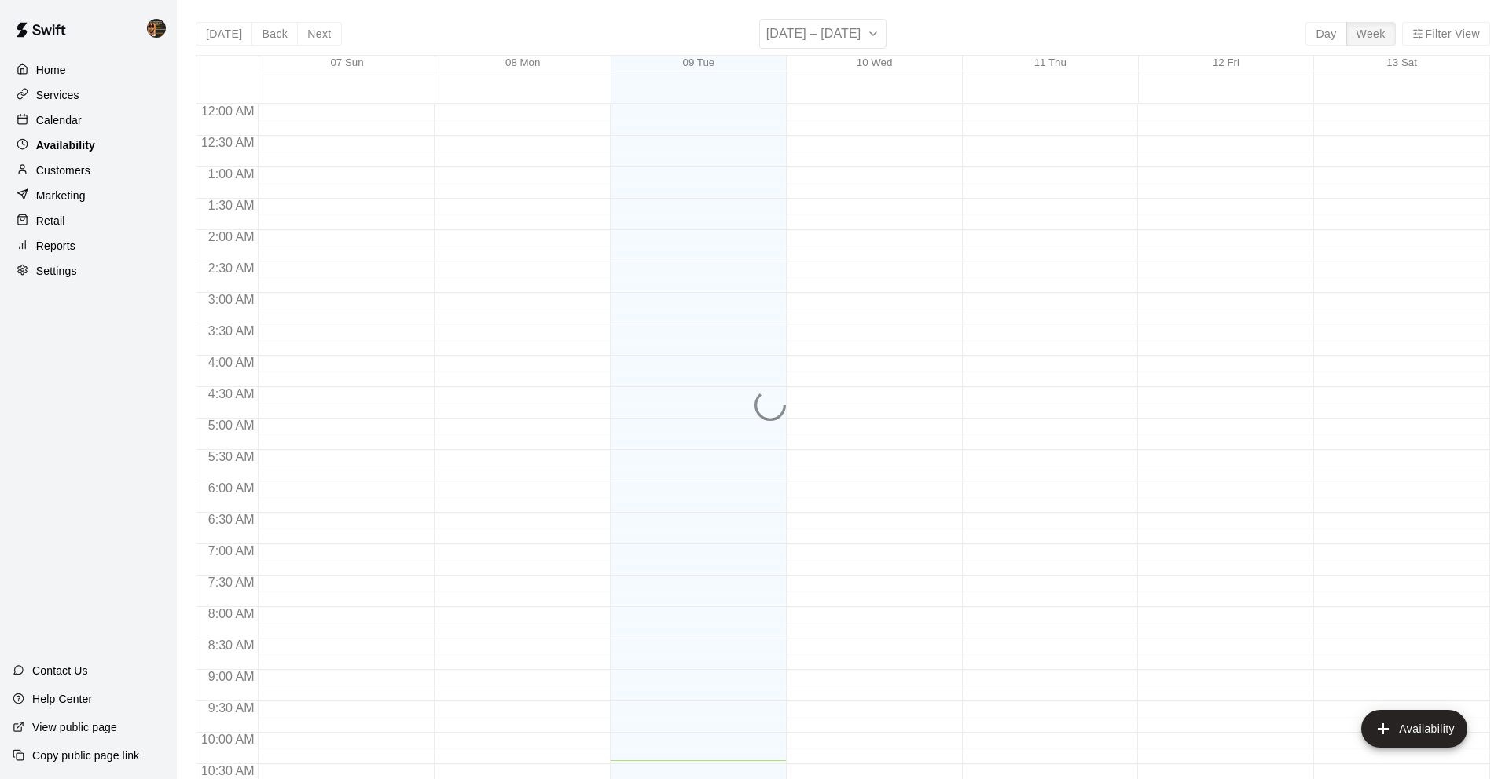
scroll to position [657, 0]
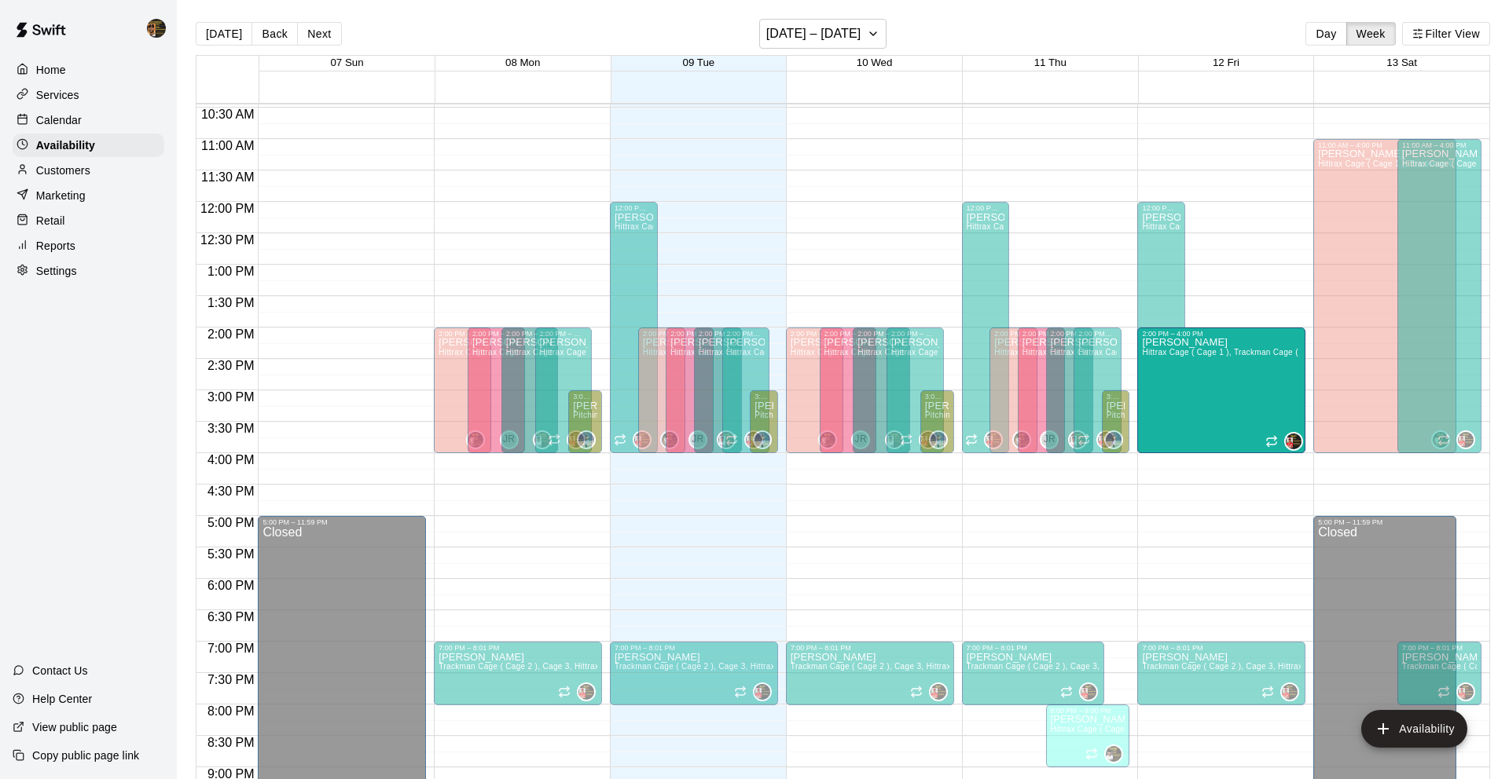
drag, startPoint x: 1273, startPoint y: 409, endPoint x: 1261, endPoint y: 412, distance: 12.0
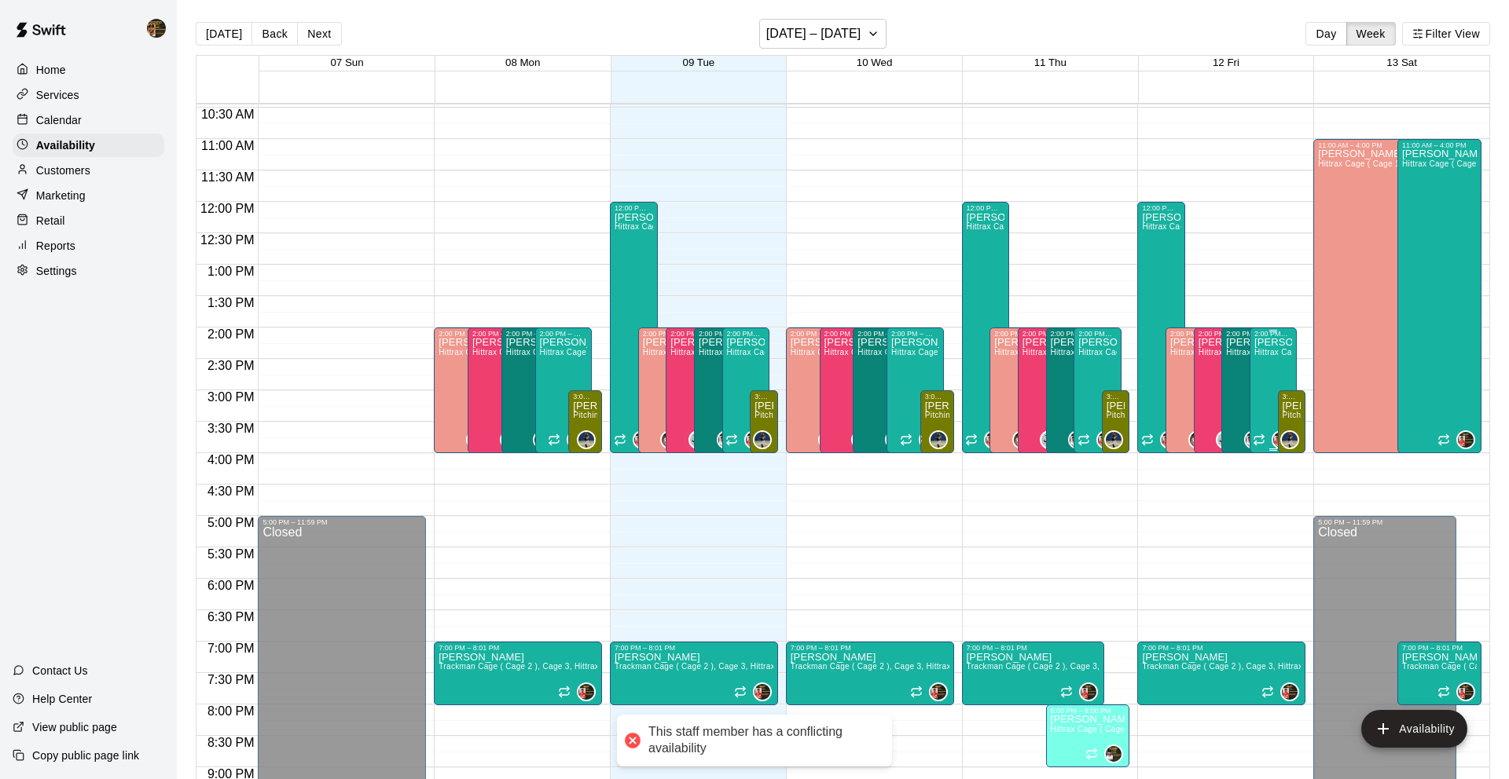
click at [1269, 385] on div "[PERSON_NAME] Hittrax Cage ( Cage 1 ), Trackman Cage ( Cage 2 ), Cage 3" at bounding box center [1273, 727] width 38 height 779
click at [1270, 362] on icon "edit" at bounding box center [1269, 354] width 19 height 19
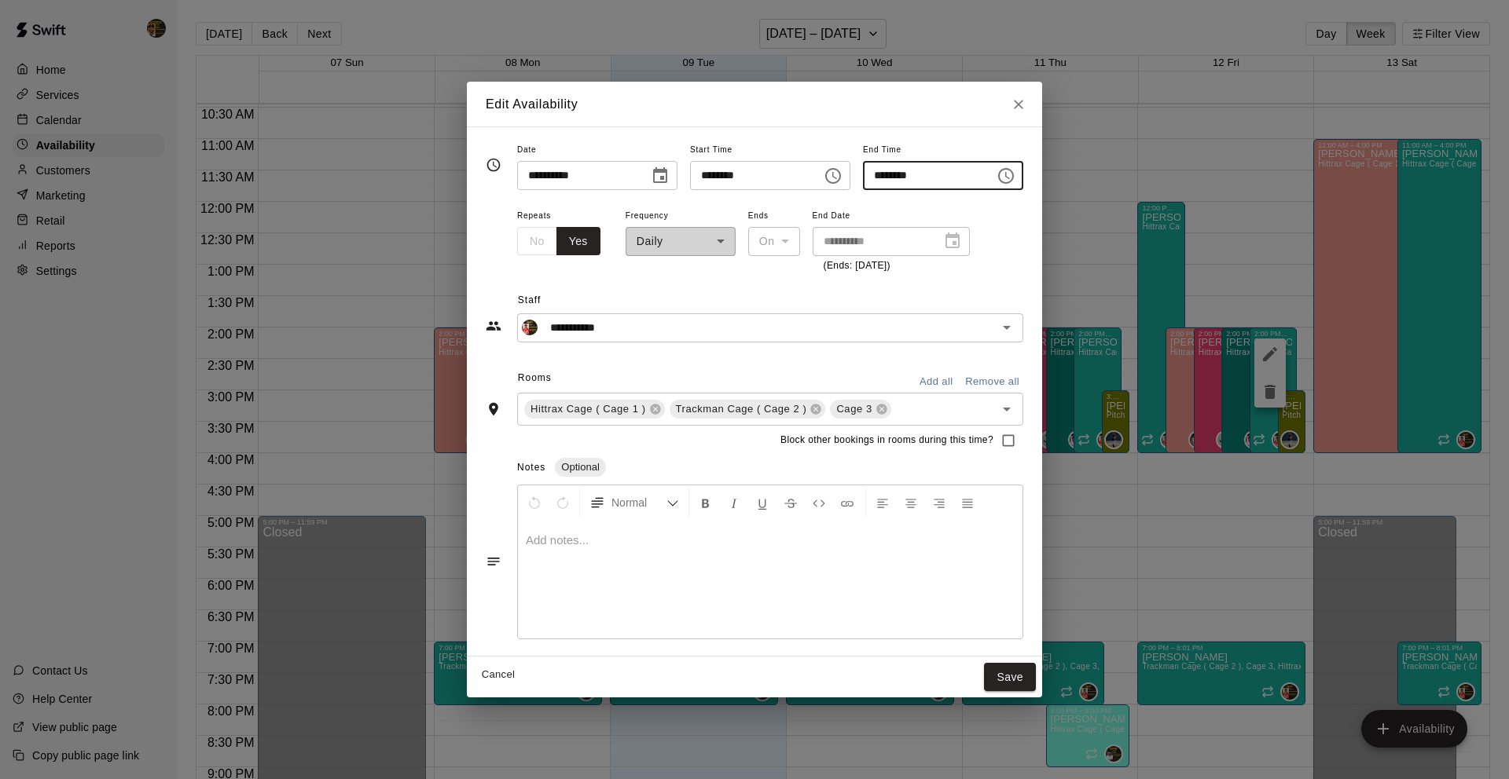
click at [882, 174] on input "********" at bounding box center [923, 175] width 121 height 29
click at [811, 411] on icon at bounding box center [816, 409] width 10 height 10
click at [649, 412] on icon at bounding box center [655, 409] width 13 height 13
type input "********"
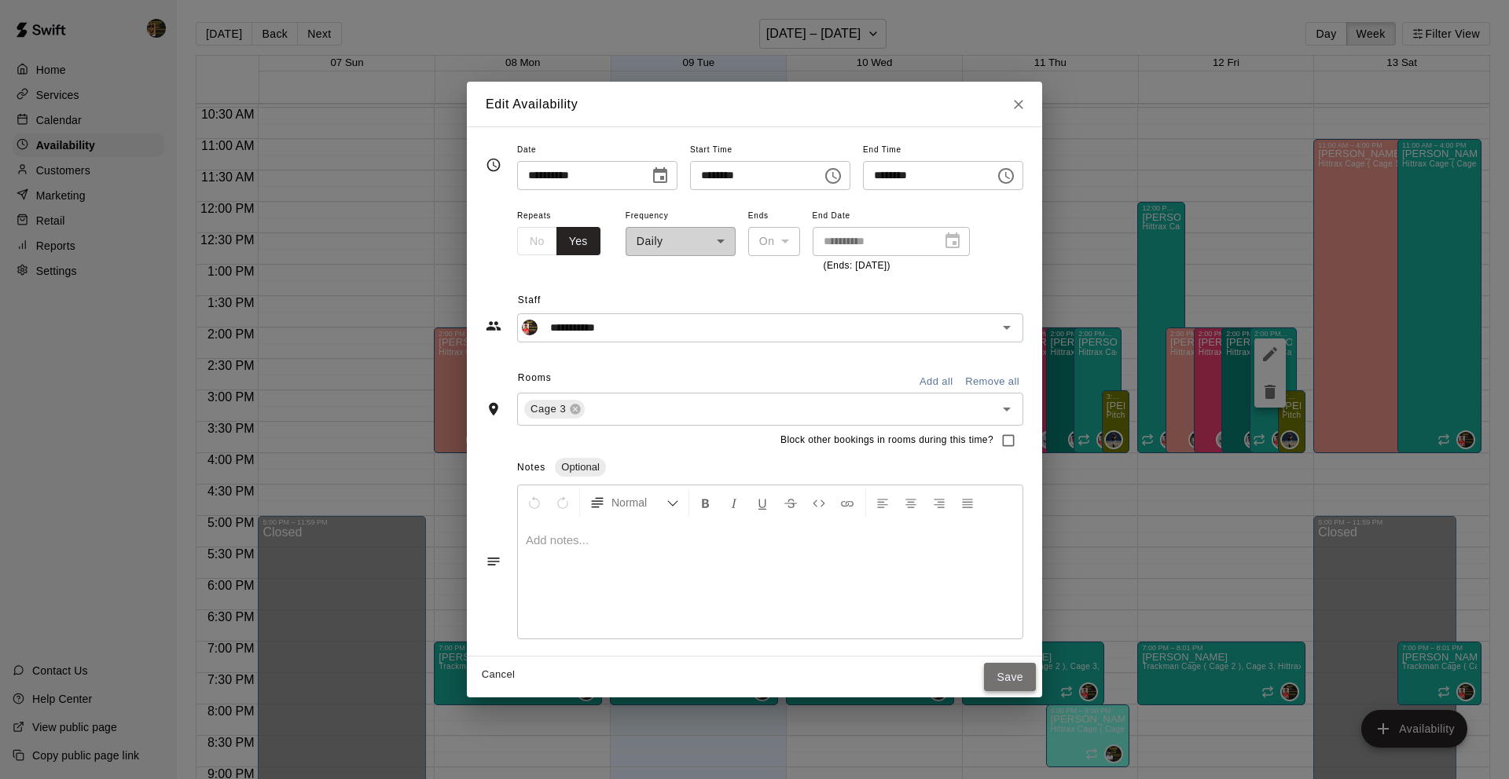
click at [1008, 678] on button "Save" at bounding box center [1010, 677] width 52 height 29
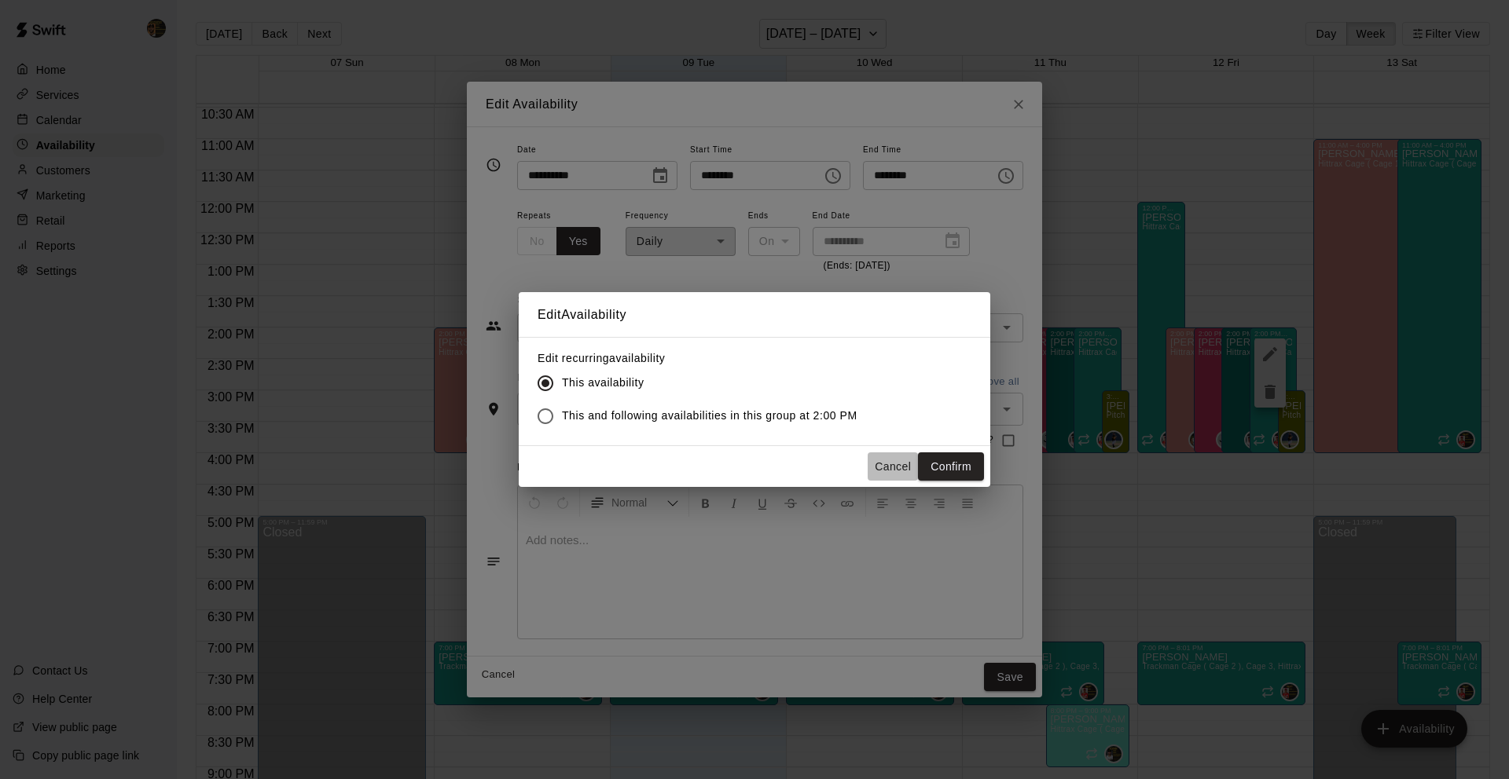
click at [893, 474] on button "Cancel" at bounding box center [892, 467] width 50 height 29
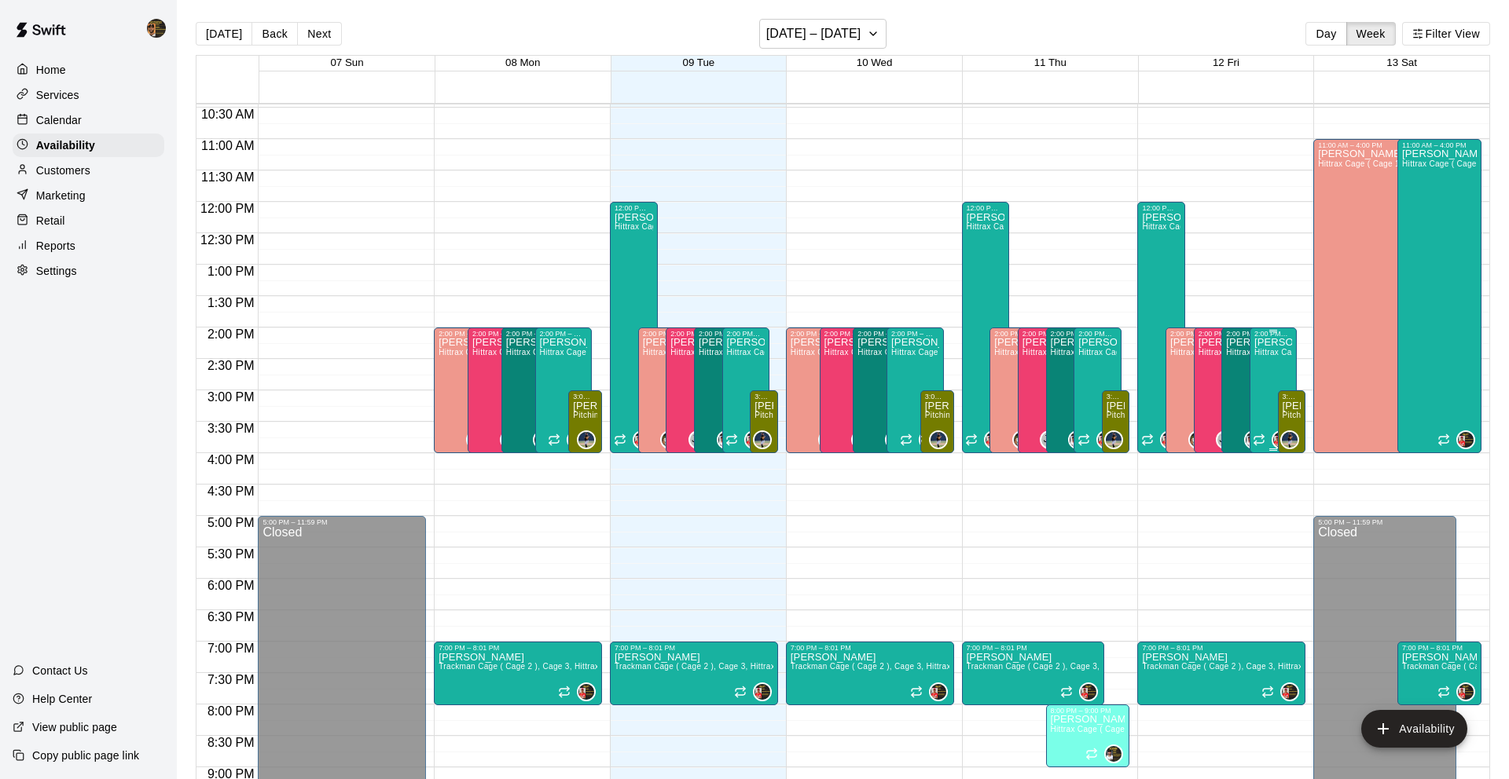
click at [1267, 363] on div "[PERSON_NAME] Hittrax Cage ( Cage 1 ), Trackman Cage ( Cage 2 ), Cage 3" at bounding box center [1273, 727] width 38 height 779
click at [1265, 348] on icon "edit" at bounding box center [1269, 354] width 19 height 19
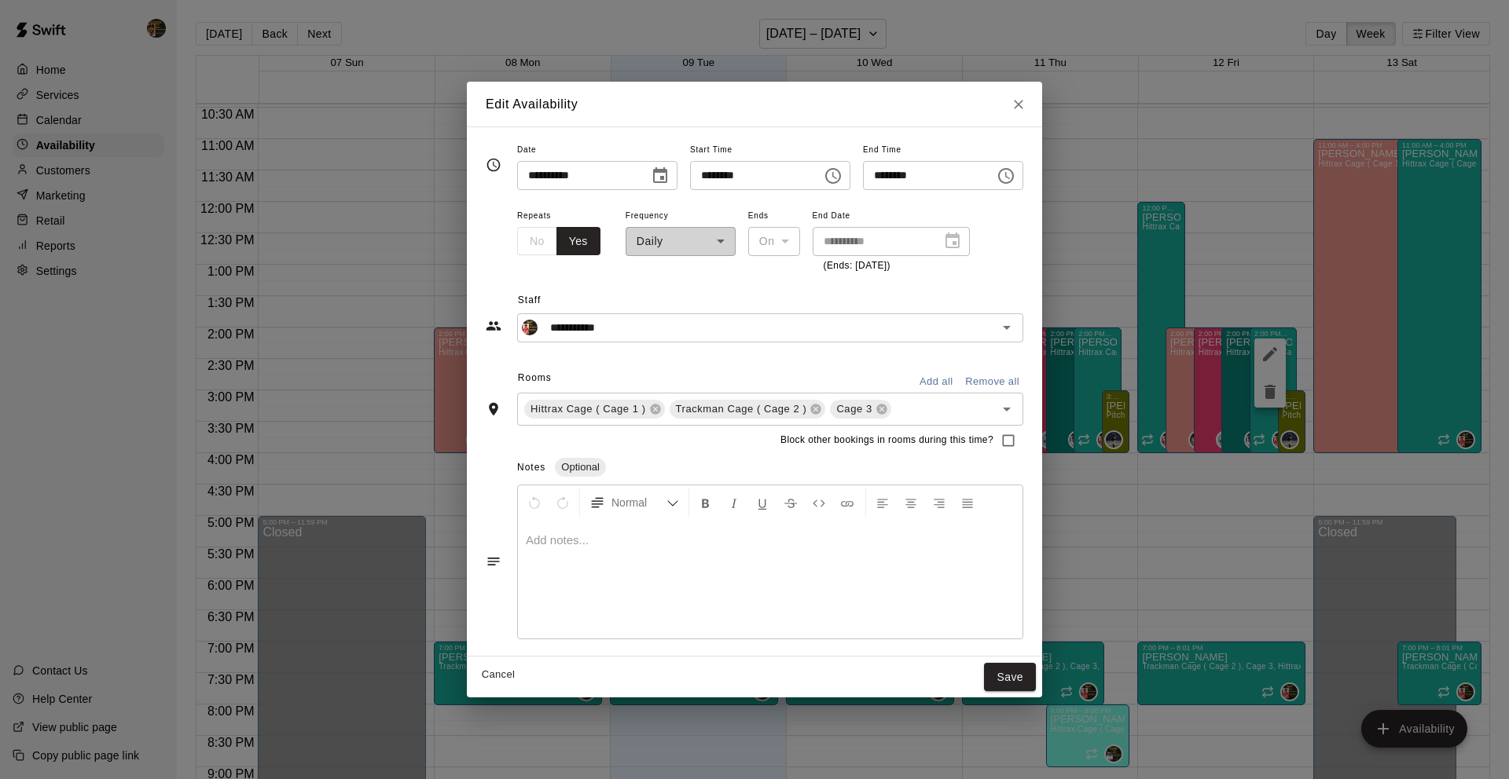
click at [885, 181] on input "********" at bounding box center [923, 175] width 121 height 29
type input "********"
click at [1034, 695] on div "Cancel Save" at bounding box center [754, 678] width 575 height 42
click at [1029, 674] on button "Save" at bounding box center [1010, 677] width 52 height 29
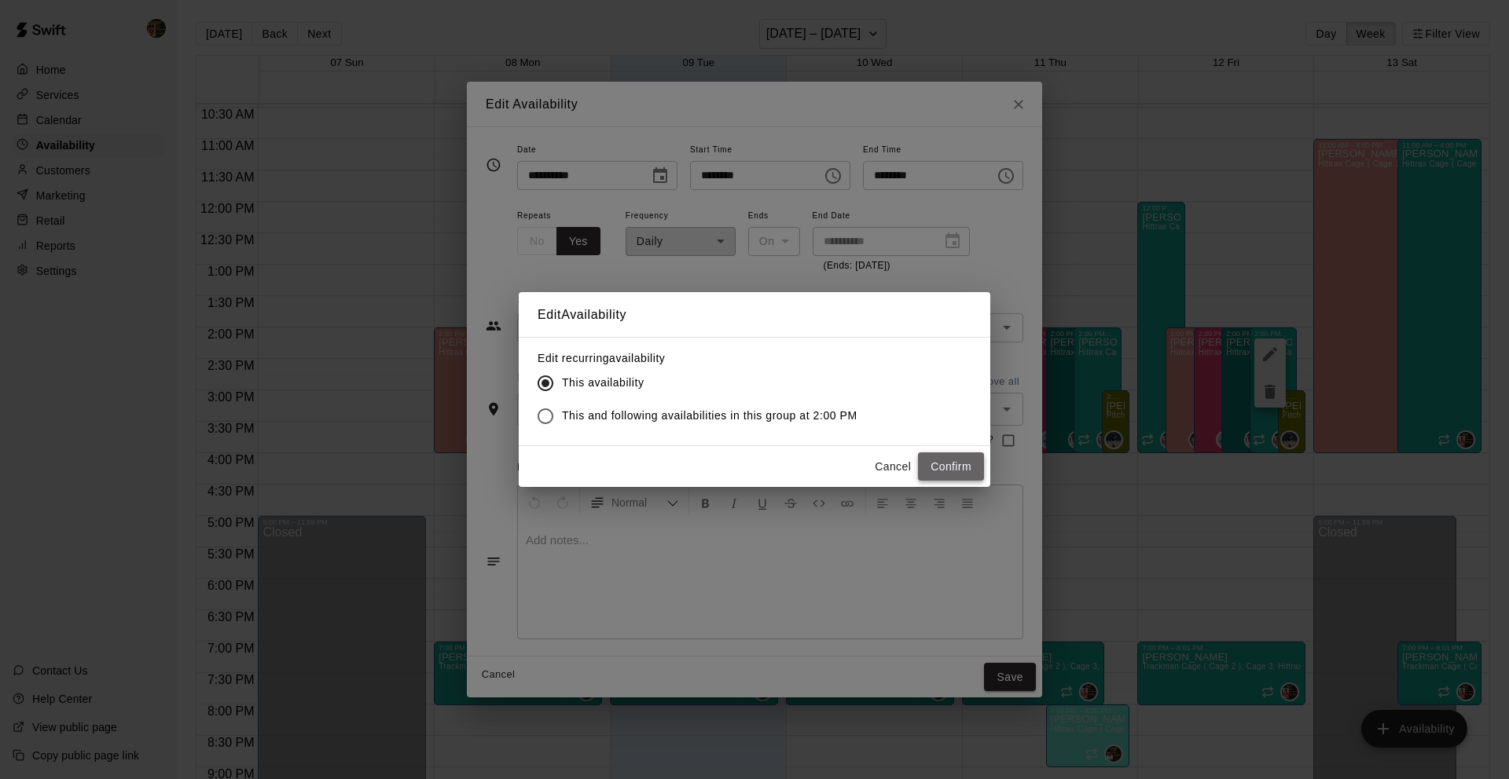
click at [967, 471] on button "Confirm" at bounding box center [951, 467] width 66 height 29
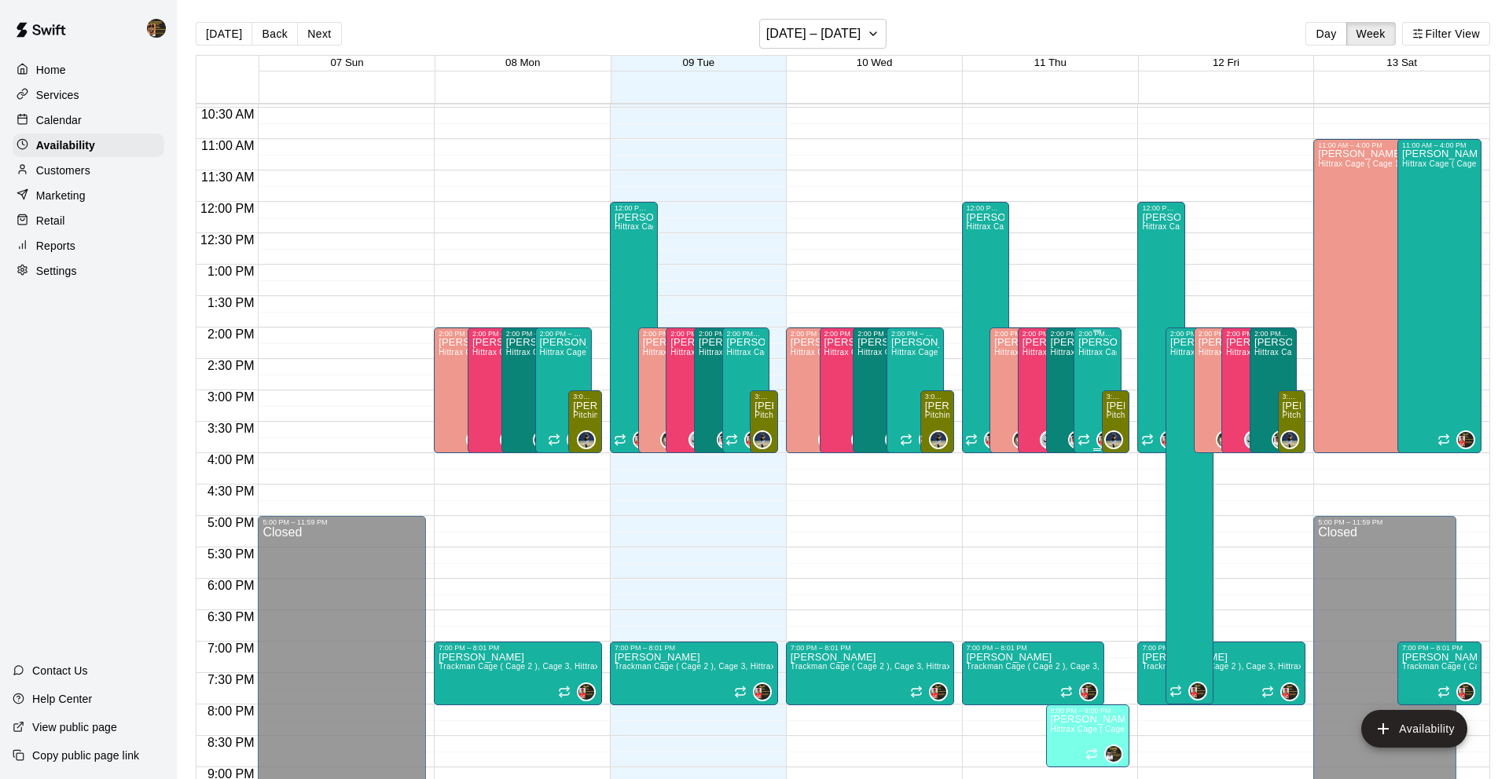
click at [1086, 372] on div "[PERSON_NAME] Hittrax Cage ( Cage 1 ), Trackman Cage ( Cage 2 ), Cage 3" at bounding box center [1097, 727] width 38 height 779
click at [1087, 366] on button "edit" at bounding box center [1093, 354] width 31 height 31
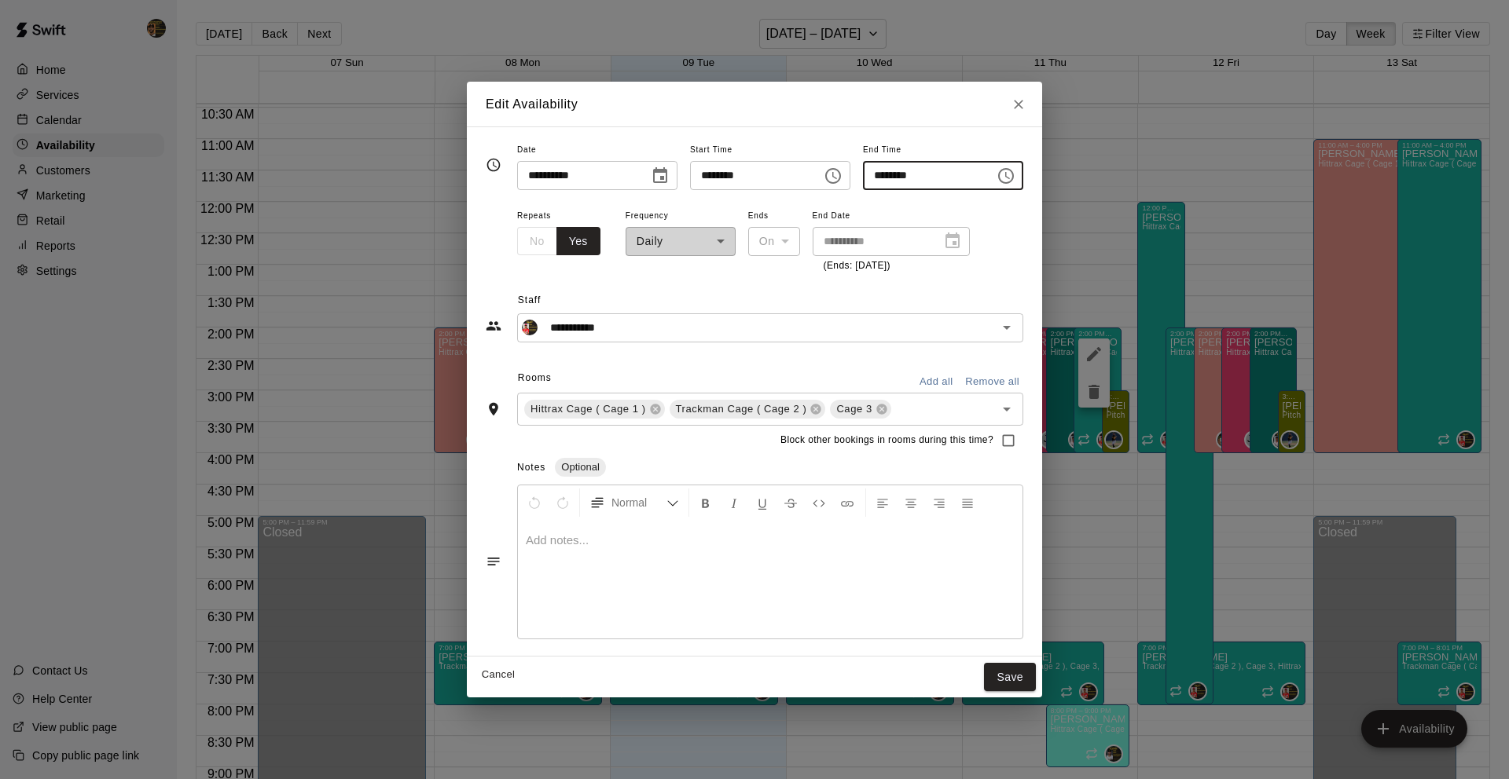
click at [884, 171] on input "********" at bounding box center [923, 175] width 121 height 29
type input "********"
click at [1035, 689] on button "Save" at bounding box center [1010, 677] width 52 height 29
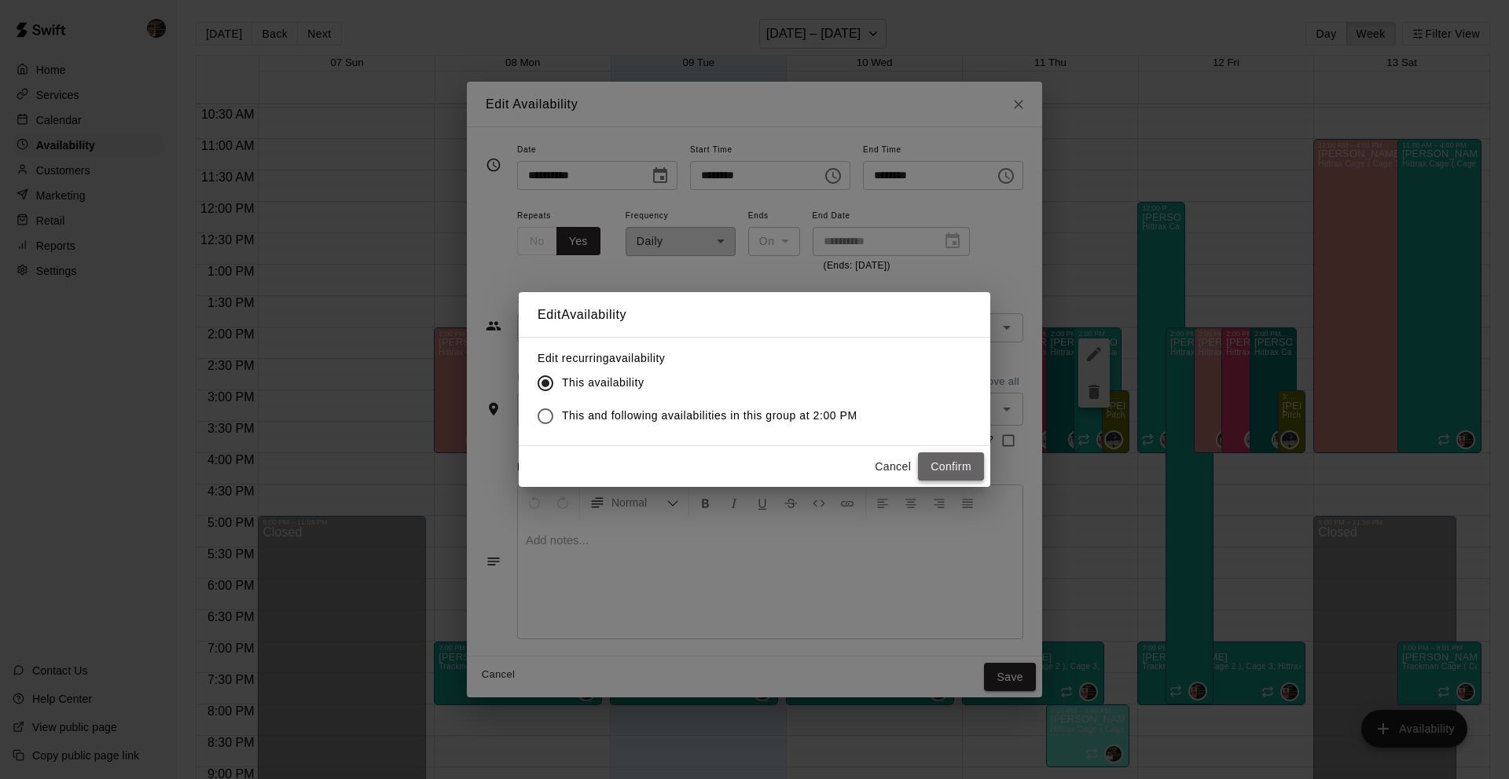
click at [948, 468] on button "Confirm" at bounding box center [951, 467] width 66 height 29
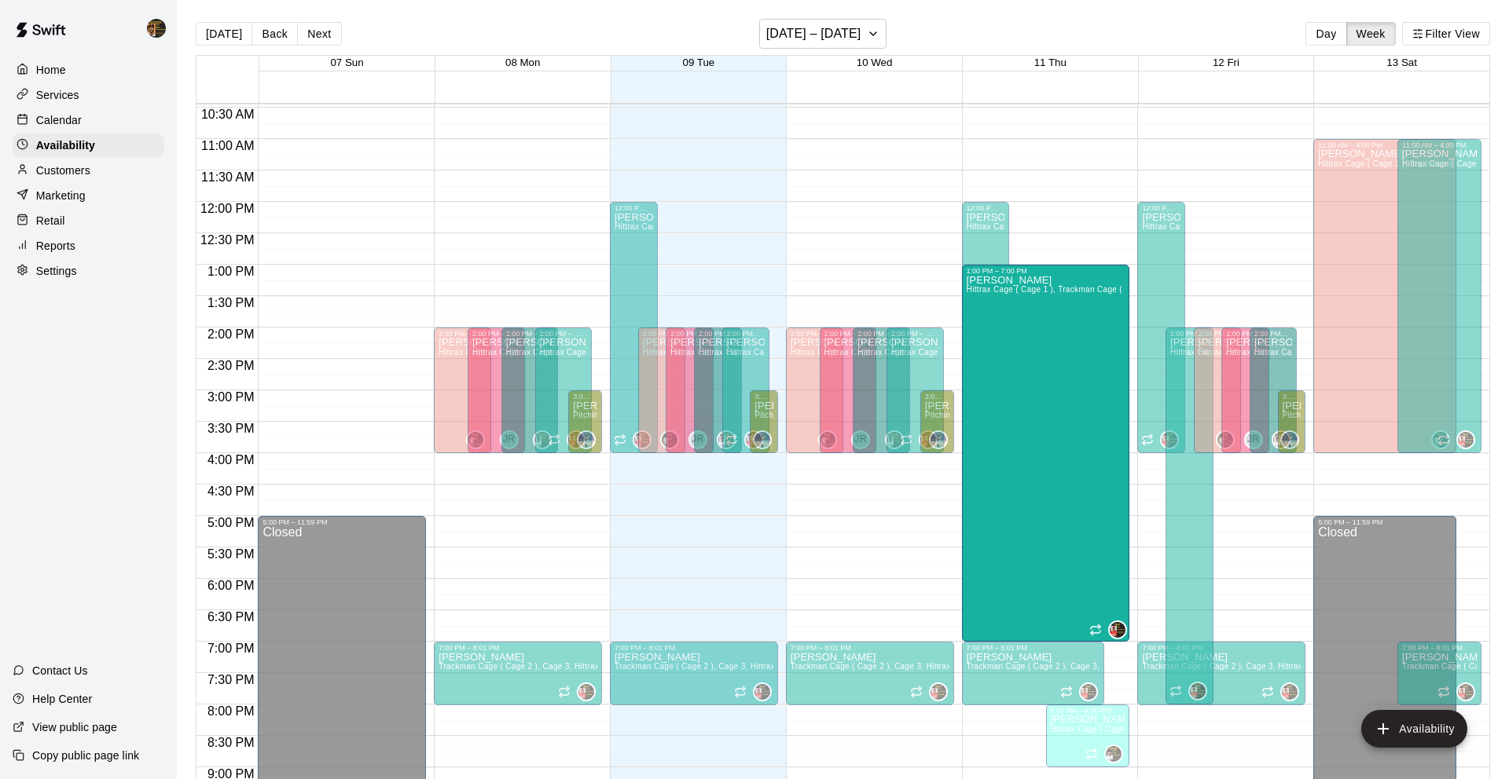
drag, startPoint x: 1010, startPoint y: 698, endPoint x: 1013, endPoint y: 649, distance: 49.6
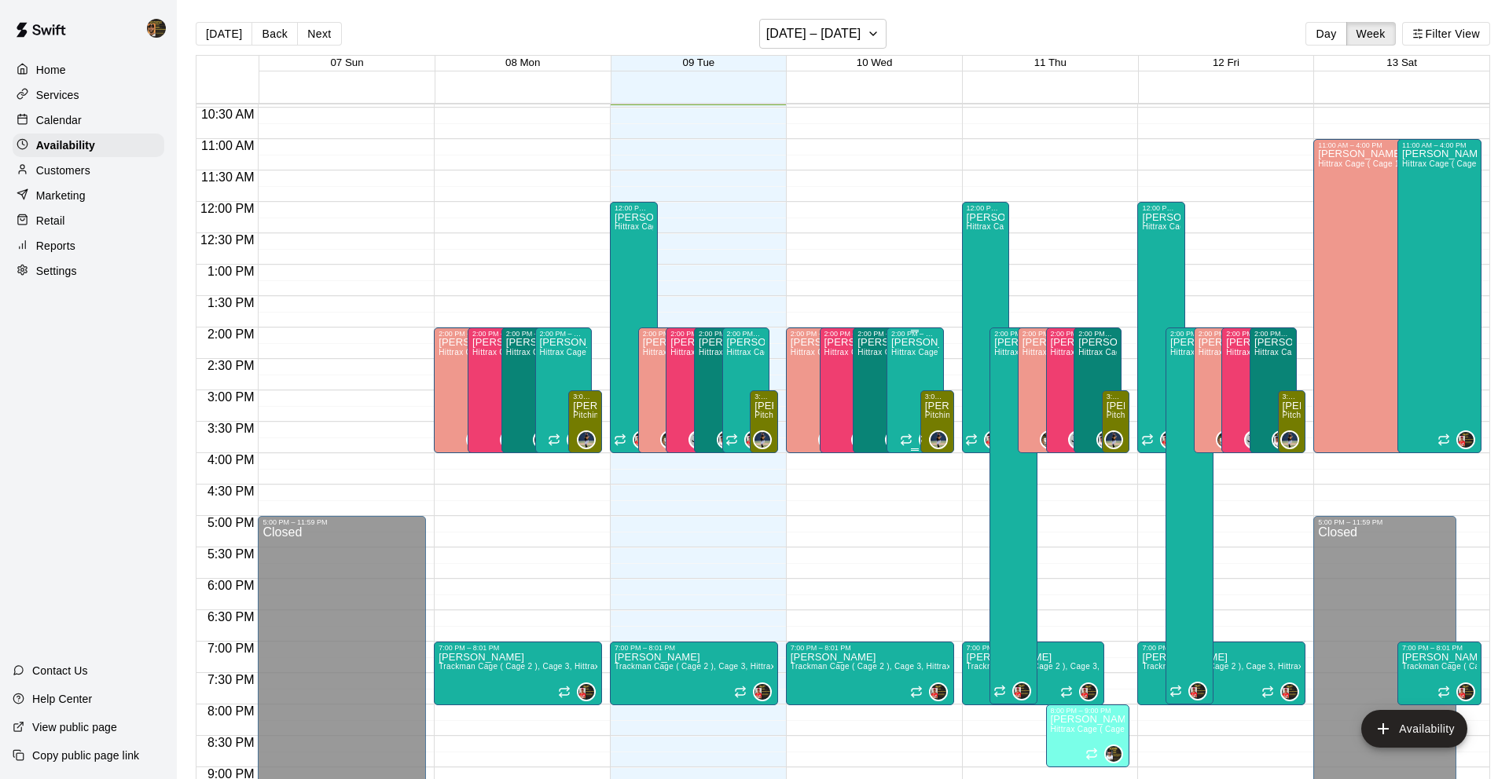
click at [928, 376] on div "[PERSON_NAME] Hittrax Cage ( Cage 1 ), Trackman Cage ( Cage 2 ), Cage 3" at bounding box center [915, 727] width 48 height 779
click at [912, 361] on icon "edit" at bounding box center [906, 354] width 19 height 19
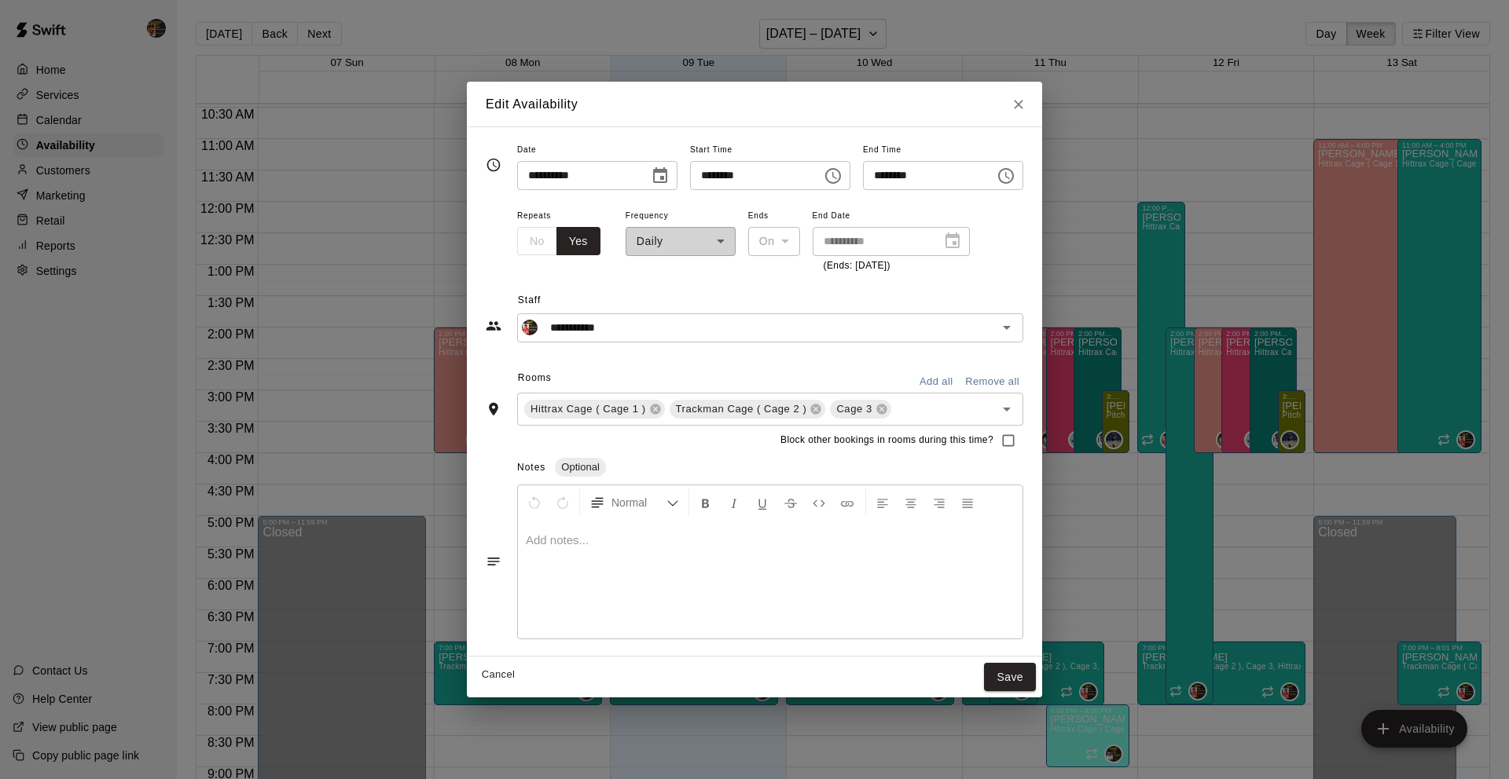
click at [1026, 108] on icon "Close" at bounding box center [1018, 105] width 16 height 16
type input "**********"
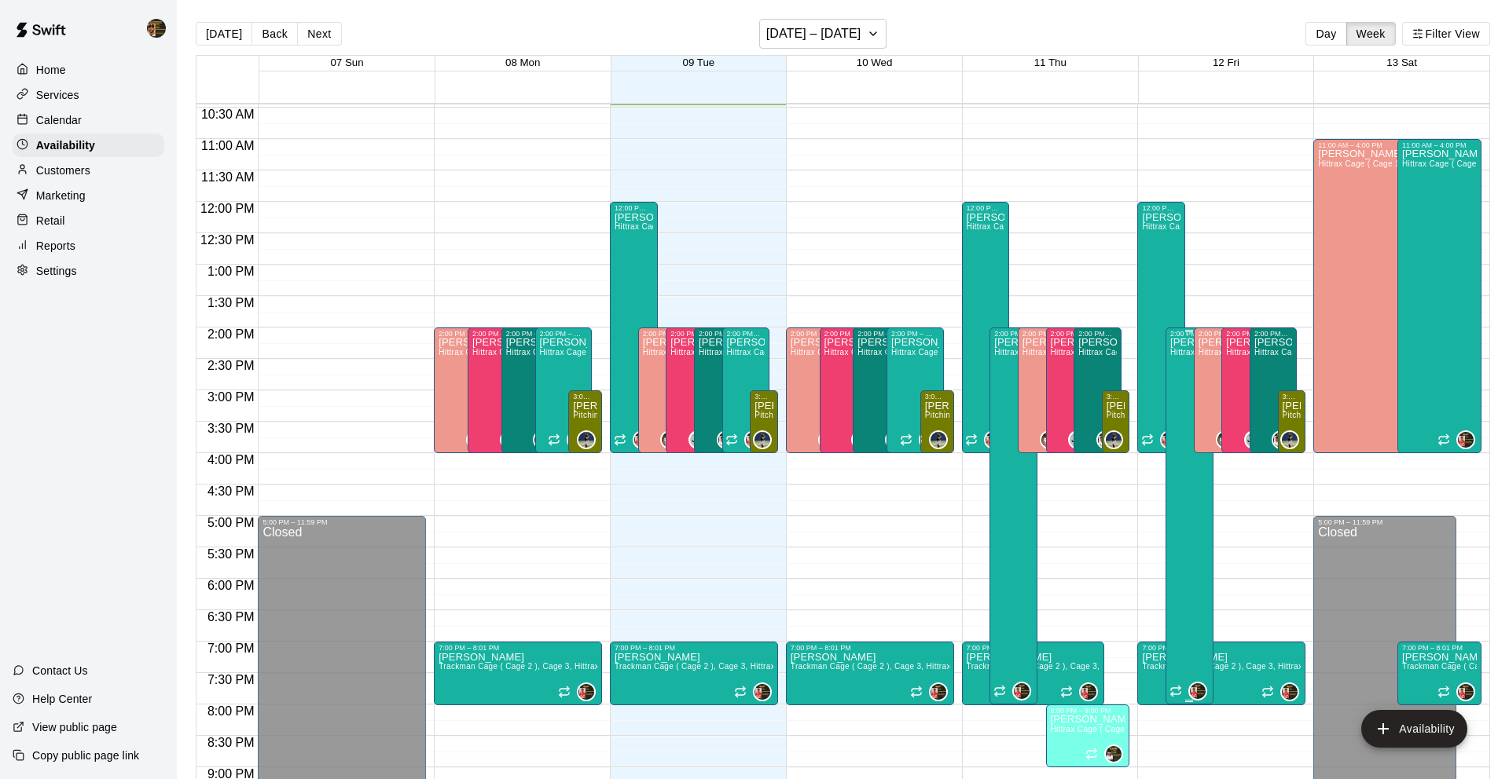
click at [1185, 640] on div "[PERSON_NAME] Hittrax Cage ( Cage 1 ), Trackman Cage ( Cage 2 ), Cage 3" at bounding box center [1189, 727] width 38 height 779
click at [1190, 349] on icon "edit" at bounding box center [1186, 354] width 14 height 14
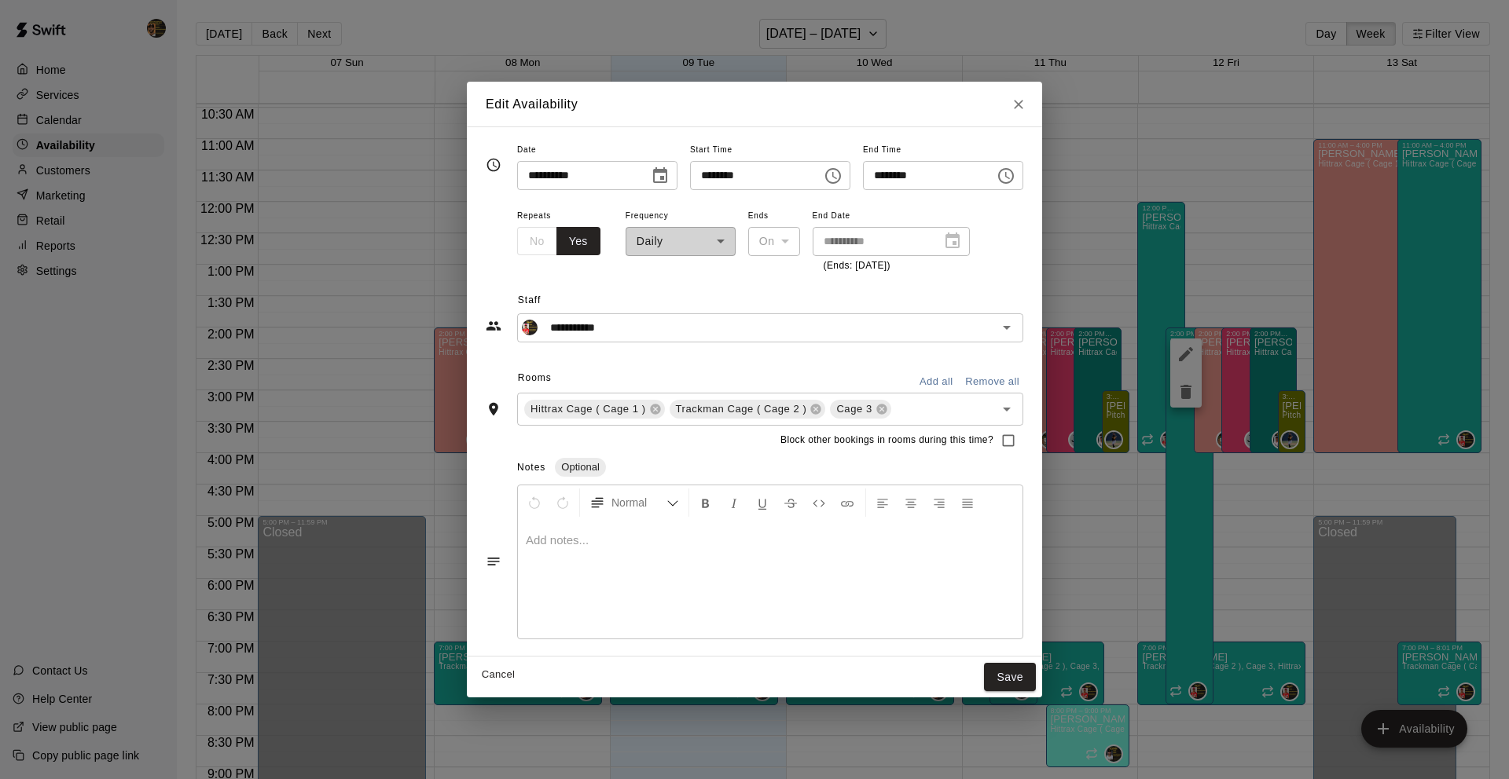
click at [883, 181] on input "********" at bounding box center [923, 175] width 121 height 29
type input "********"
click at [1030, 683] on button "Save" at bounding box center [1010, 677] width 52 height 29
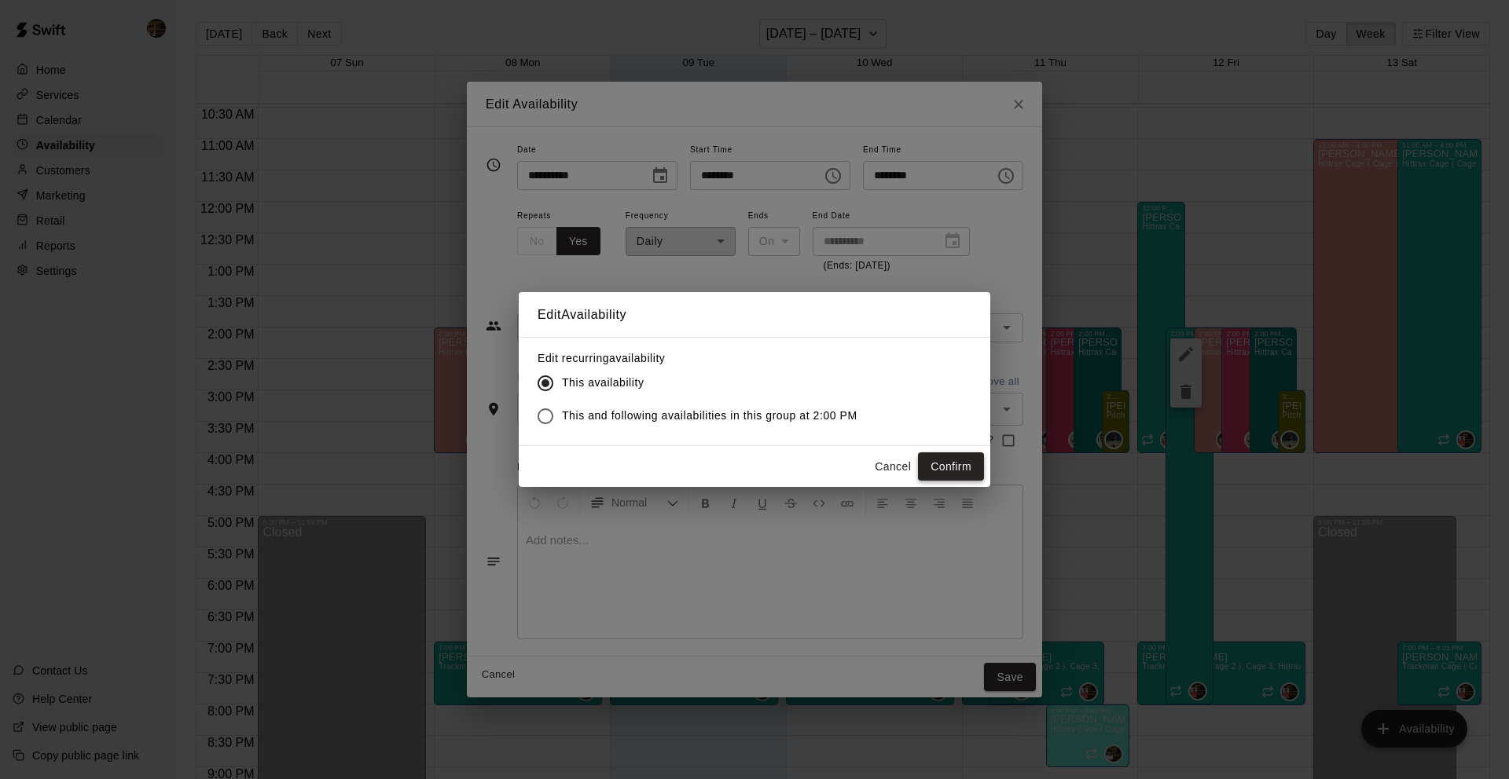
click at [966, 466] on button "Confirm" at bounding box center [951, 467] width 66 height 29
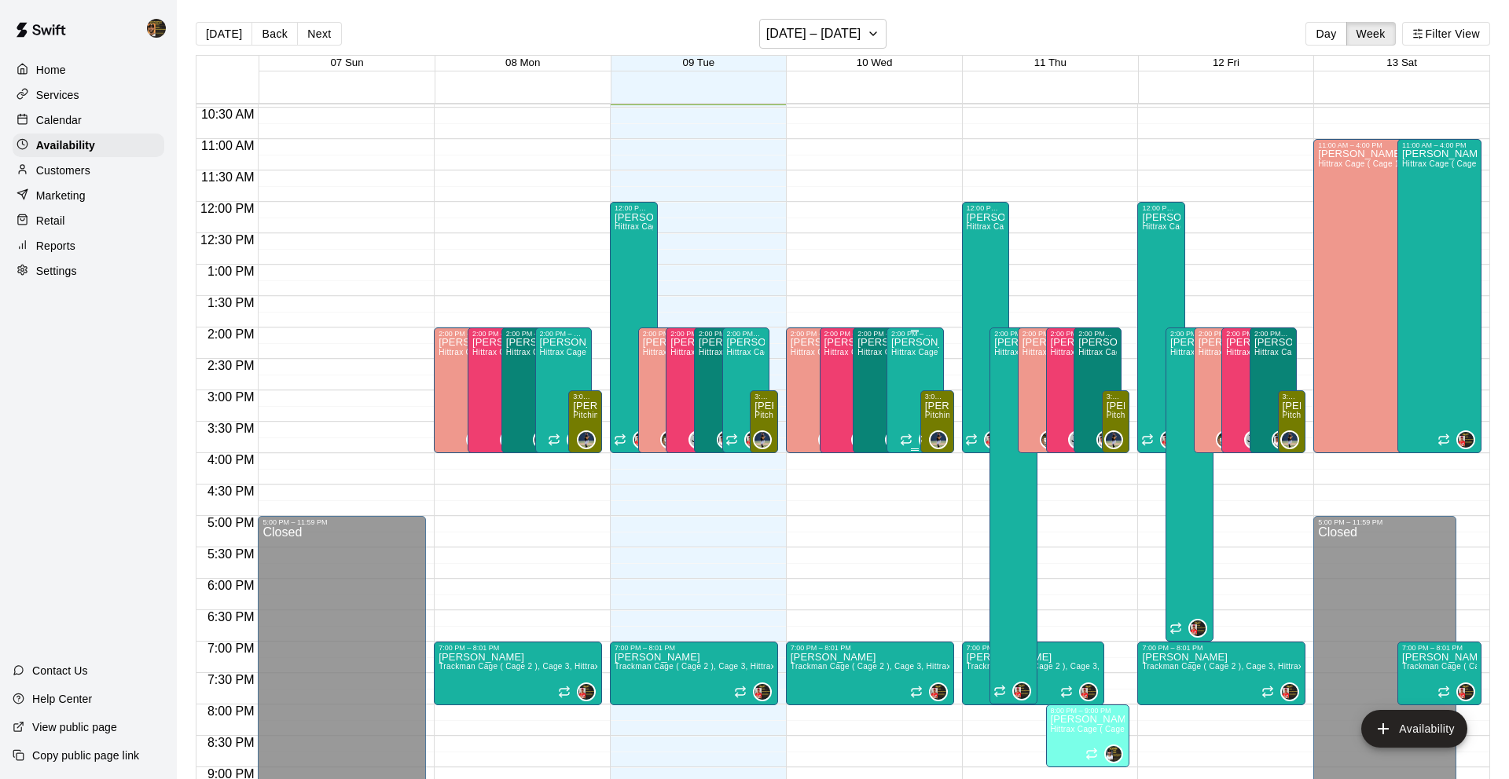
click at [895, 376] on div "[PERSON_NAME] Hittrax Cage ( Cage 1 ), Trackman Cage ( Cage 2 ), Cage 3" at bounding box center [915, 727] width 48 height 779
click at [909, 354] on icon "edit" at bounding box center [906, 354] width 19 height 19
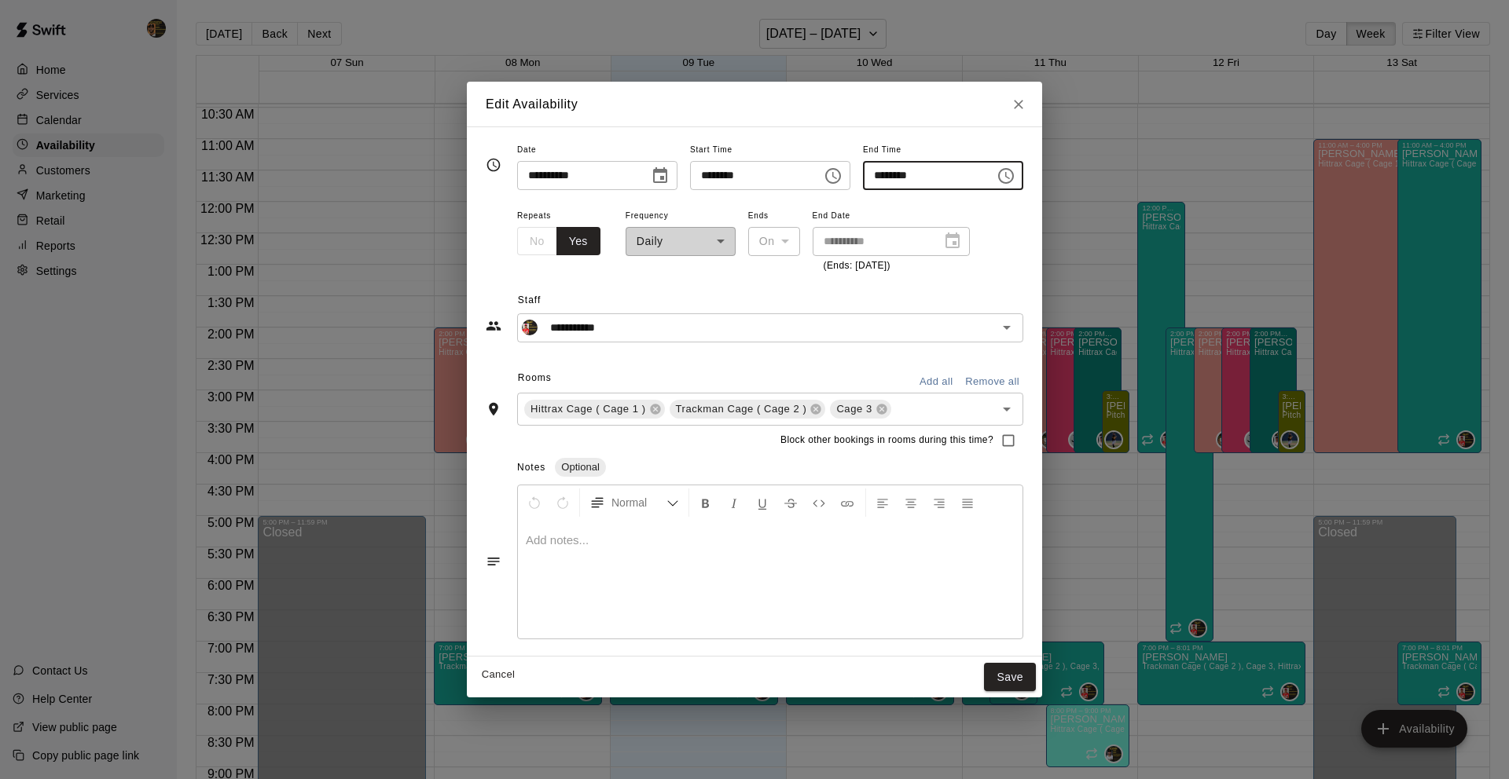
click at [882, 176] on input "********" at bounding box center [923, 175] width 121 height 29
type input "********"
click at [1017, 663] on button "Save" at bounding box center [1010, 677] width 52 height 29
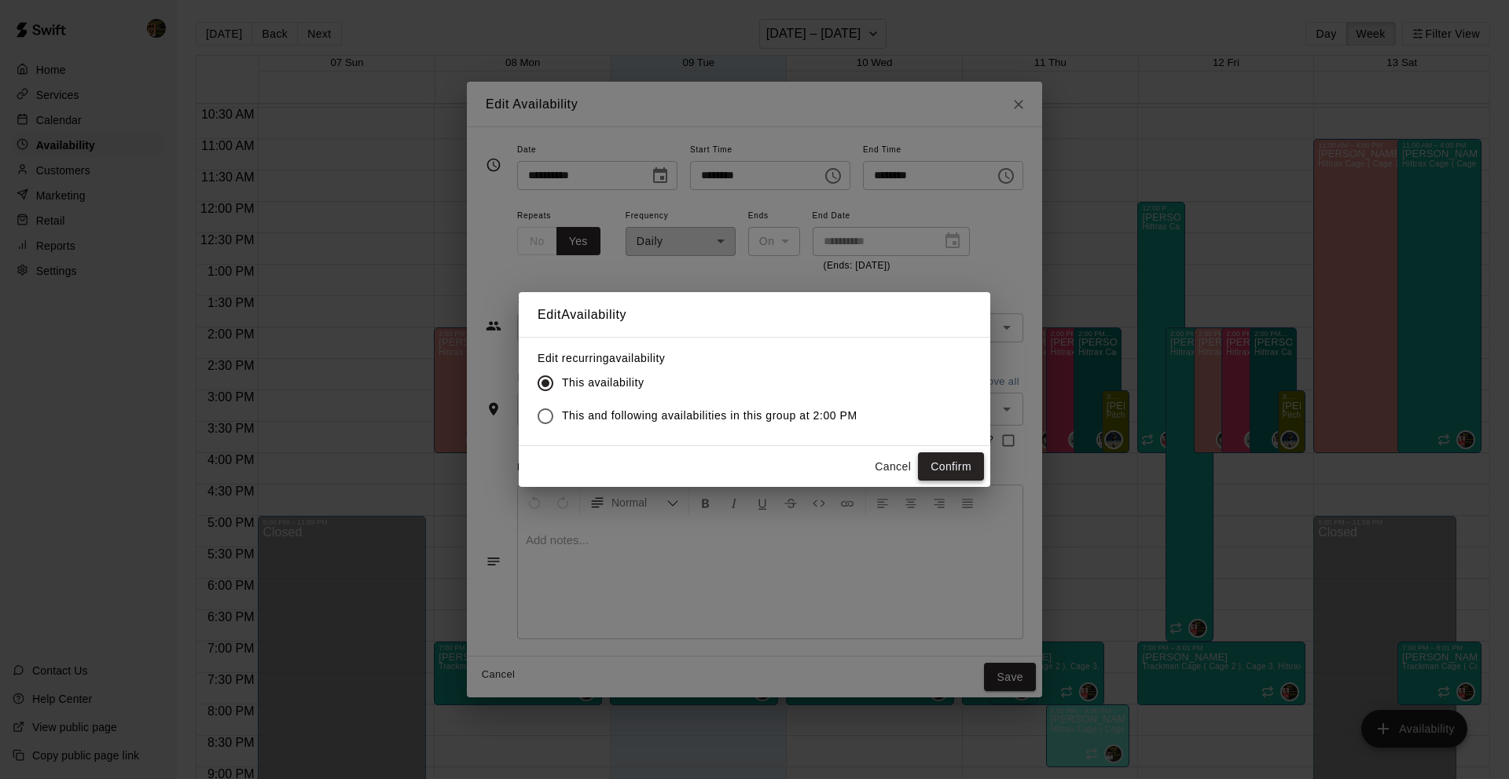
click at [970, 477] on button "Confirm" at bounding box center [951, 467] width 66 height 29
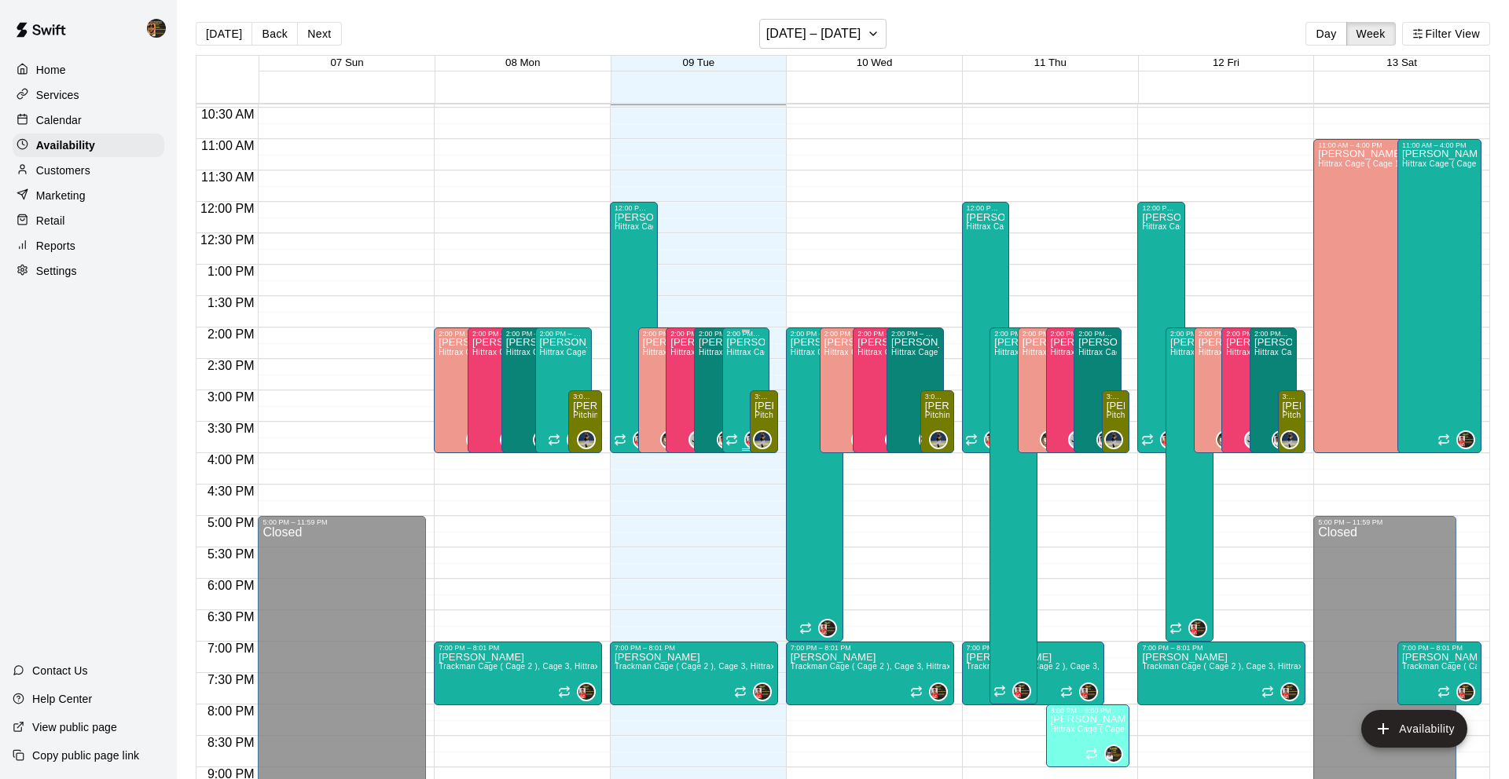
click at [750, 353] on span "Hittrax Cage ( Cage 1 ), Trackman Cage ( Cage 2 ), Cage 3" at bounding box center [838, 352] width 222 height 9
click at [753, 358] on button "edit" at bounding box center [742, 364] width 31 height 31
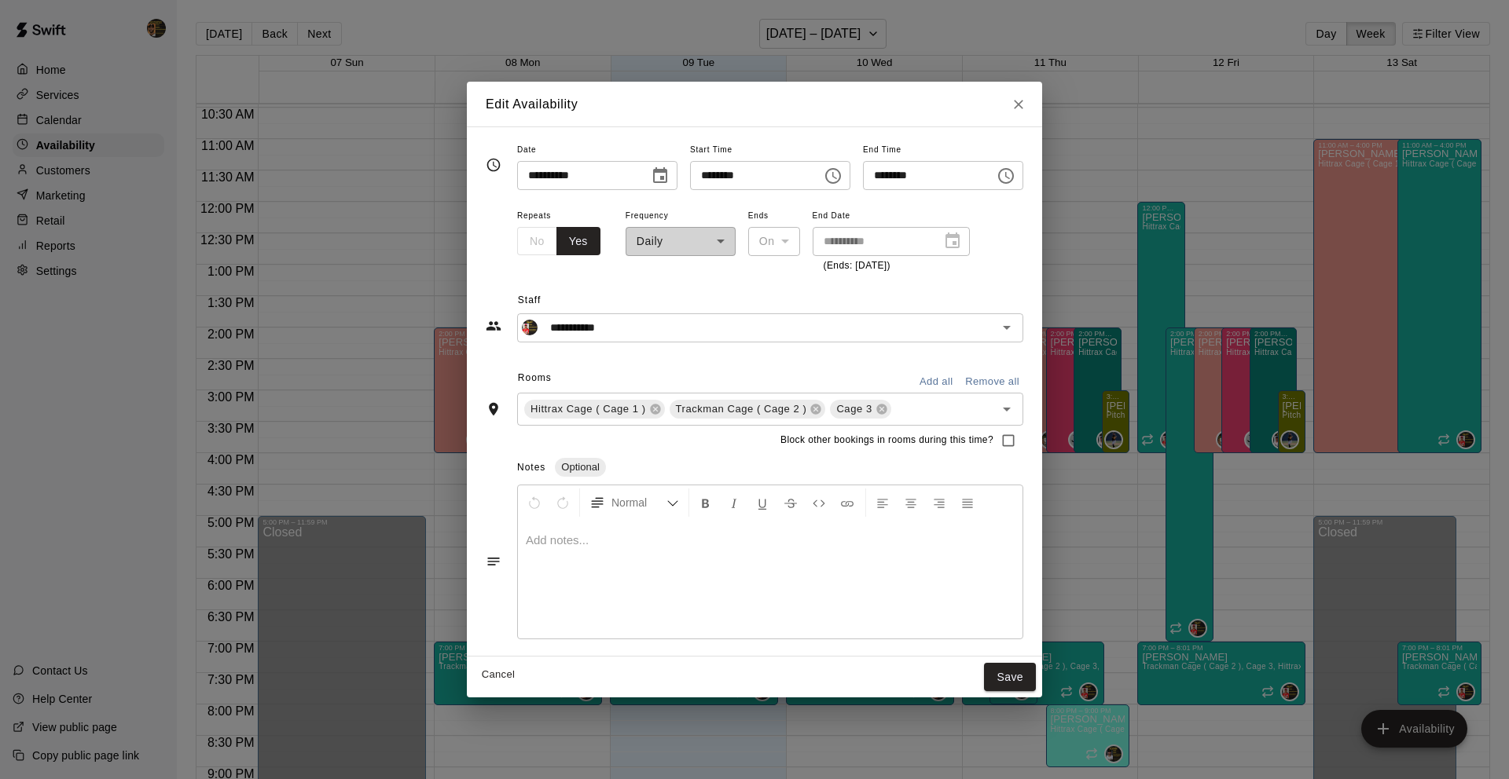
click at [874, 174] on input "********" at bounding box center [923, 175] width 121 height 29
type input "********"
click at [1036, 682] on button "Save" at bounding box center [1010, 677] width 52 height 29
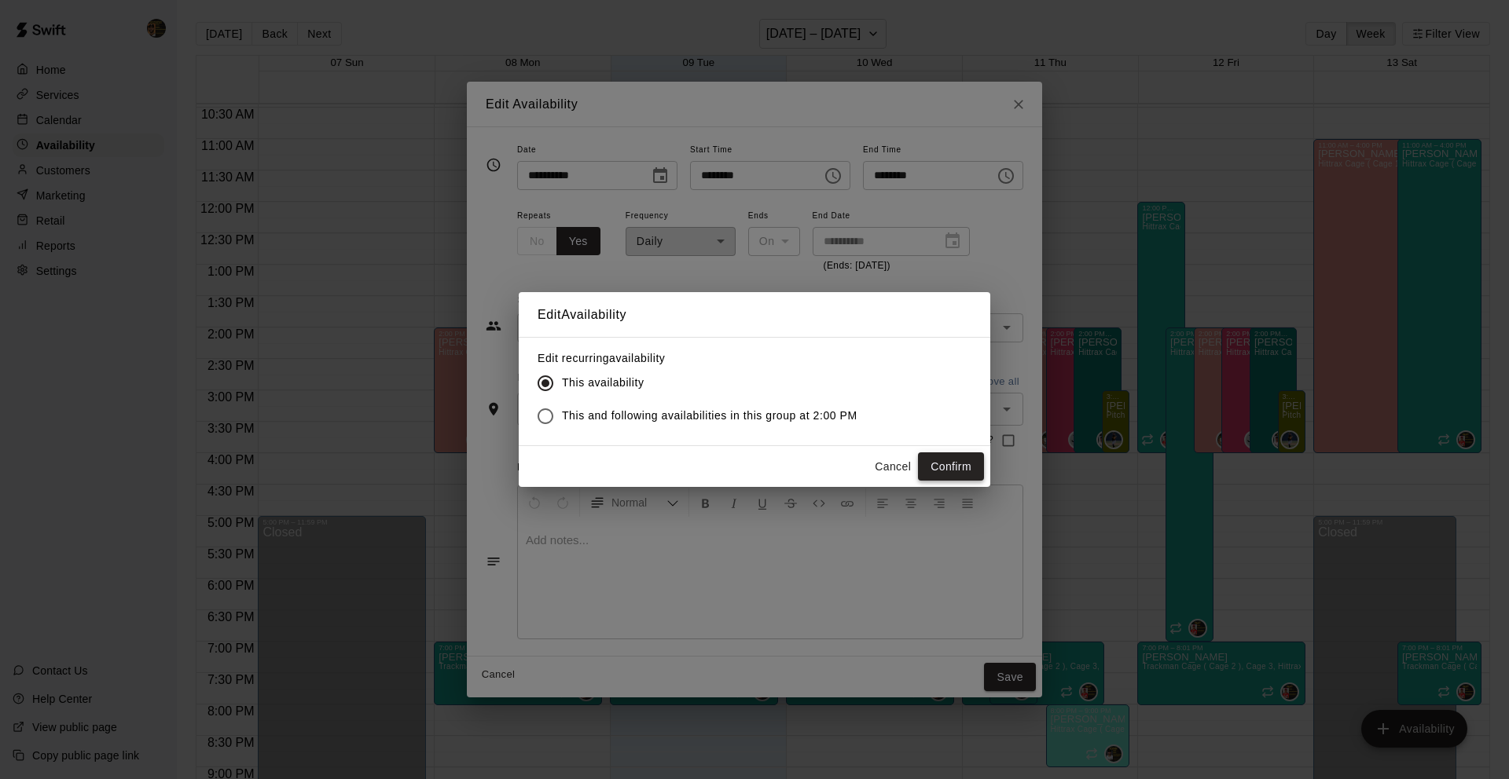
click at [946, 467] on button "Confirm" at bounding box center [951, 467] width 66 height 29
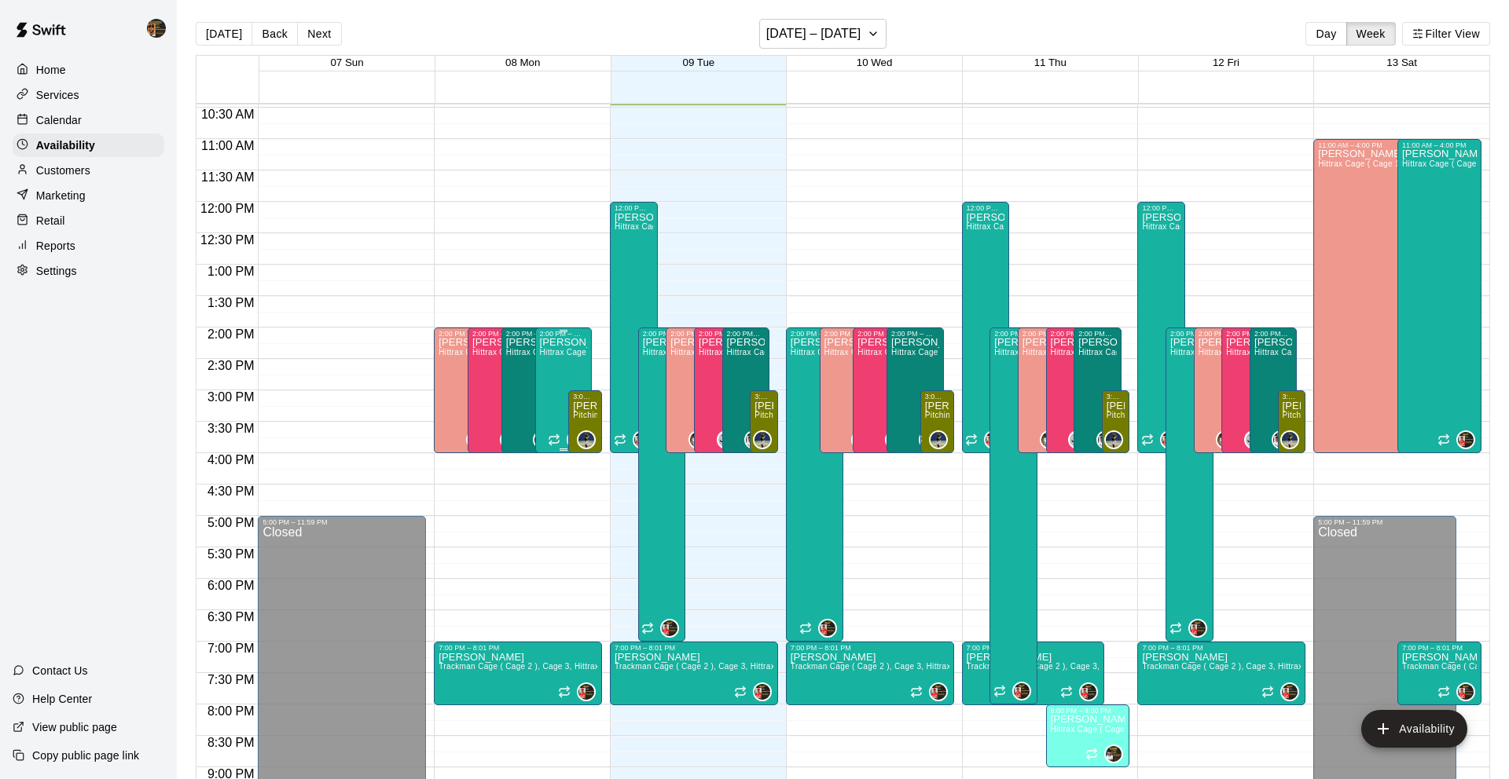
click at [559, 357] on span "Hittrax Cage ( Cage 1 ), Trackman Cage ( Cage 2 ), Cage 3" at bounding box center [651, 352] width 222 height 9
click at [559, 358] on icon "edit" at bounding box center [555, 364] width 14 height 14
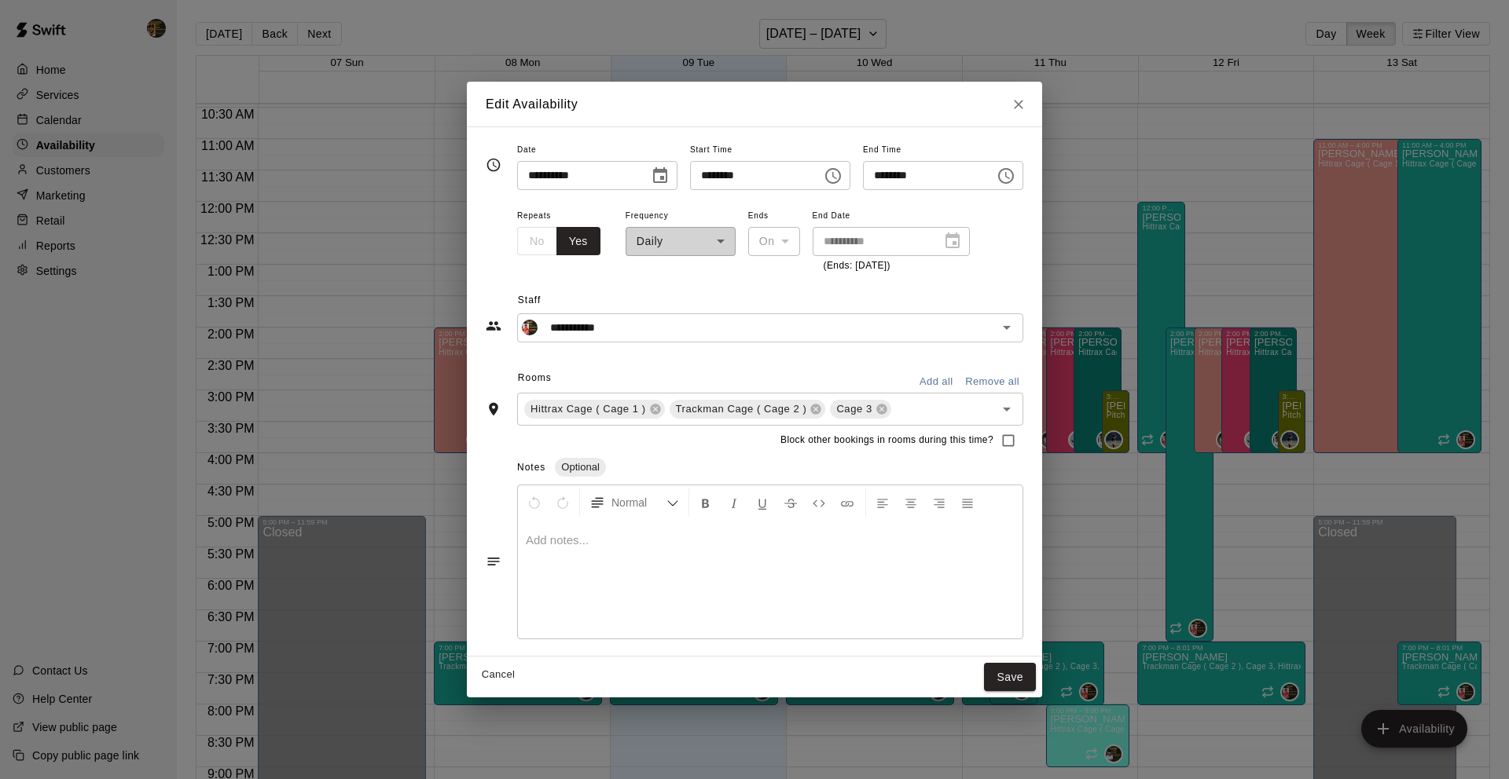
click at [879, 171] on input "********" at bounding box center [923, 175] width 121 height 29
type input "********"
click at [1003, 684] on button "Save" at bounding box center [1010, 677] width 52 height 29
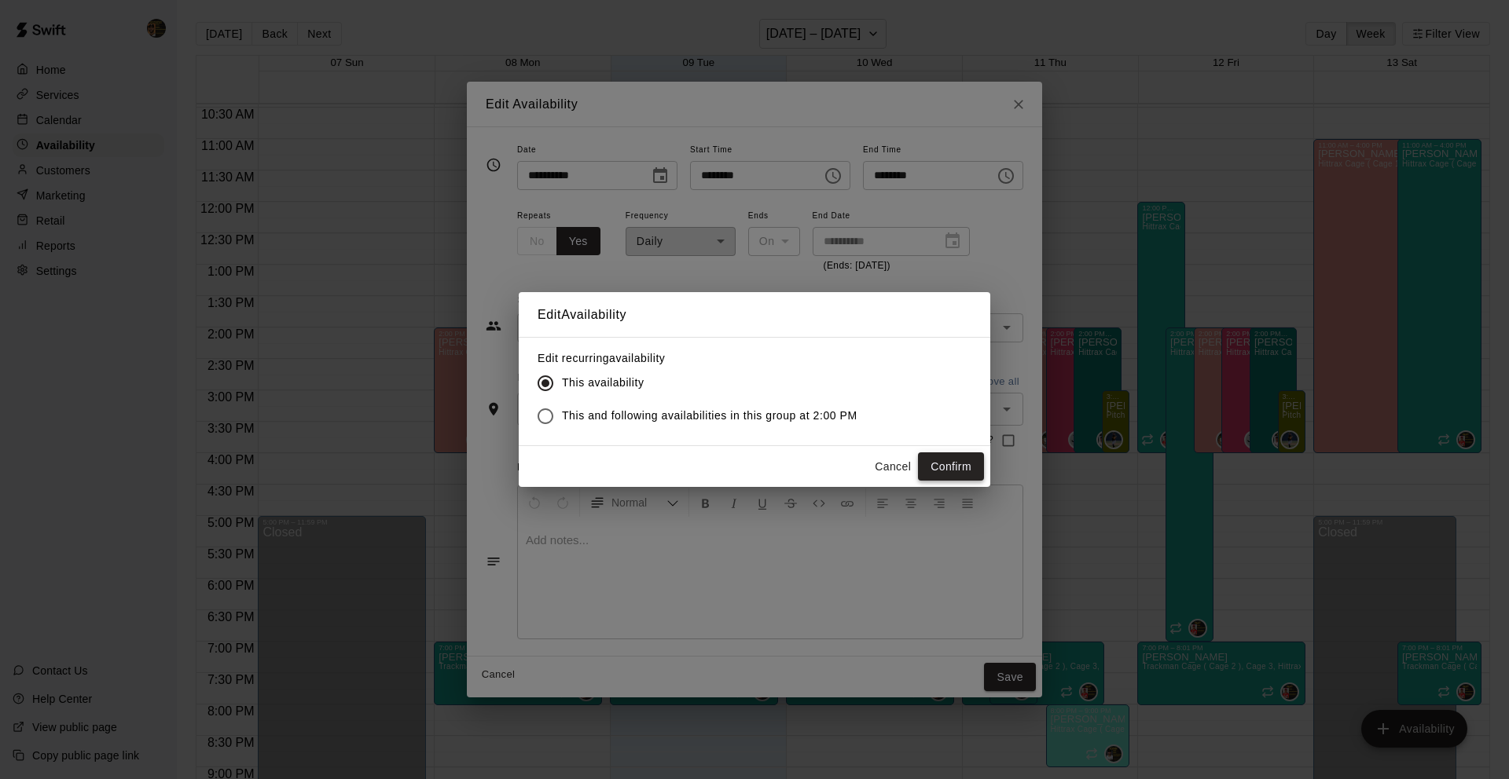
click at [941, 453] on button "Confirm" at bounding box center [951, 467] width 66 height 29
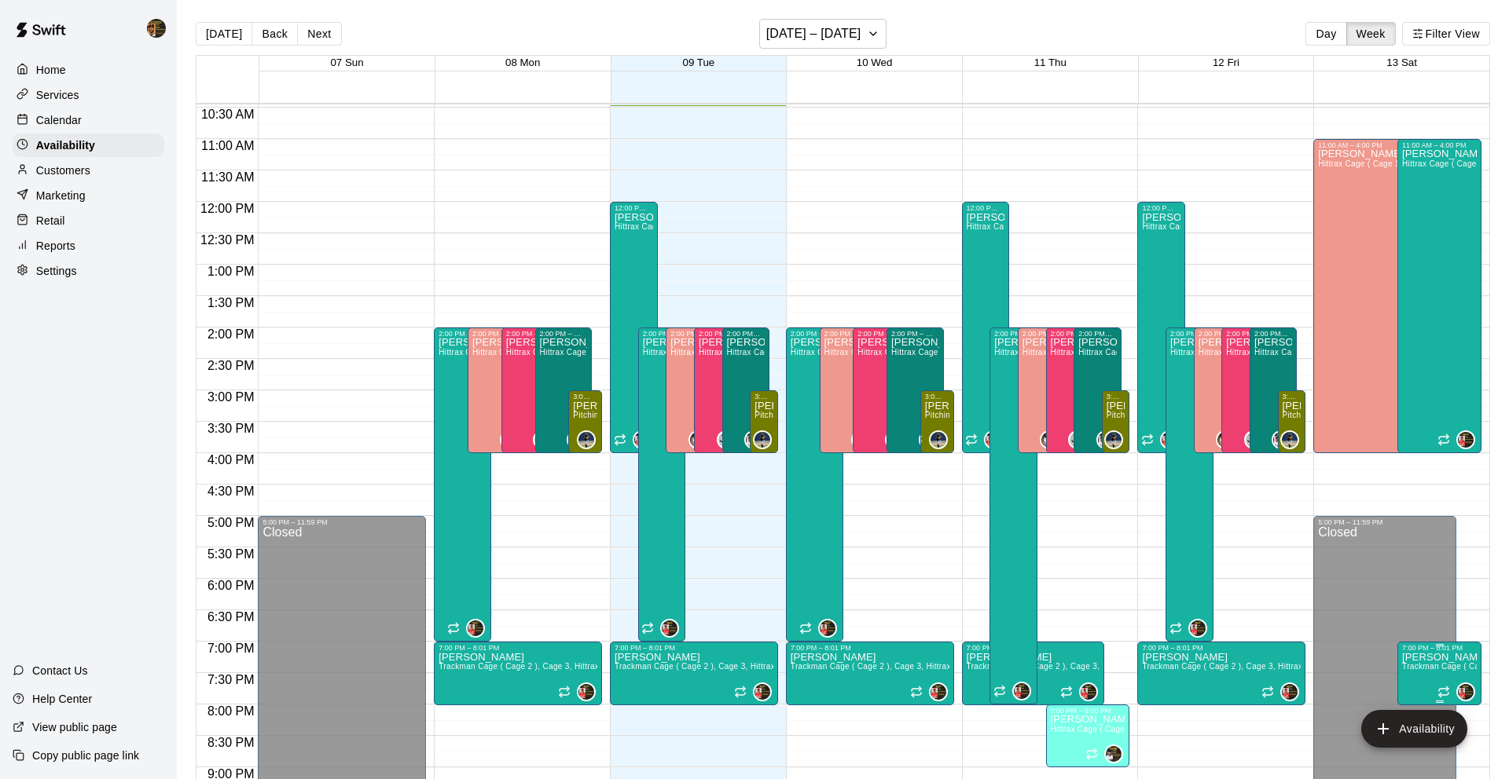
click at [1415, 702] on icon "delete" at bounding box center [1417, 706] width 19 height 19
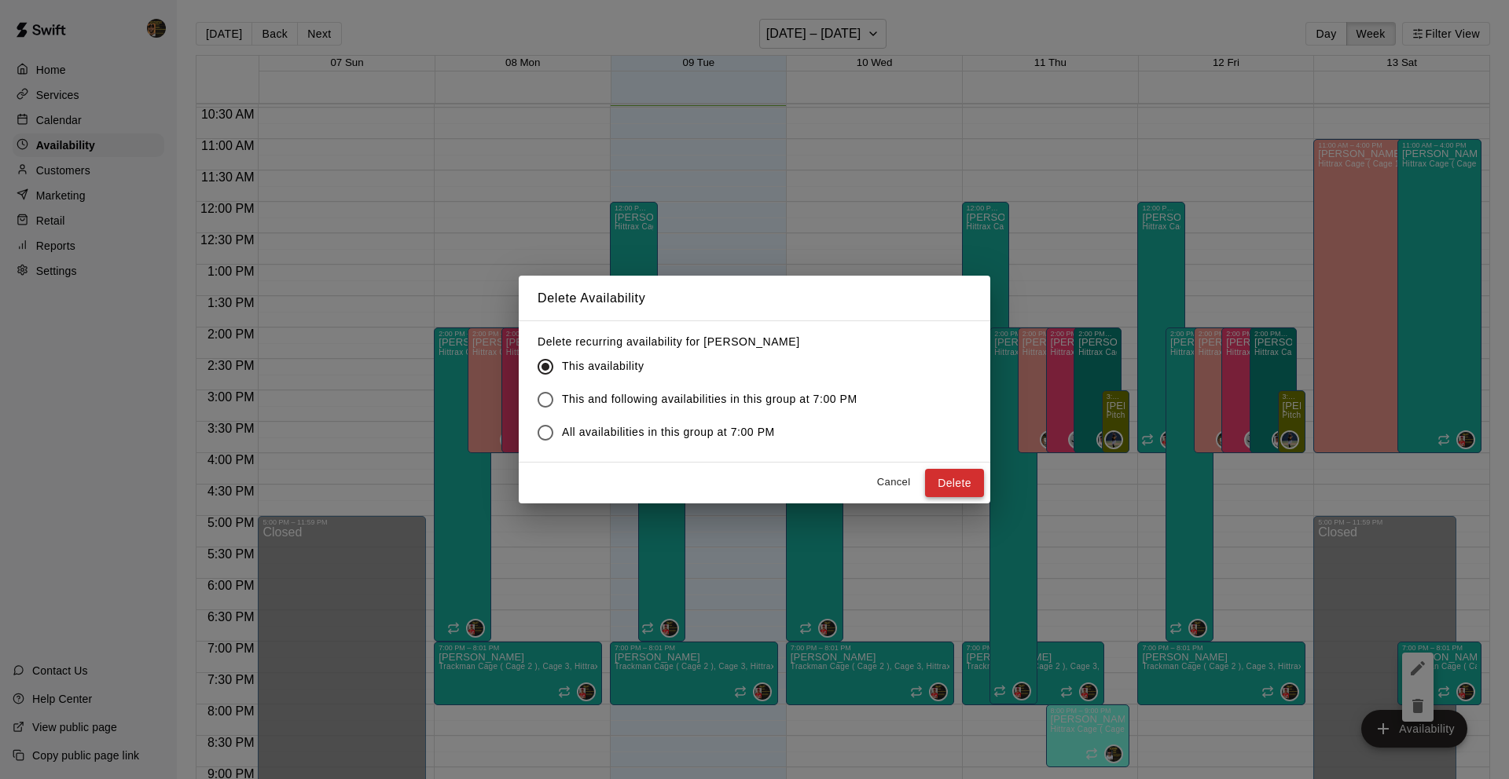
click at [967, 487] on button "Delete" at bounding box center [954, 483] width 59 height 29
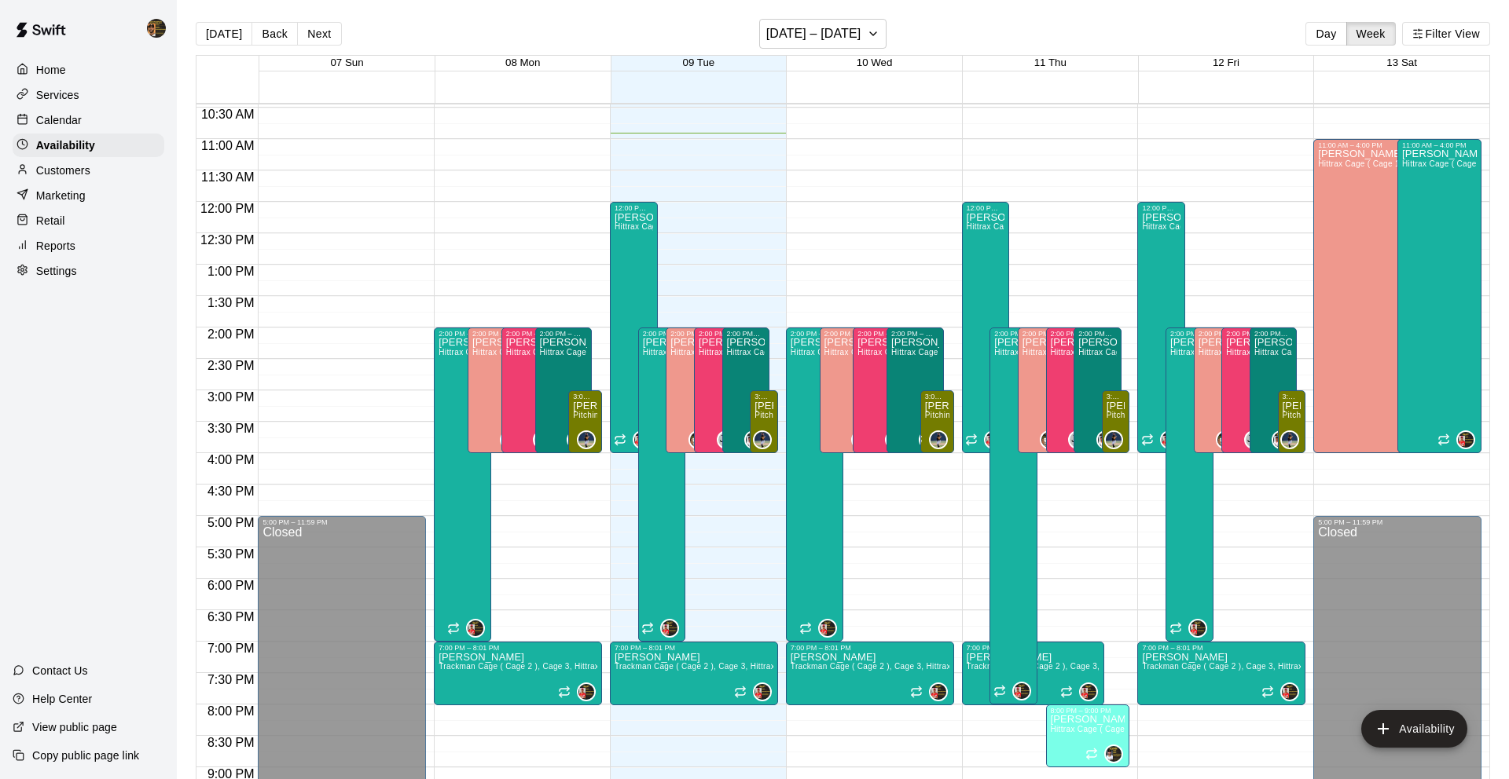
click at [68, 175] on p "Customers" at bounding box center [63, 171] width 54 height 16
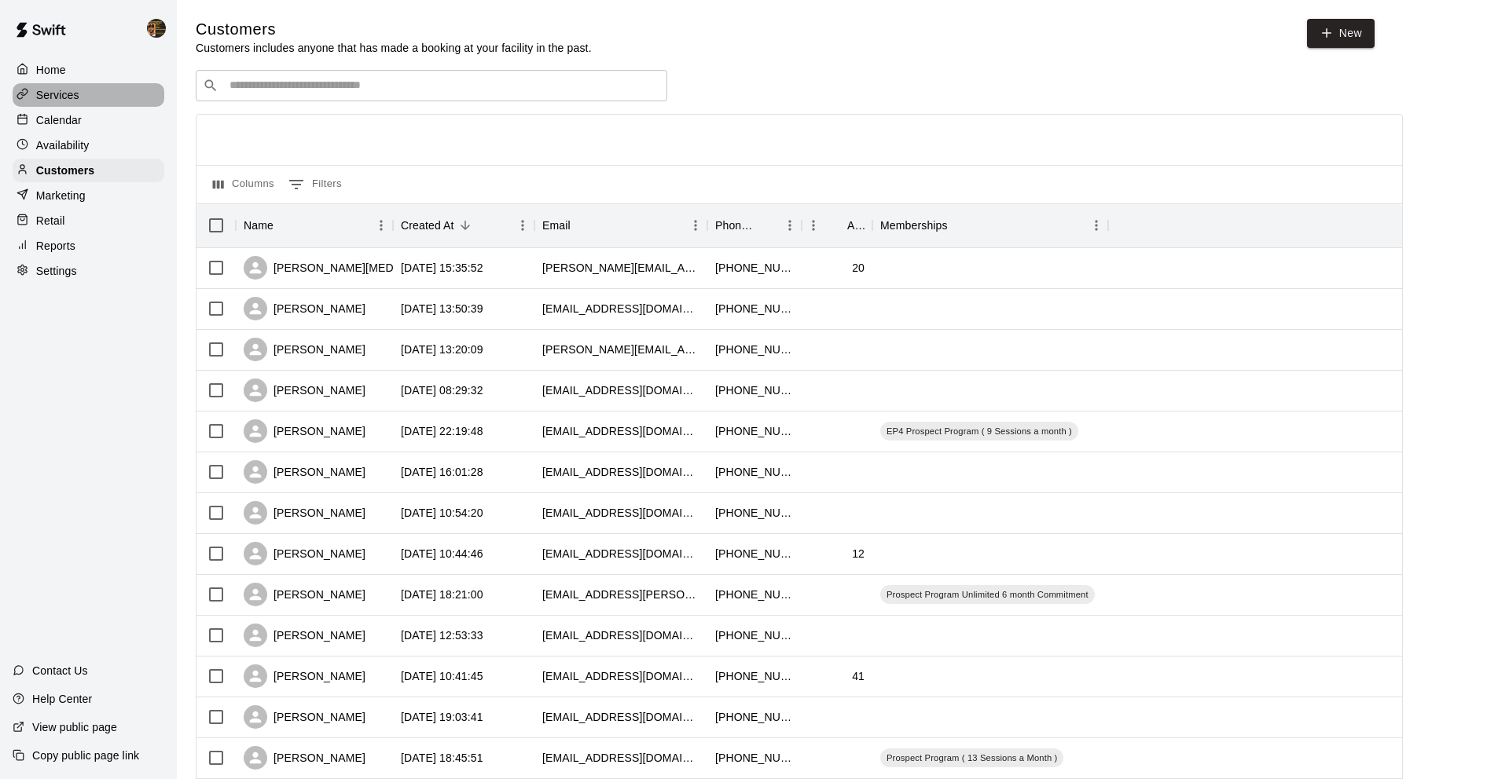
click at [125, 104] on div "Services" at bounding box center [89, 95] width 152 height 24
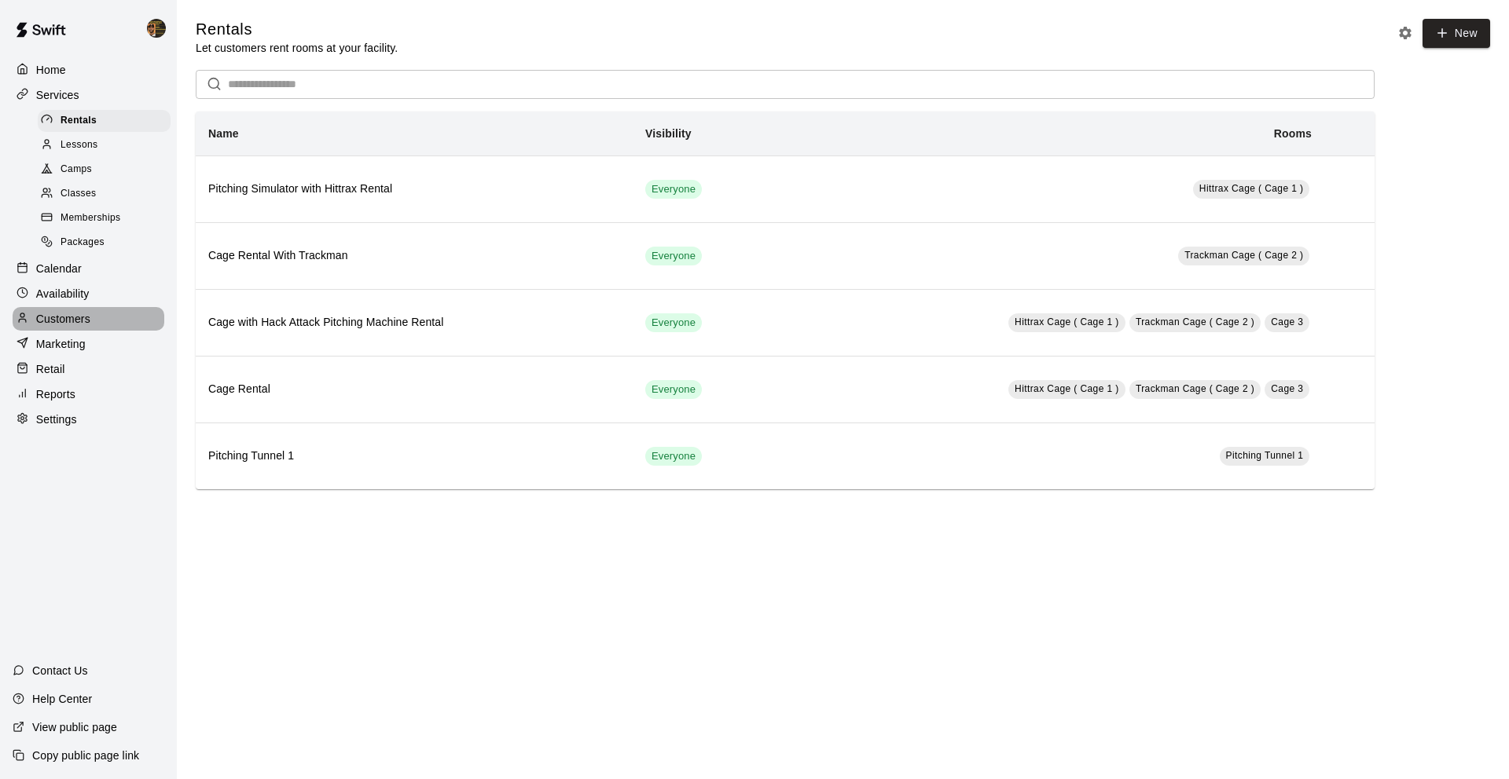
click at [82, 324] on p "Customers" at bounding box center [63, 319] width 54 height 16
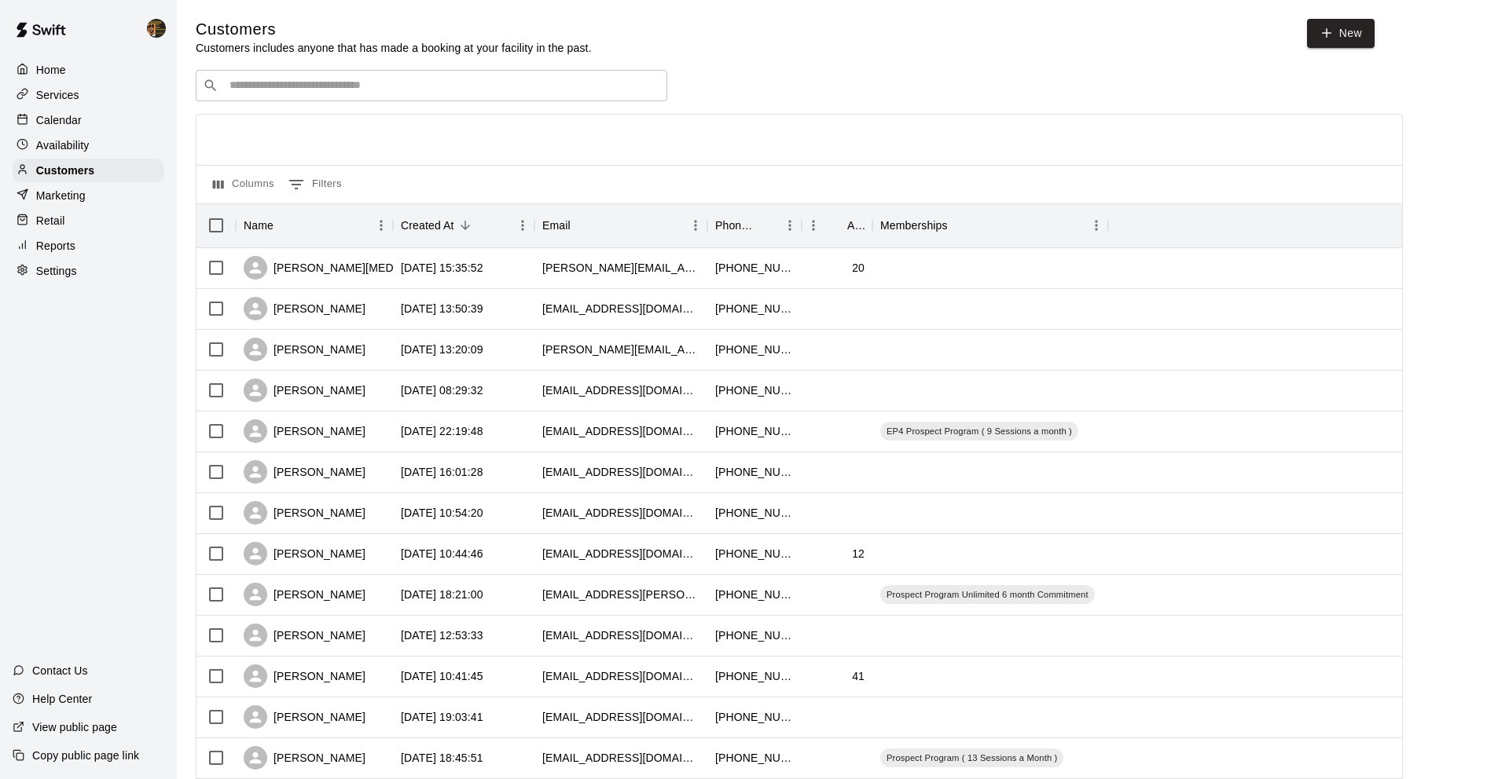
click at [339, 79] on input "Search customers by name or email" at bounding box center [442, 86] width 435 height 16
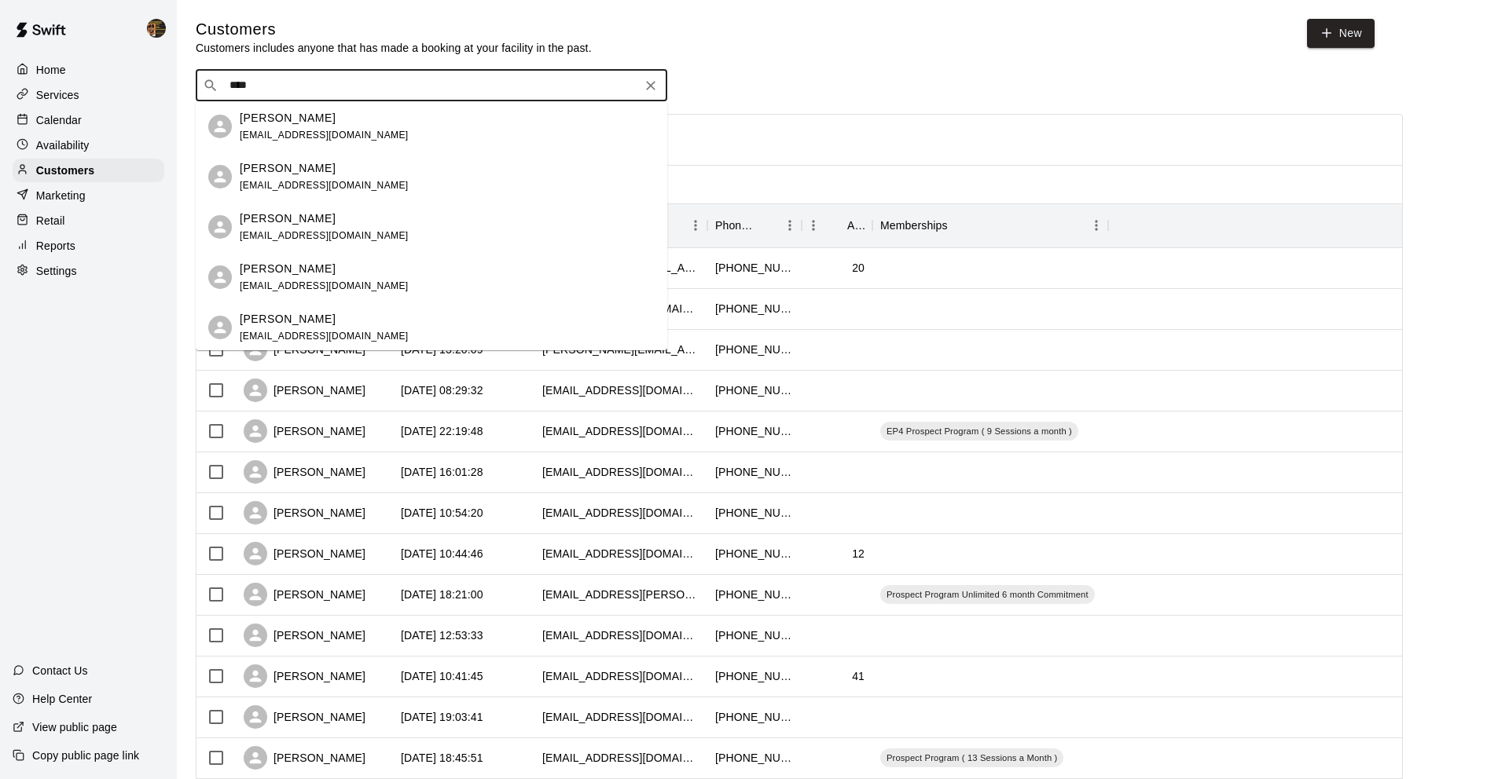
type input "*****"
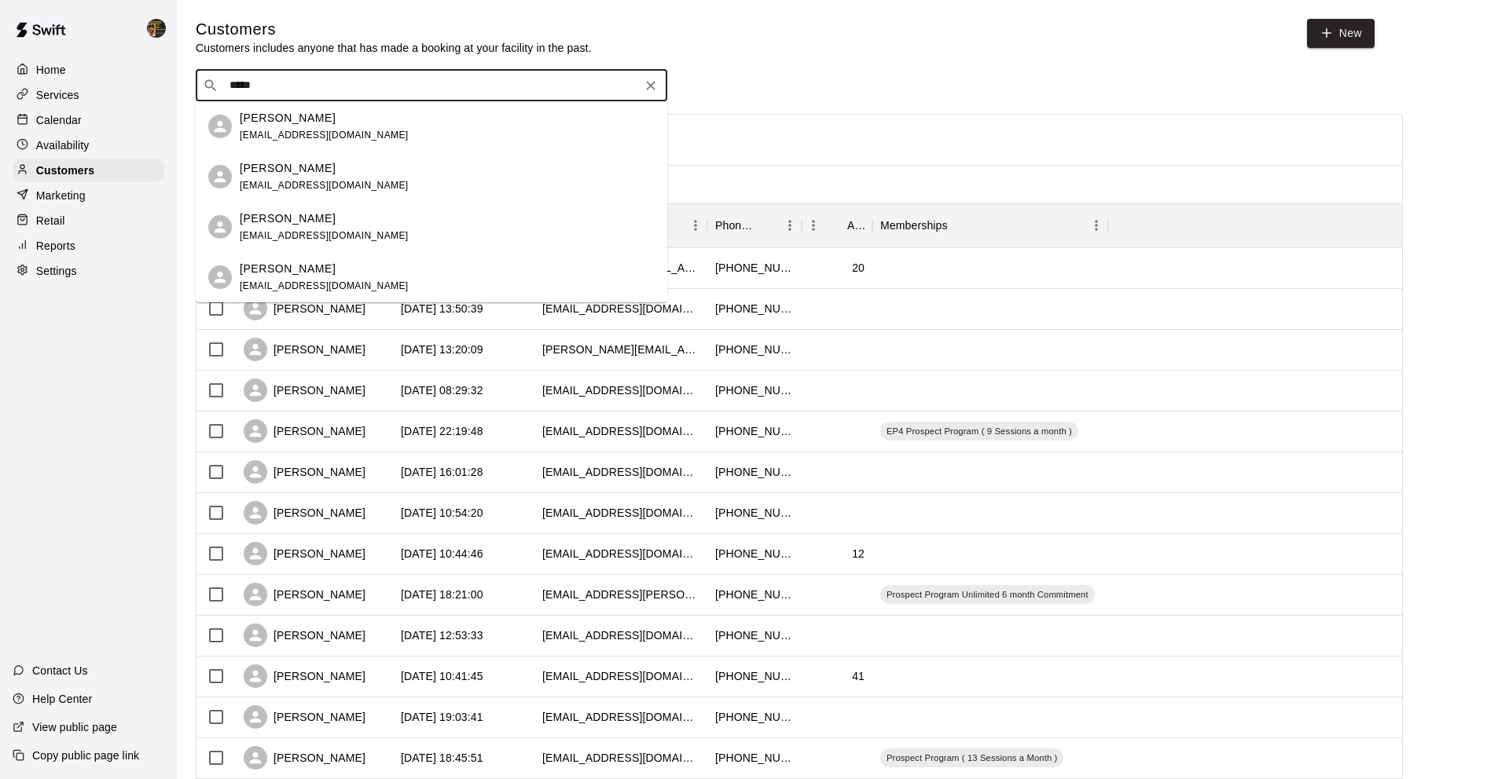
click at [317, 240] on span "[EMAIL_ADDRESS][DOMAIN_NAME]" at bounding box center [324, 235] width 169 height 11
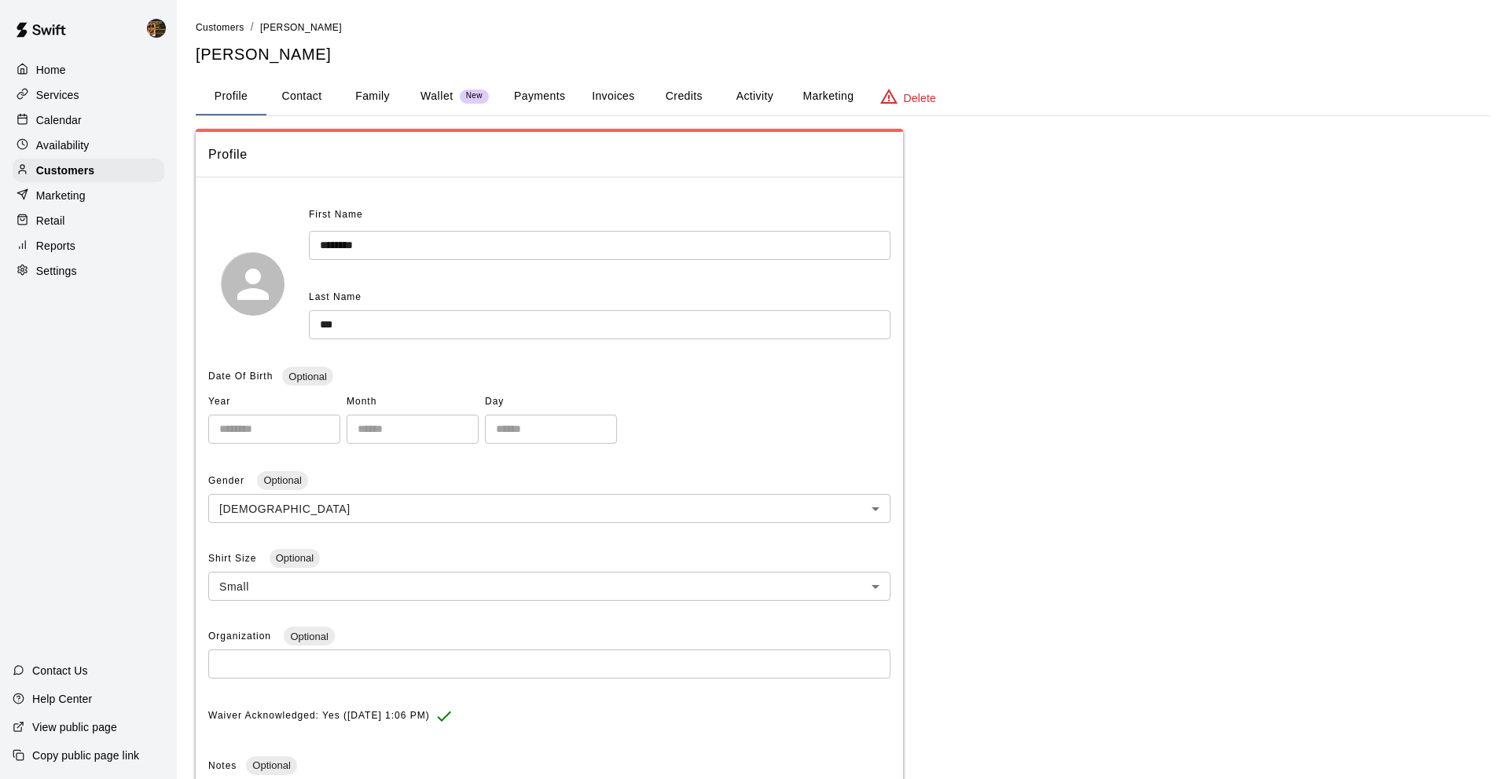
click at [48, 195] on p "Marketing" at bounding box center [60, 196] width 49 height 16
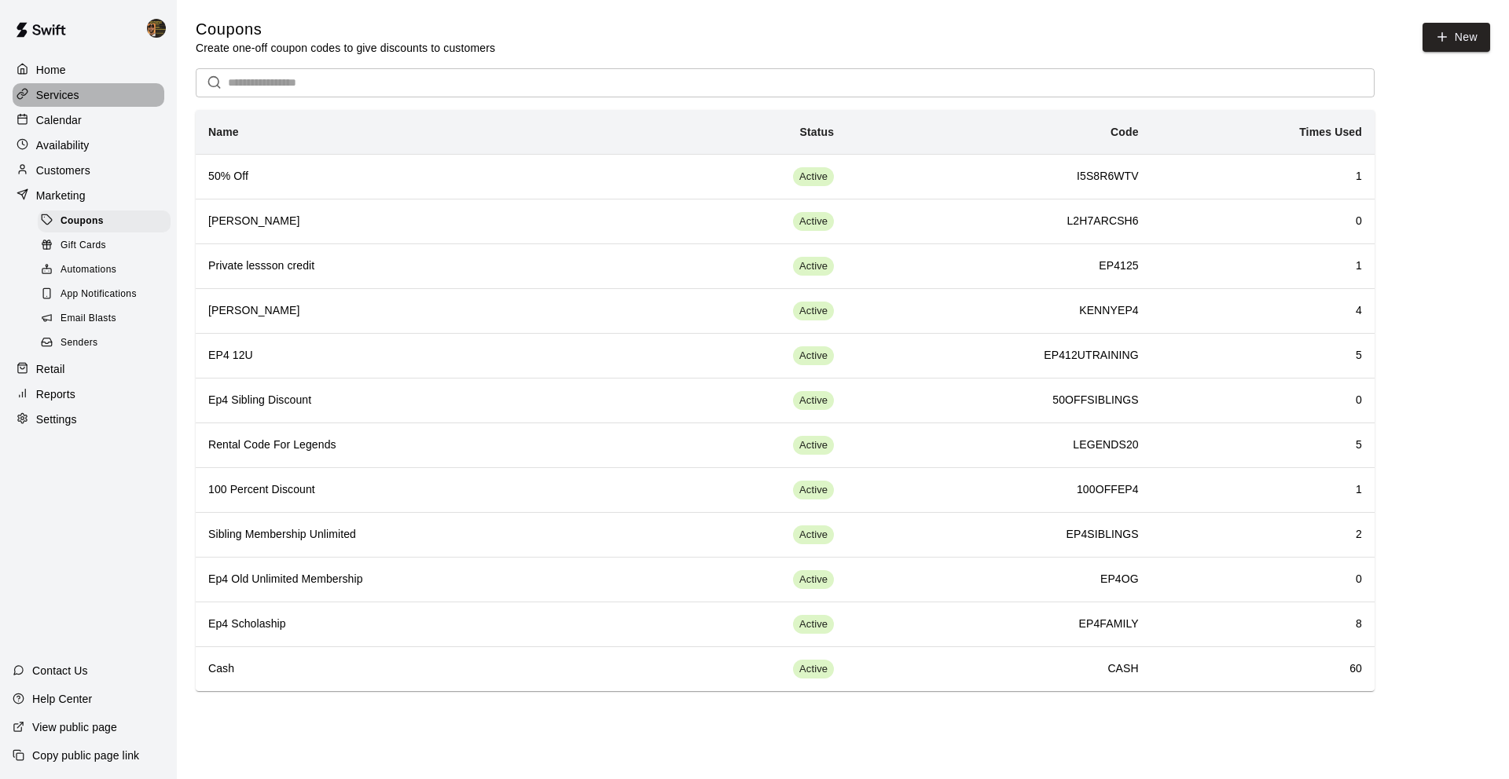
click at [62, 87] on p "Services" at bounding box center [57, 95] width 43 height 16
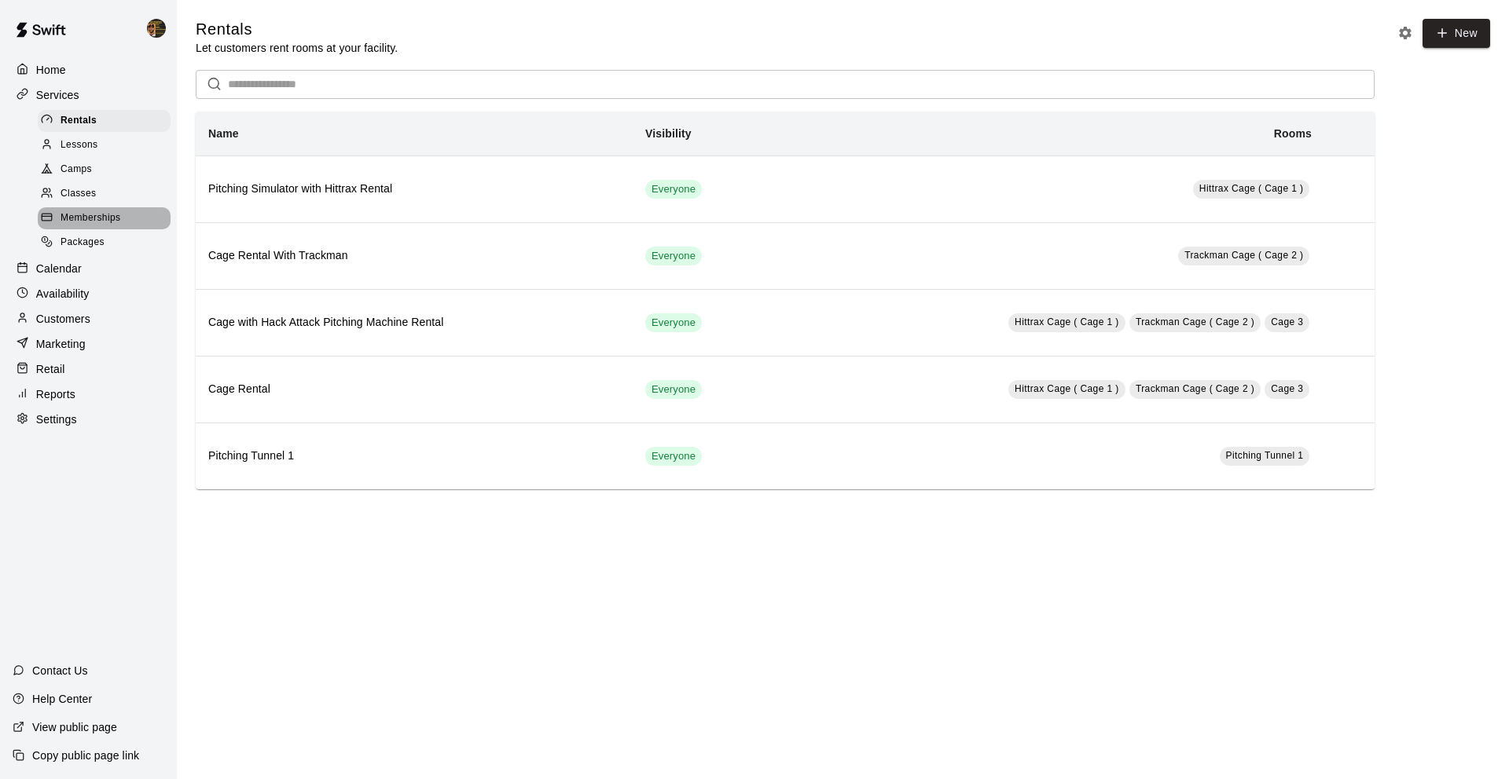
click at [87, 211] on span "Memberships" at bounding box center [90, 219] width 60 height 16
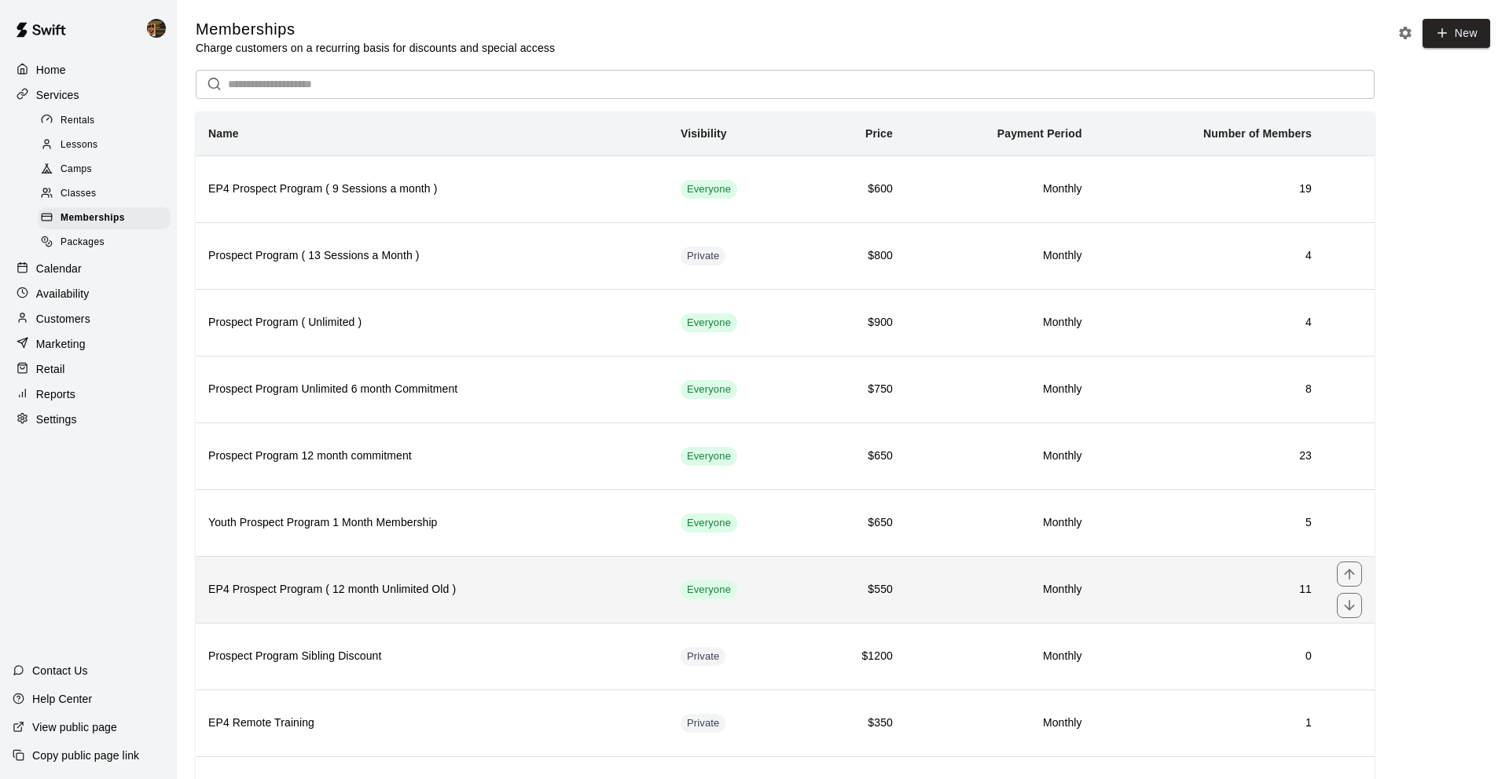
click at [1262, 613] on td "11" at bounding box center [1208, 589] width 229 height 67
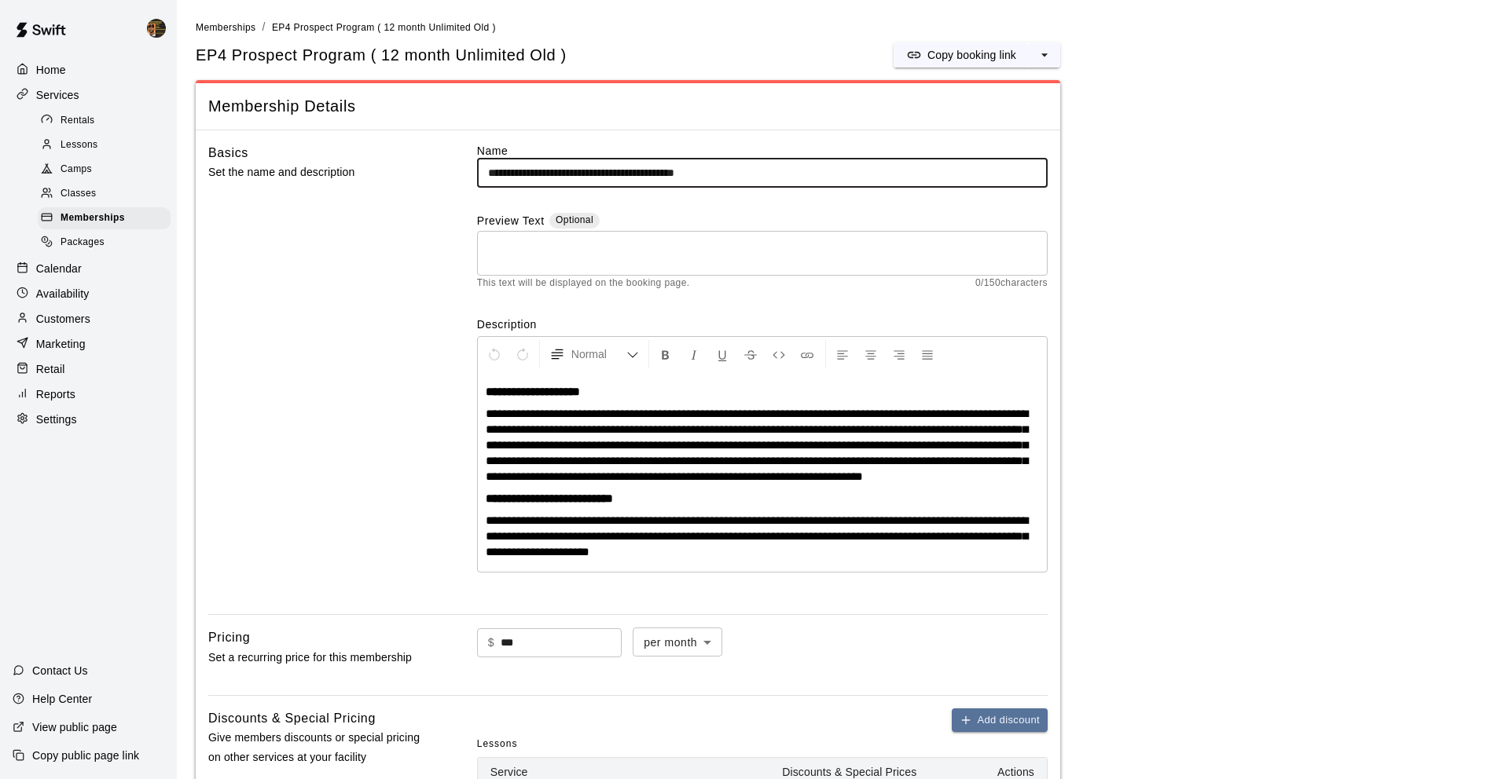
drag, startPoint x: 747, startPoint y: 174, endPoint x: 621, endPoint y: 174, distance: 126.5
click at [621, 174] on input "**********" at bounding box center [762, 173] width 570 height 29
click at [738, 178] on input "**********" at bounding box center [762, 173] width 570 height 29
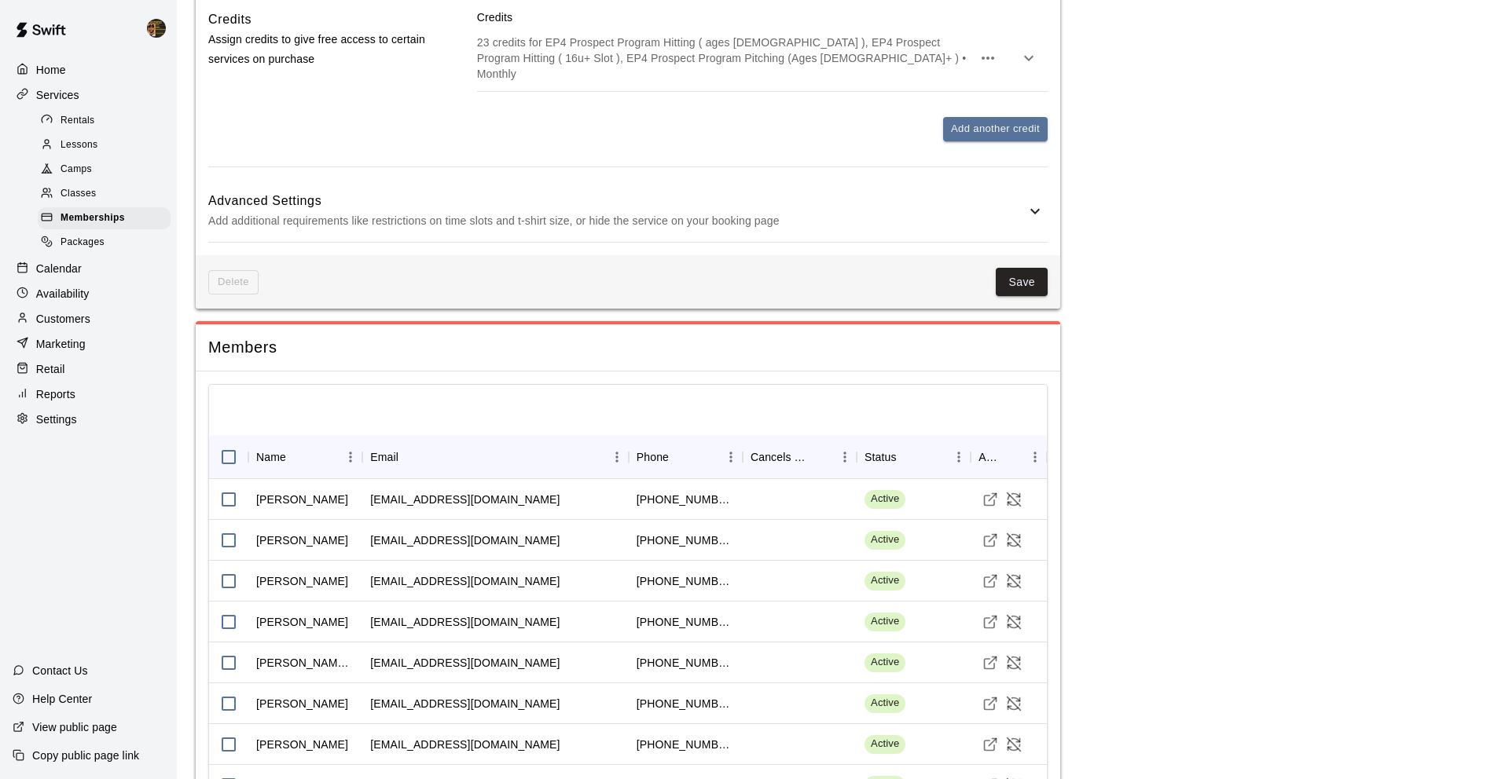
scroll to position [1667, 0]
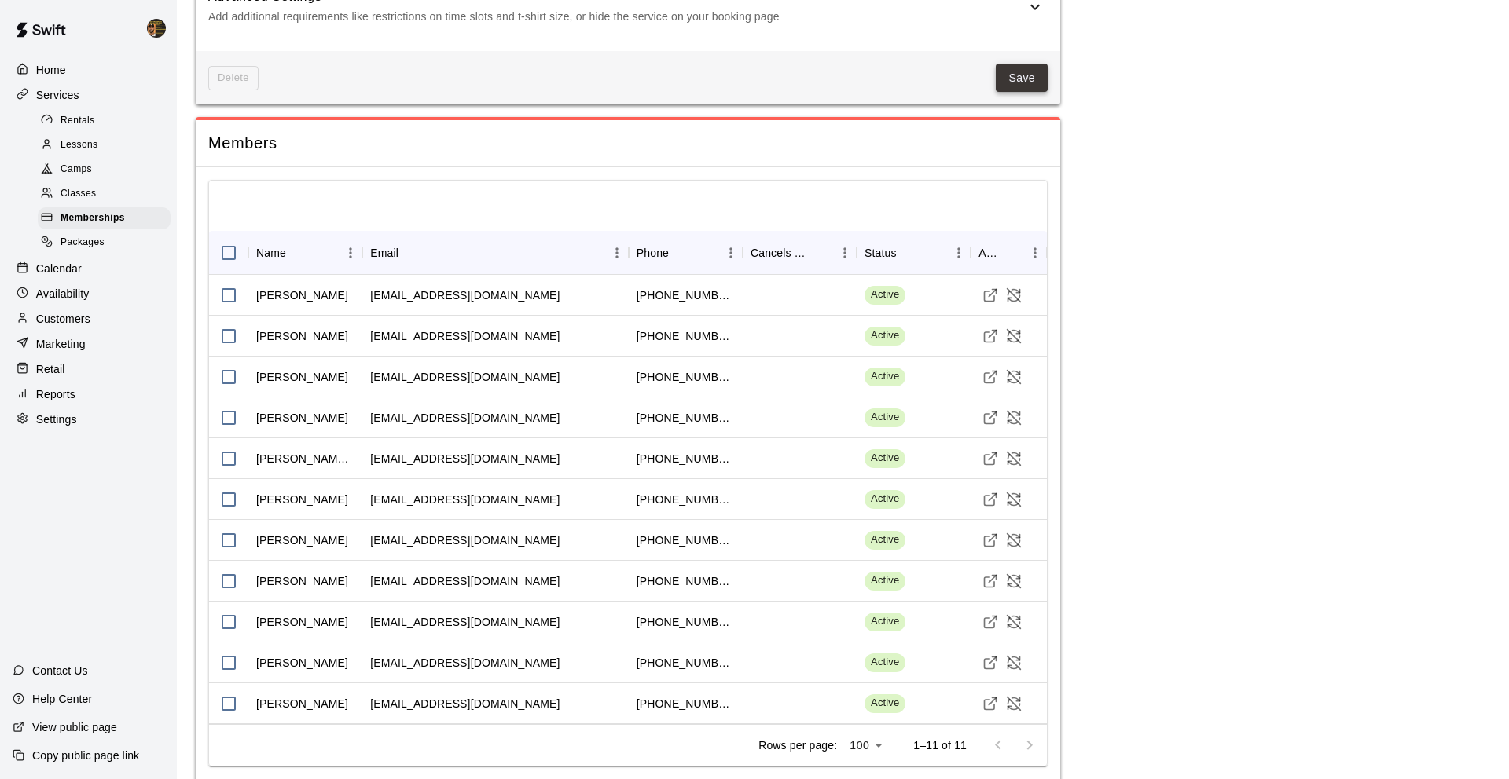
type input "**********"
click at [1023, 64] on button "Save" at bounding box center [1021, 78] width 52 height 29
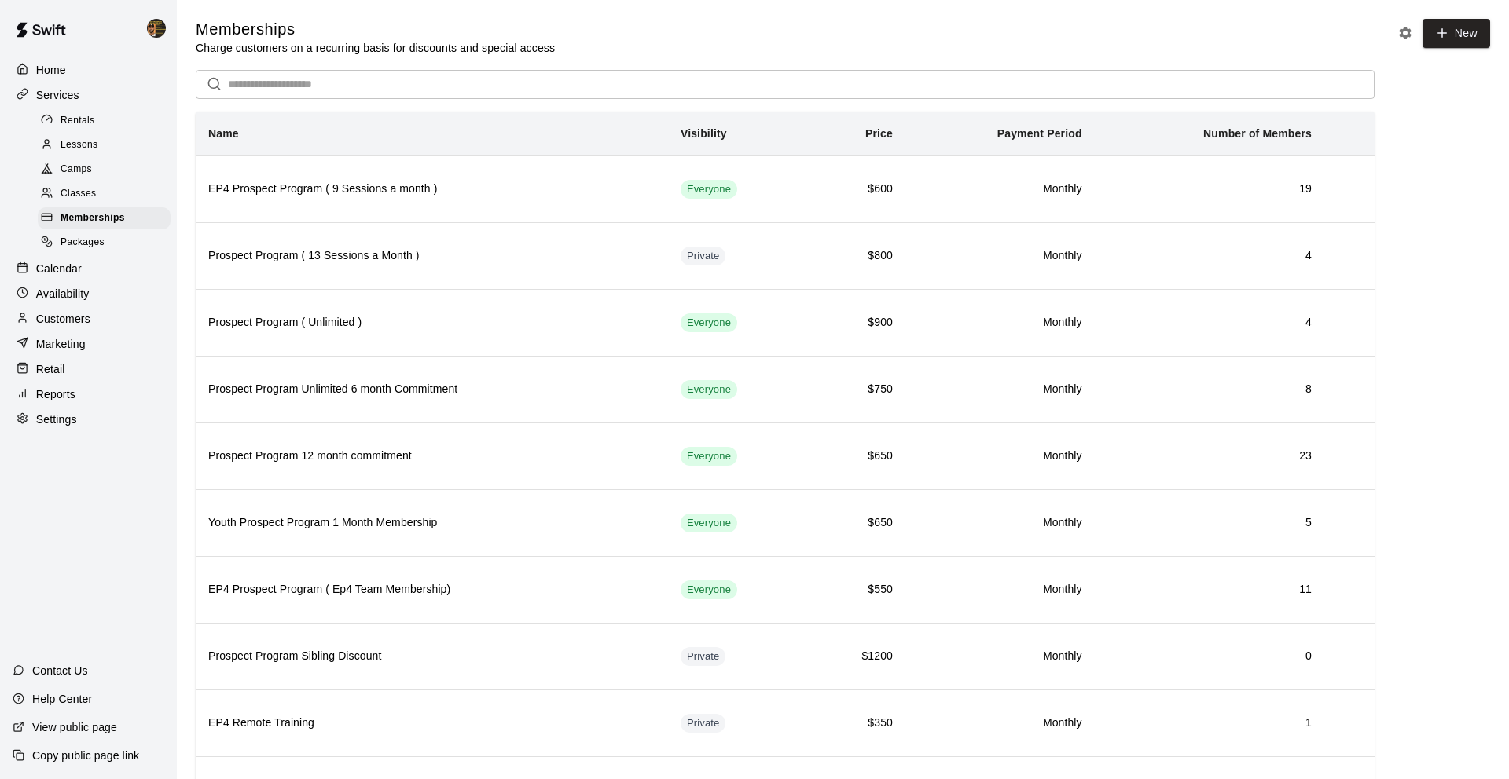
click at [71, 313] on p "Customers" at bounding box center [63, 319] width 54 height 16
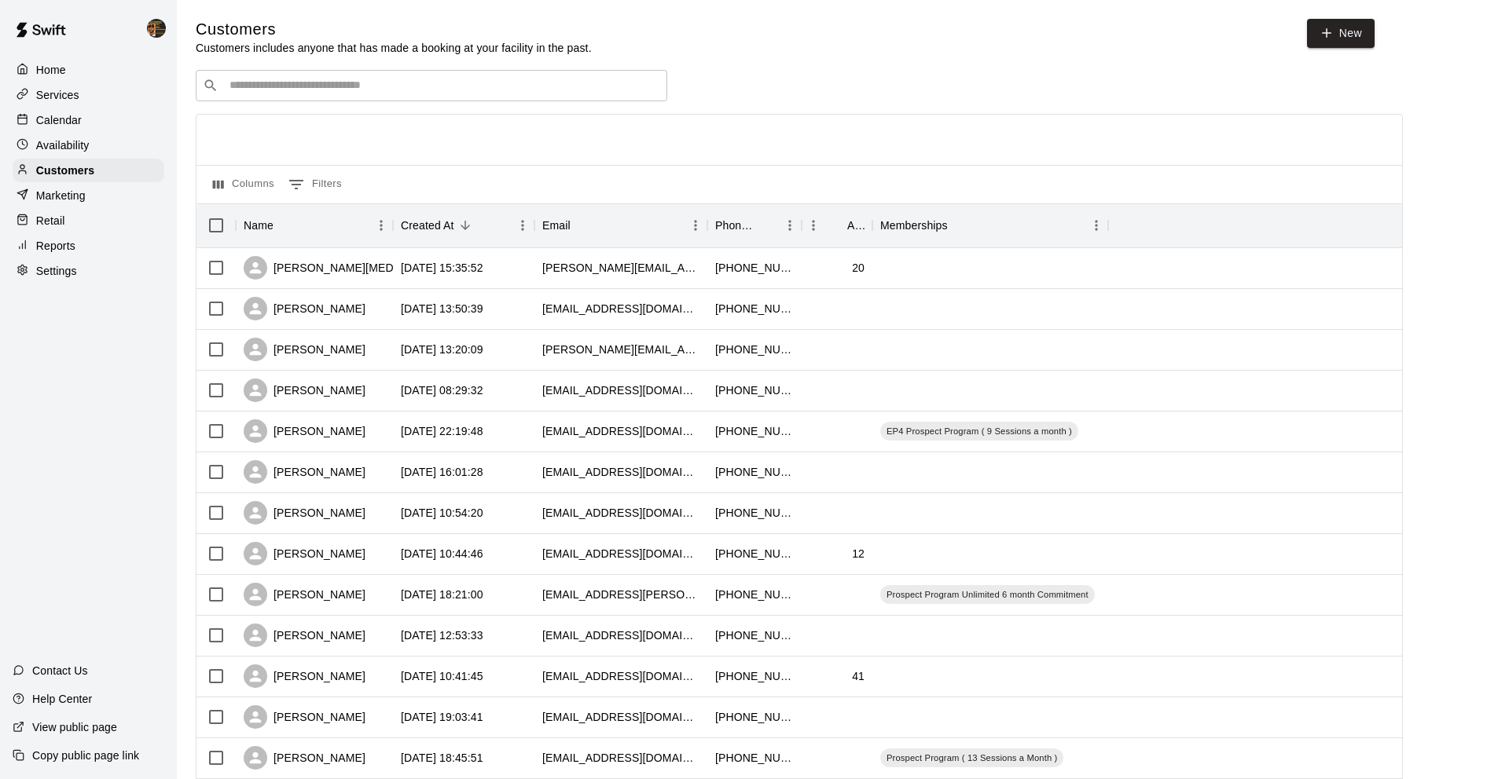
click at [361, 91] on input "Search customers by name or email" at bounding box center [442, 86] width 435 height 16
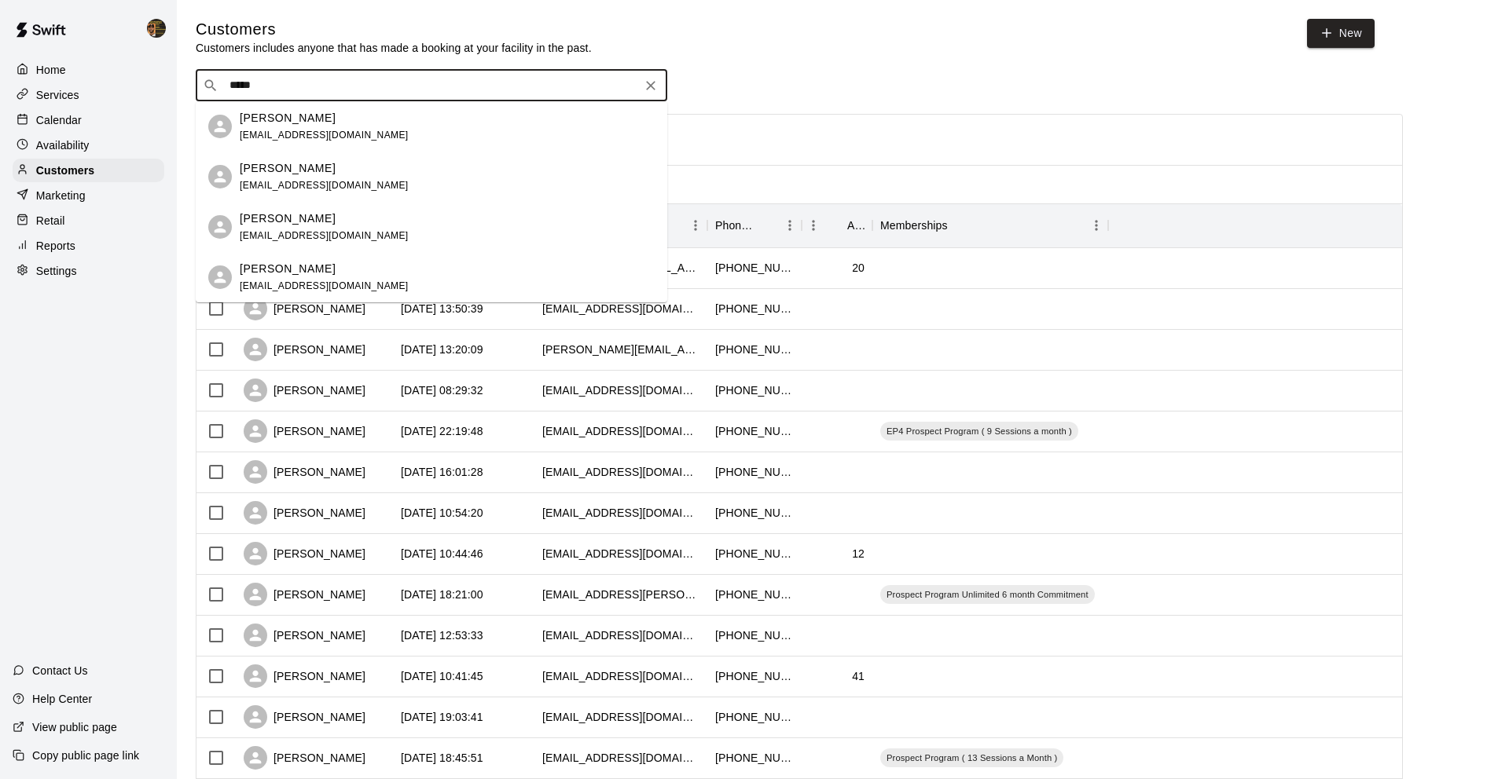
type input "******"
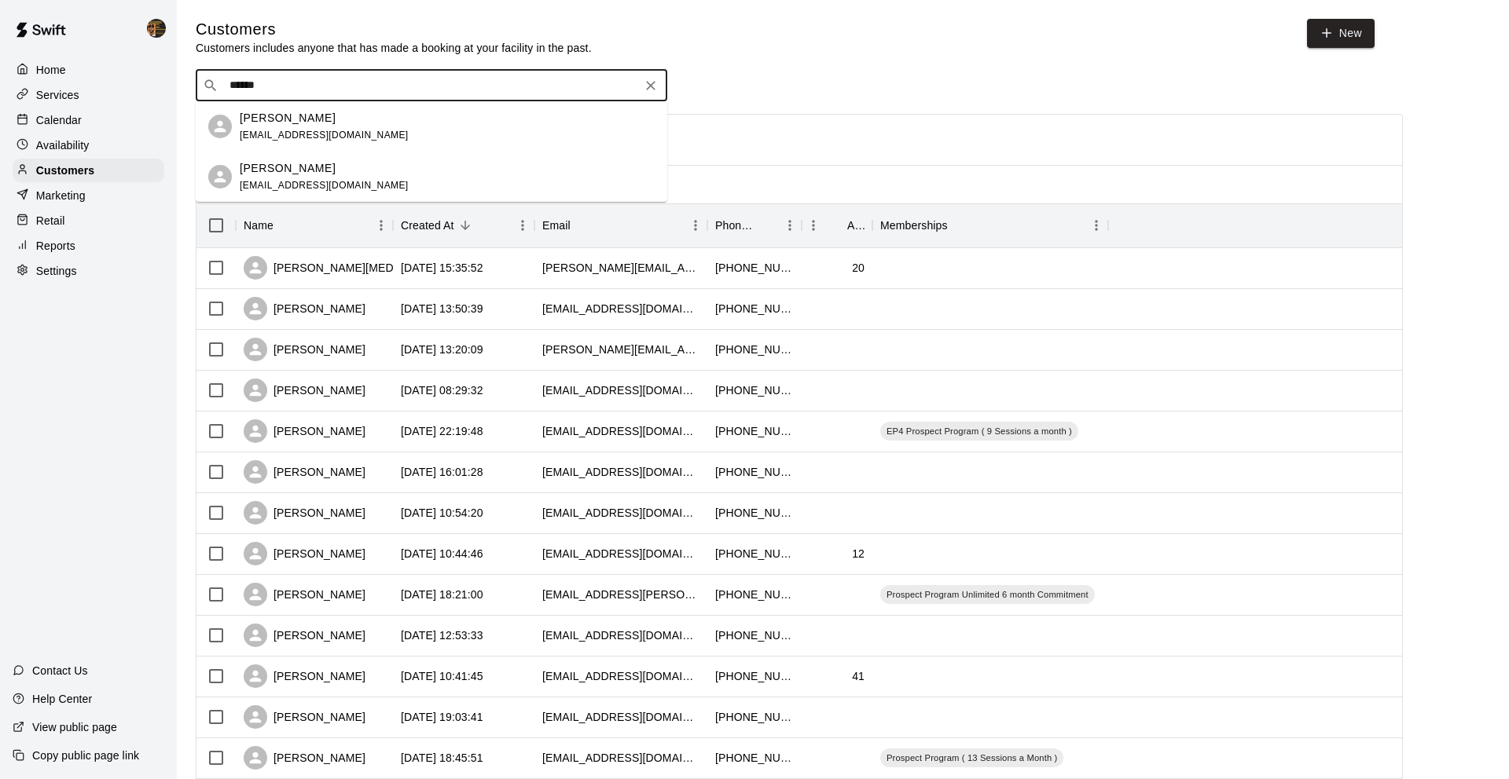
click at [273, 123] on p "[PERSON_NAME]" at bounding box center [288, 118] width 96 height 16
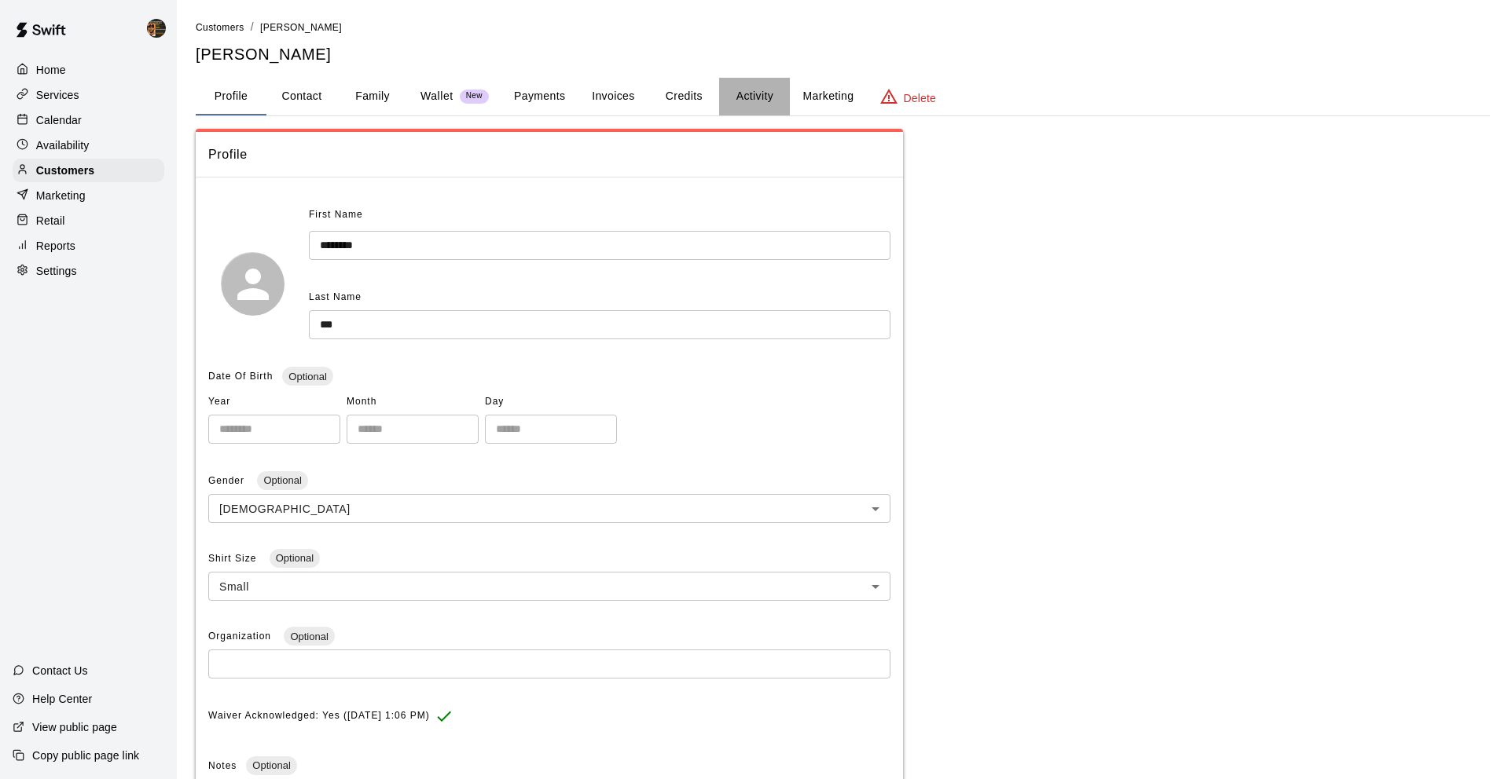
click at [720, 99] on button "Activity" at bounding box center [754, 97] width 71 height 38
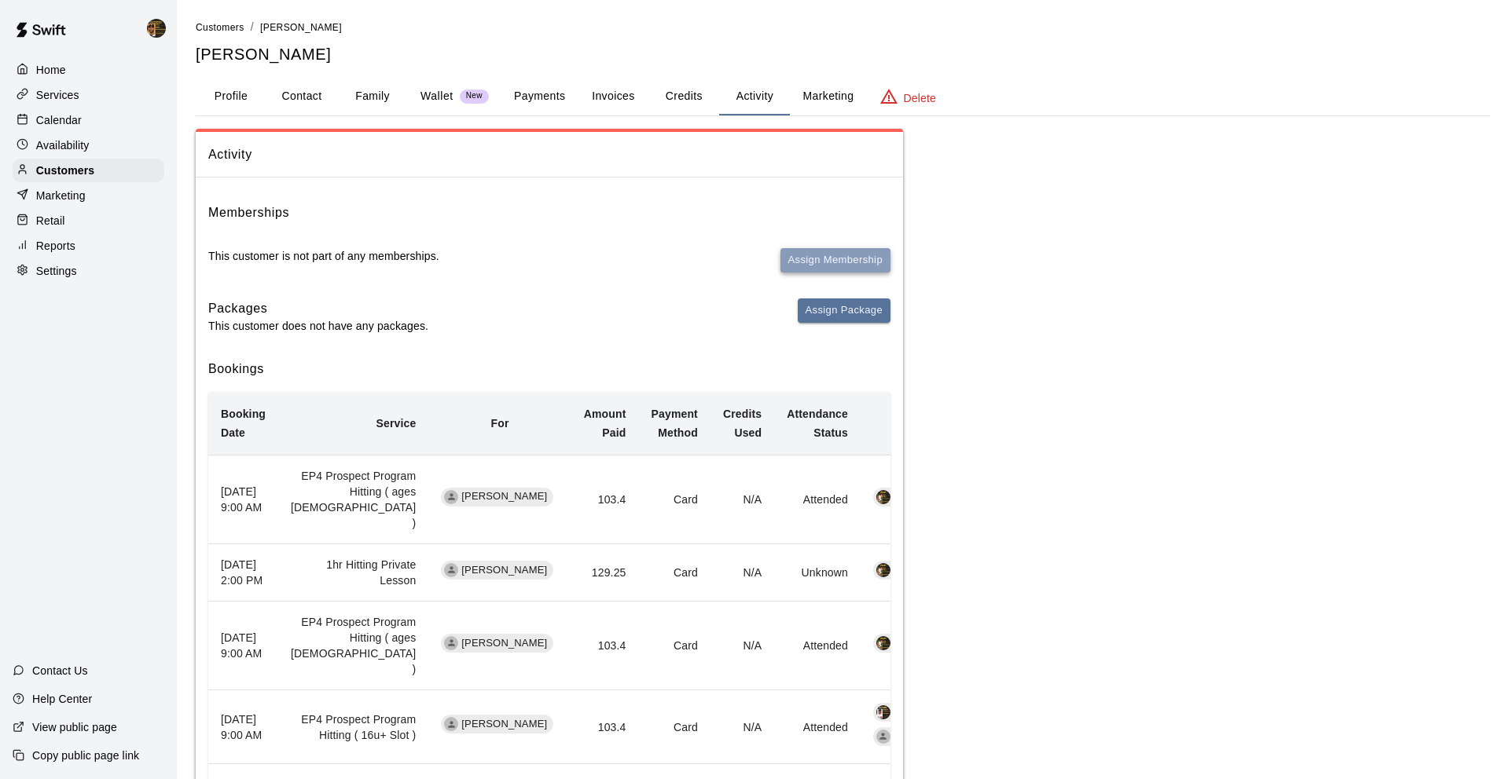
click at [844, 262] on button "Assign Membership" at bounding box center [835, 260] width 110 height 24
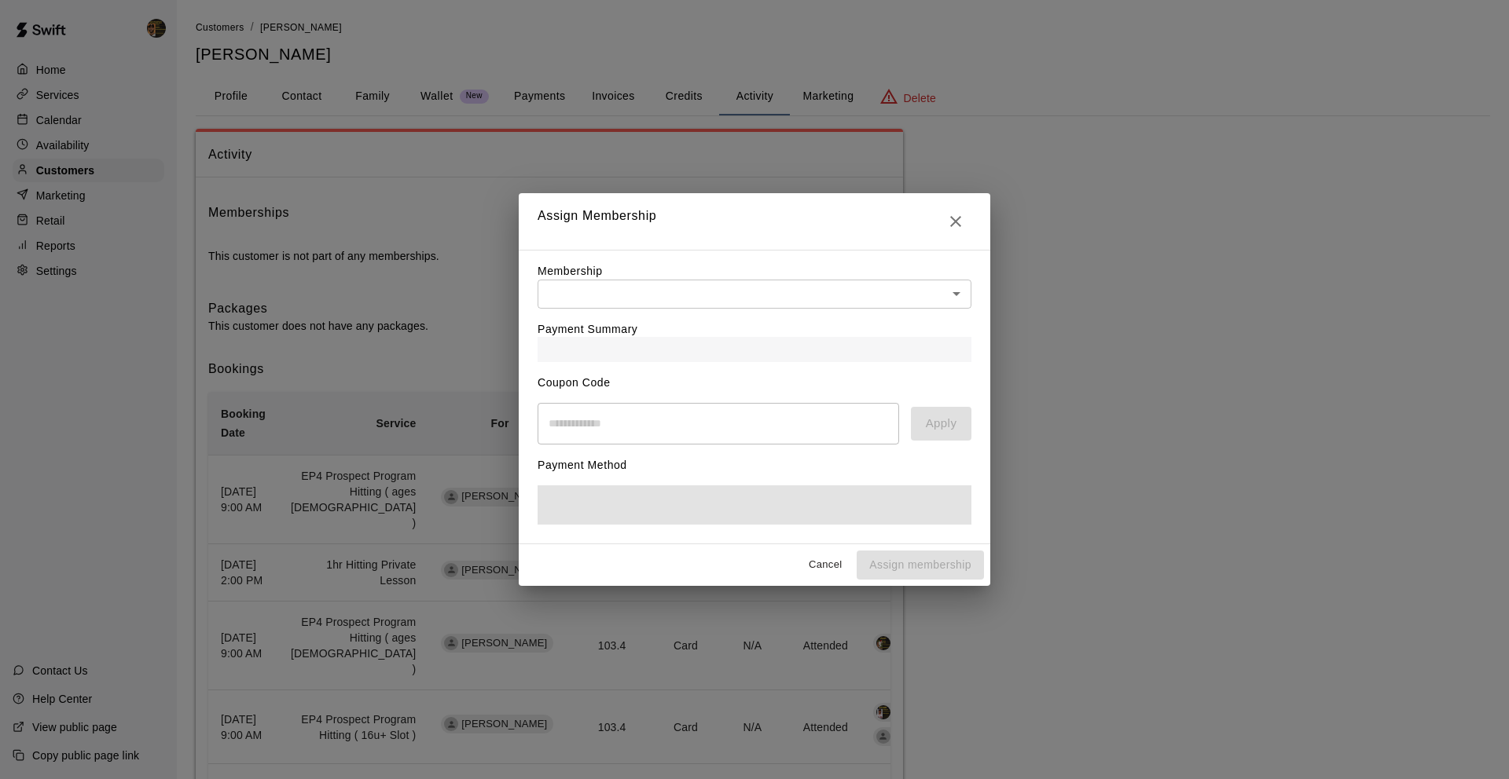
click at [839, 302] on body "Home Services Calendar Availability Customers Marketing Retail Reports Settings…" at bounding box center [754, 472] width 1509 height 944
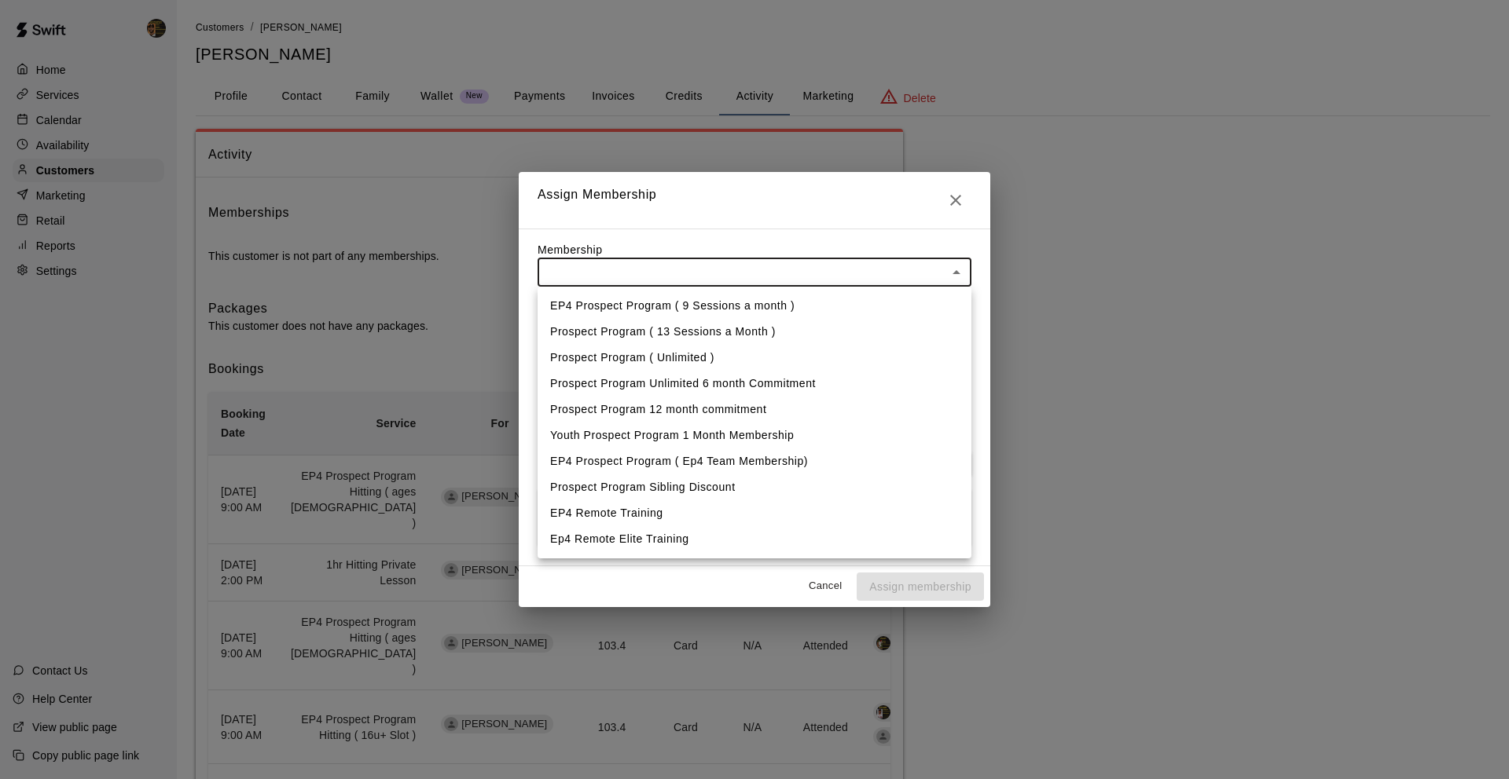
click at [711, 453] on li "EP4 Prospect Program ( Ep4 Team Membership)" at bounding box center [754, 462] width 434 height 26
type input "**********"
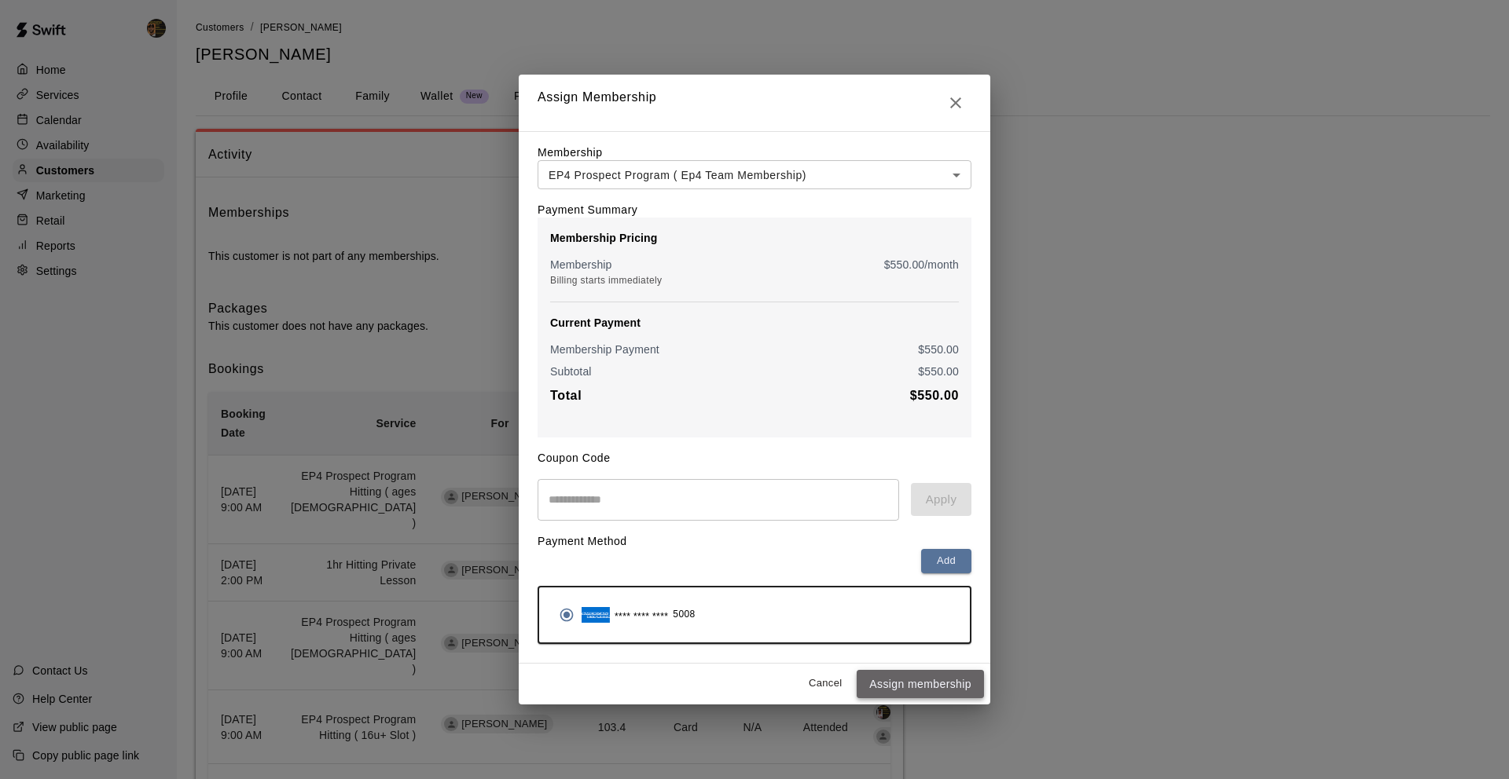
click at [899, 691] on button "Assign membership" at bounding box center [919, 684] width 127 height 29
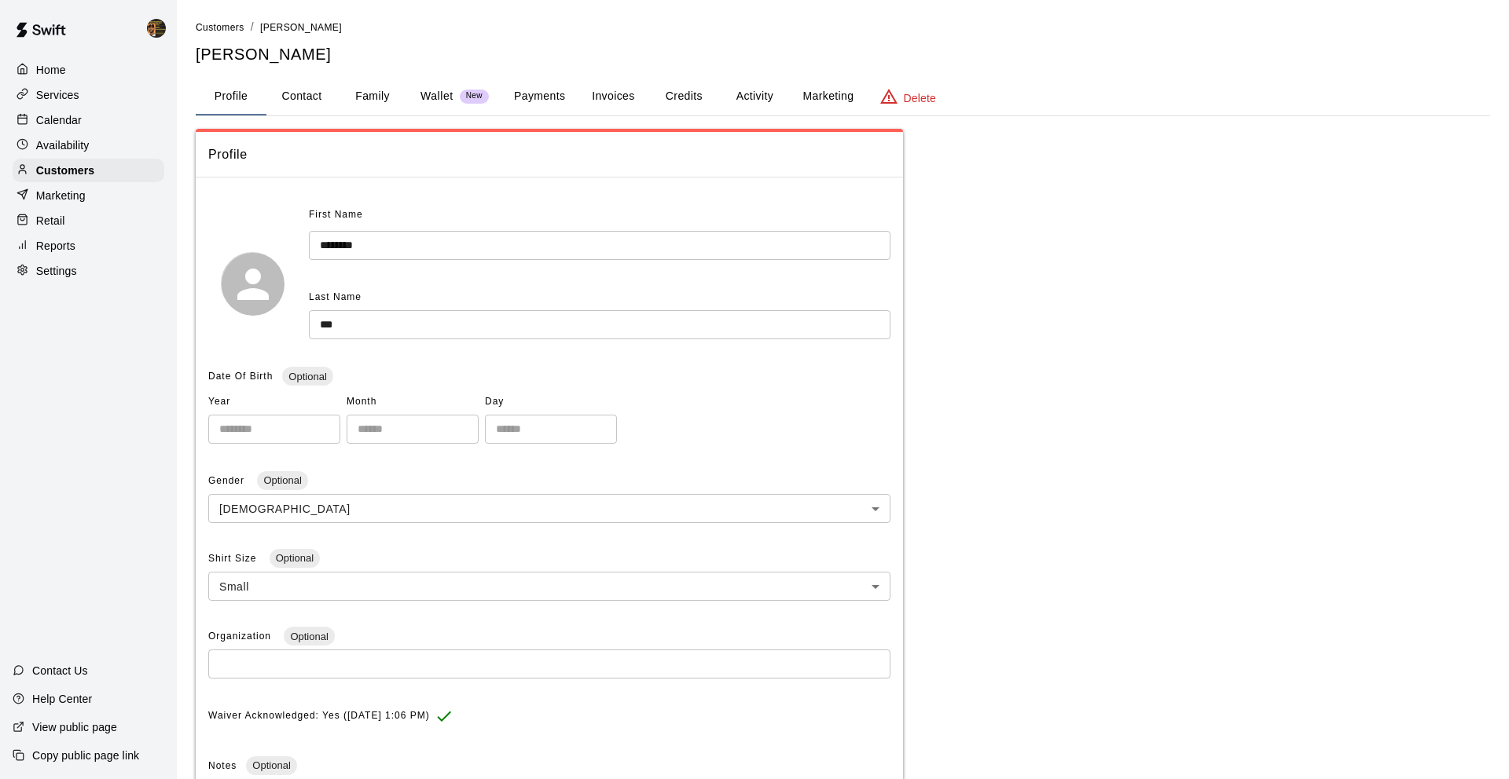
click at [87, 90] on div "Services" at bounding box center [89, 95] width 152 height 24
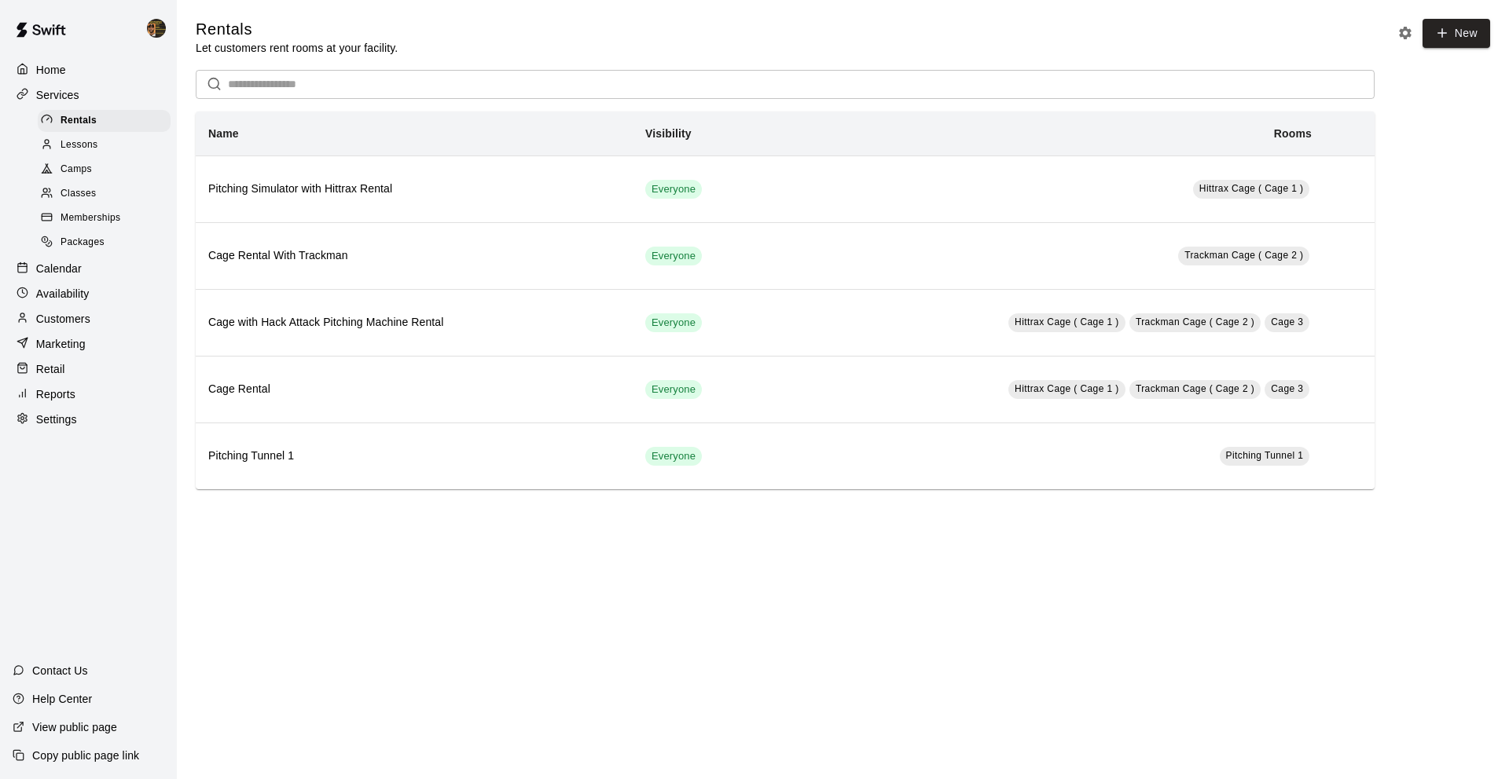
click at [93, 196] on span "Classes" at bounding box center [77, 194] width 35 height 16
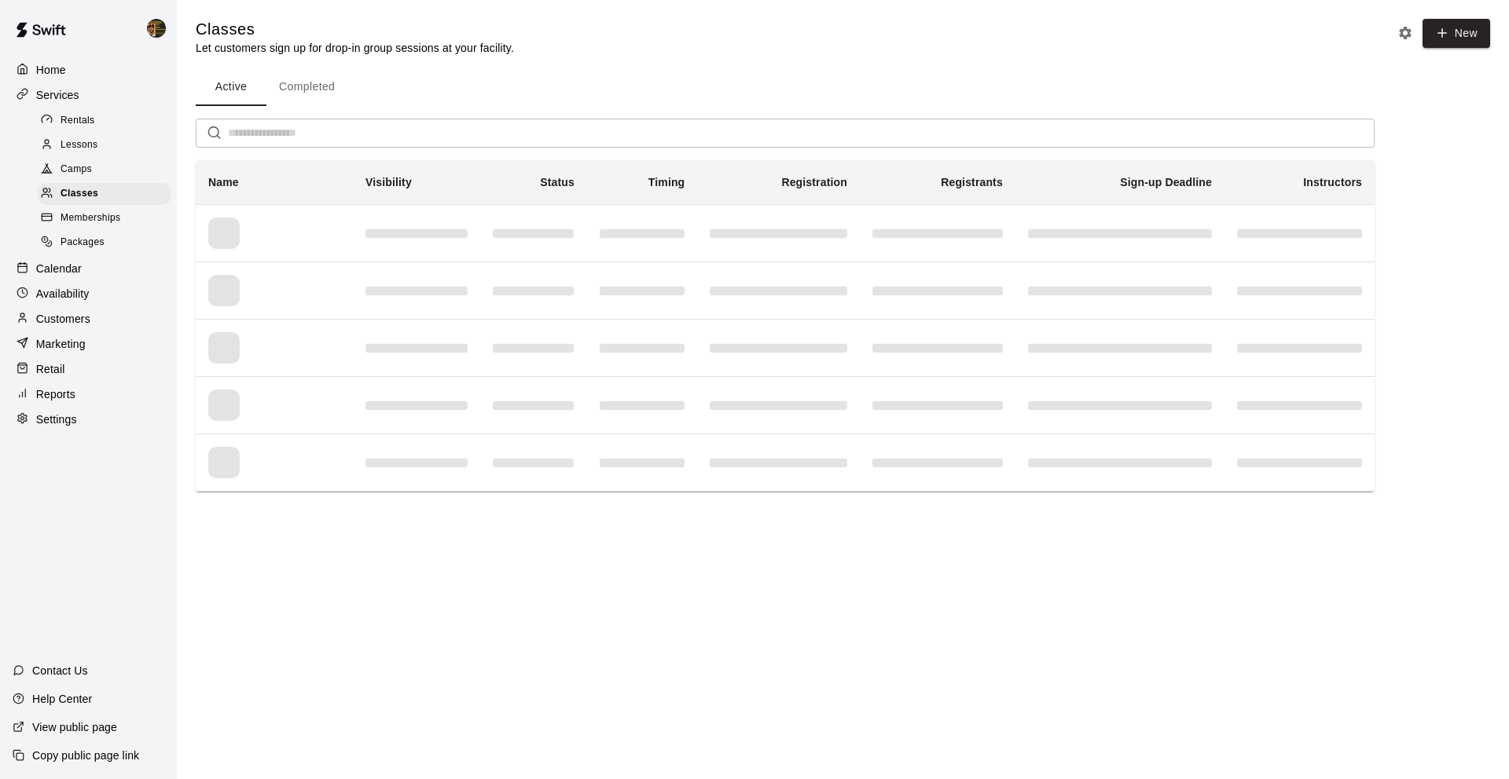
click at [79, 266] on p "Calendar" at bounding box center [59, 269] width 46 height 16
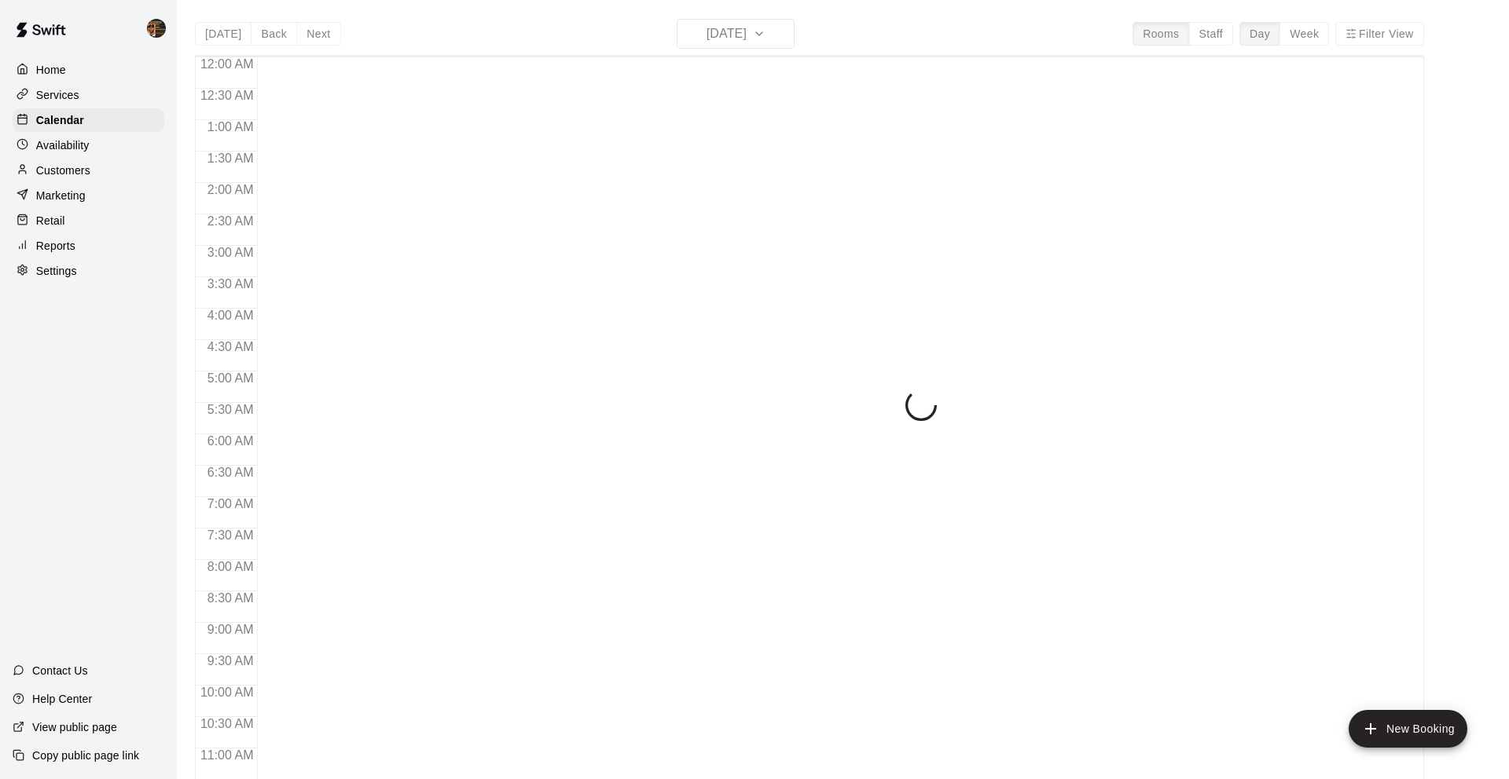
scroll to position [687, 0]
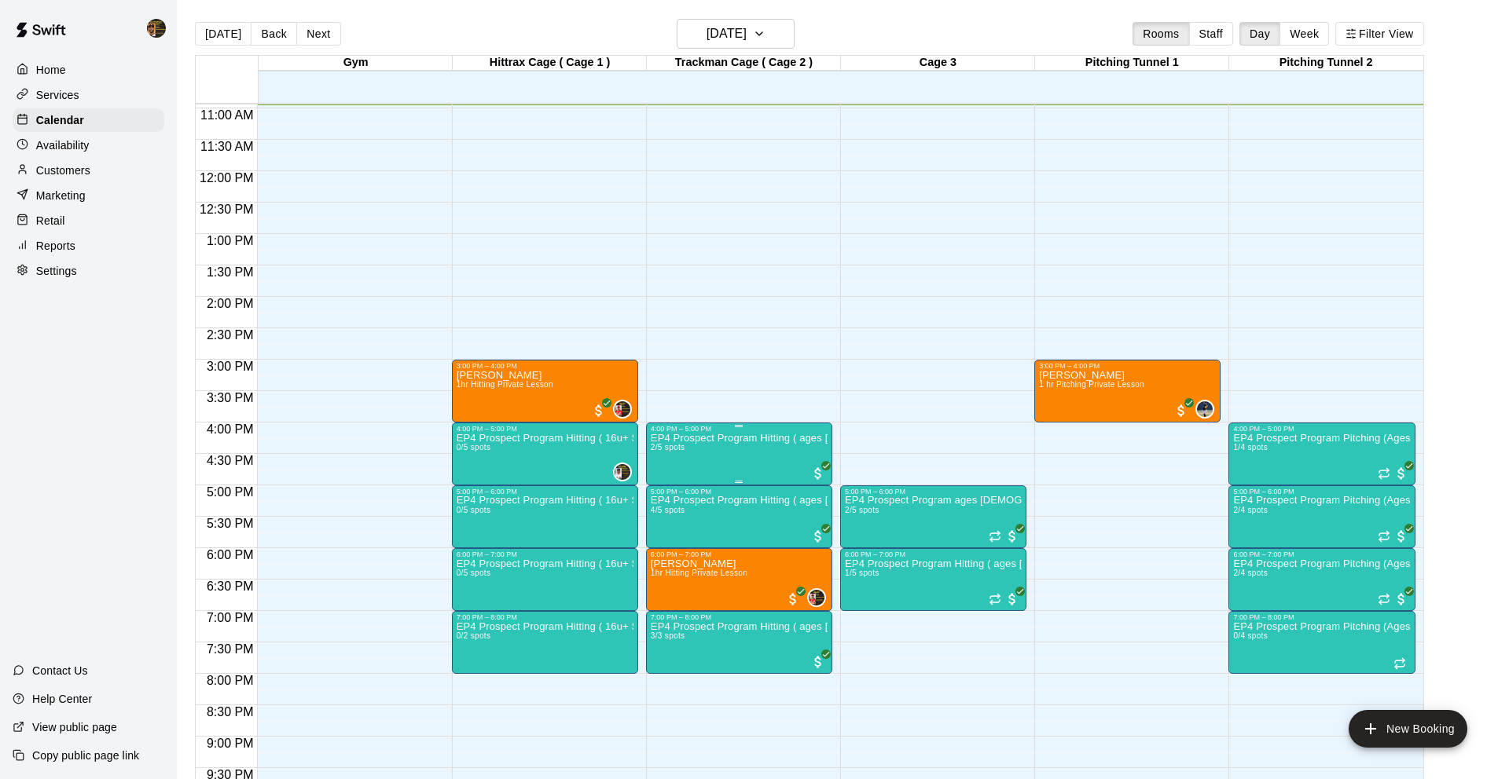
click at [665, 486] on img "edit" at bounding box center [667, 487] width 18 height 18
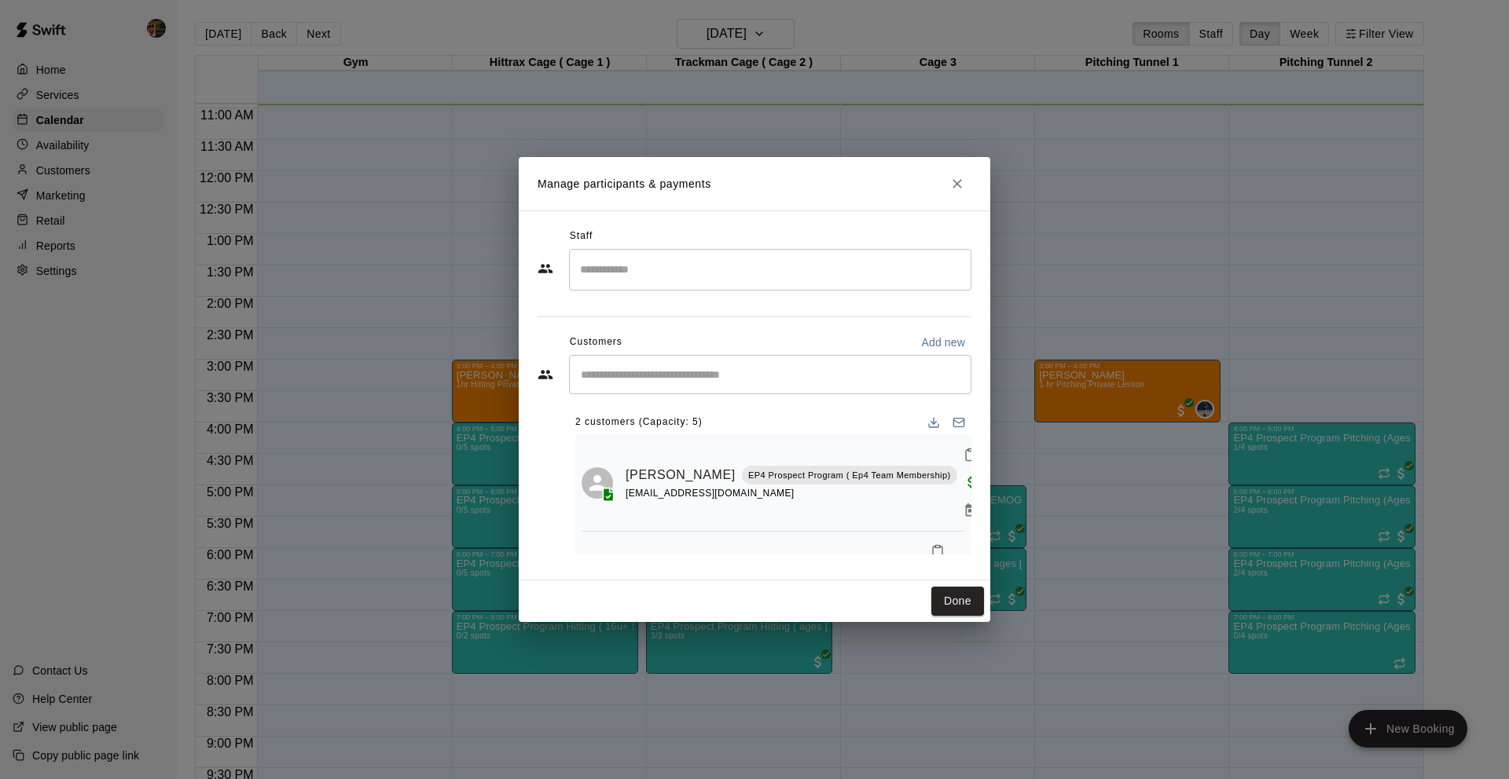
click at [651, 383] on div "​" at bounding box center [770, 374] width 402 height 39
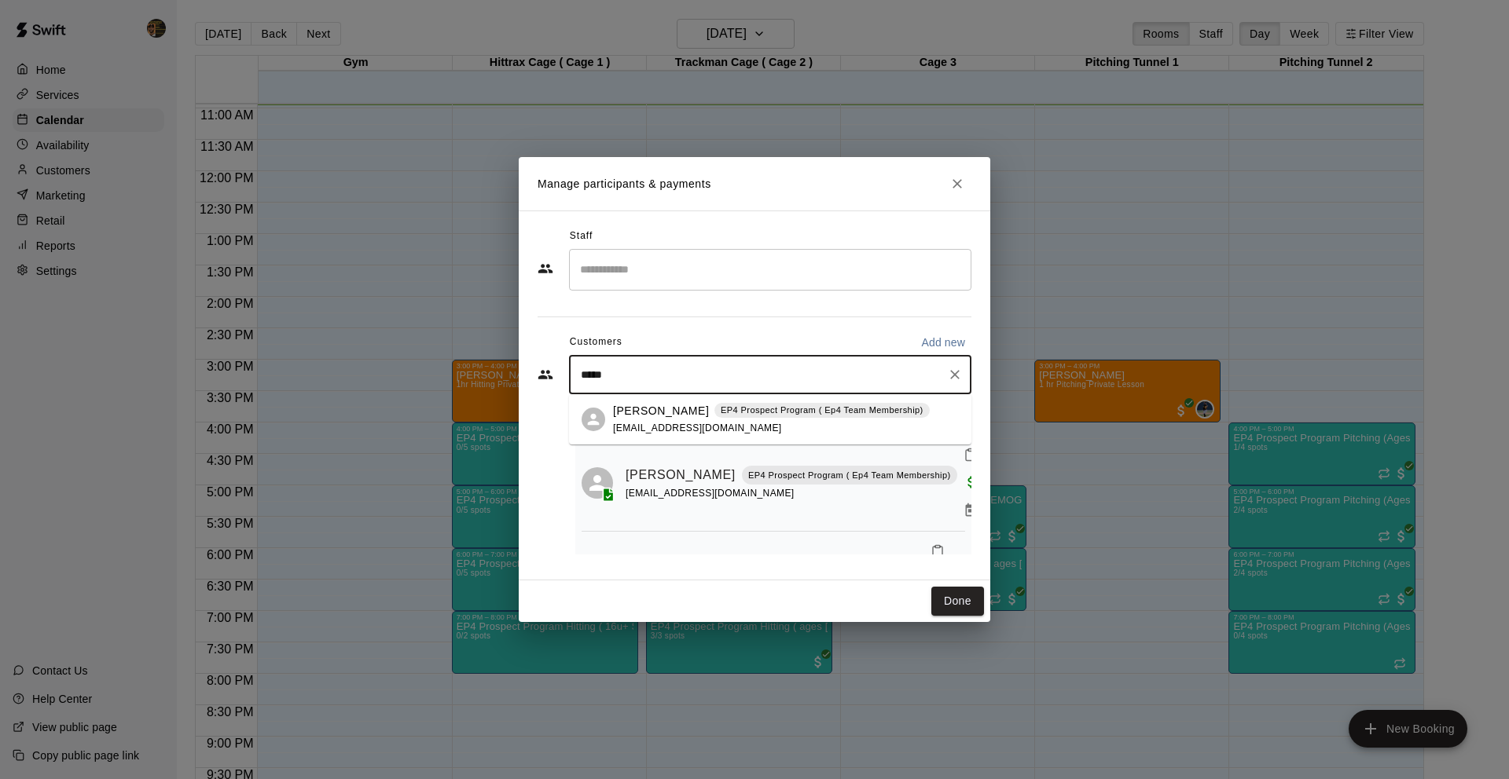
type input "******"
click at [657, 427] on span "[EMAIL_ADDRESS][DOMAIN_NAME]" at bounding box center [697, 428] width 169 height 11
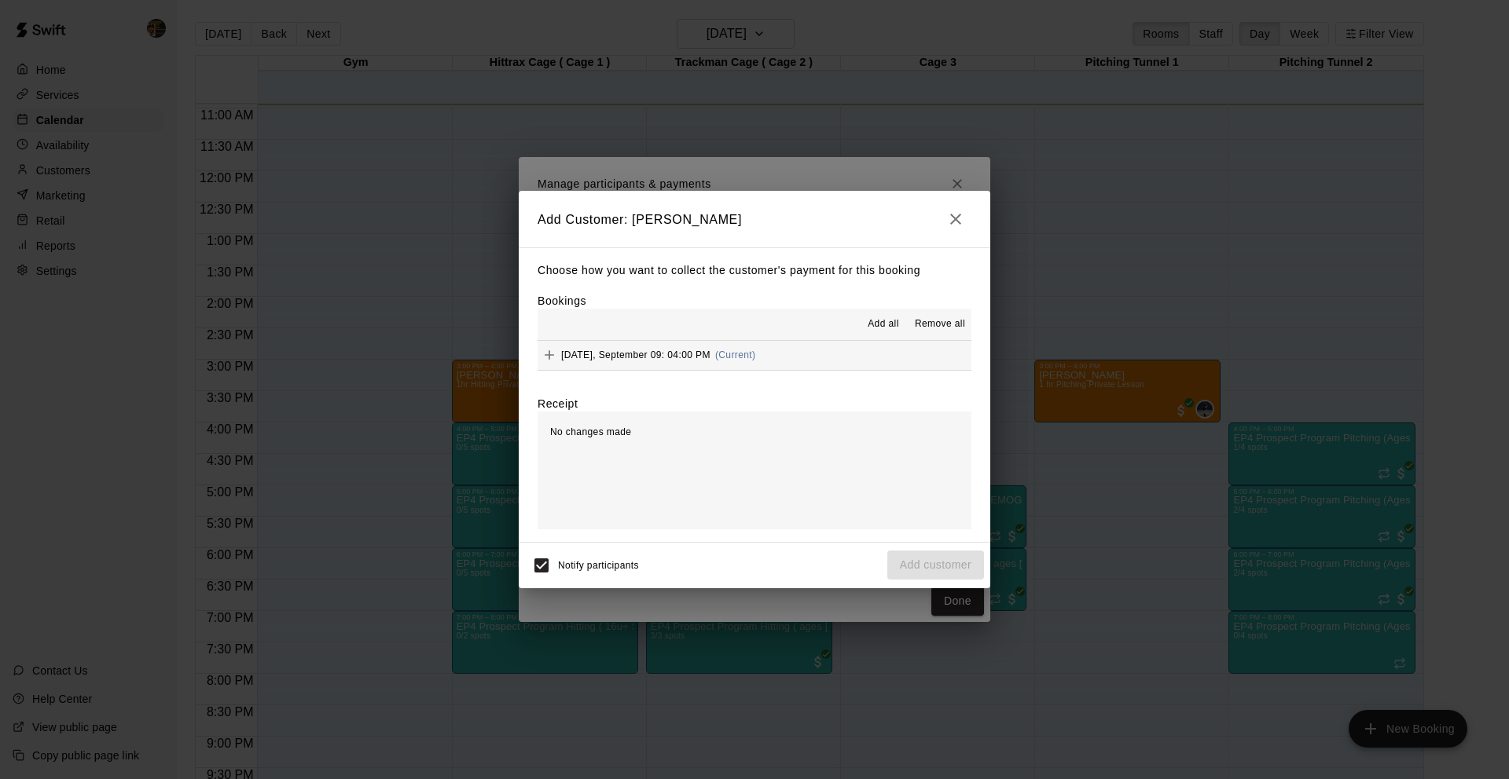
click at [656, 372] on div "Choose how you want to collect the customer's payment for this booking Bookings…" at bounding box center [754, 394] width 471 height 295
click at [662, 365] on div "Tuesday, September 09: 04:00 PM (Current)" at bounding box center [646, 355] width 218 height 24
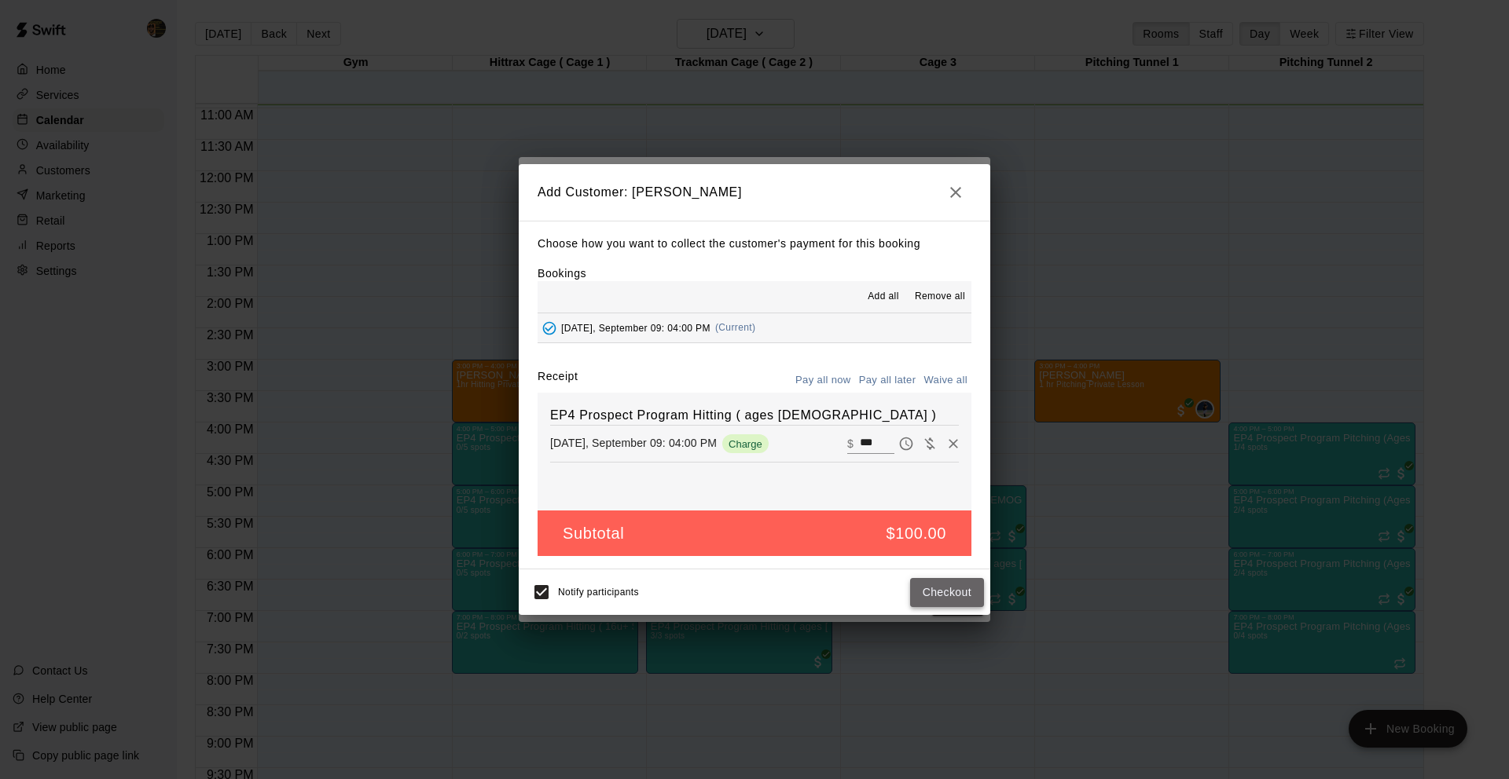
click at [966, 592] on button "Checkout" at bounding box center [947, 592] width 74 height 29
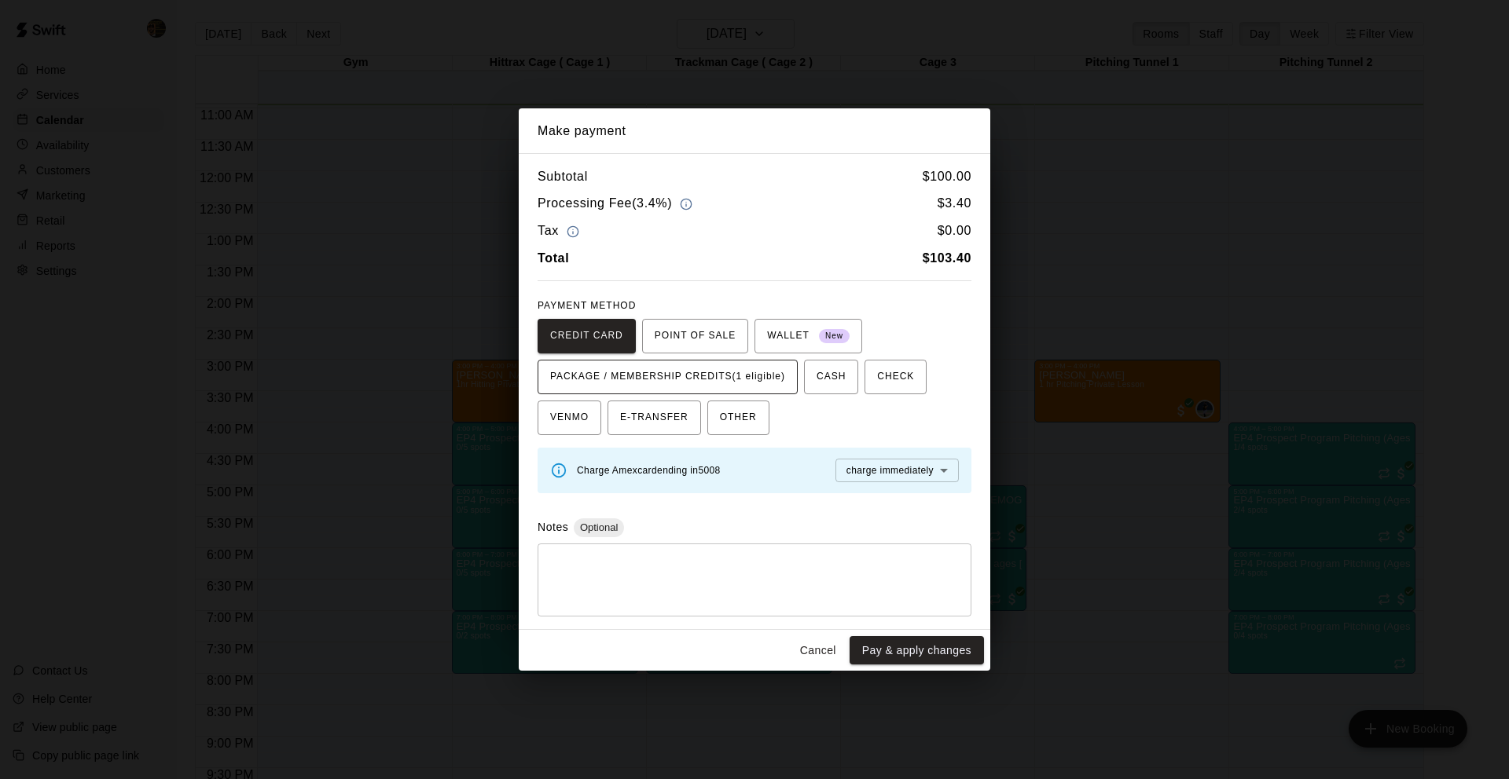
click at [694, 389] on button "PACKAGE / MEMBERSHIP CREDITS (1 eligible)" at bounding box center [667, 377] width 260 height 35
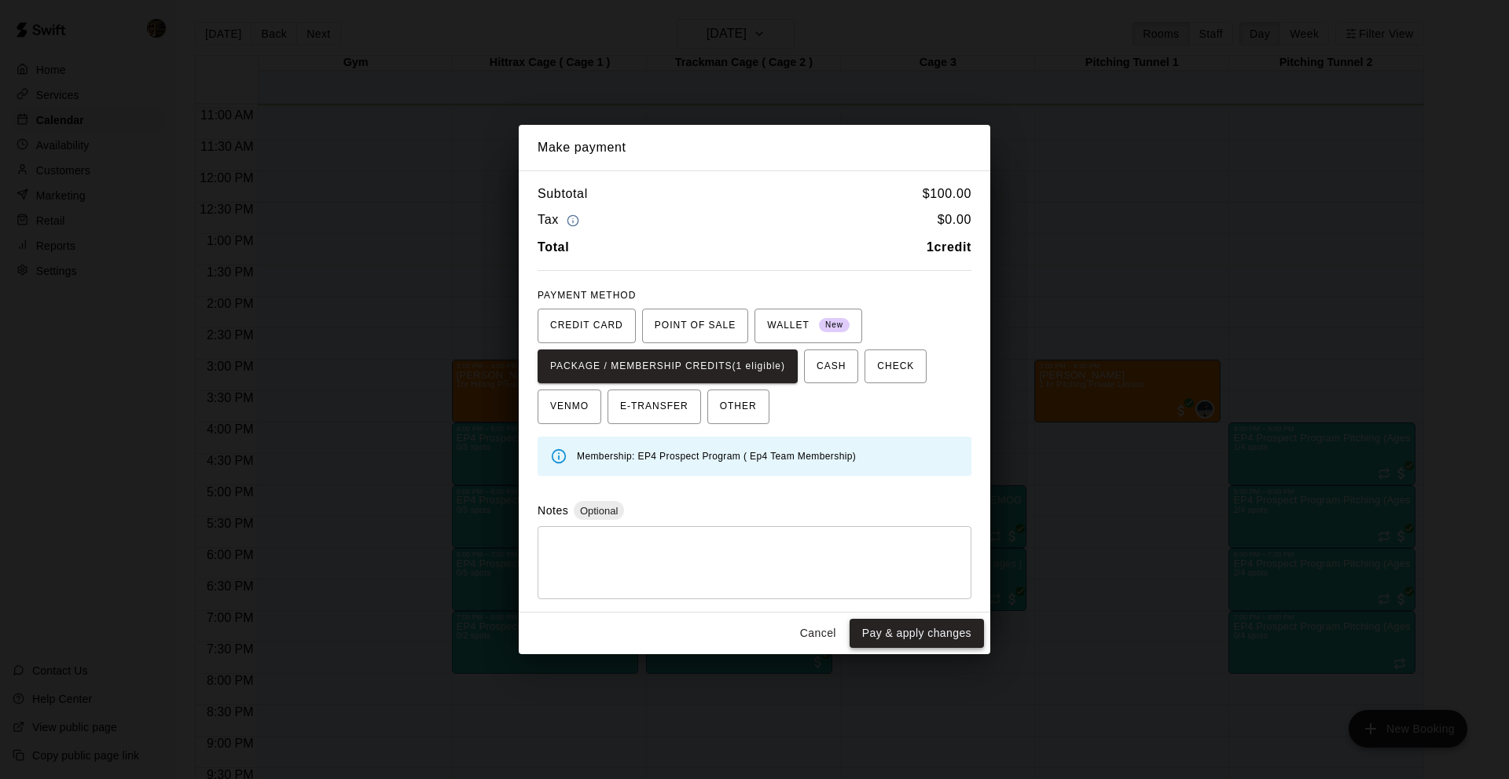
click at [913, 634] on button "Pay & apply changes" at bounding box center [916, 633] width 134 height 29
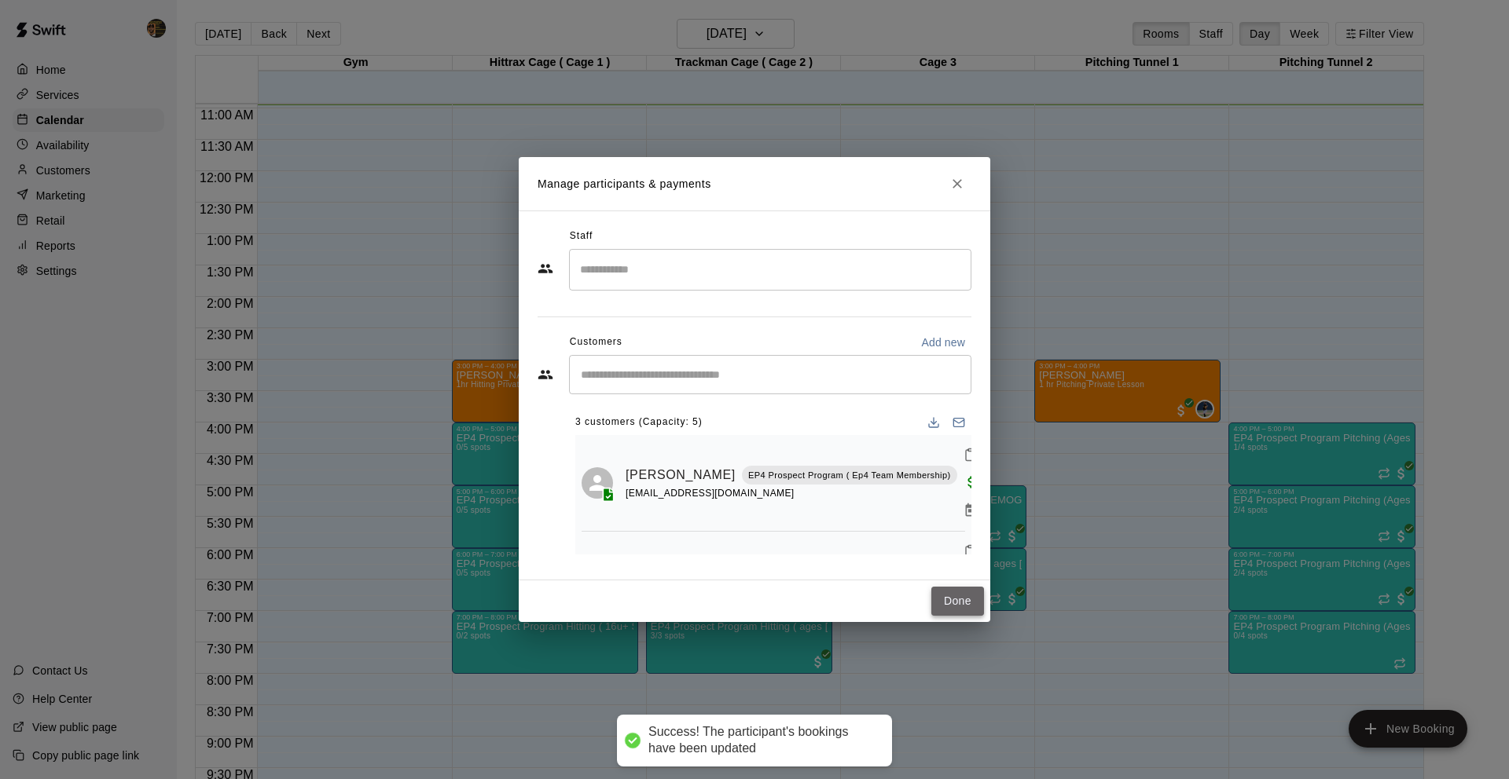
click at [931, 598] on button "Done" at bounding box center [957, 601] width 53 height 29
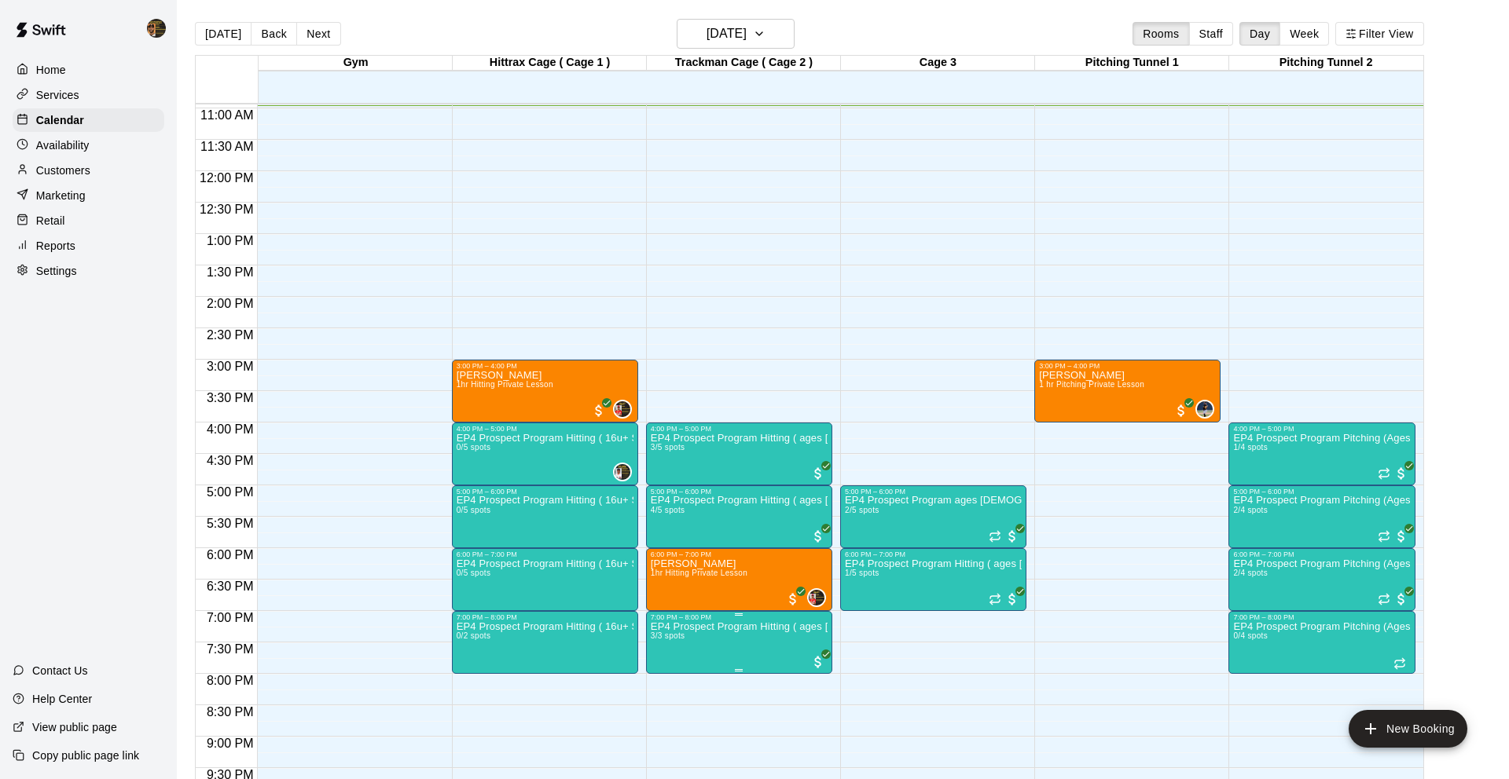
click at [663, 643] on icon "edit" at bounding box center [666, 638] width 14 height 14
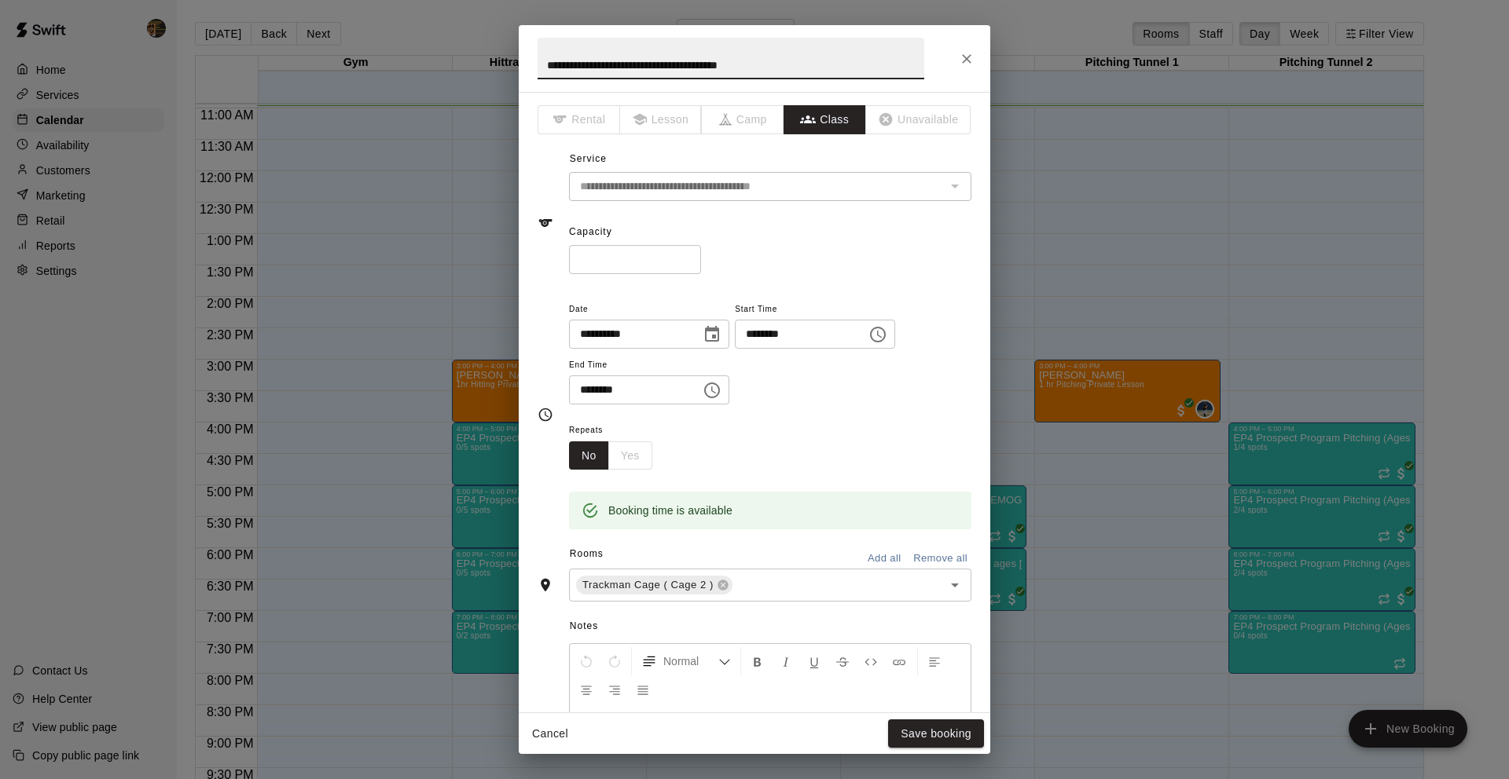
click at [691, 257] on input "*" at bounding box center [635, 259] width 132 height 29
type input "*"
click at [691, 257] on input "*" at bounding box center [635, 259] width 132 height 29
click at [948, 732] on button "Save booking" at bounding box center [936, 734] width 96 height 29
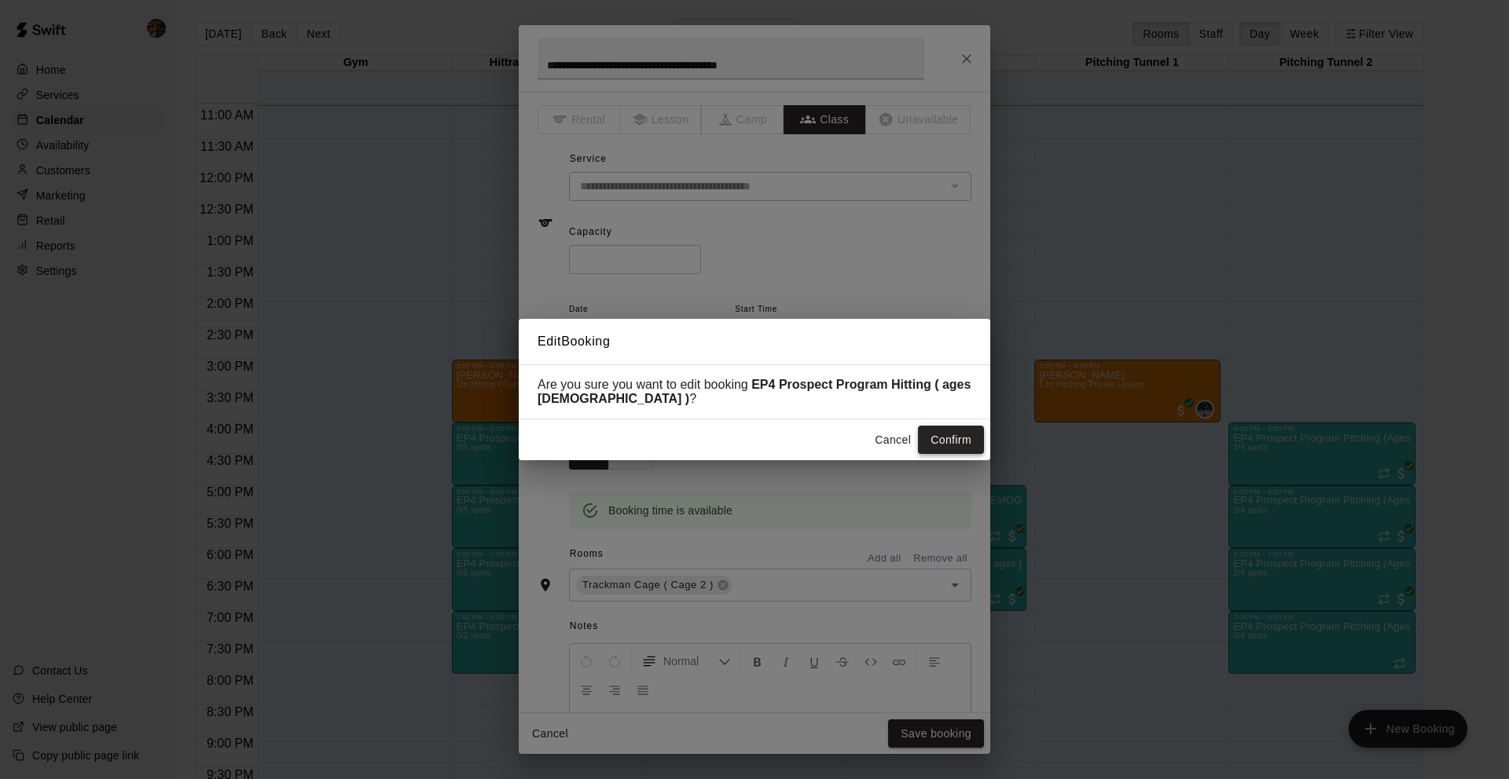
click at [945, 442] on button "Confirm" at bounding box center [951, 440] width 66 height 29
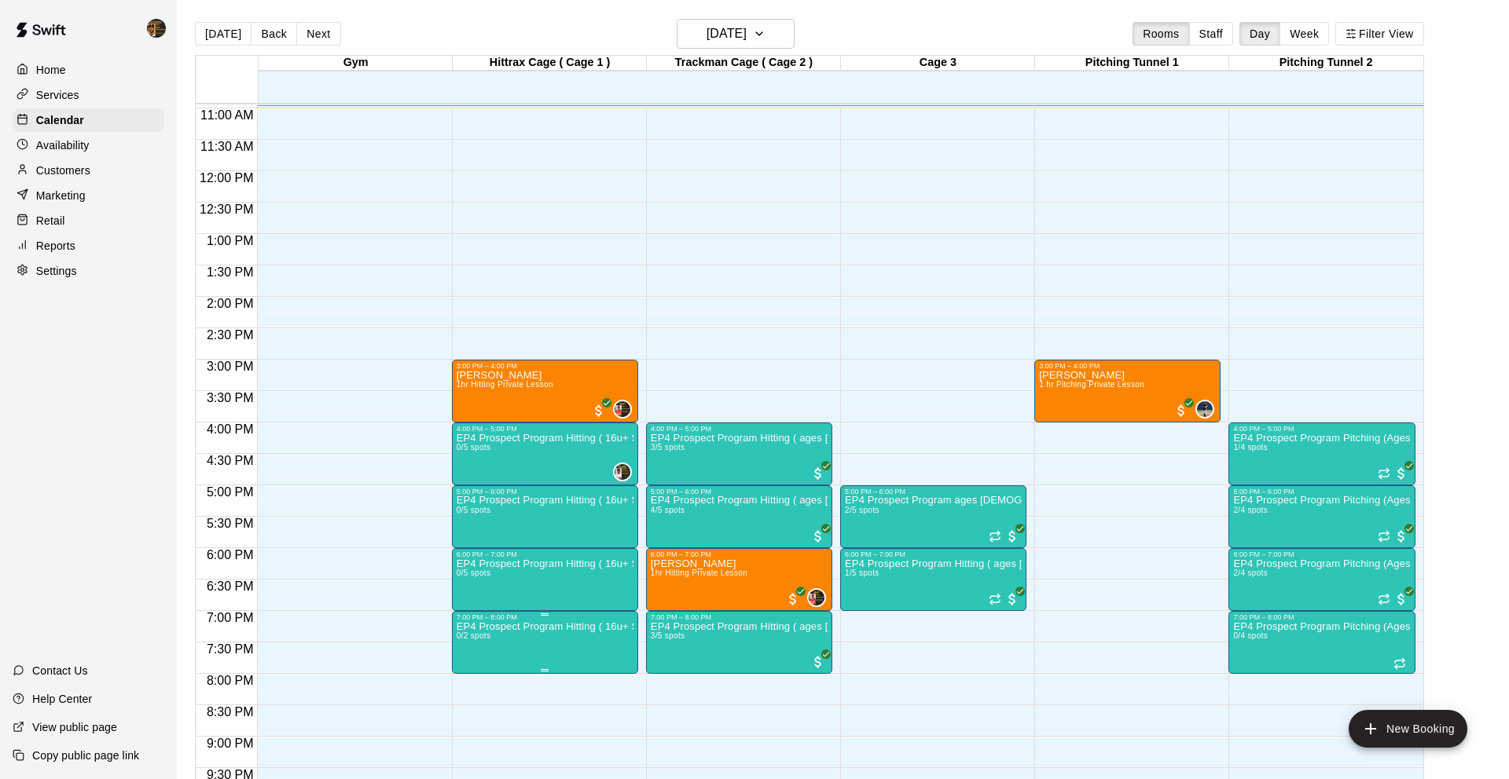
click at [475, 638] on icon "edit" at bounding box center [472, 638] width 19 height 19
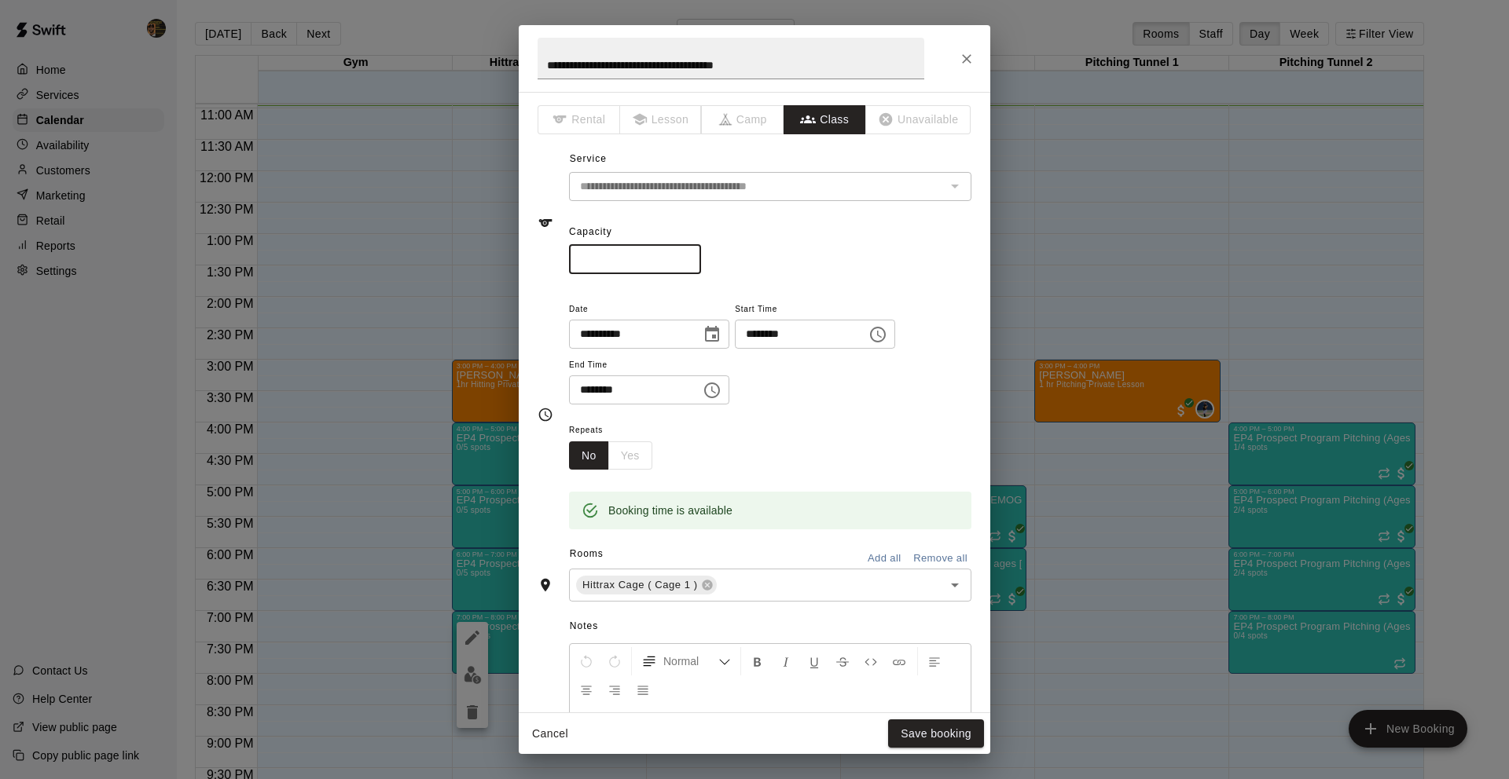
click at [690, 256] on input "*" at bounding box center [635, 259] width 132 height 29
click at [687, 259] on input "*" at bounding box center [635, 259] width 132 height 29
click at [687, 258] on input "*" at bounding box center [635, 259] width 132 height 29
type input "*"
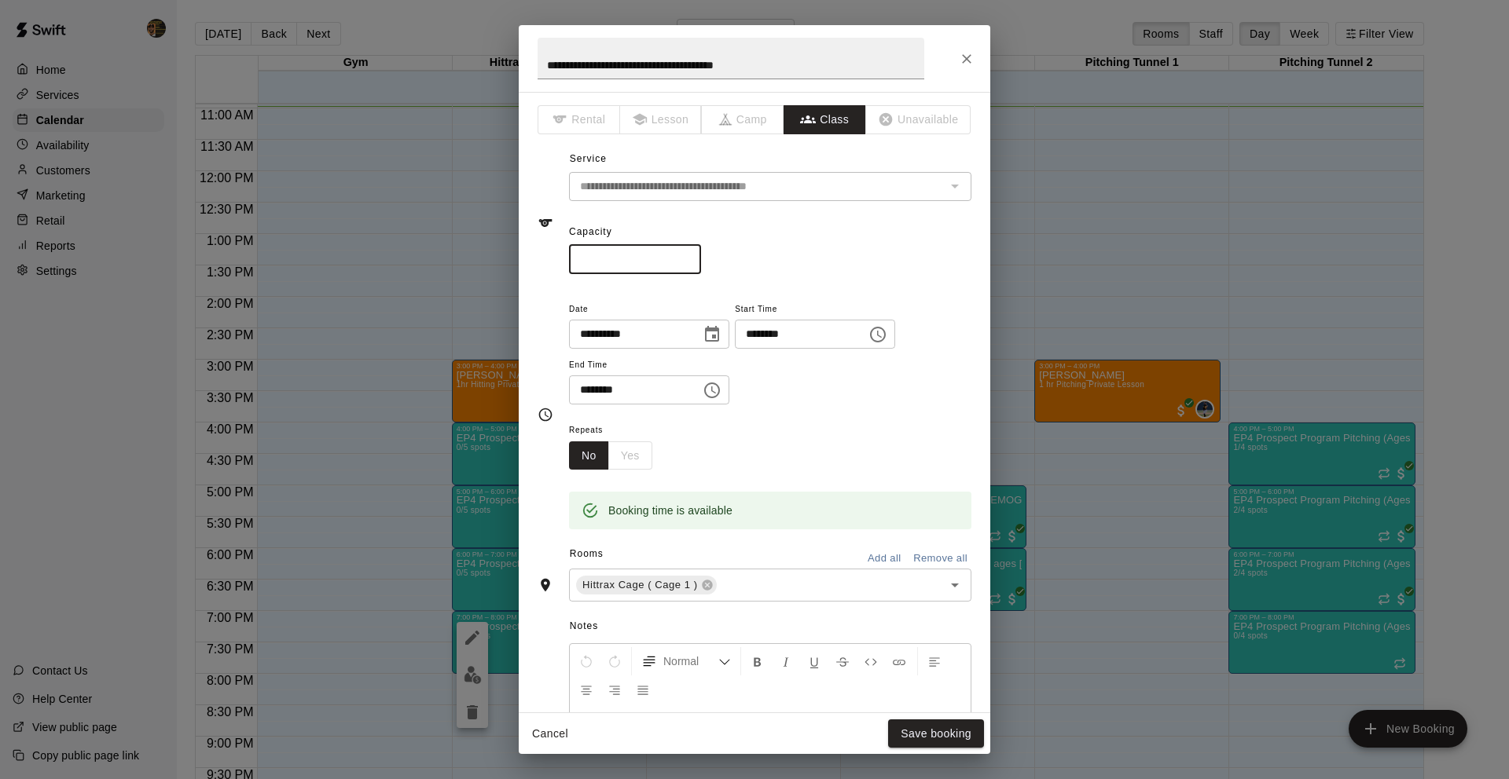
click at [688, 257] on input "*" at bounding box center [635, 259] width 132 height 29
click at [912, 718] on div "Cancel Save booking" at bounding box center [754, 734] width 471 height 42
click at [912, 731] on button "Save booking" at bounding box center [936, 734] width 96 height 29
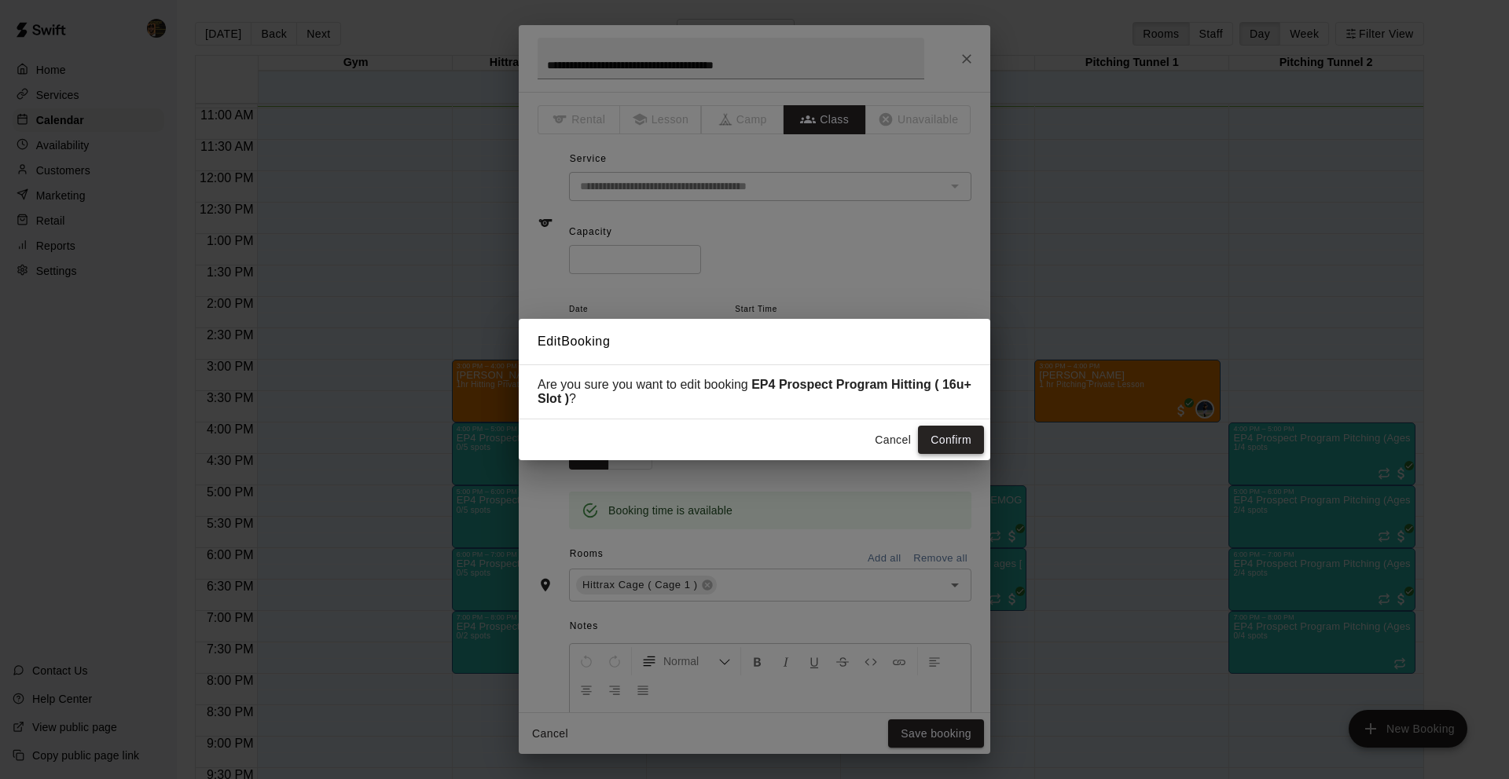
click at [955, 443] on button "Confirm" at bounding box center [951, 440] width 66 height 29
